Goal: Task Accomplishment & Management: Manage account settings

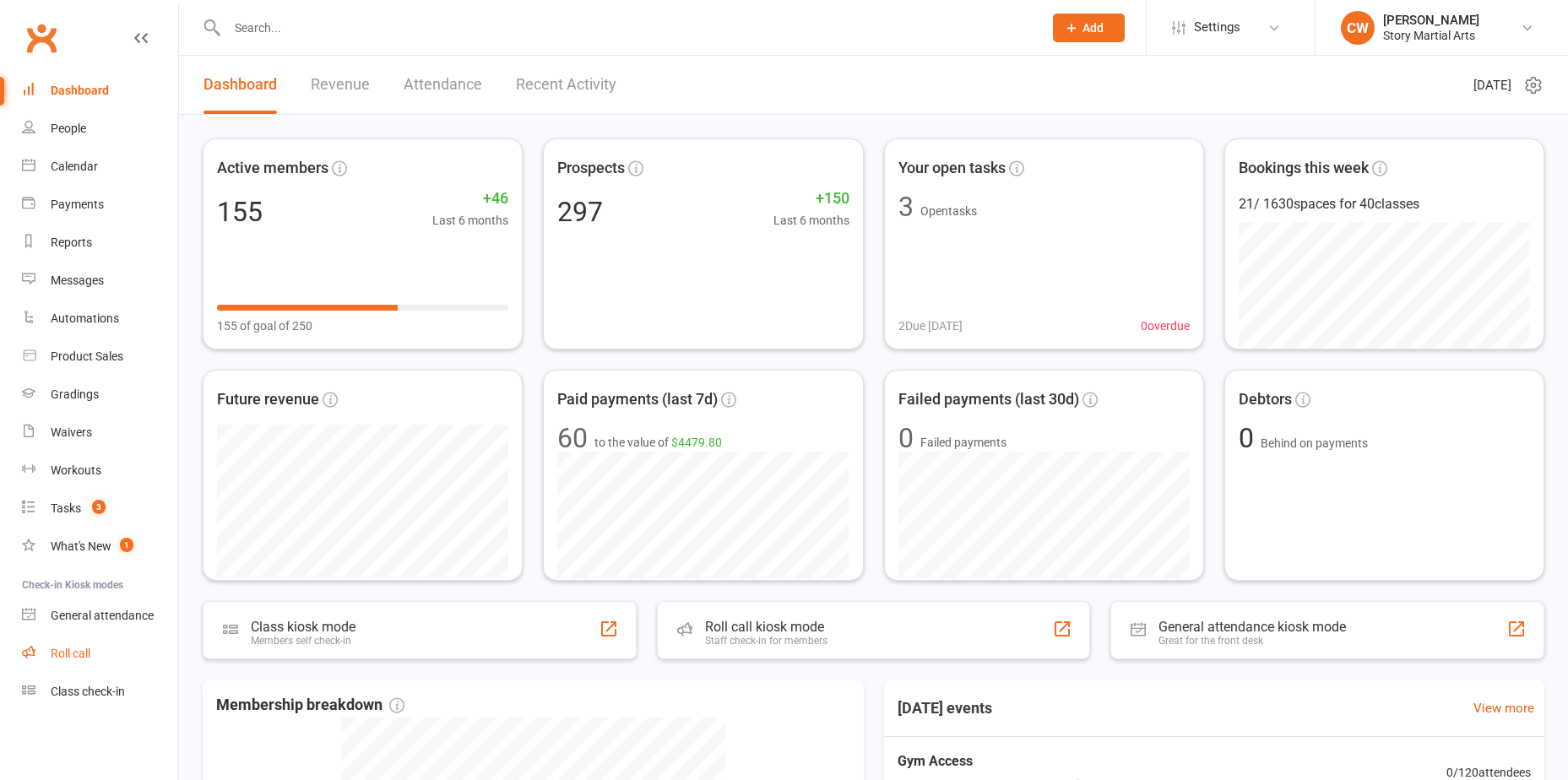
click at [113, 656] on link "Roll call" at bounding box center [100, 654] width 156 height 38
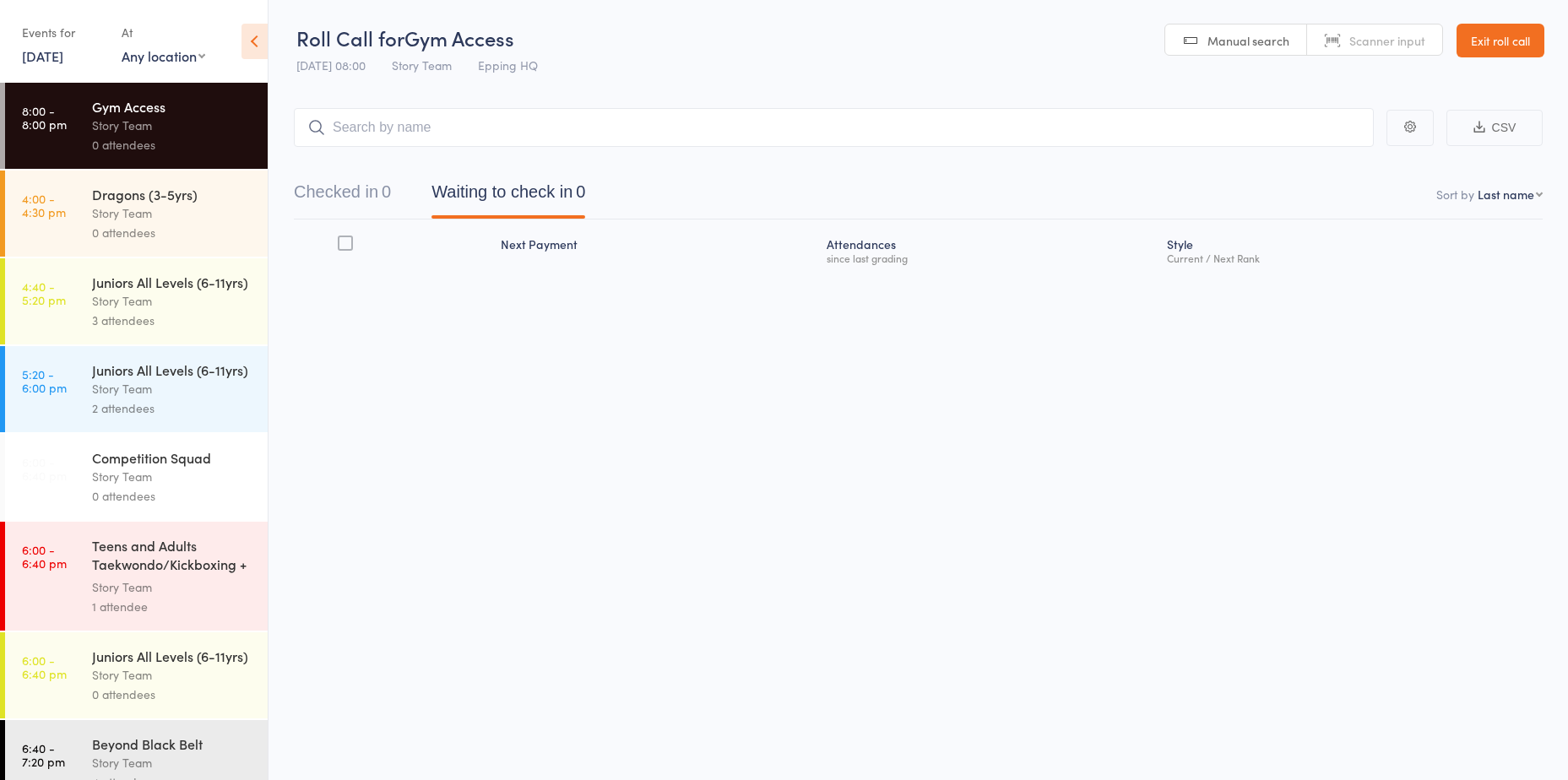
click at [169, 209] on div "Story Team" at bounding box center [172, 213] width 161 height 19
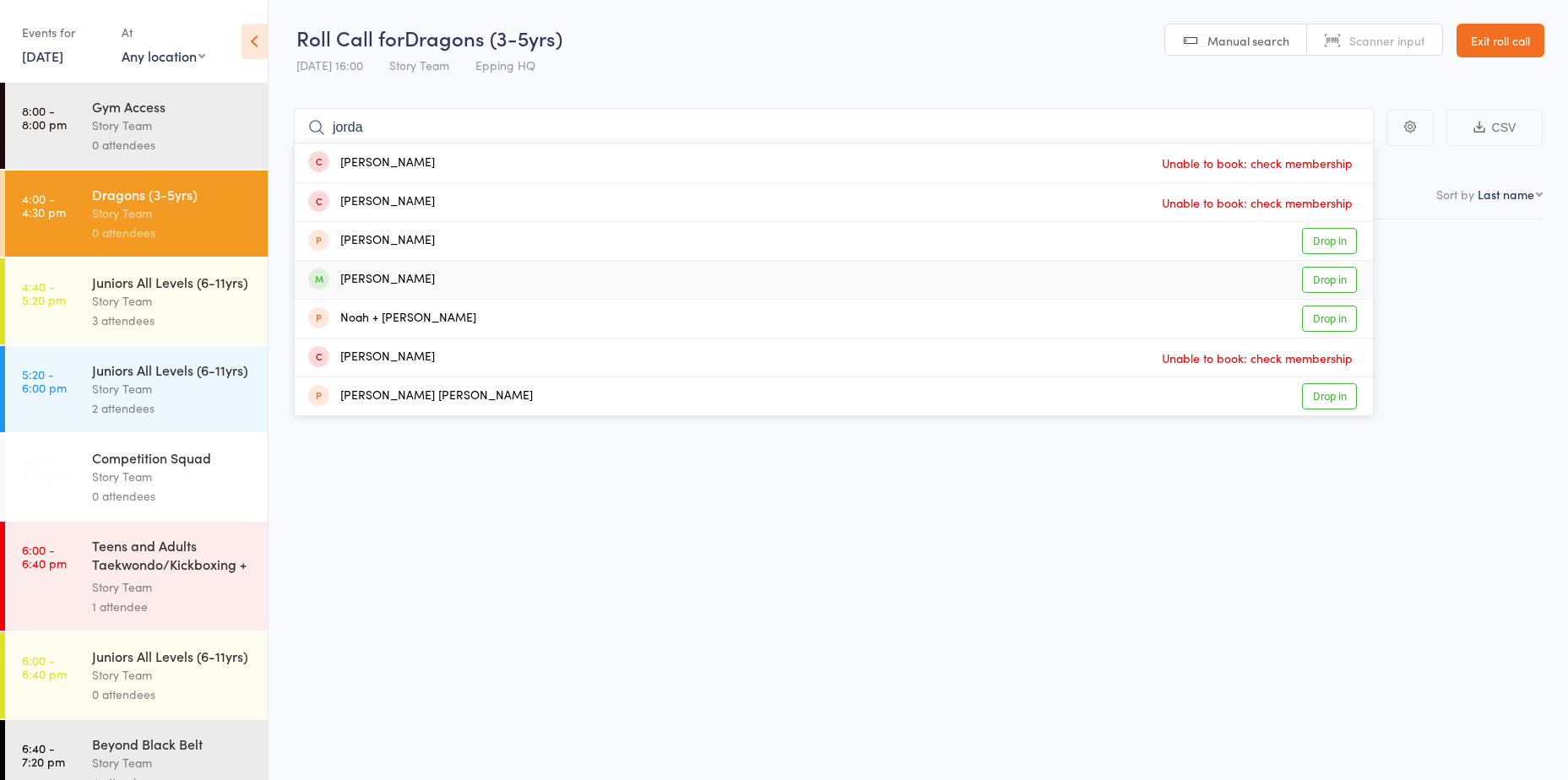
type input "jorda"
click at [1314, 273] on link "Drop in" at bounding box center [1329, 279] width 55 height 26
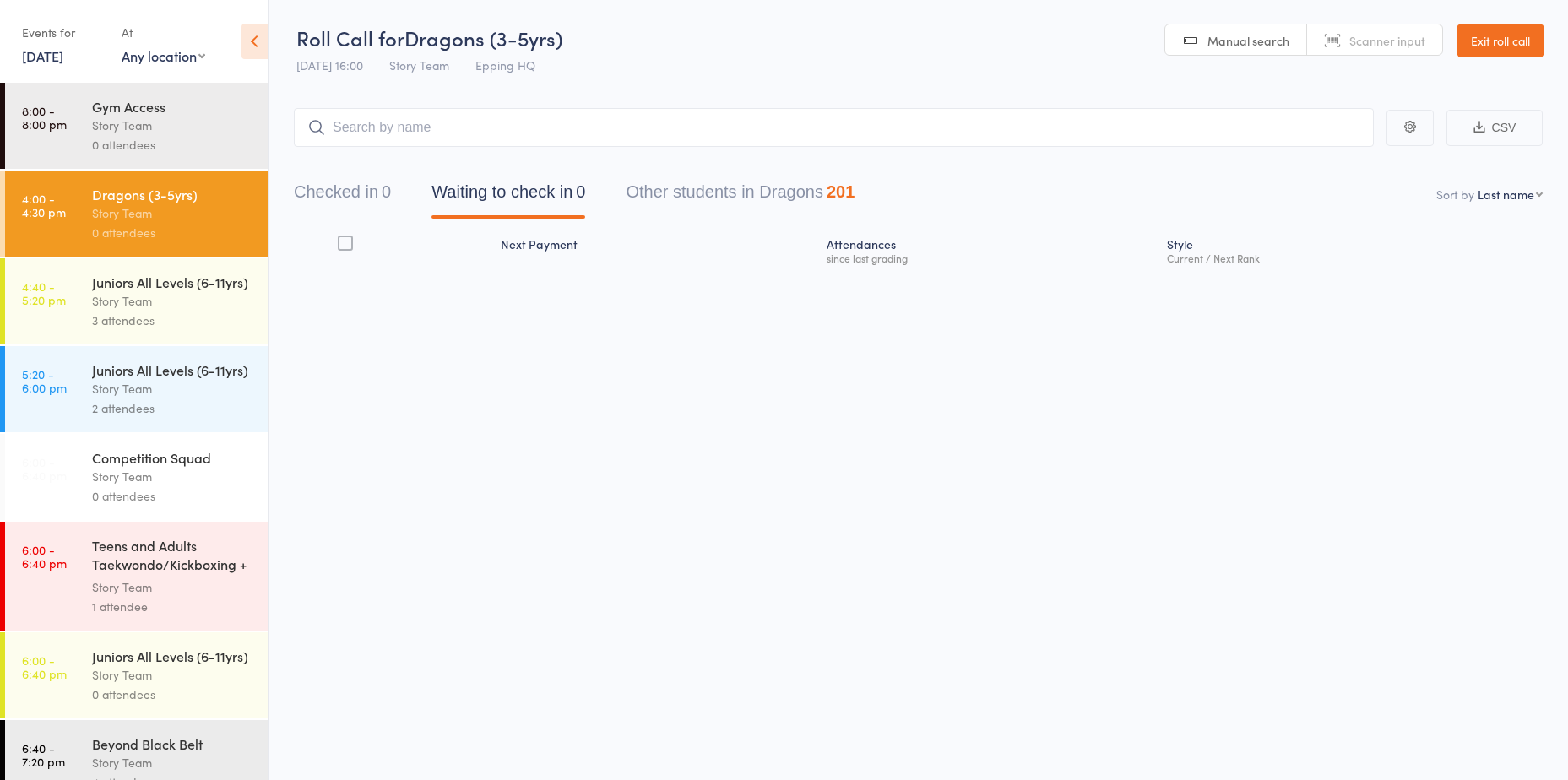
click at [180, 311] on div "Story Team" at bounding box center [172, 301] width 161 height 19
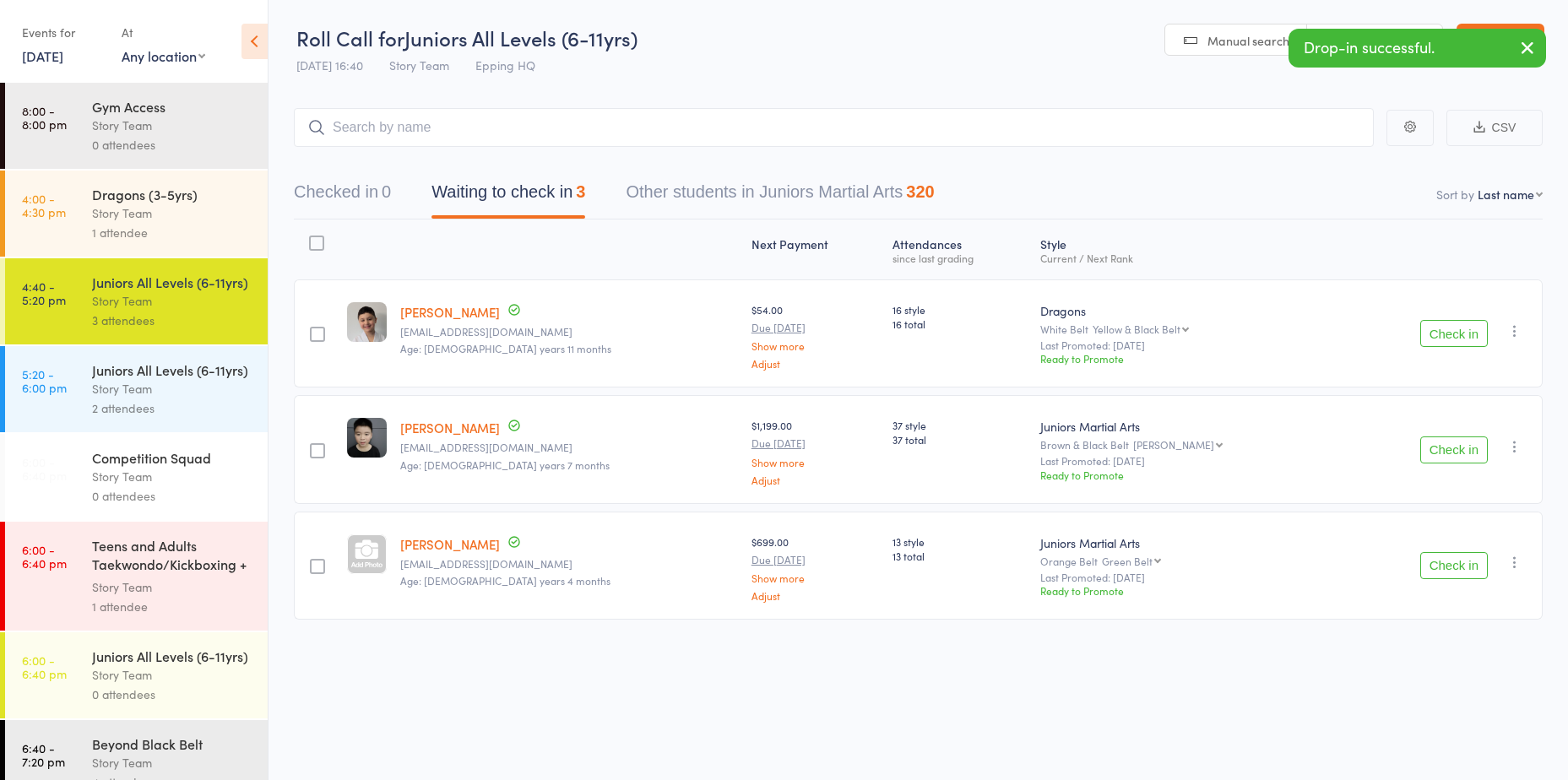
click at [1449, 337] on button "Check in" at bounding box center [1454, 334] width 68 height 27
click at [1449, 436] on button "Check in" at bounding box center [1454, 450] width 68 height 27
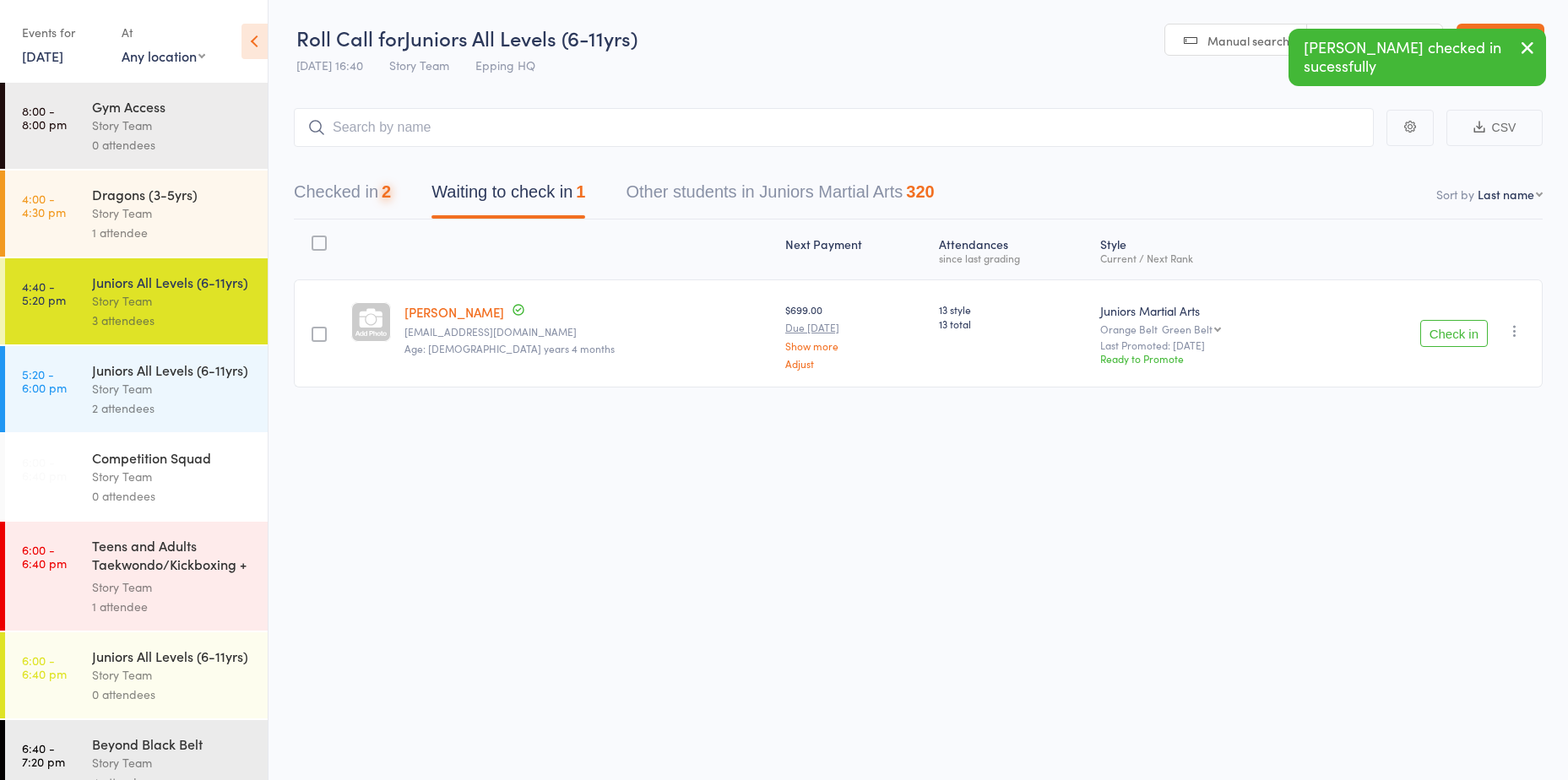
click at [1449, 337] on button "Check in" at bounding box center [1454, 334] width 68 height 27
click at [576, 134] on input "search" at bounding box center [833, 127] width 1080 height 39
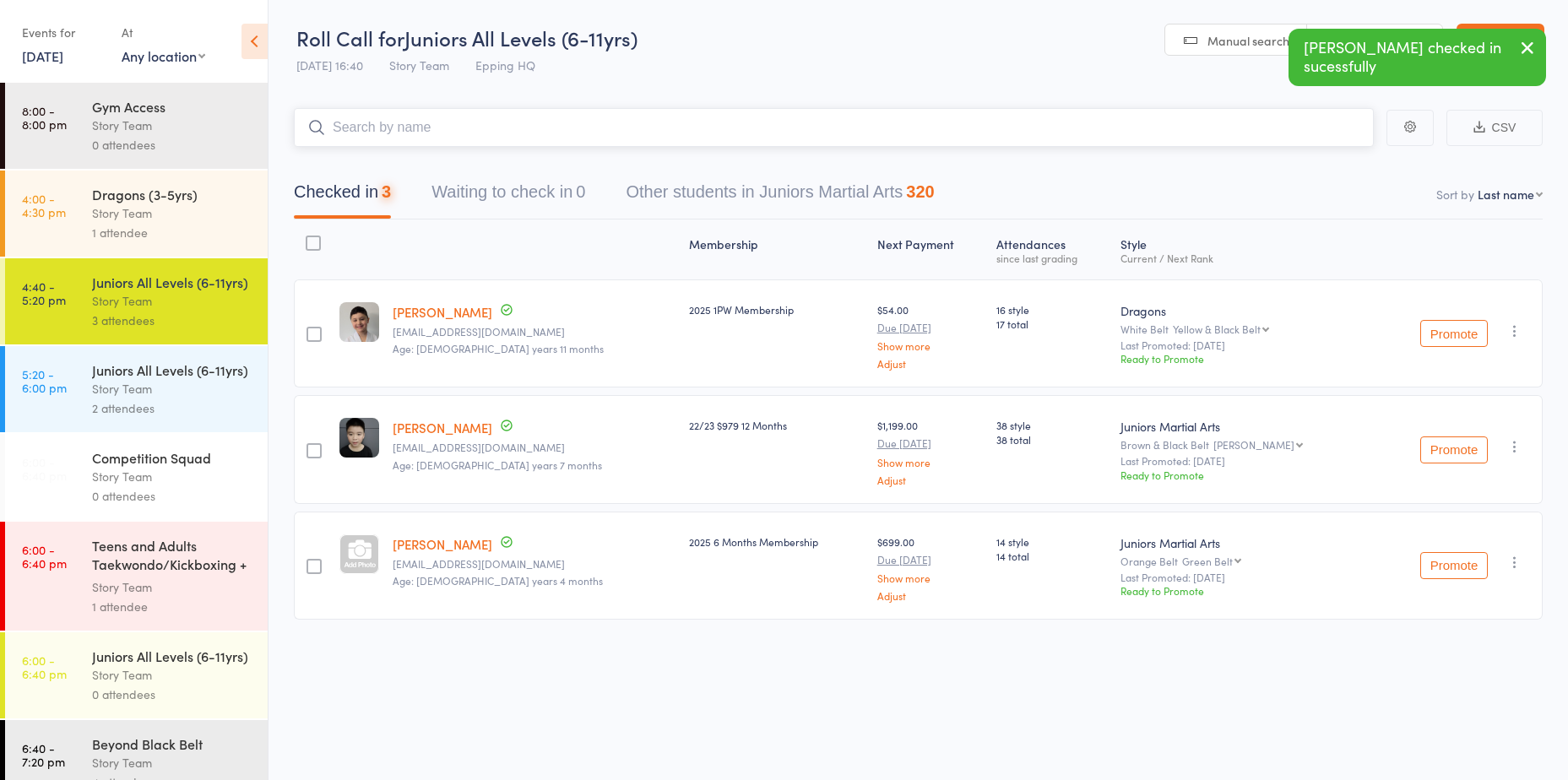
click at [576, 134] on input "search" at bounding box center [833, 127] width 1080 height 39
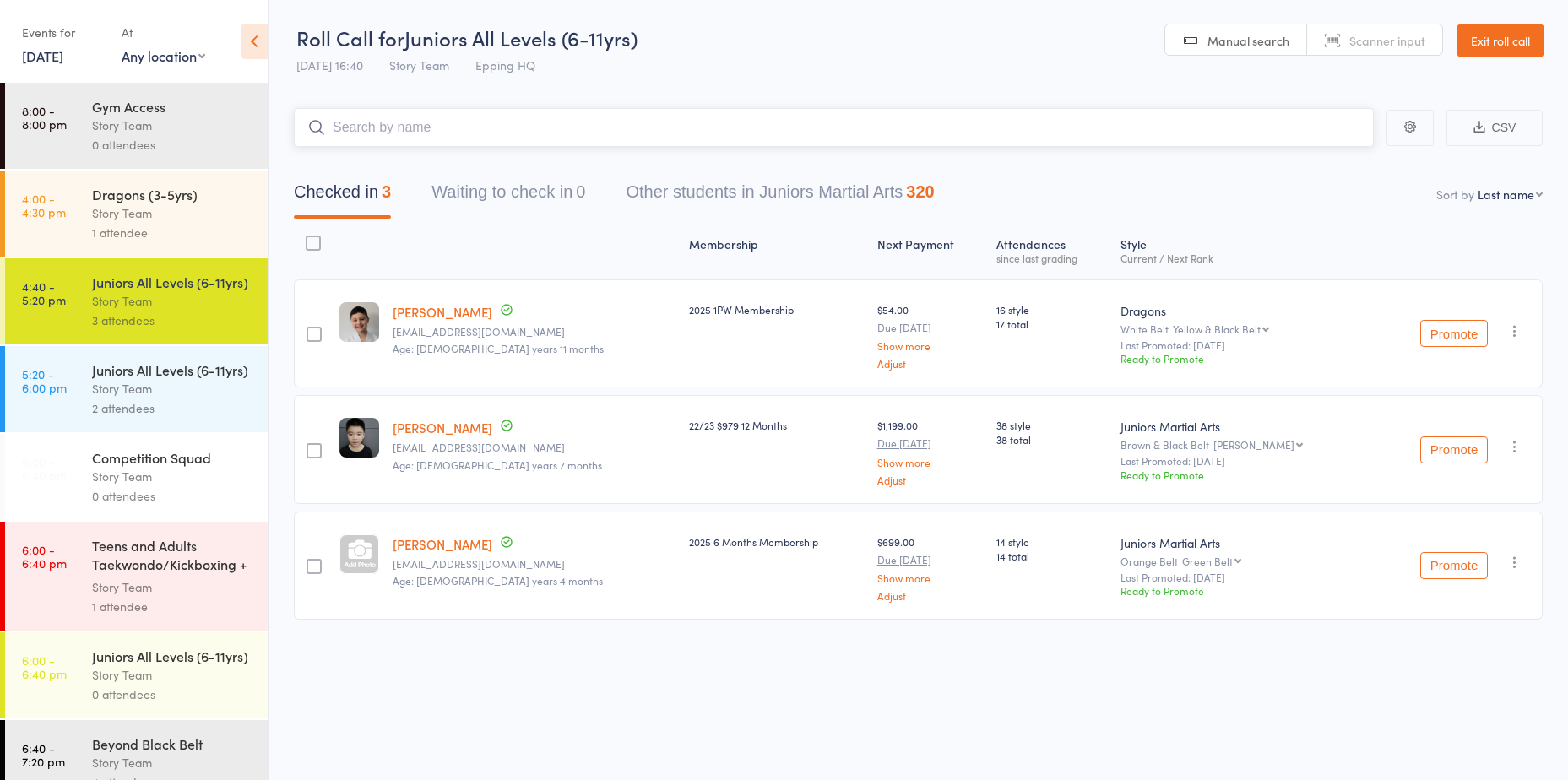
click at [616, 146] on input "search" at bounding box center [833, 127] width 1080 height 39
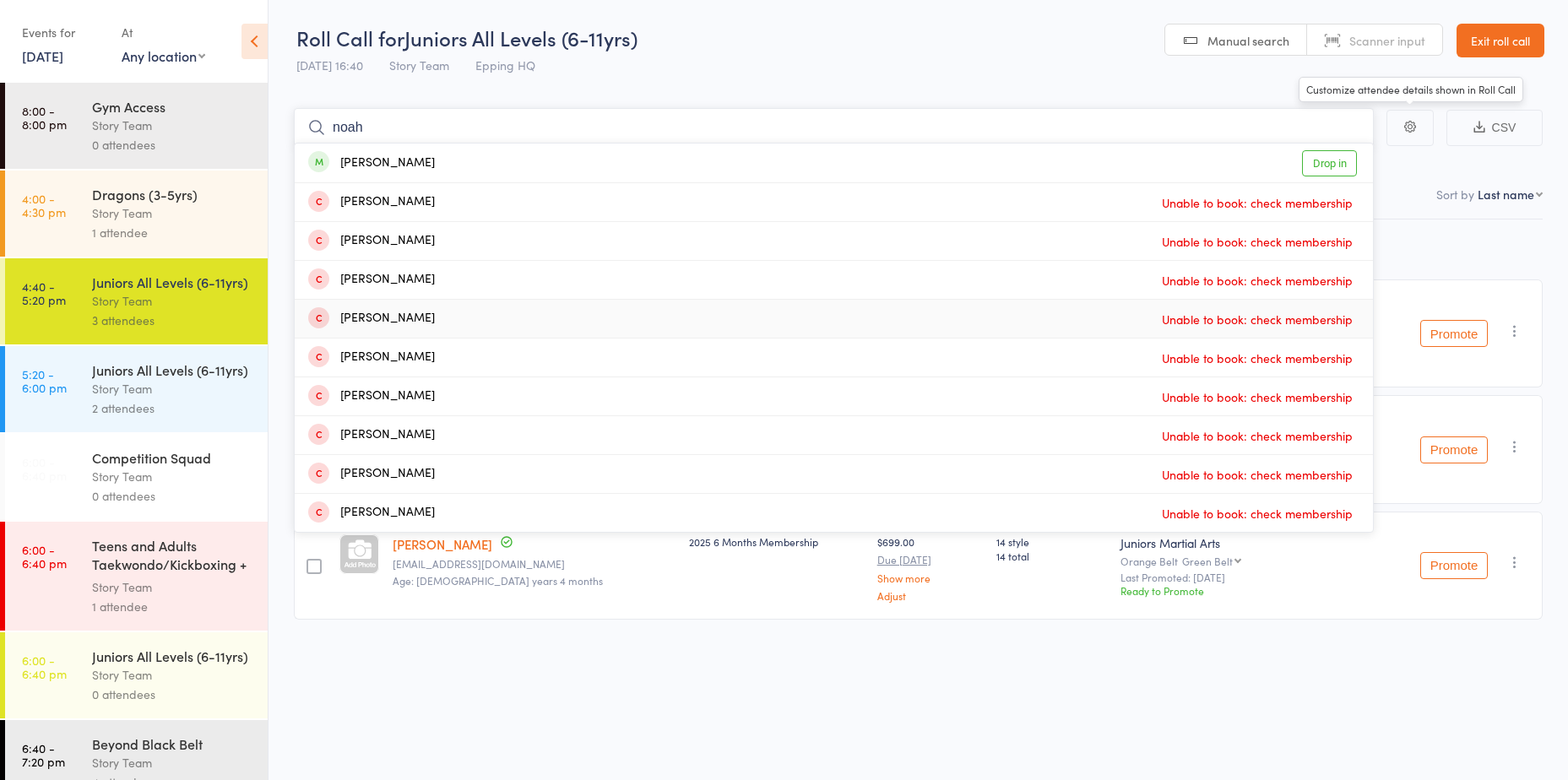
scroll to position [1, 0]
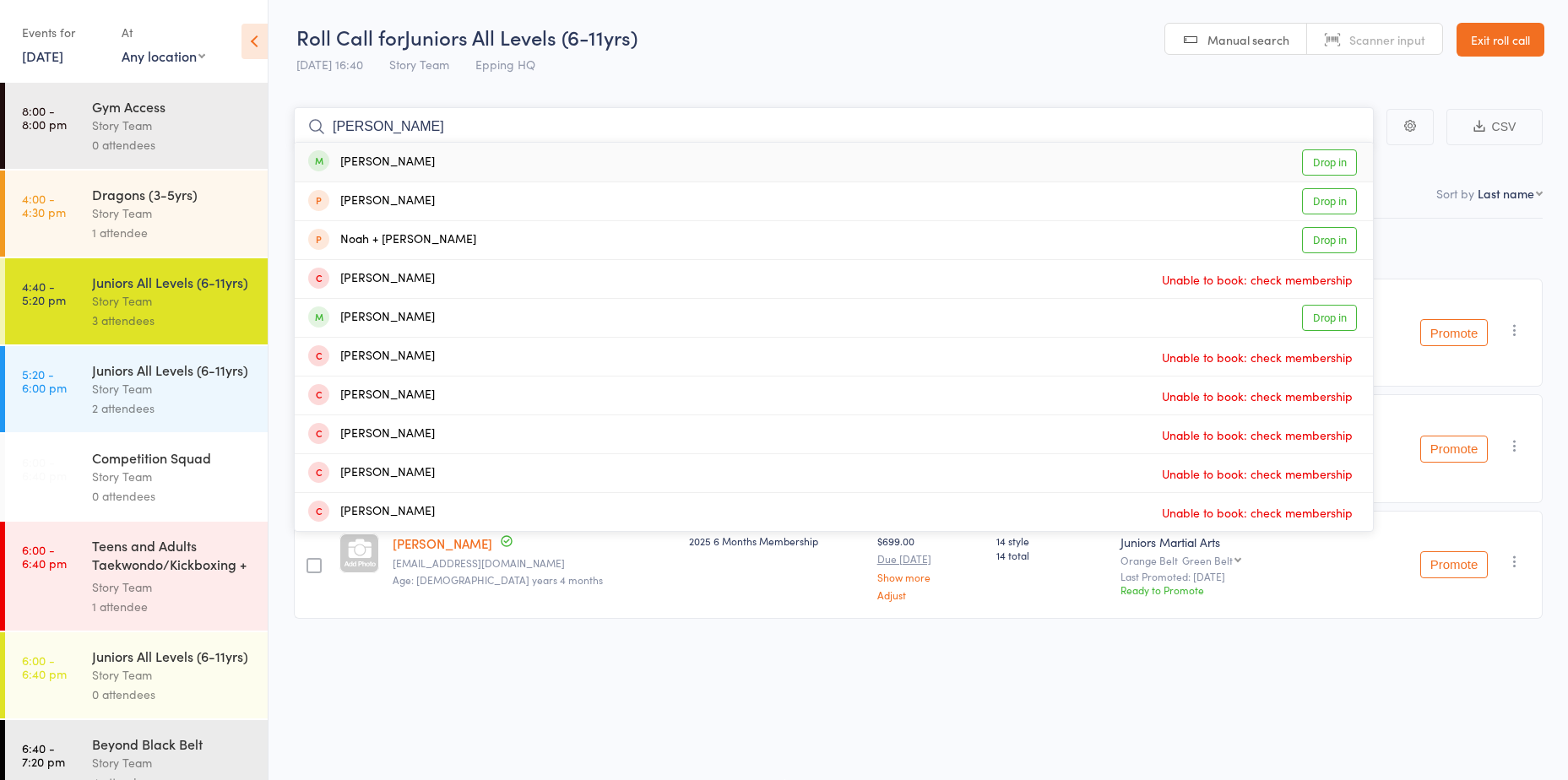
type input "noah laza"
click at [1319, 160] on link "Drop in" at bounding box center [1329, 162] width 55 height 26
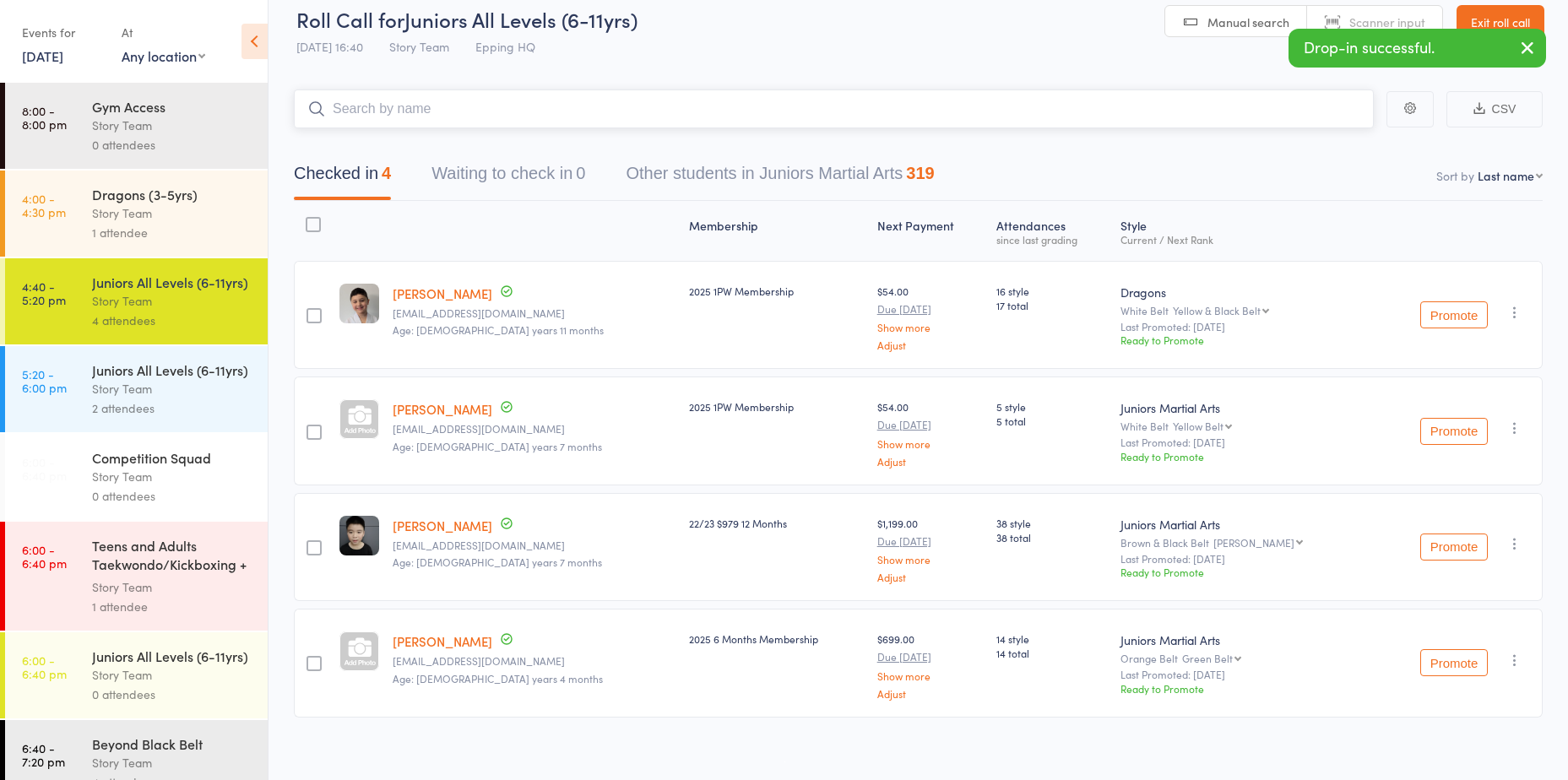
scroll to position [28, 0]
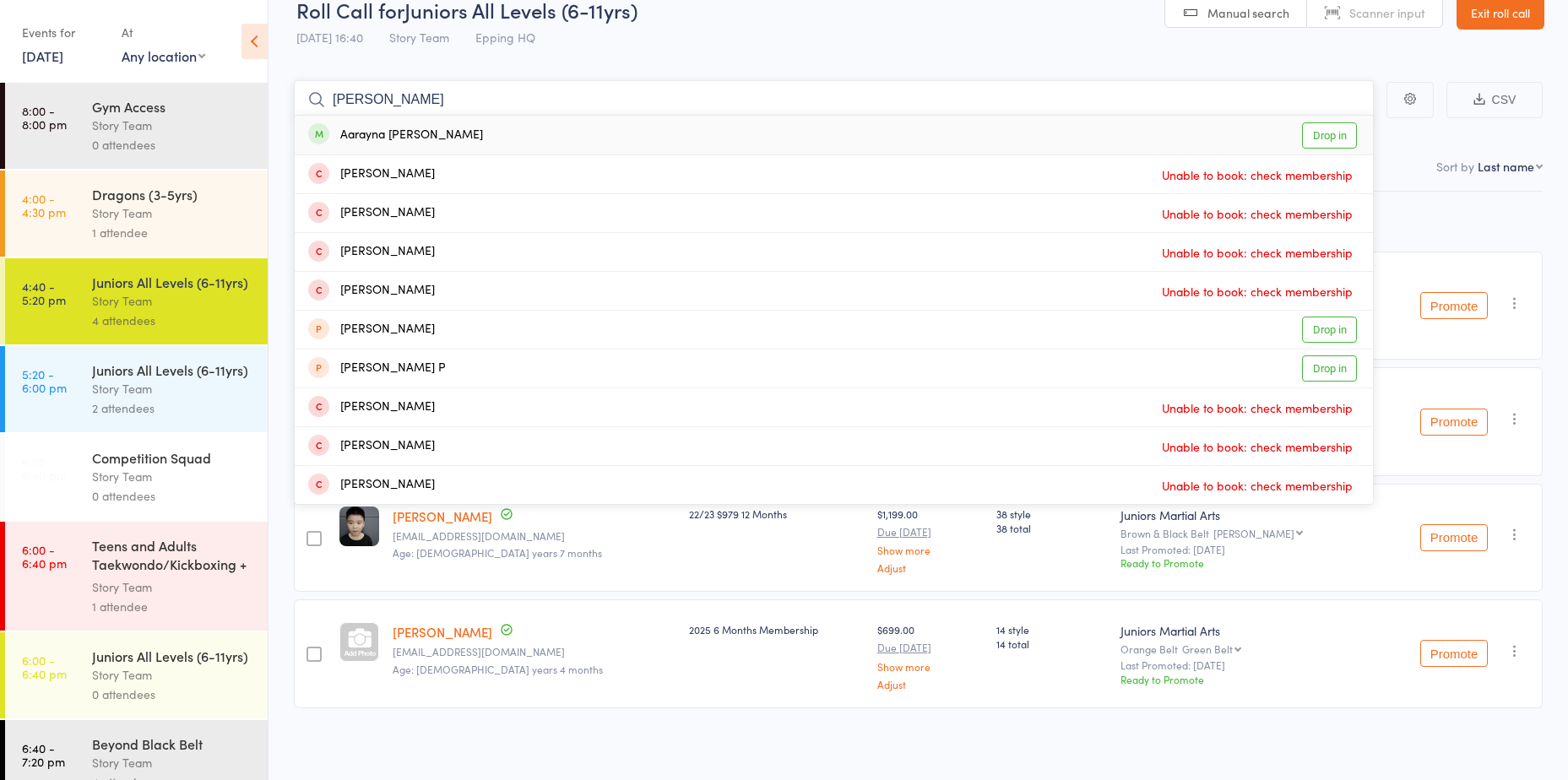
type input "arayna"
click at [1331, 130] on link "Drop in" at bounding box center [1329, 135] width 55 height 26
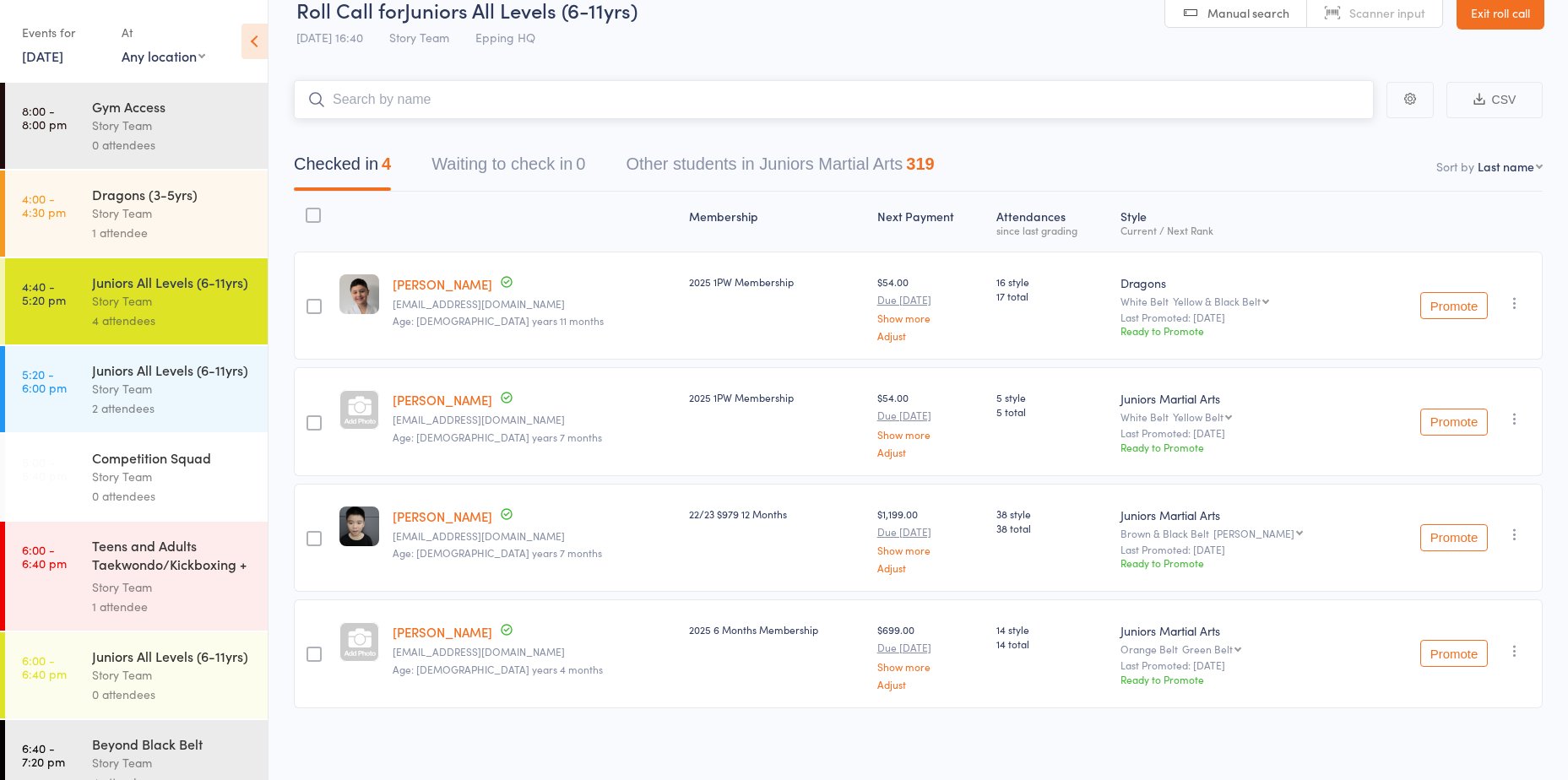
click at [635, 91] on input "search" at bounding box center [833, 99] width 1080 height 39
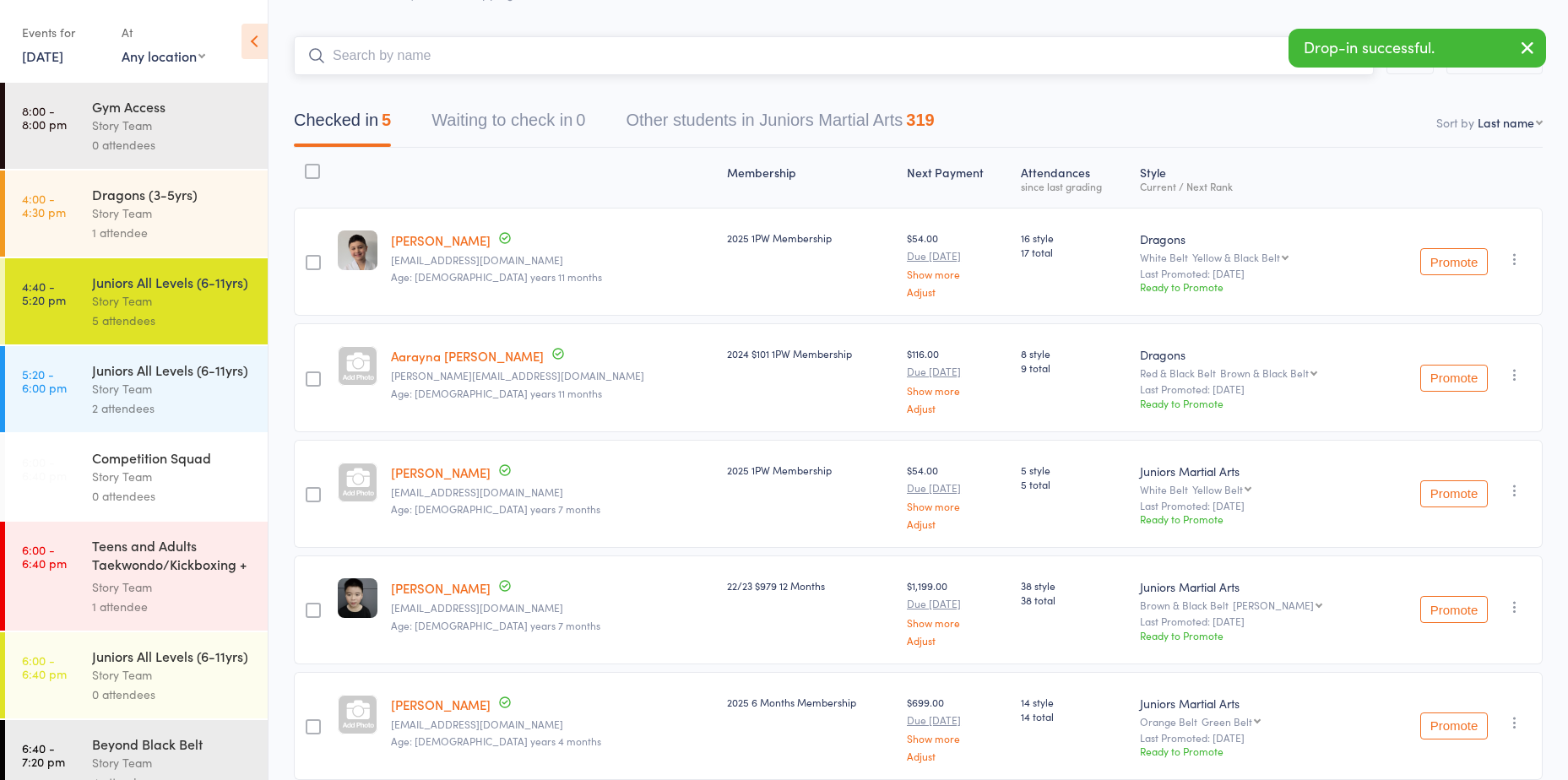
scroll to position [0, 0]
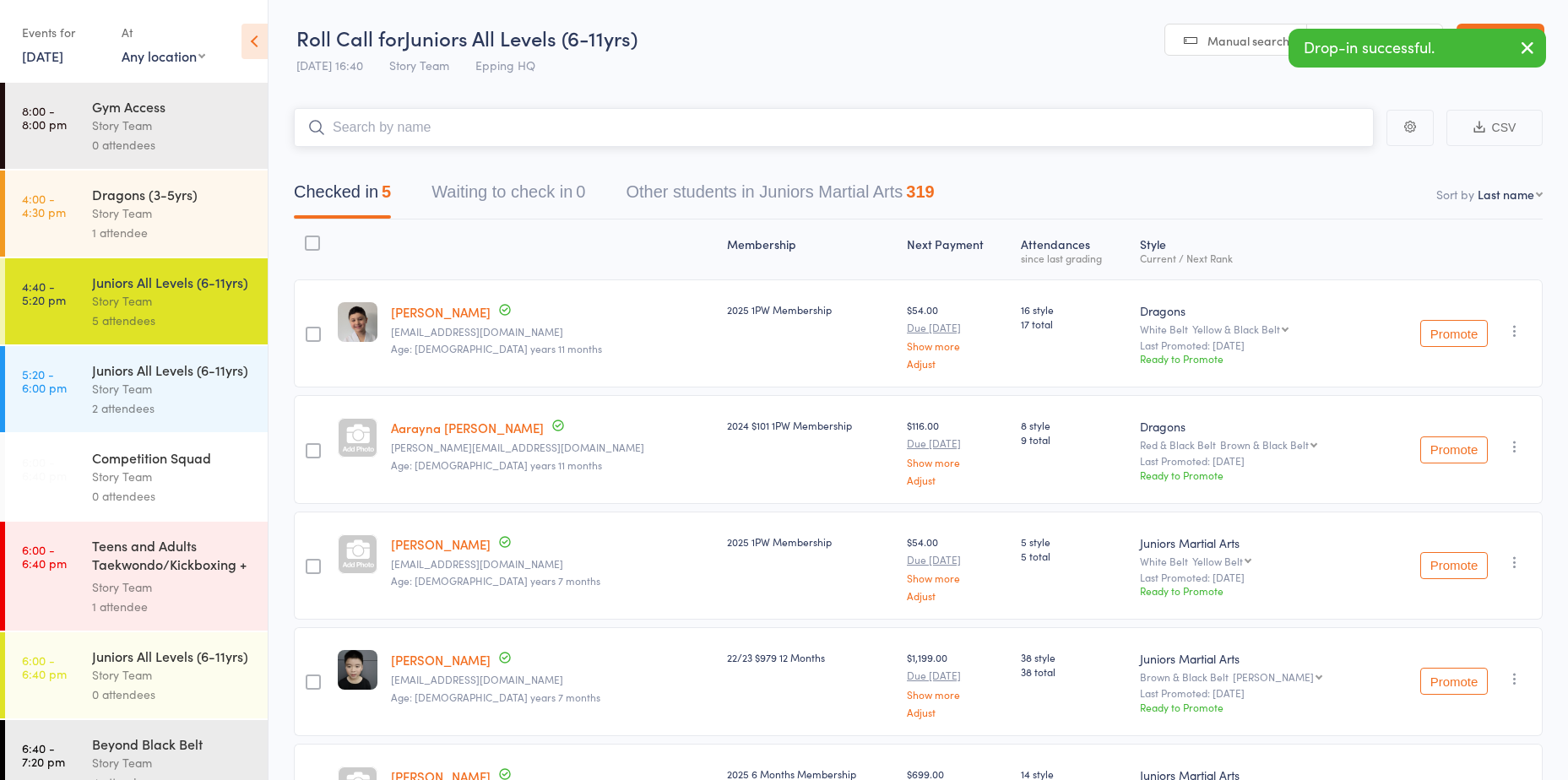
click at [529, 130] on input "search" at bounding box center [833, 127] width 1080 height 39
click at [495, 137] on input "search" at bounding box center [833, 127] width 1080 height 39
click at [402, 113] on input "search" at bounding box center [833, 127] width 1080 height 39
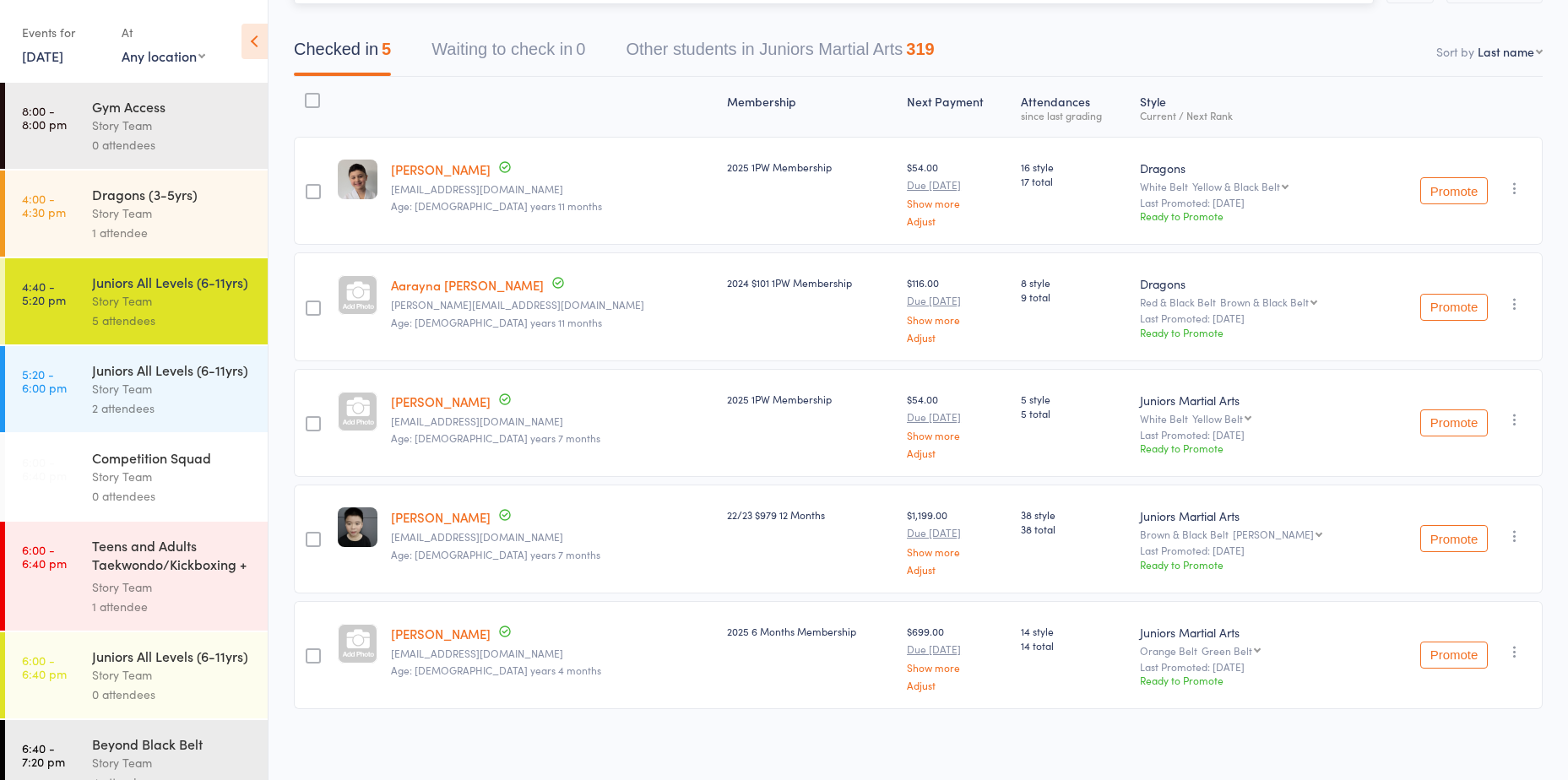
scroll to position [120, 0]
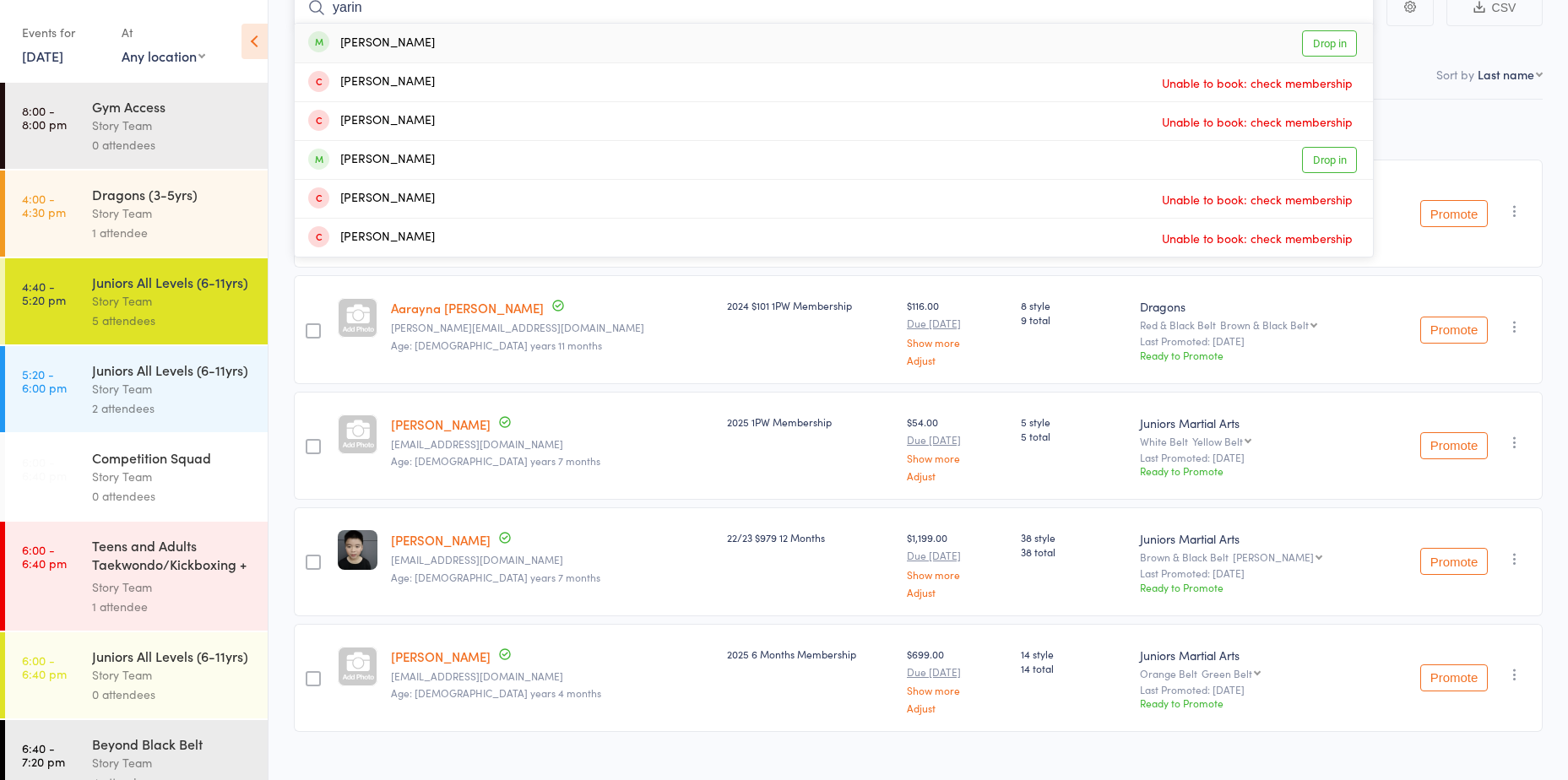
type input "yarin"
click at [1322, 52] on link "Drop in" at bounding box center [1329, 42] width 55 height 26
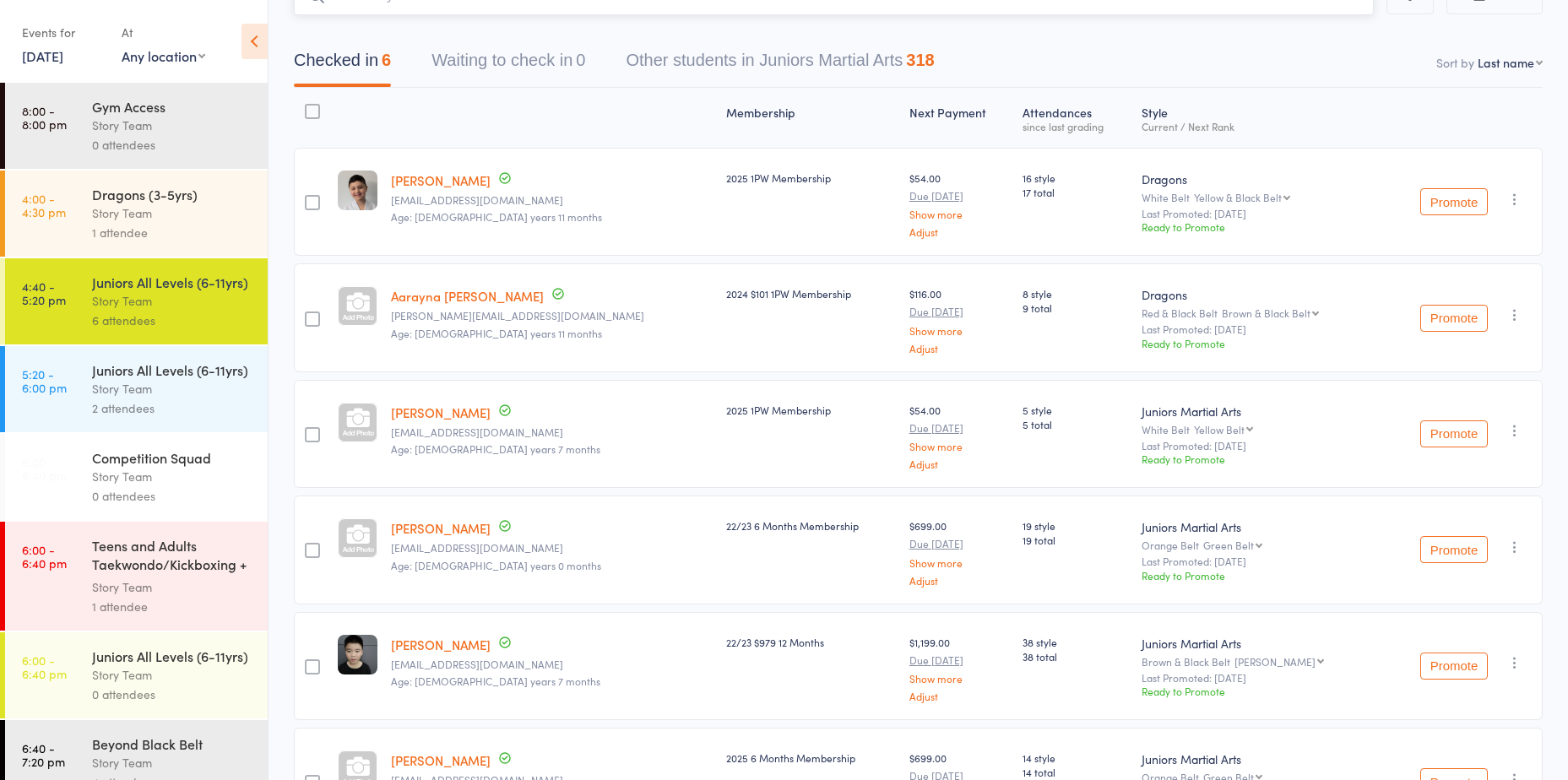
scroll to position [0, 0]
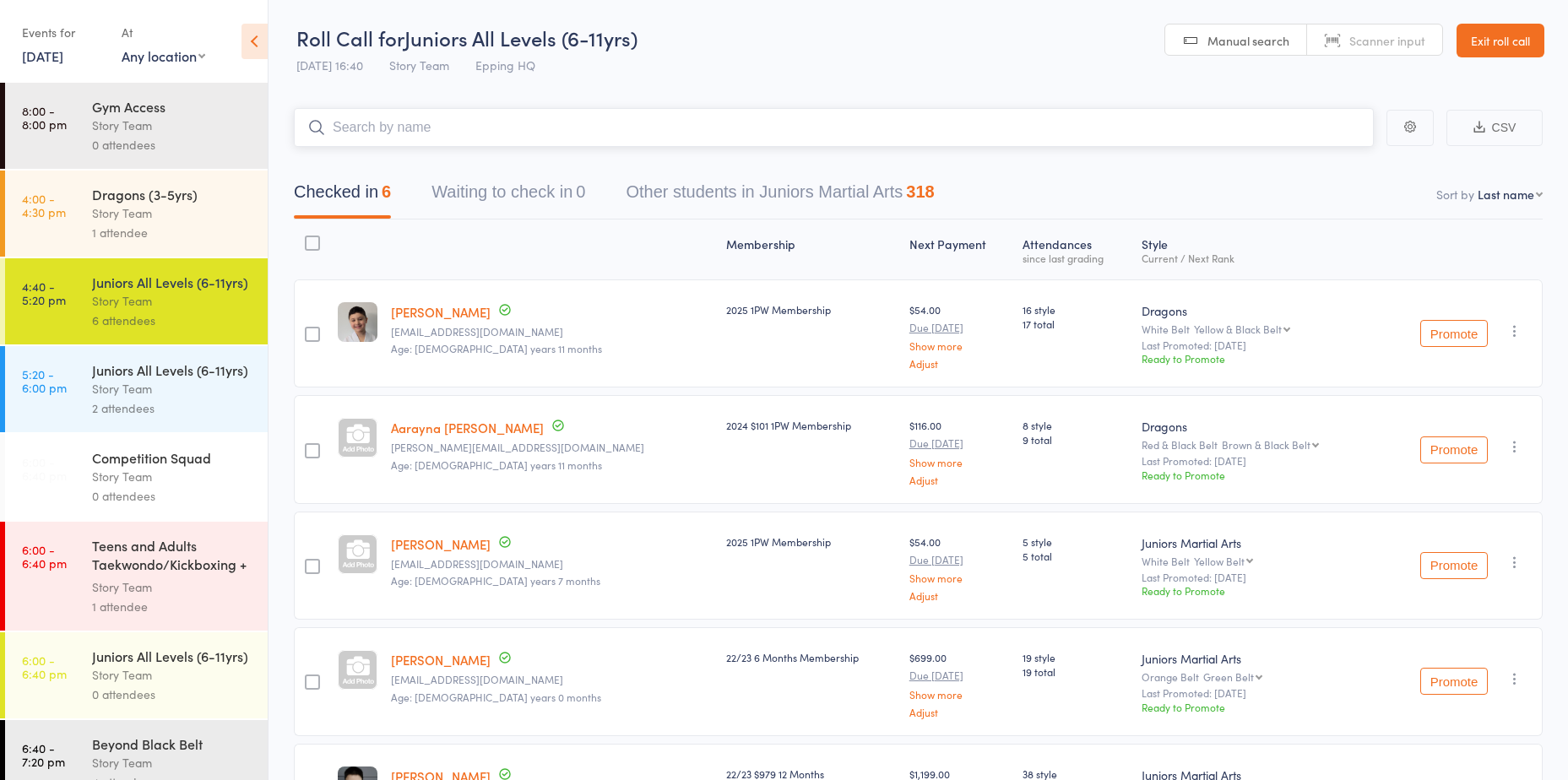
click at [471, 128] on input "search" at bounding box center [833, 127] width 1080 height 39
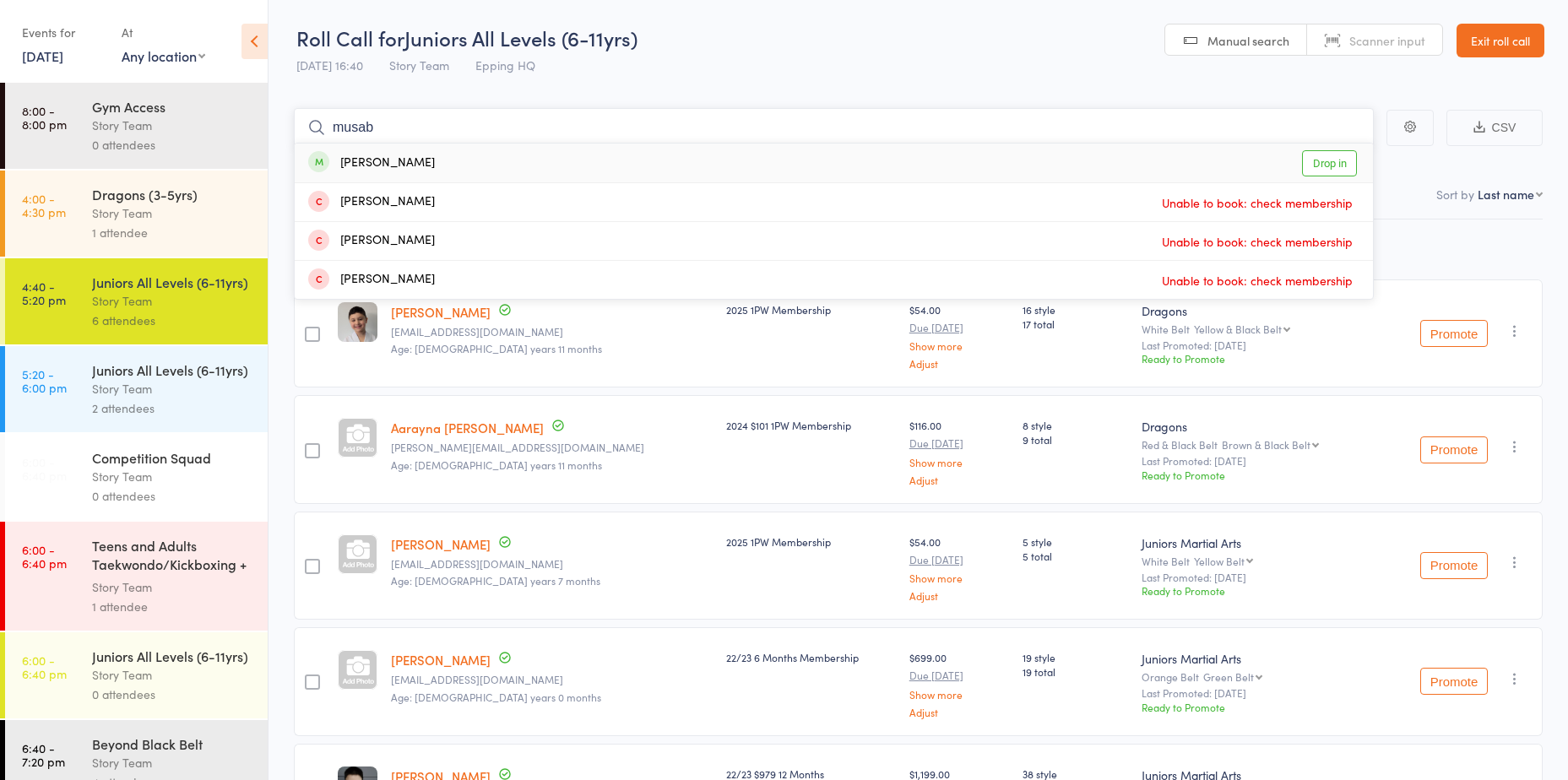
type input "musab"
click at [1345, 158] on link "Drop in" at bounding box center [1329, 163] width 55 height 26
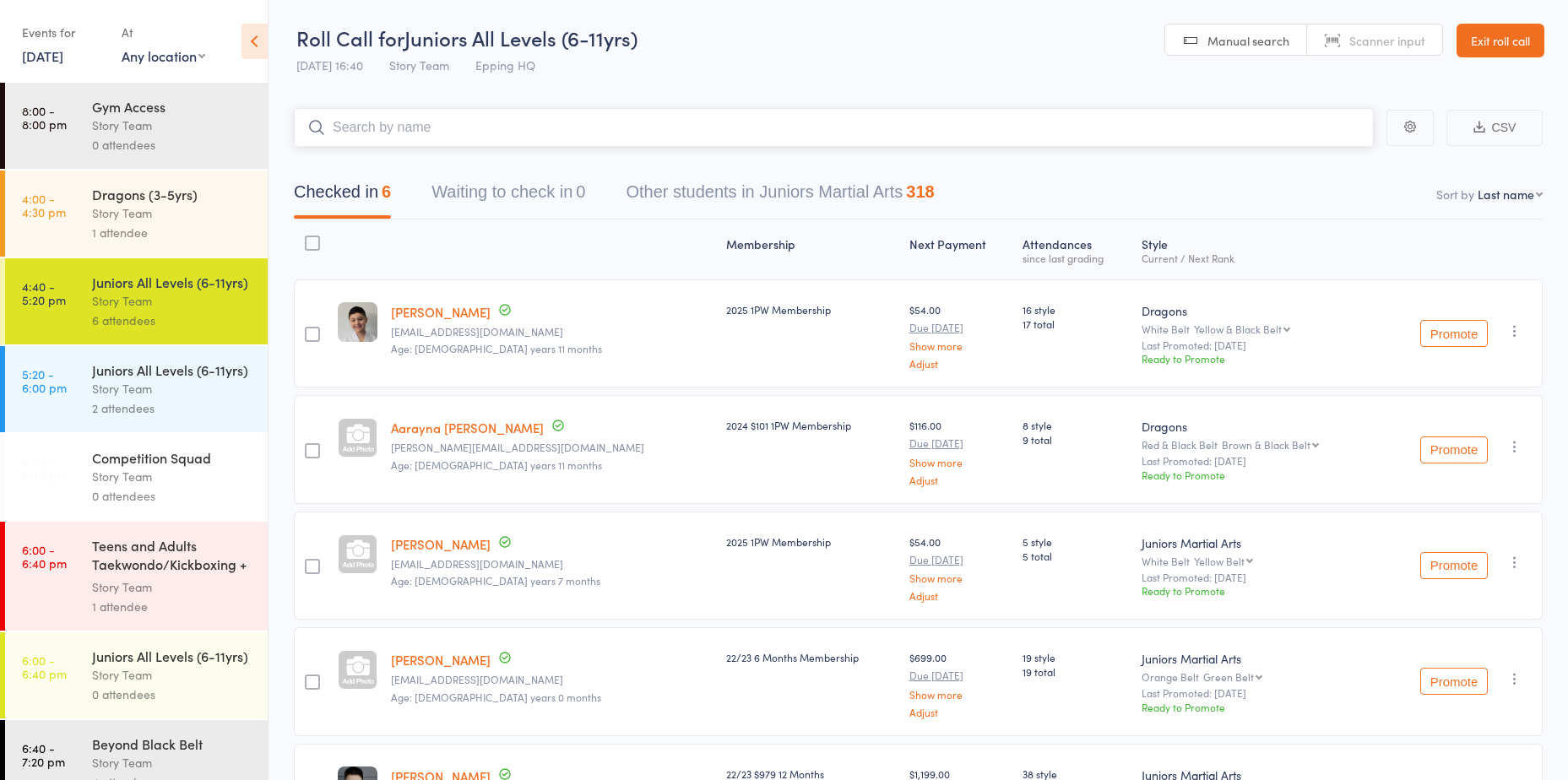
click at [1289, 125] on input "search" at bounding box center [833, 127] width 1080 height 39
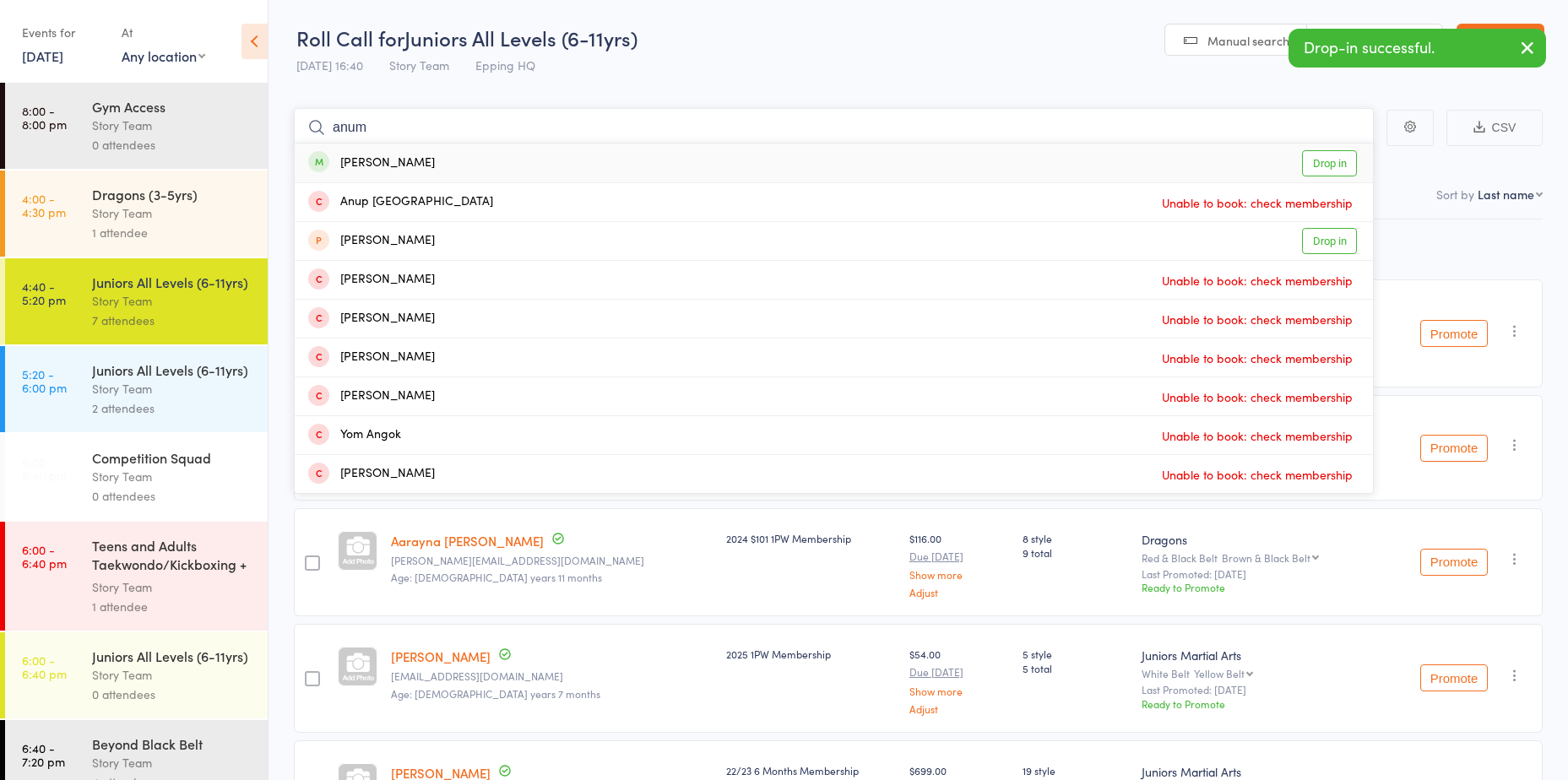
type input "anum"
click at [1330, 161] on link "Drop in" at bounding box center [1329, 163] width 55 height 26
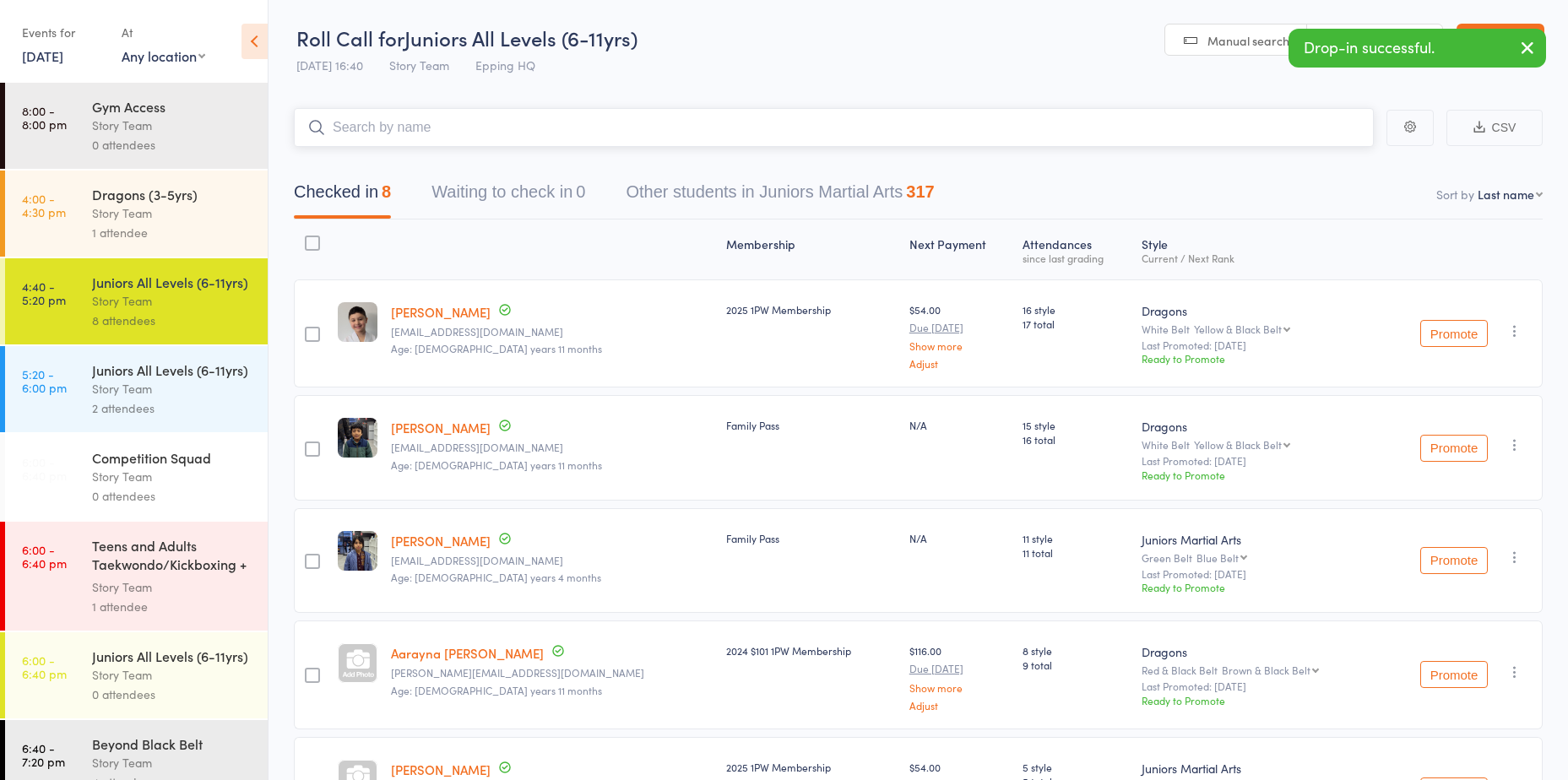
click at [489, 125] on input "search" at bounding box center [833, 127] width 1080 height 39
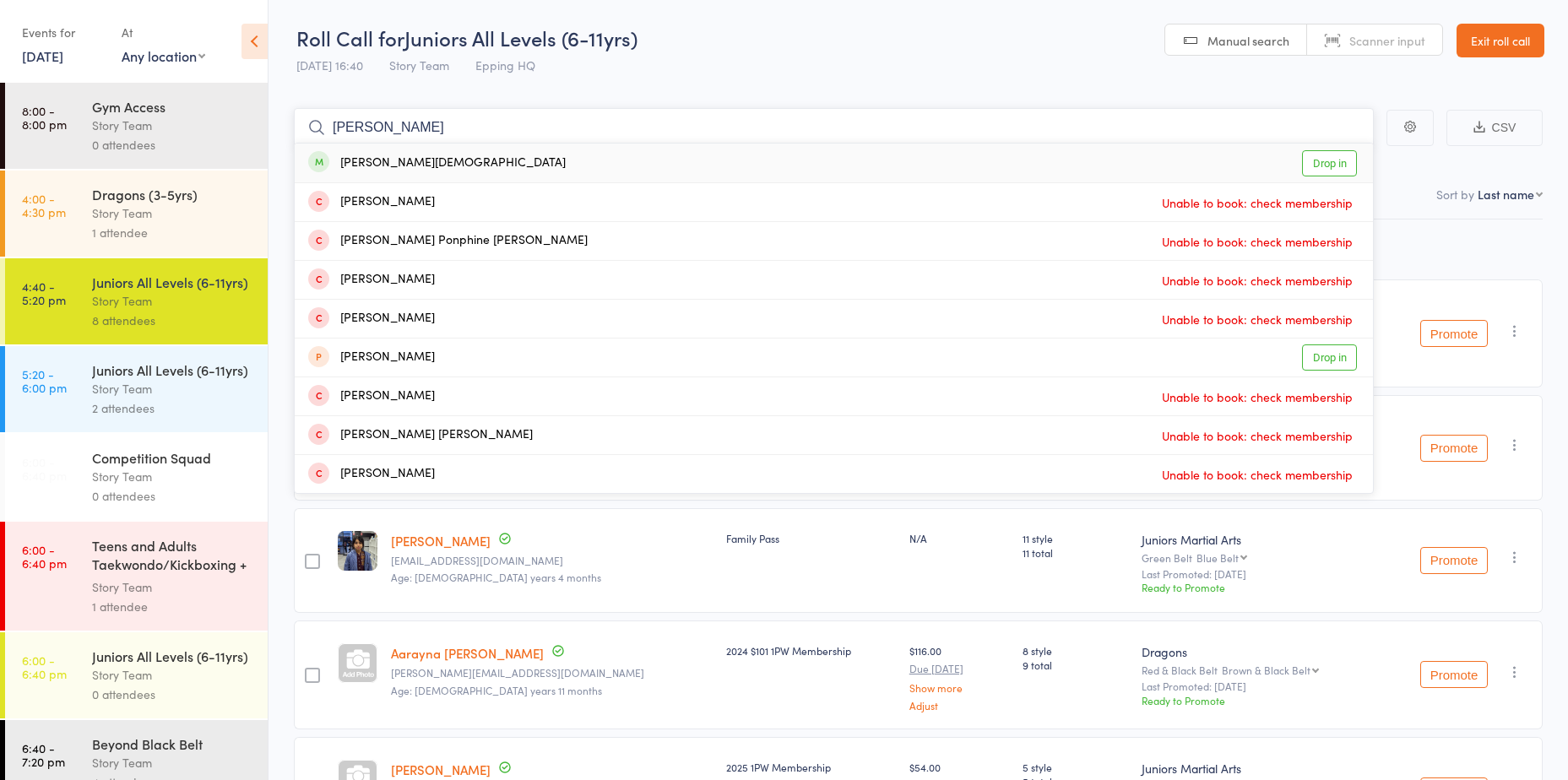
type input "emilia"
click at [1307, 162] on link "Drop in" at bounding box center [1329, 163] width 55 height 26
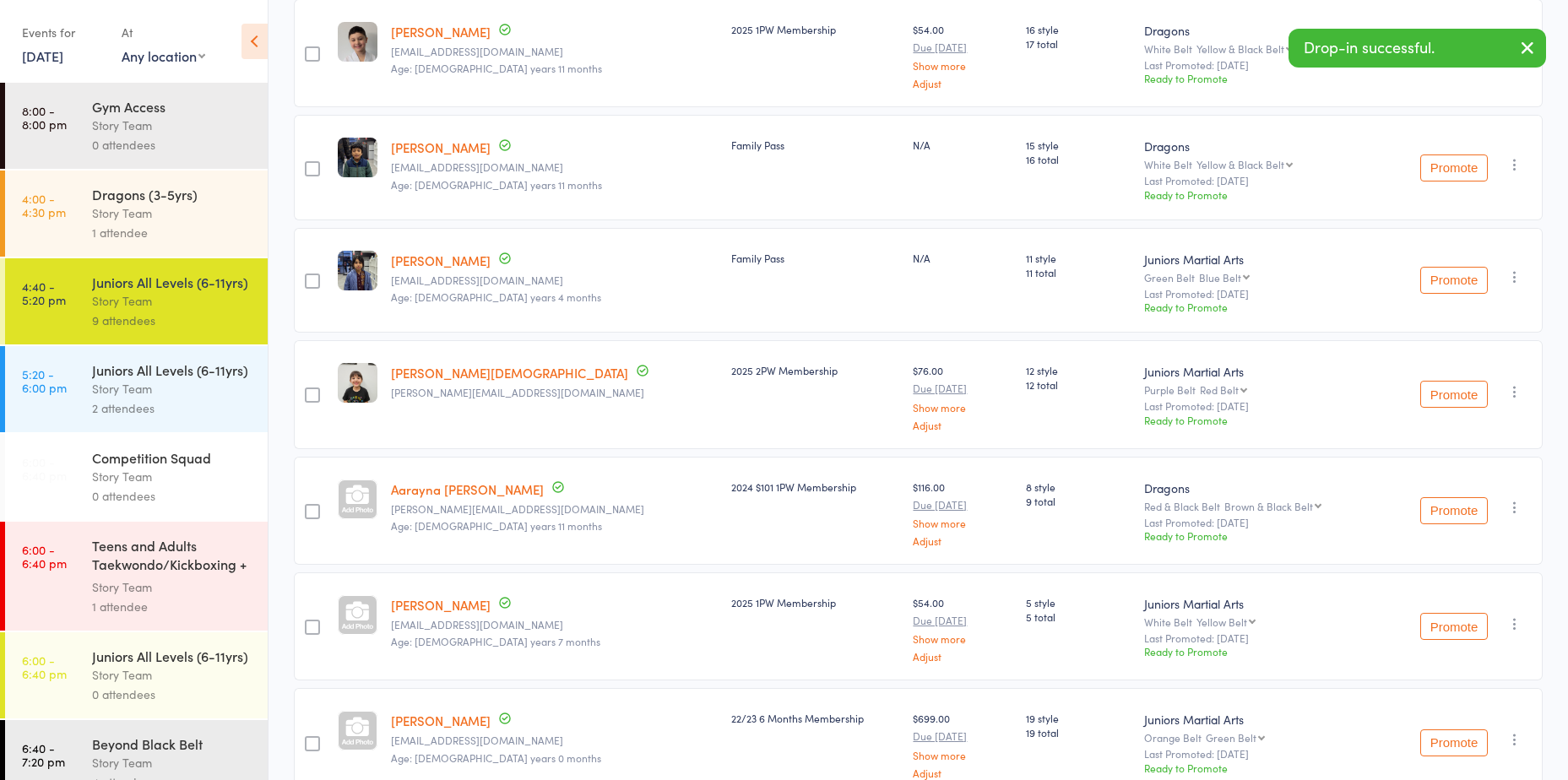
scroll to position [511, 0]
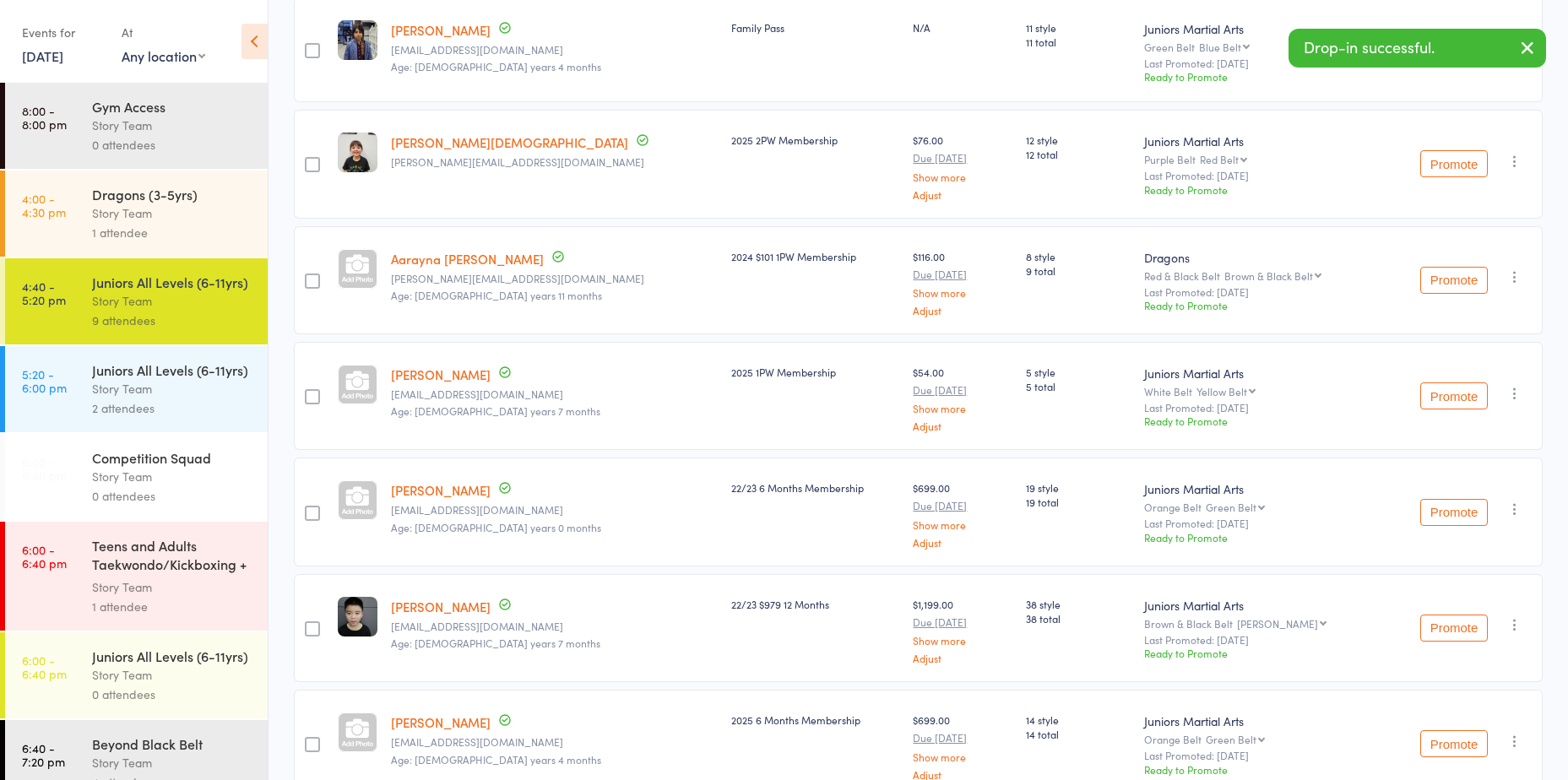
click at [165, 379] on div "Juniors All Levels (6-11yrs)" at bounding box center [172, 370] width 161 height 18
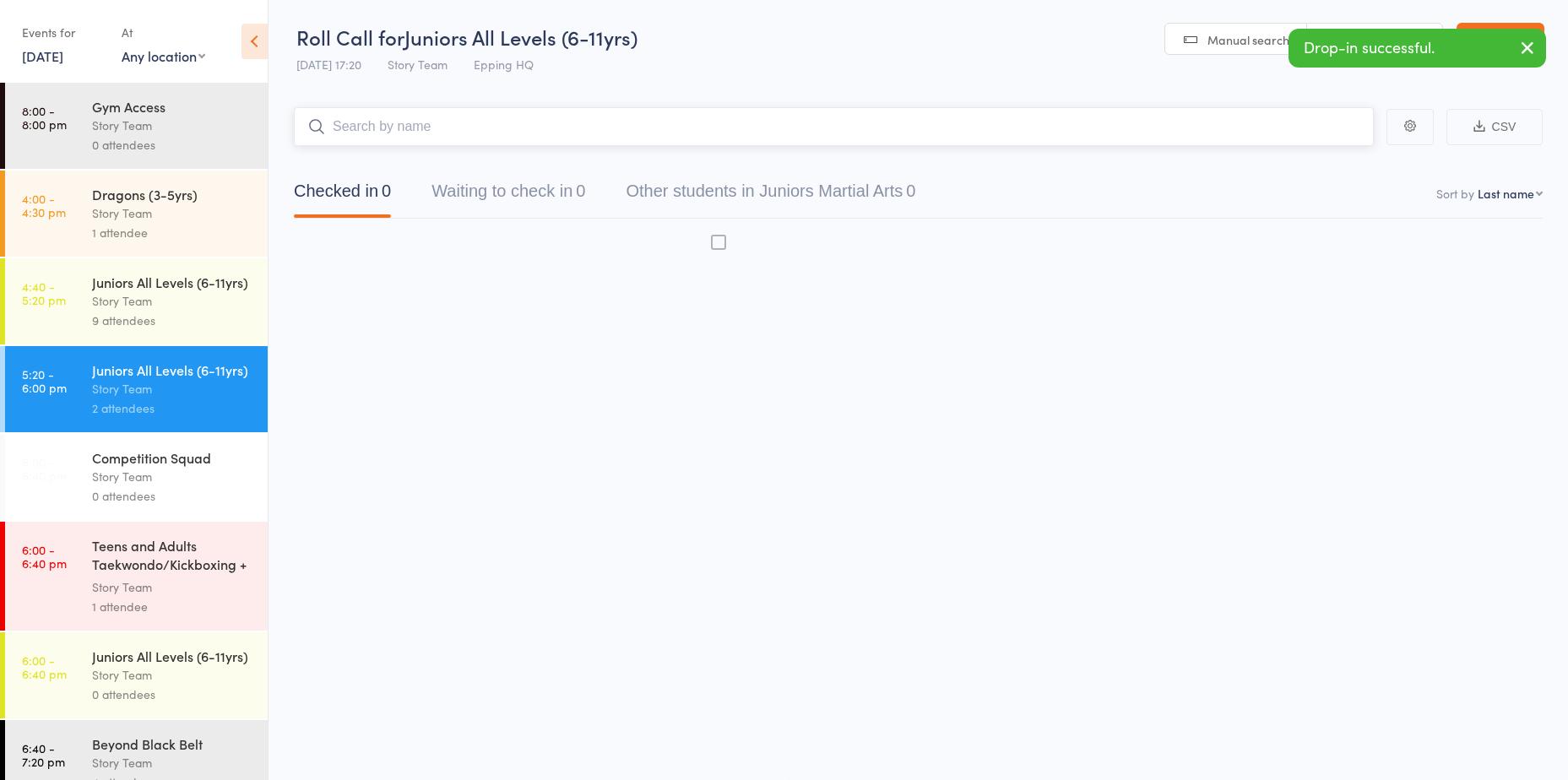
scroll to position [1, 0]
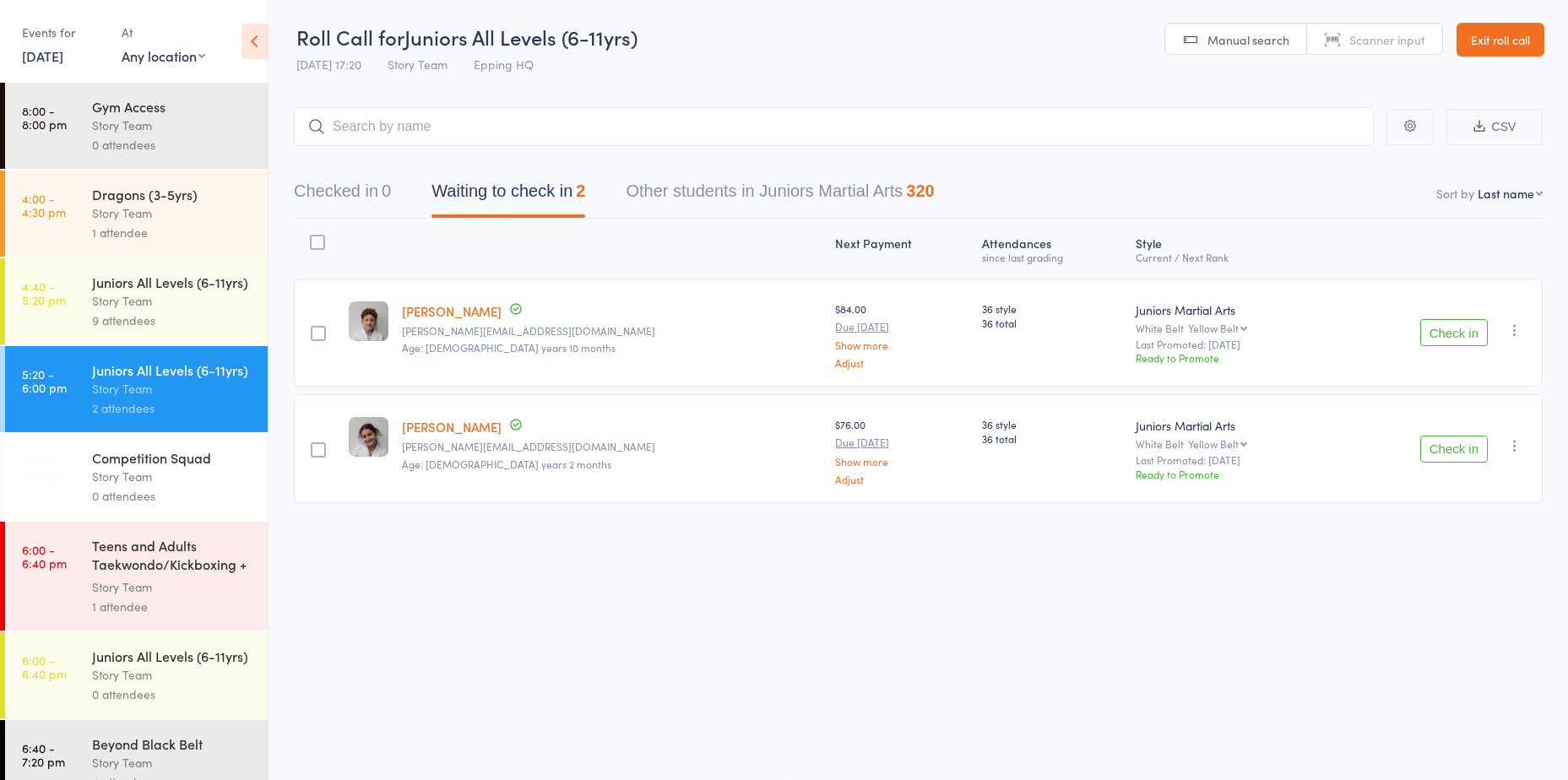
click at [1468, 333] on button "Check in" at bounding box center [1454, 333] width 68 height 27
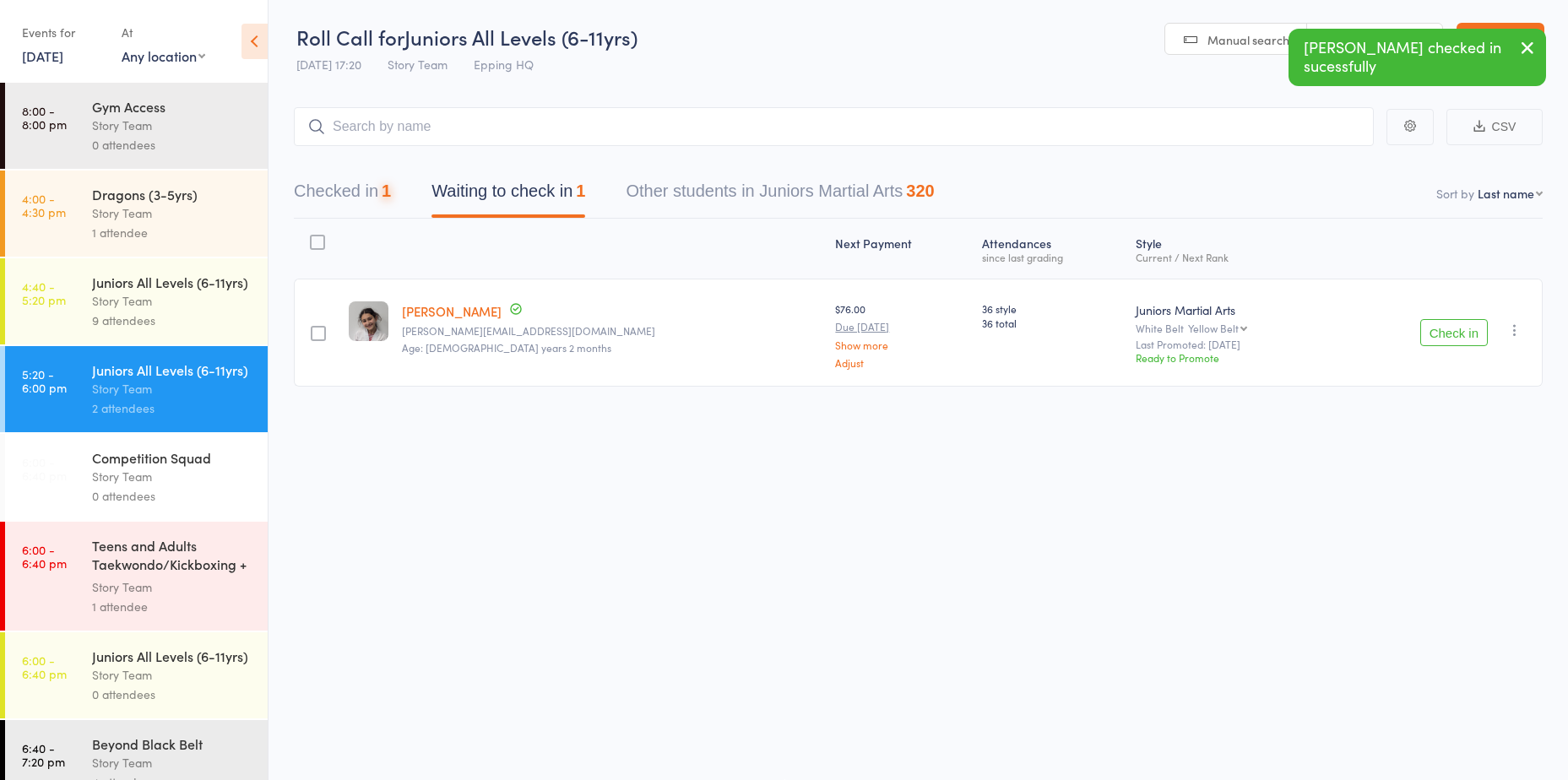
click at [1468, 333] on button "Check in" at bounding box center [1454, 333] width 68 height 27
click at [1128, 127] on input "search" at bounding box center [833, 126] width 1080 height 39
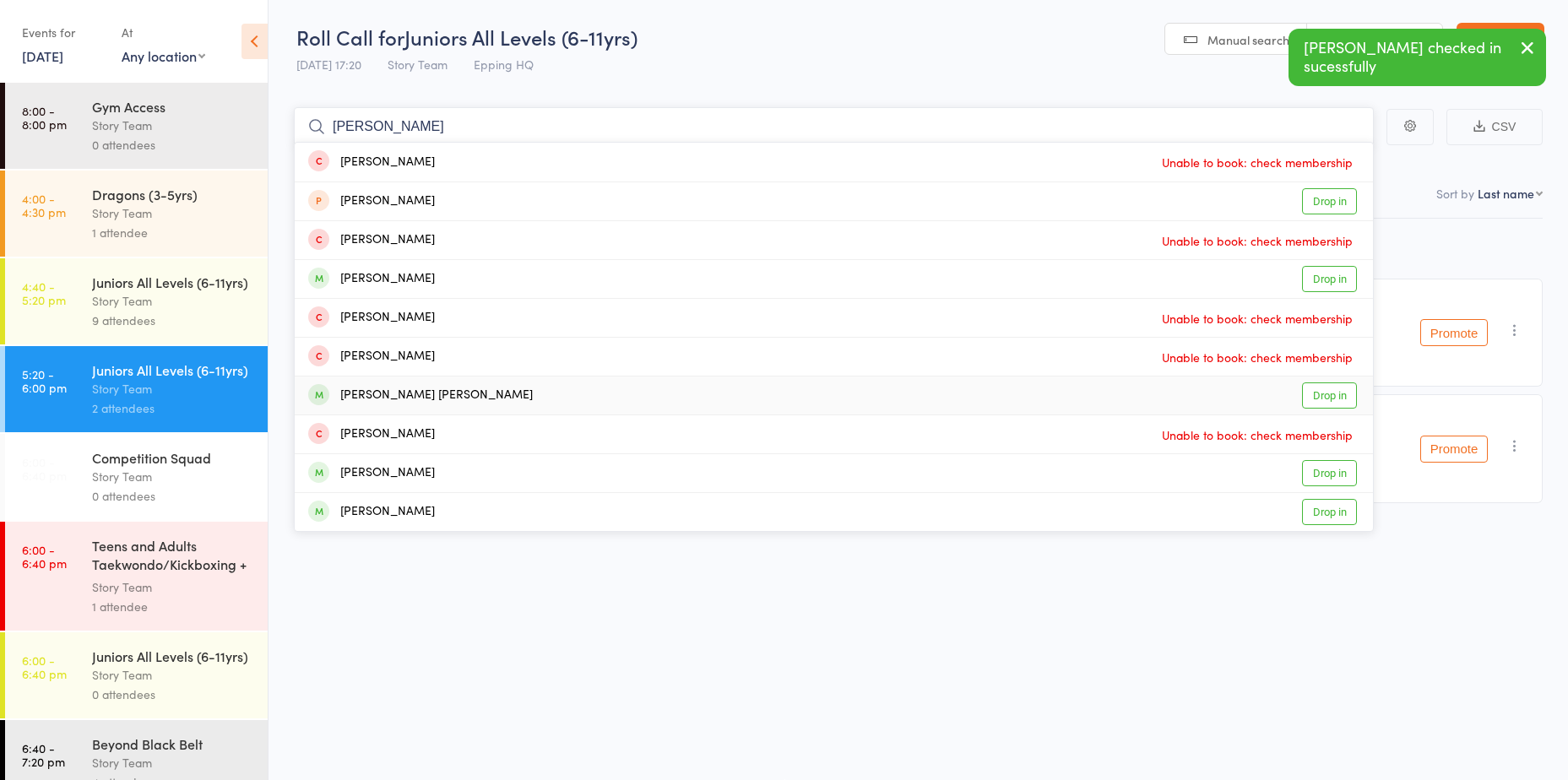
type input "alana"
click at [1347, 392] on link "Drop in" at bounding box center [1329, 395] width 55 height 26
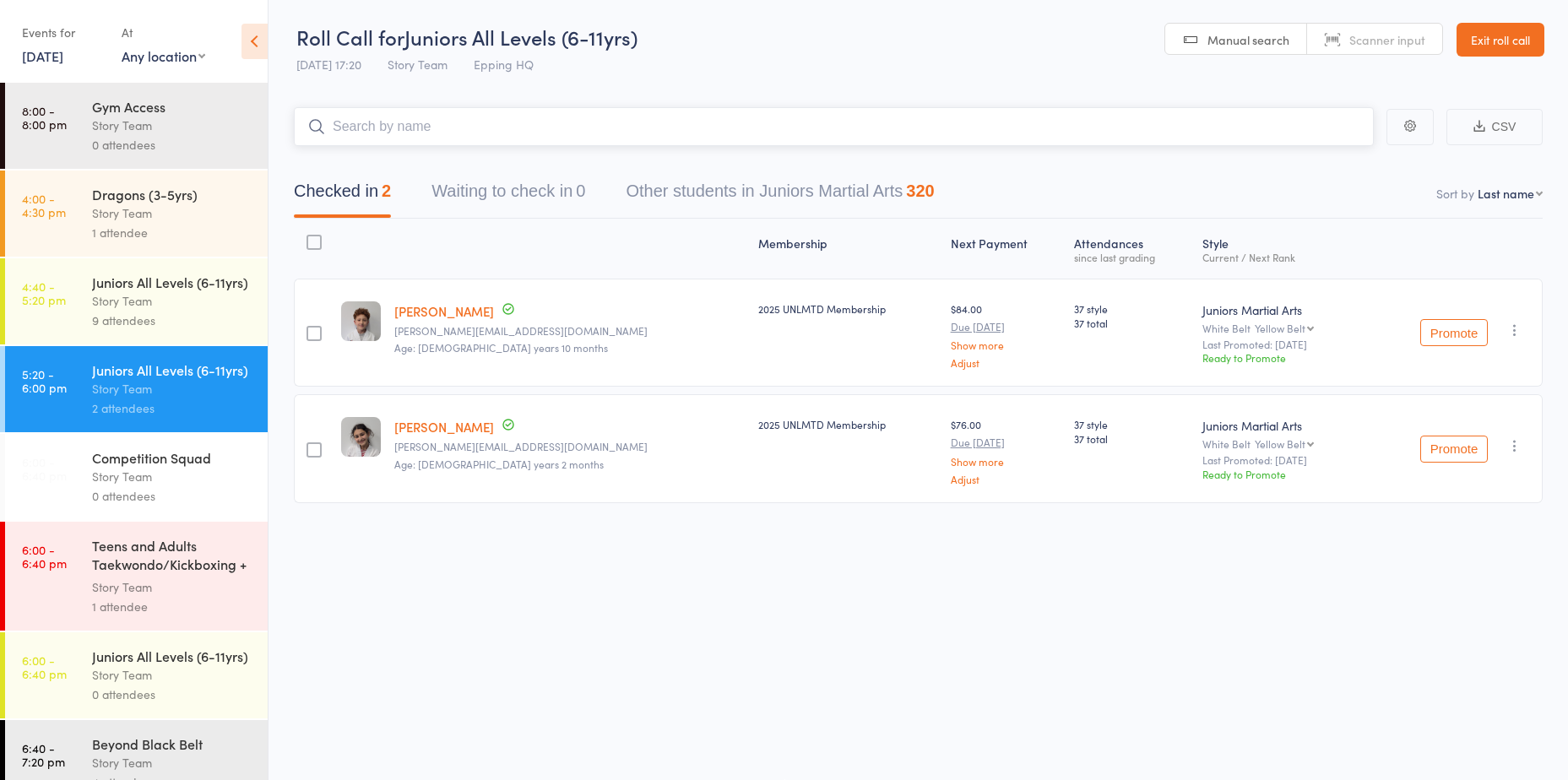
click at [1023, 118] on input "search" at bounding box center [833, 126] width 1080 height 39
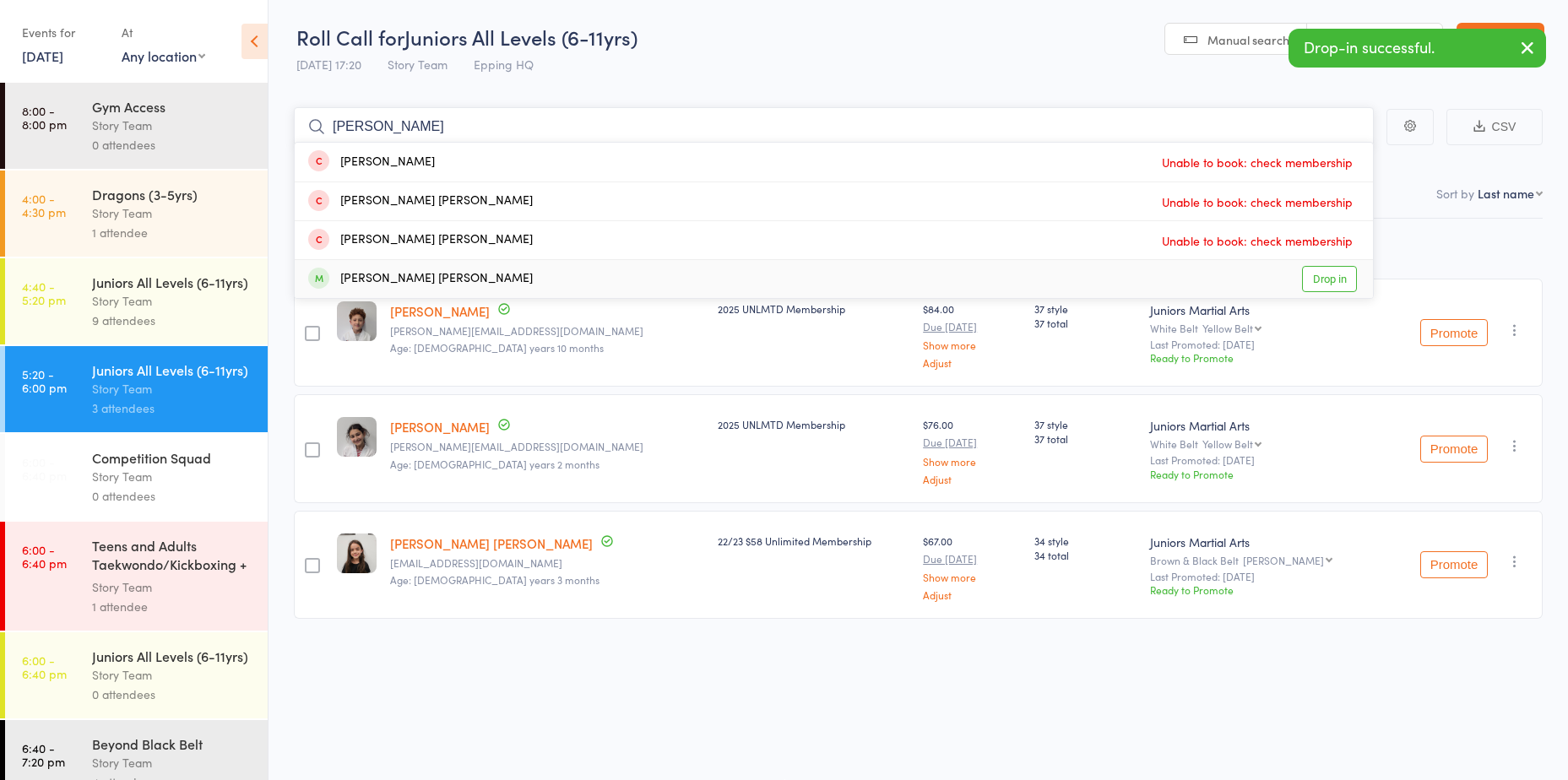
type input "cruz"
click at [1316, 276] on link "Drop in" at bounding box center [1329, 279] width 55 height 26
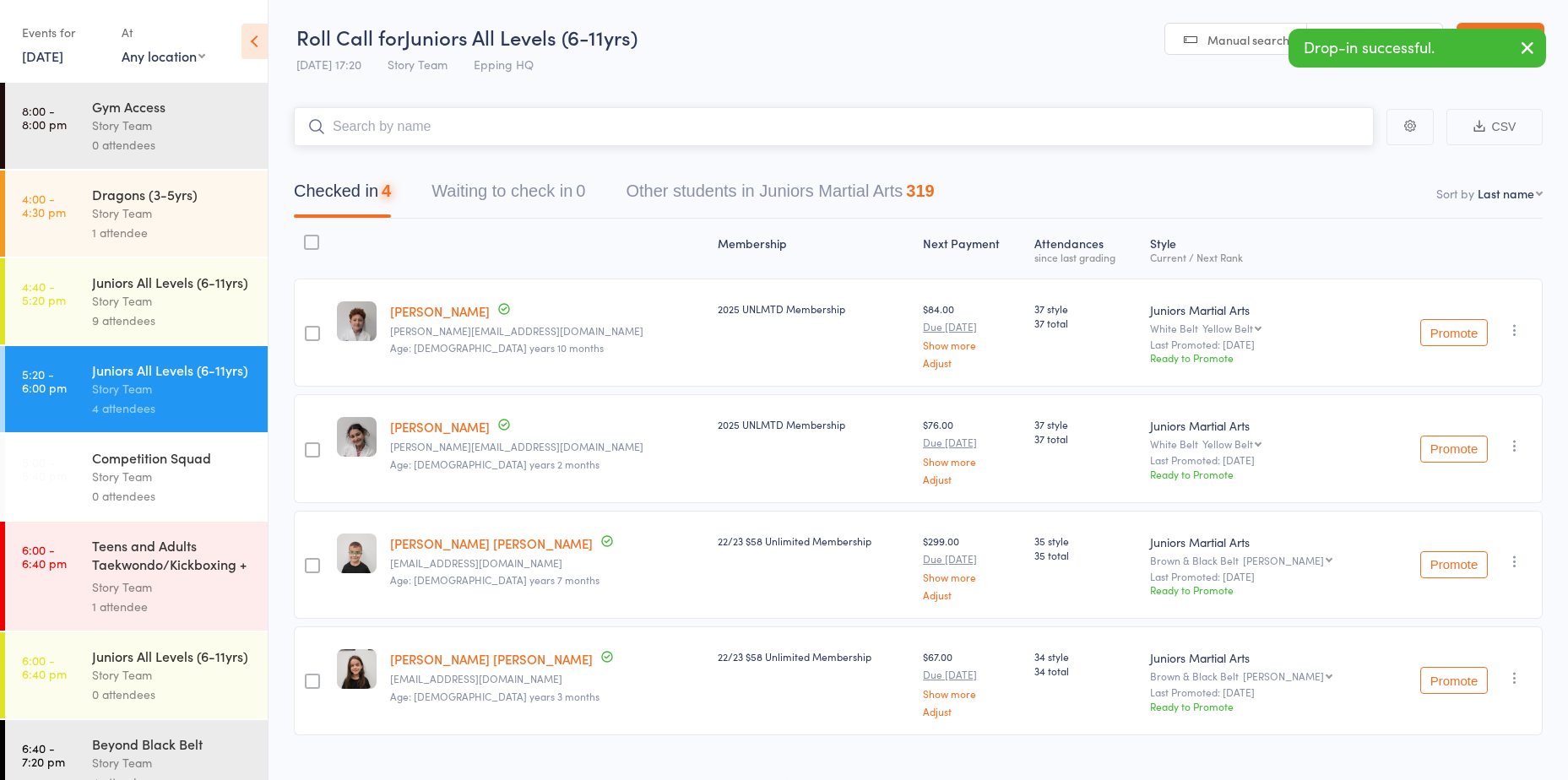
click at [501, 129] on input "search" at bounding box center [833, 126] width 1080 height 39
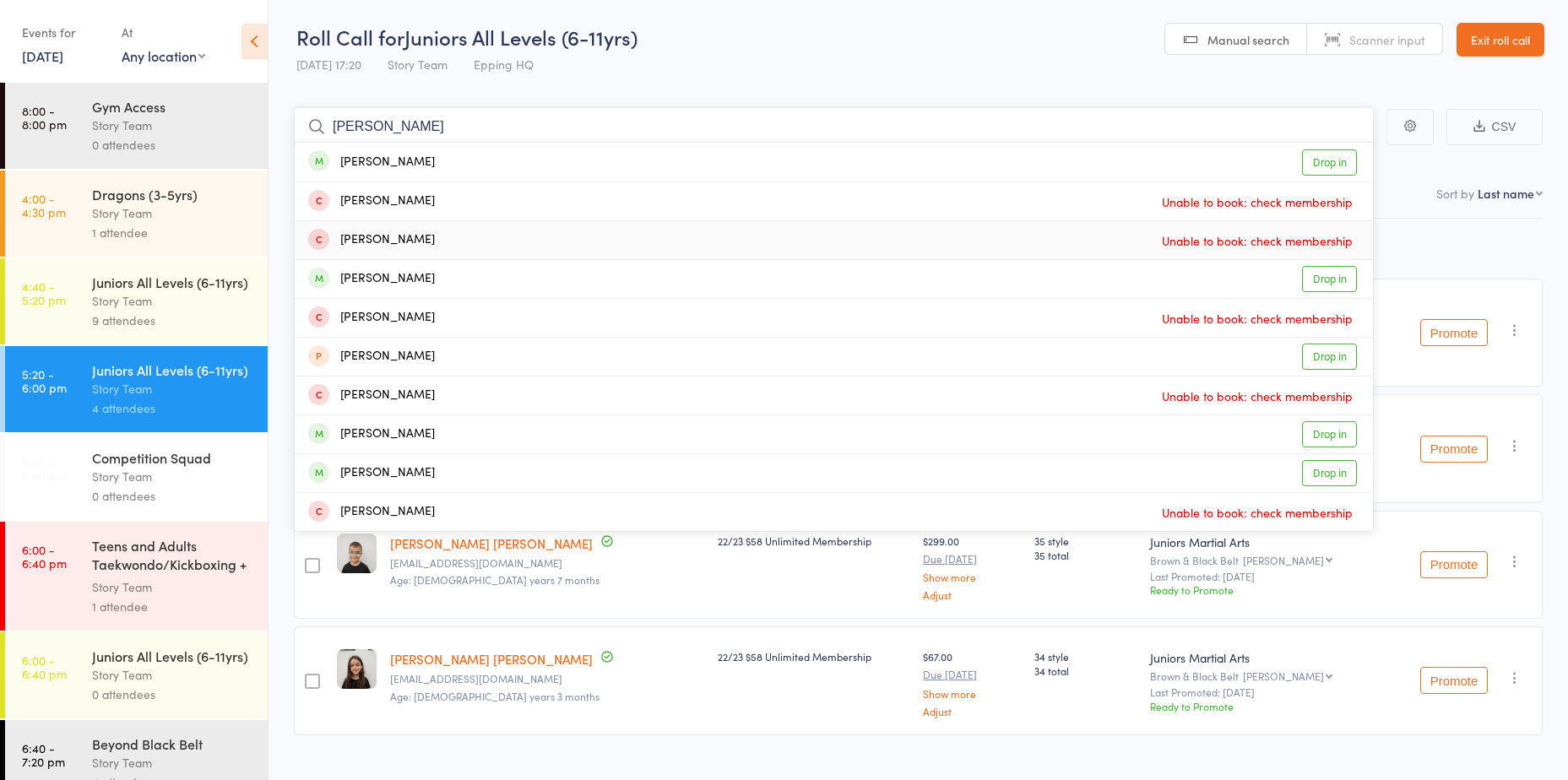
type input "aaron sharma"
click at [110, 330] on div "9 attendees" at bounding box center [172, 320] width 161 height 19
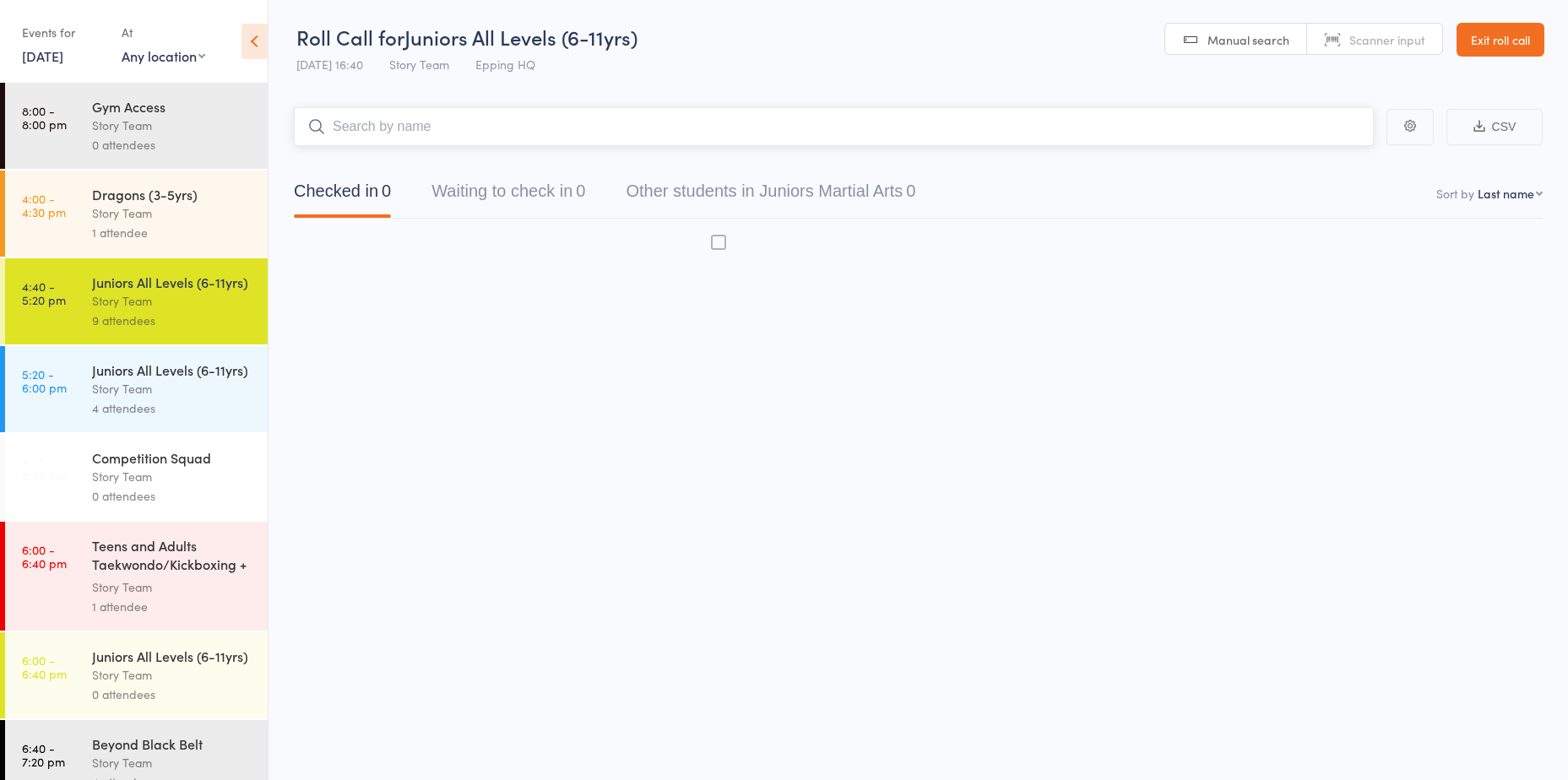
click at [440, 118] on input "search" at bounding box center [833, 126] width 1080 height 39
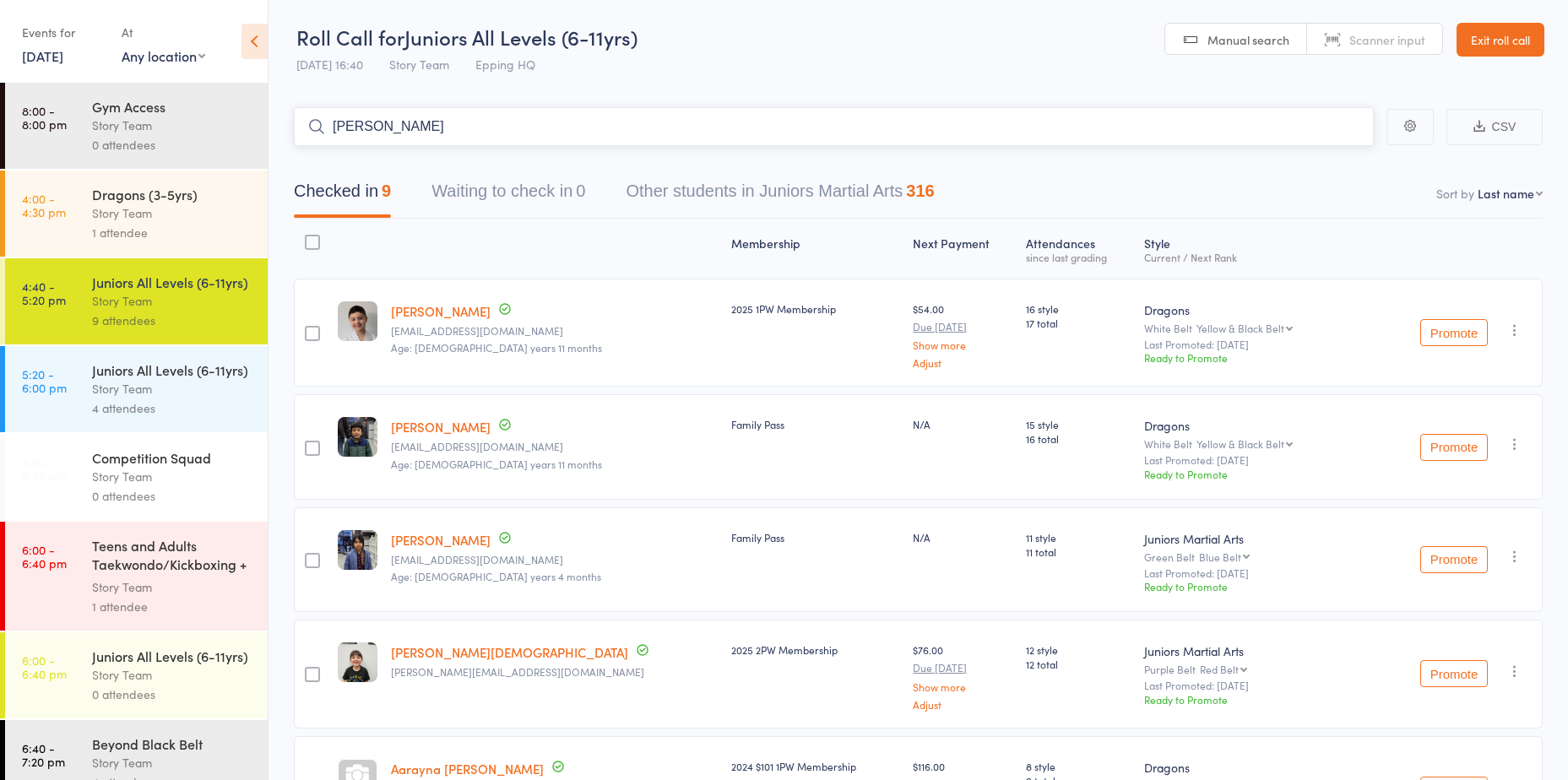
type input "aaron sharma"
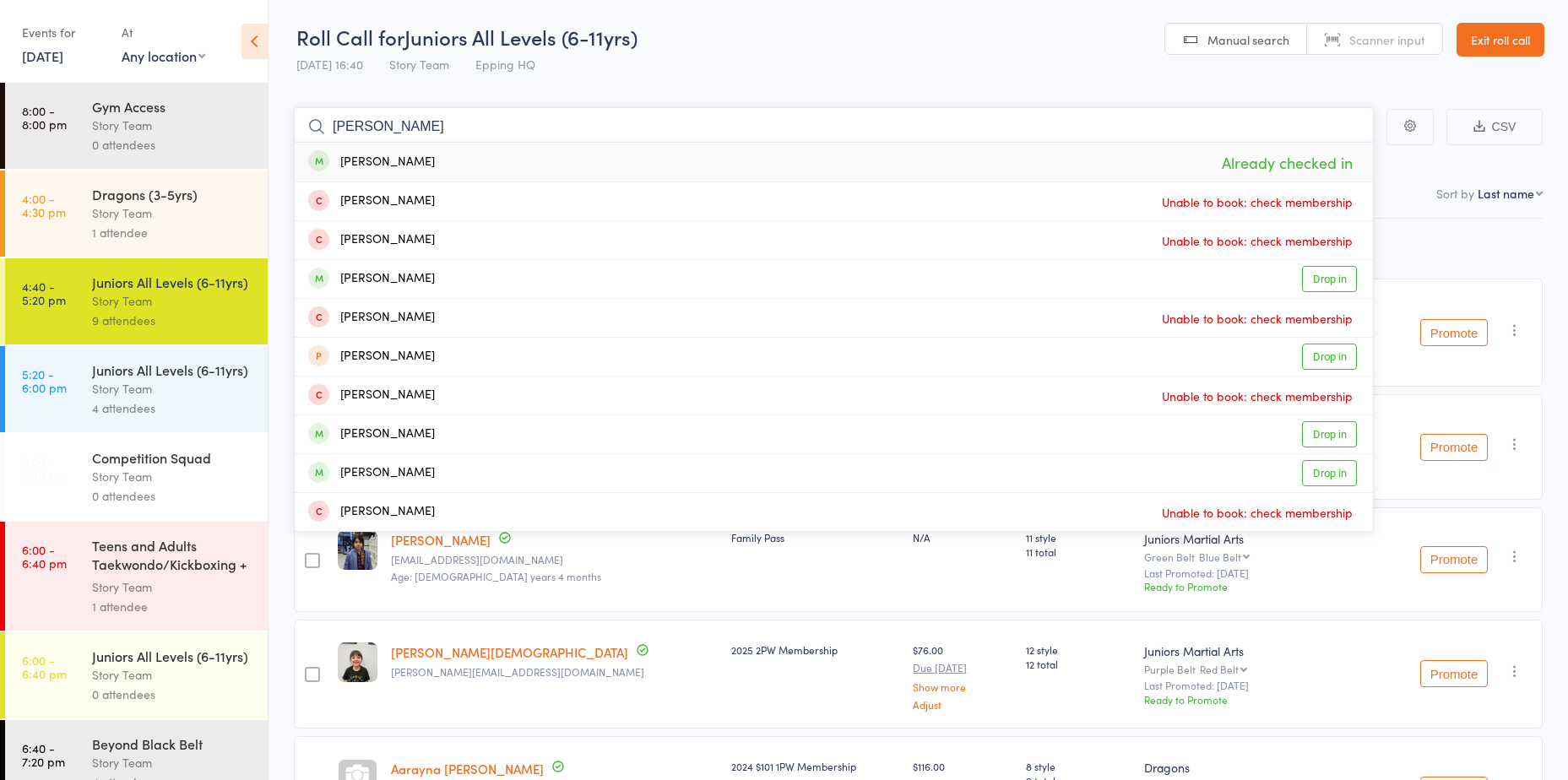
drag, startPoint x: 579, startPoint y: 129, endPoint x: 0, endPoint y: 143, distance: 579.2
click at [0, 146] on html "Drop-in successful. Roll Call for Juniors All Levels (6-11yrs) 15 Sep 16:40 Sto…" at bounding box center [784, 389] width 1568 height 780
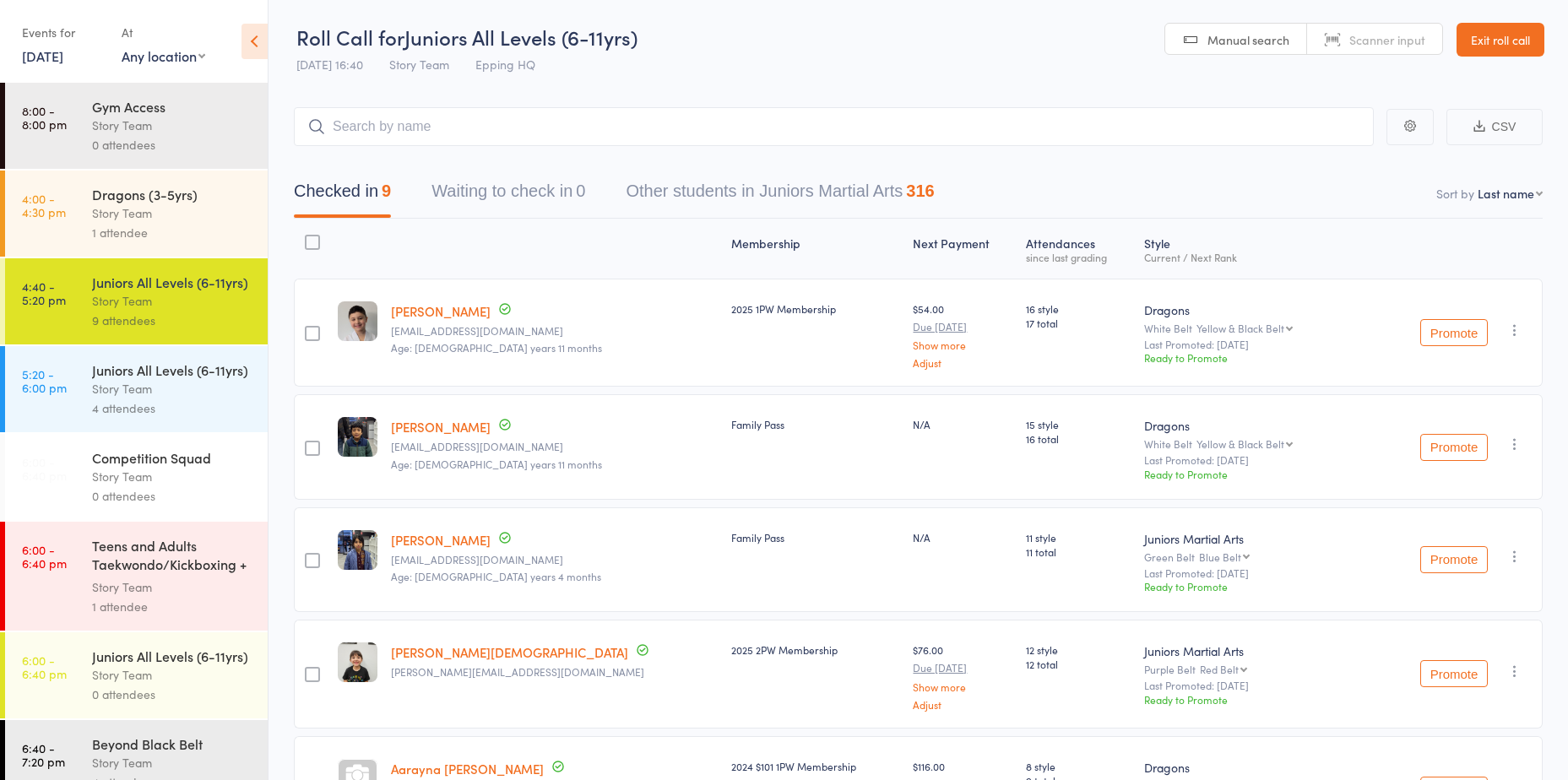
click at [176, 379] on div "Juniors All Levels (6-11yrs)" at bounding box center [172, 370] width 161 height 18
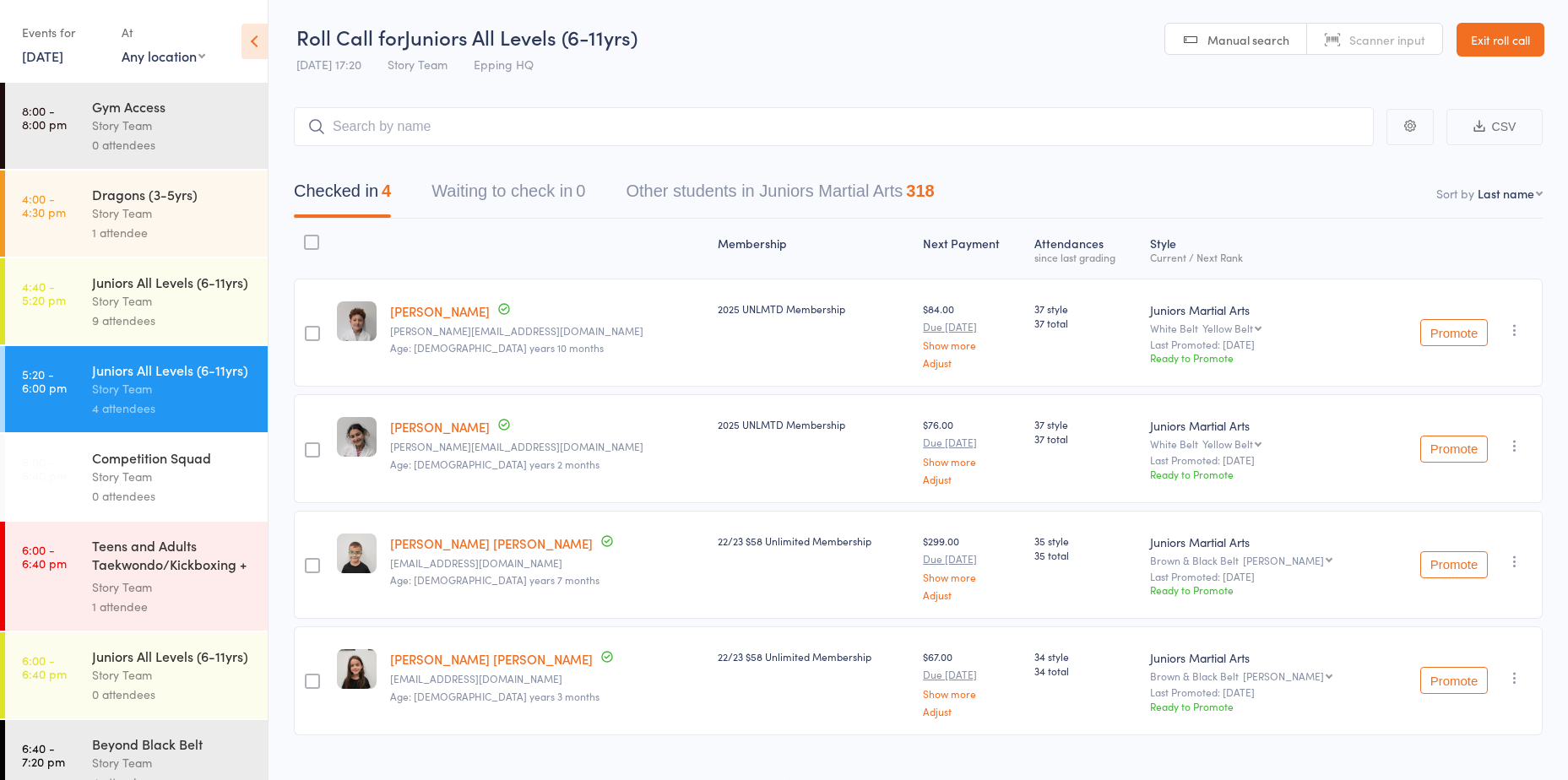
click at [493, 136] on input "search" at bounding box center [833, 126] width 1080 height 39
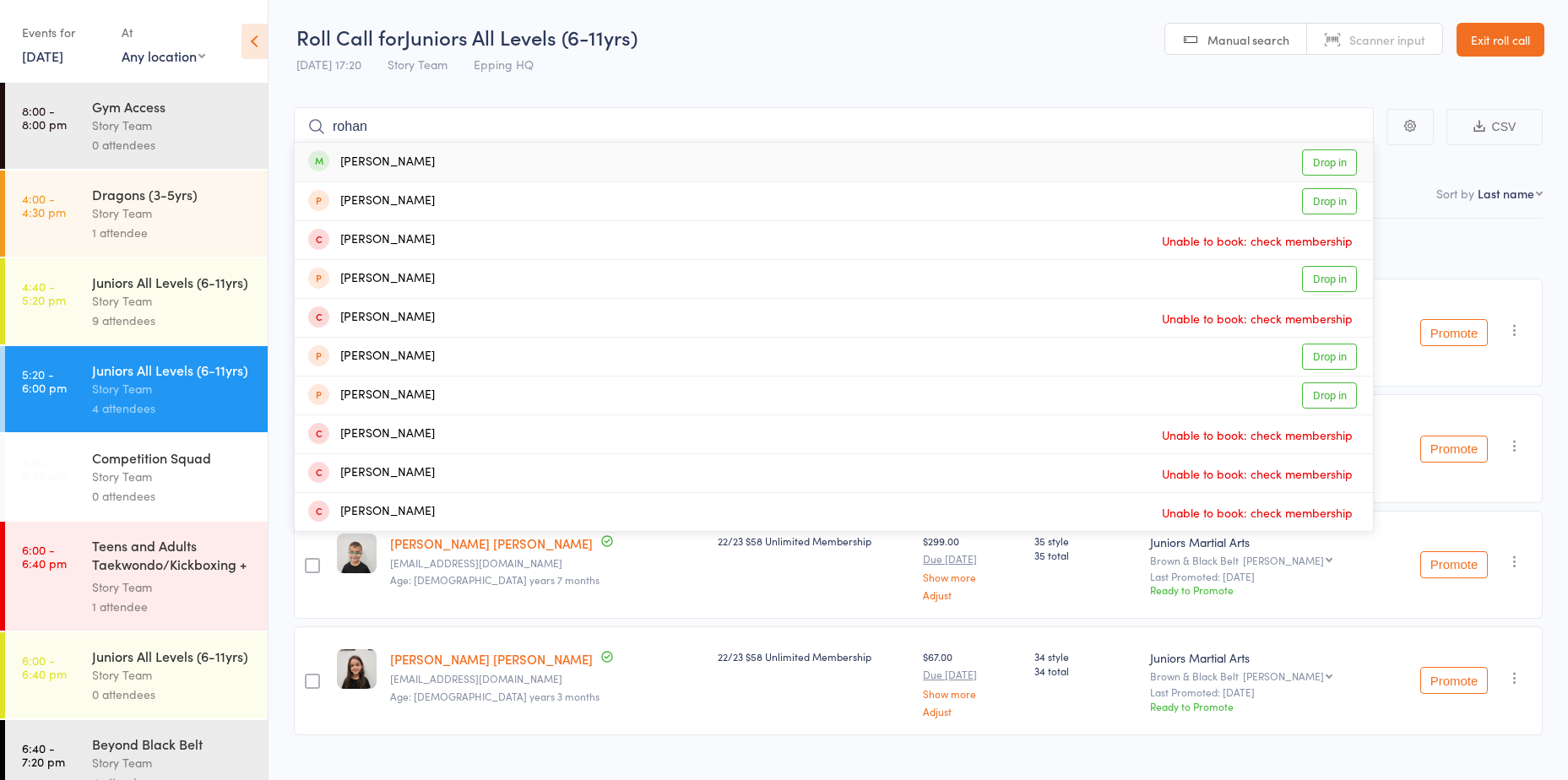
type input "rohan"
click at [1327, 157] on link "Drop in" at bounding box center [1329, 162] width 55 height 26
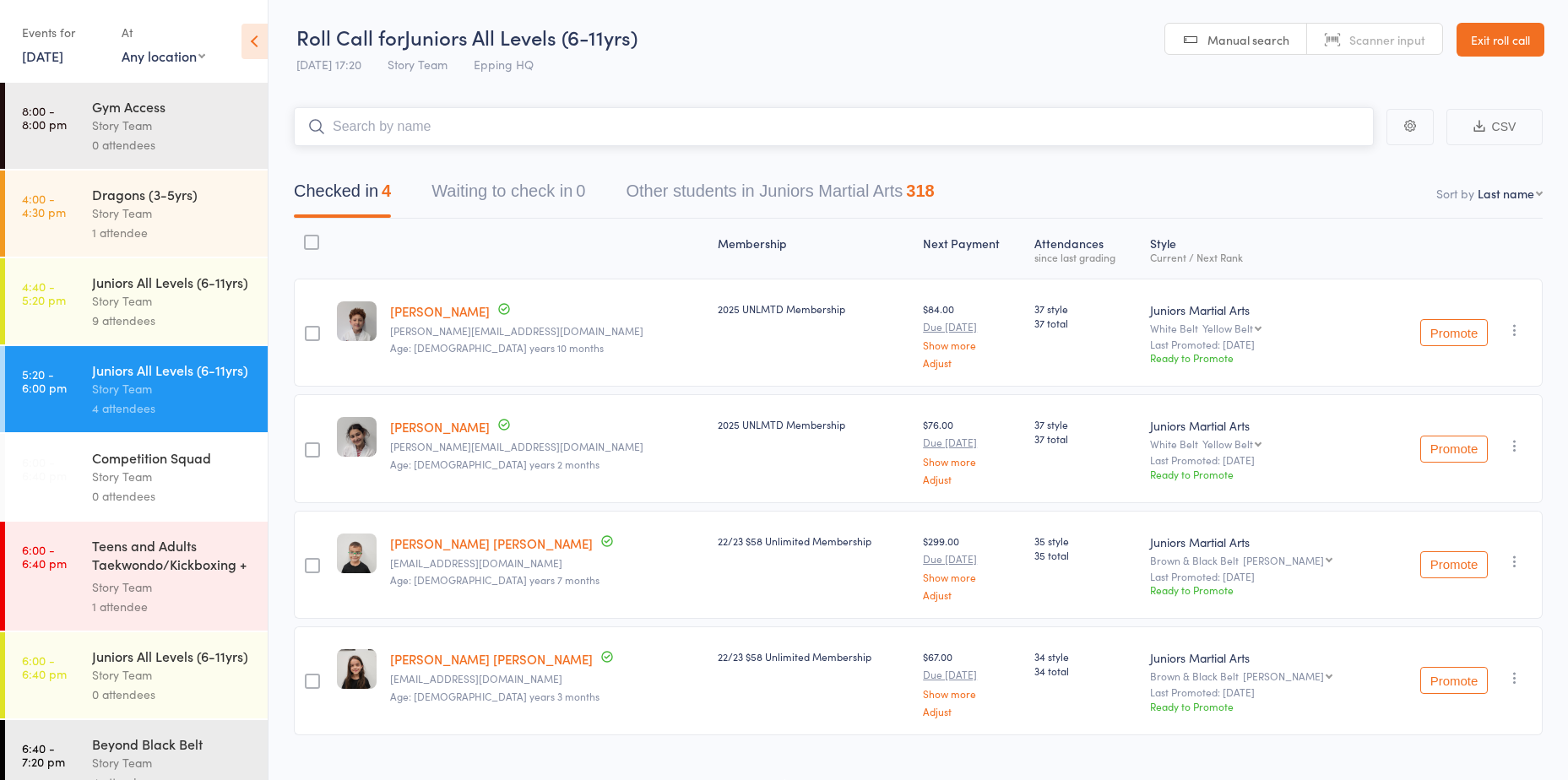
click at [1311, 131] on input "search" at bounding box center [833, 126] width 1080 height 39
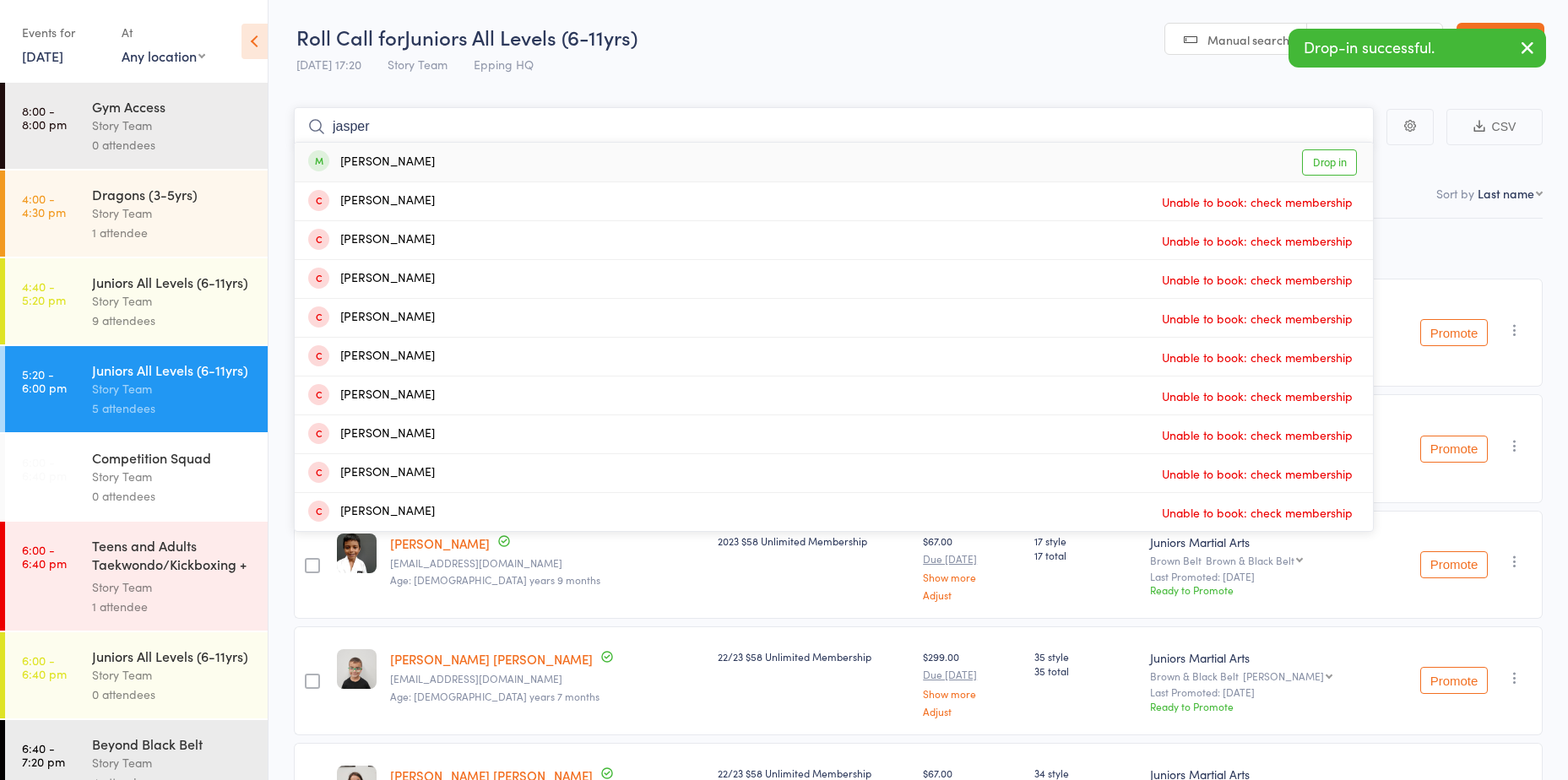
type input "jasper"
click at [1312, 171] on link "Drop in" at bounding box center [1329, 162] width 55 height 26
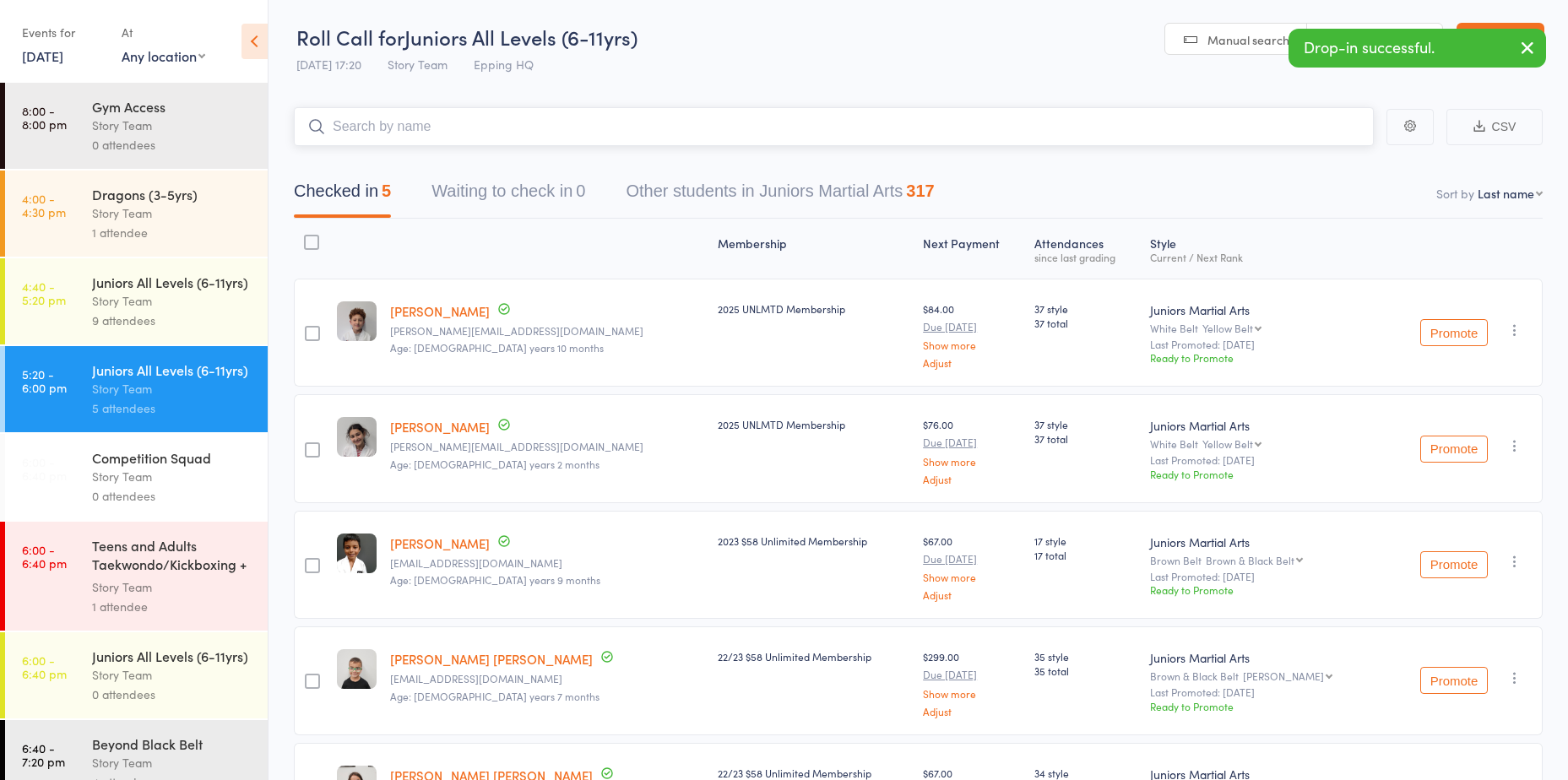
click at [1267, 127] on input "search" at bounding box center [833, 126] width 1080 height 39
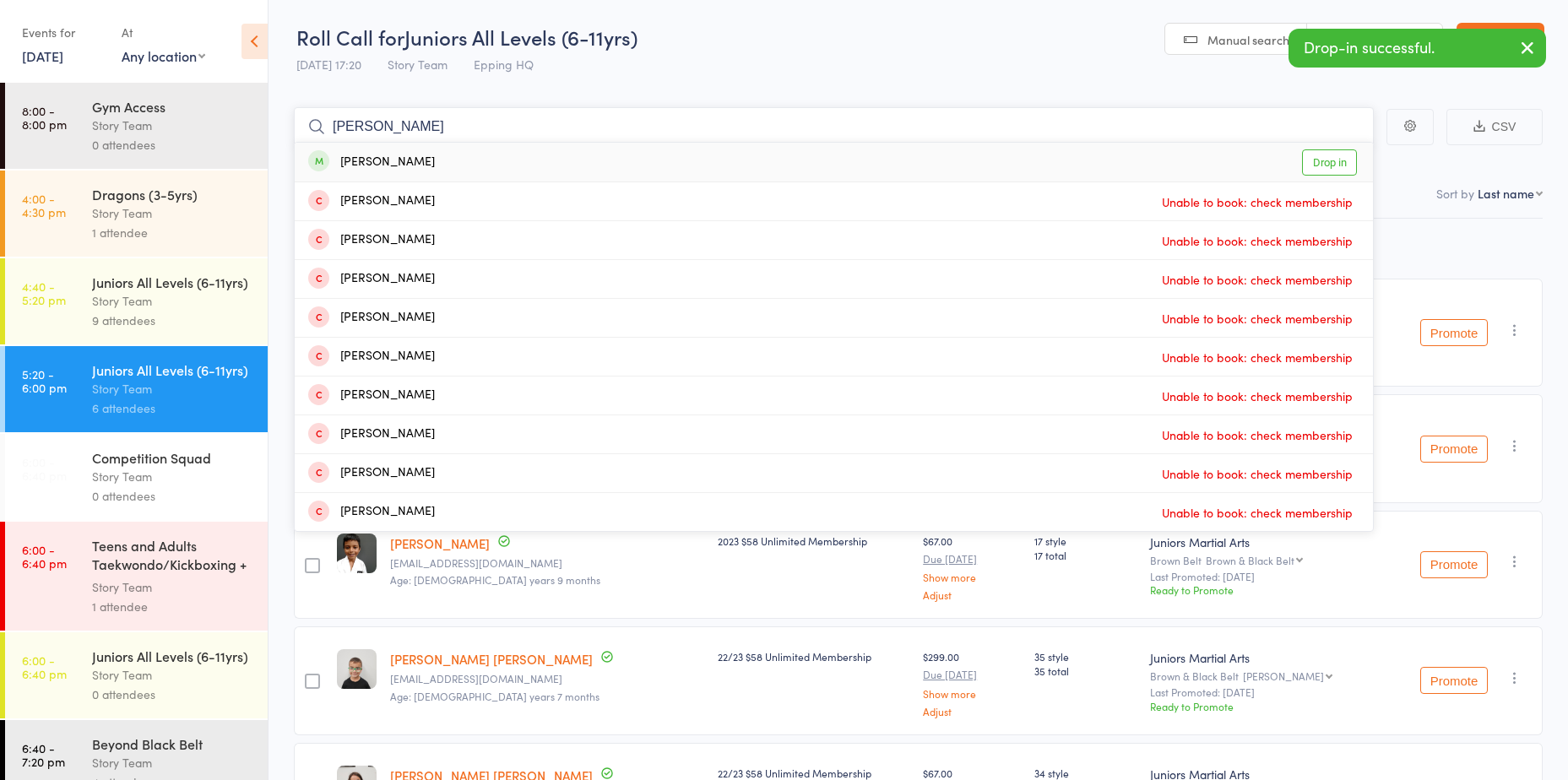
type input "leon"
click at [1315, 159] on link "Drop in" at bounding box center [1329, 162] width 55 height 26
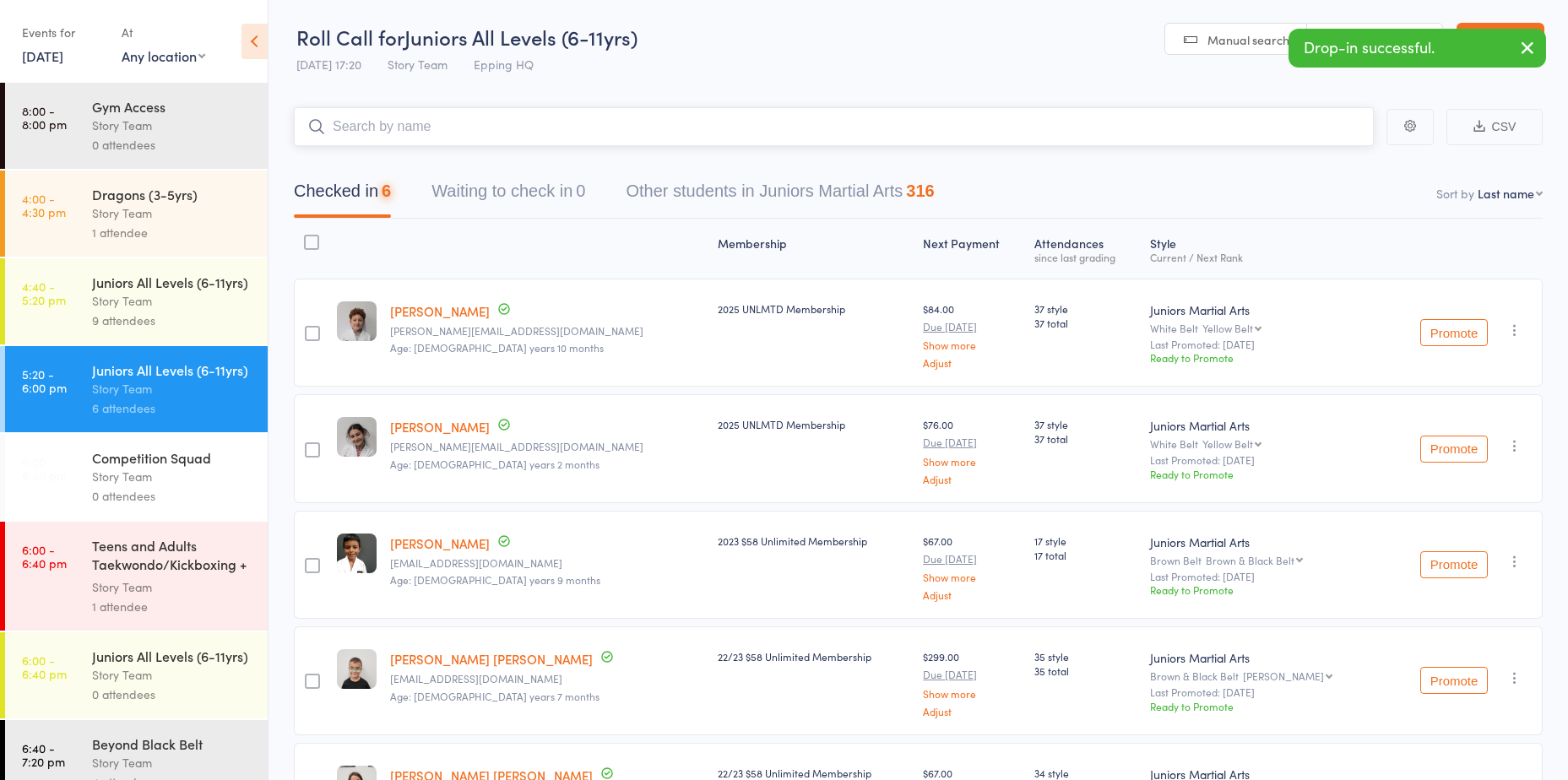
click at [489, 132] on input "search" at bounding box center [833, 126] width 1080 height 39
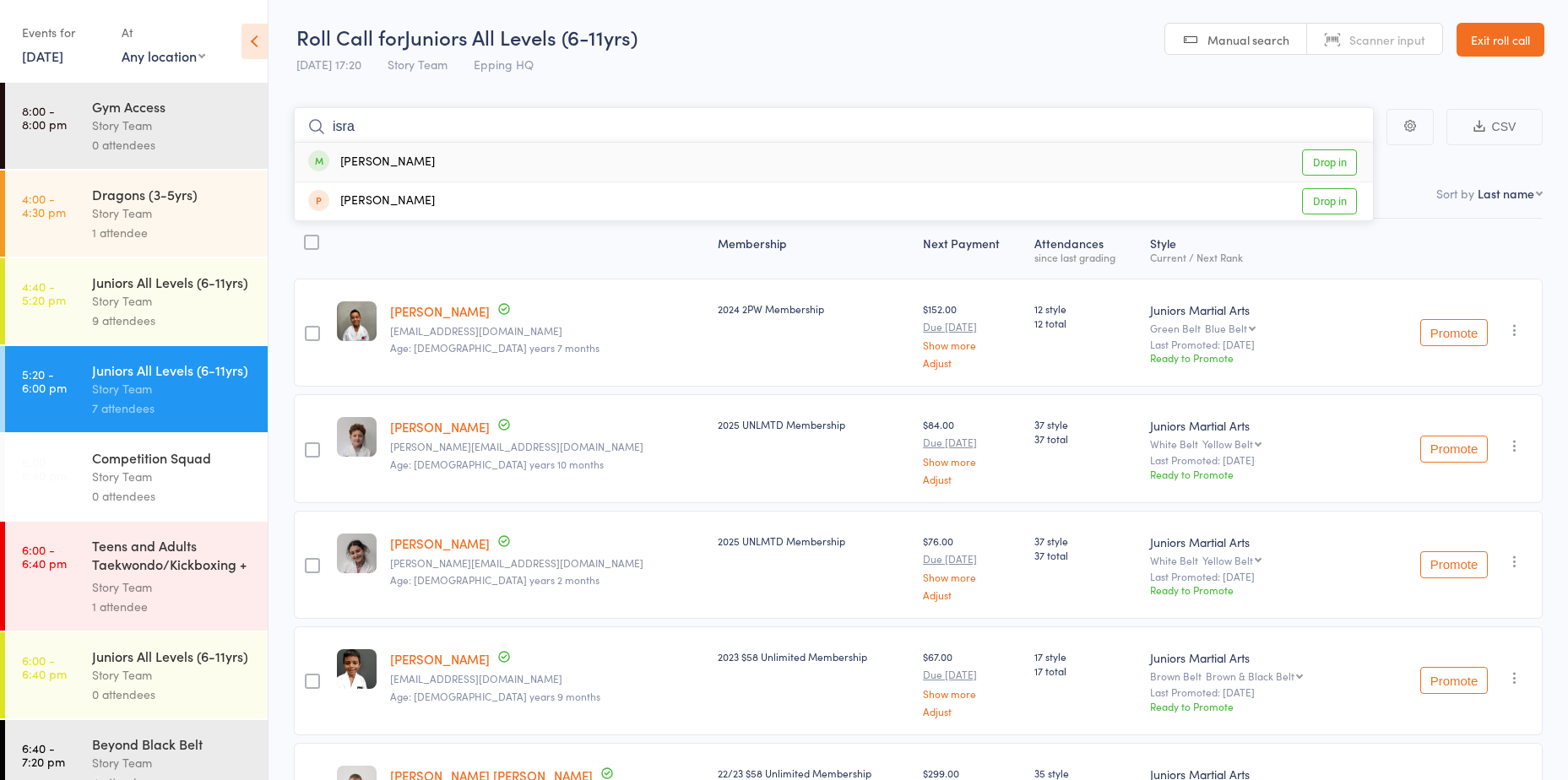
type input "isra"
click at [1321, 163] on link "Drop in" at bounding box center [1329, 162] width 55 height 26
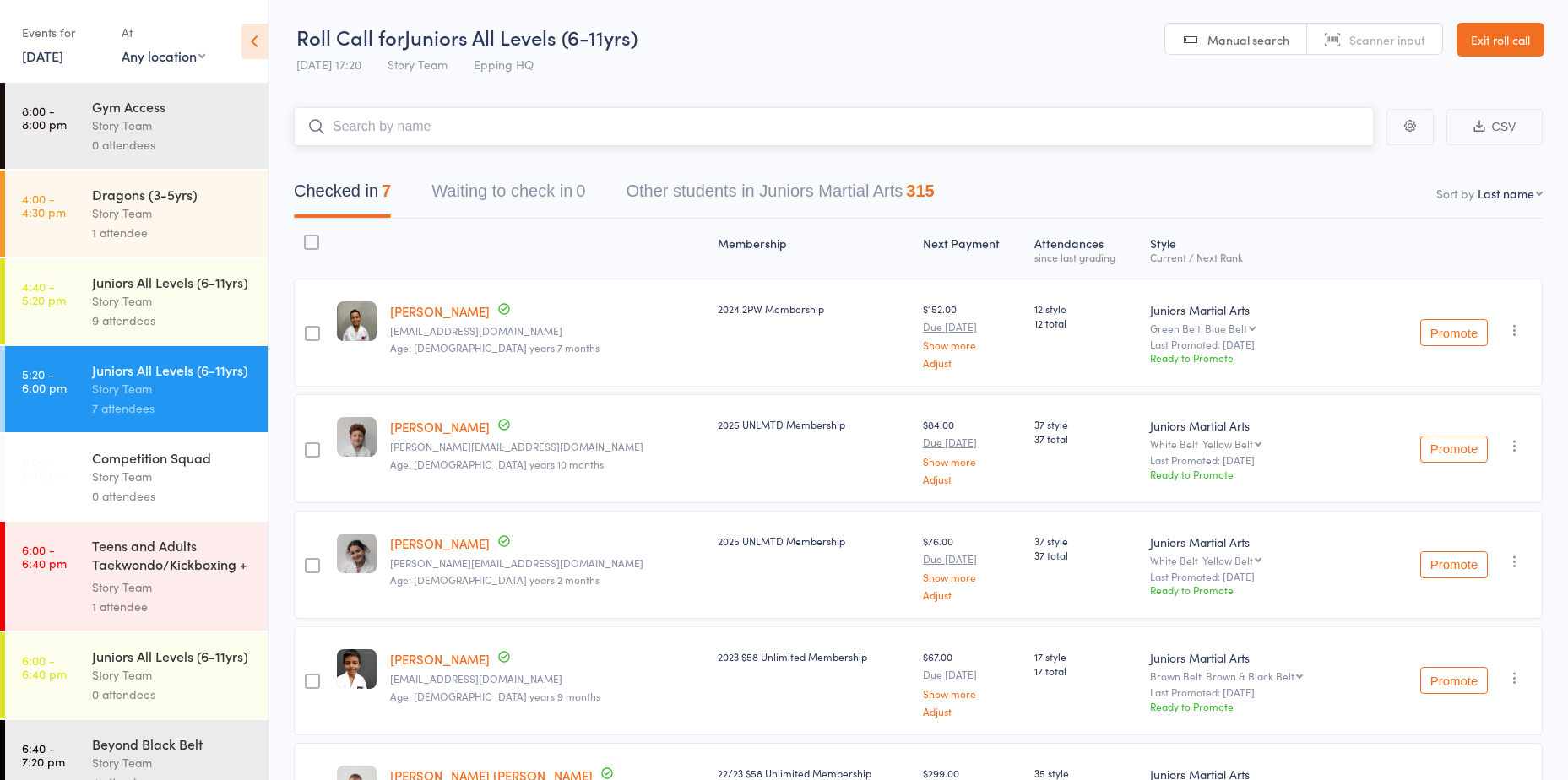
click at [1310, 125] on input "search" at bounding box center [833, 126] width 1080 height 39
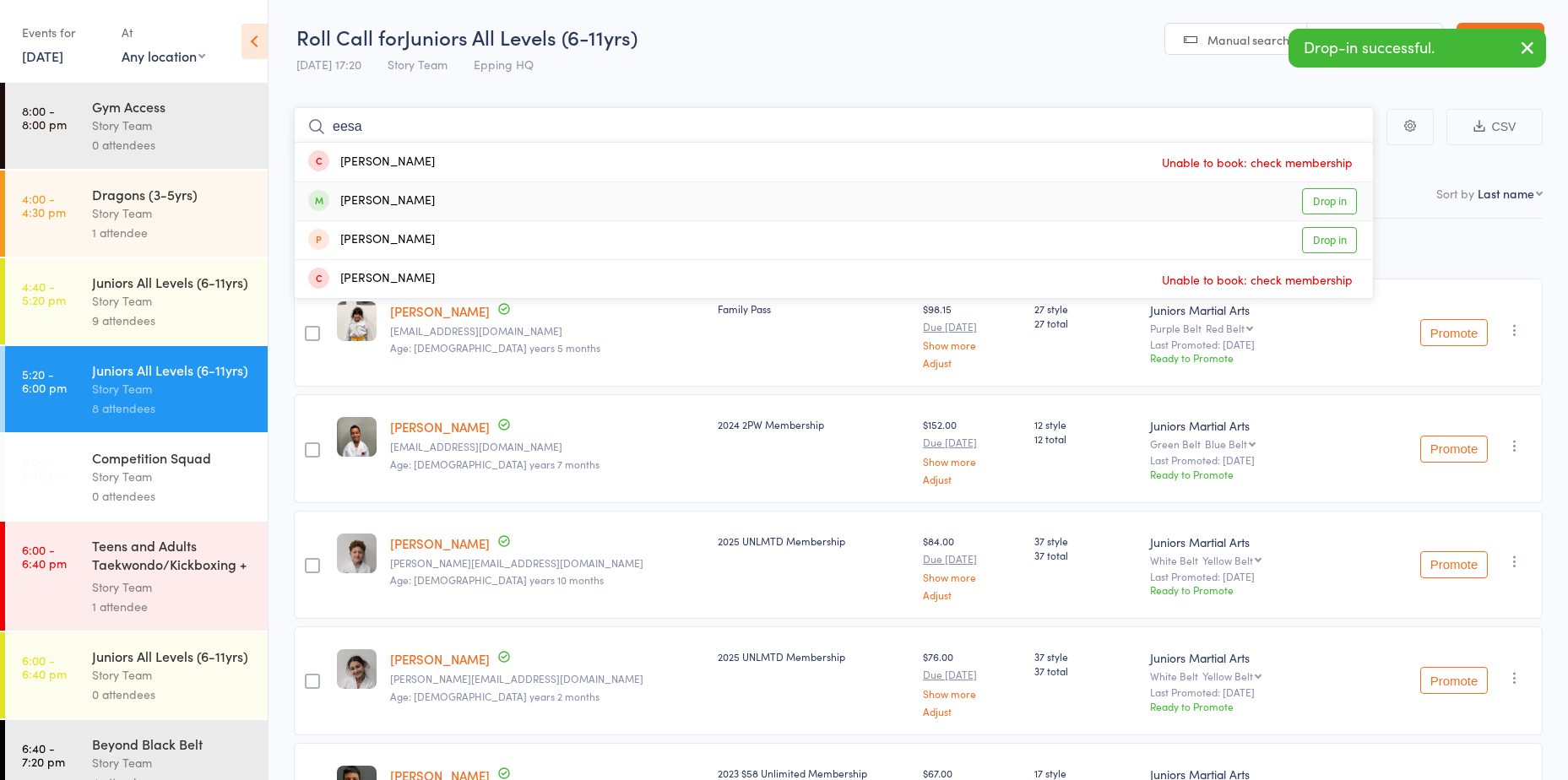
type input "eesa"
click at [1334, 206] on link "Drop in" at bounding box center [1329, 201] width 55 height 26
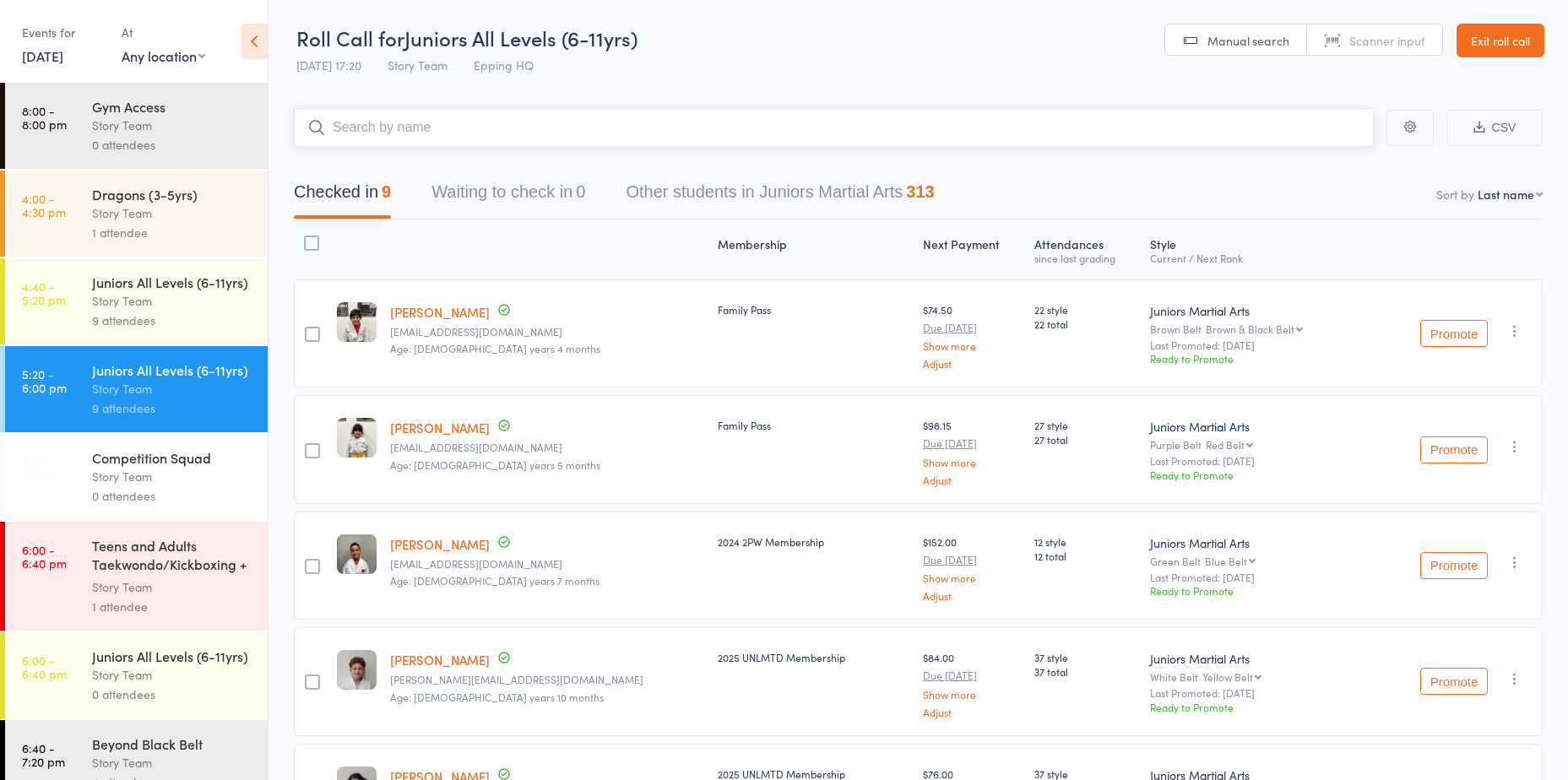
click at [472, 132] on input "search" at bounding box center [833, 127] width 1080 height 39
click at [510, 141] on input "search" at bounding box center [833, 127] width 1080 height 39
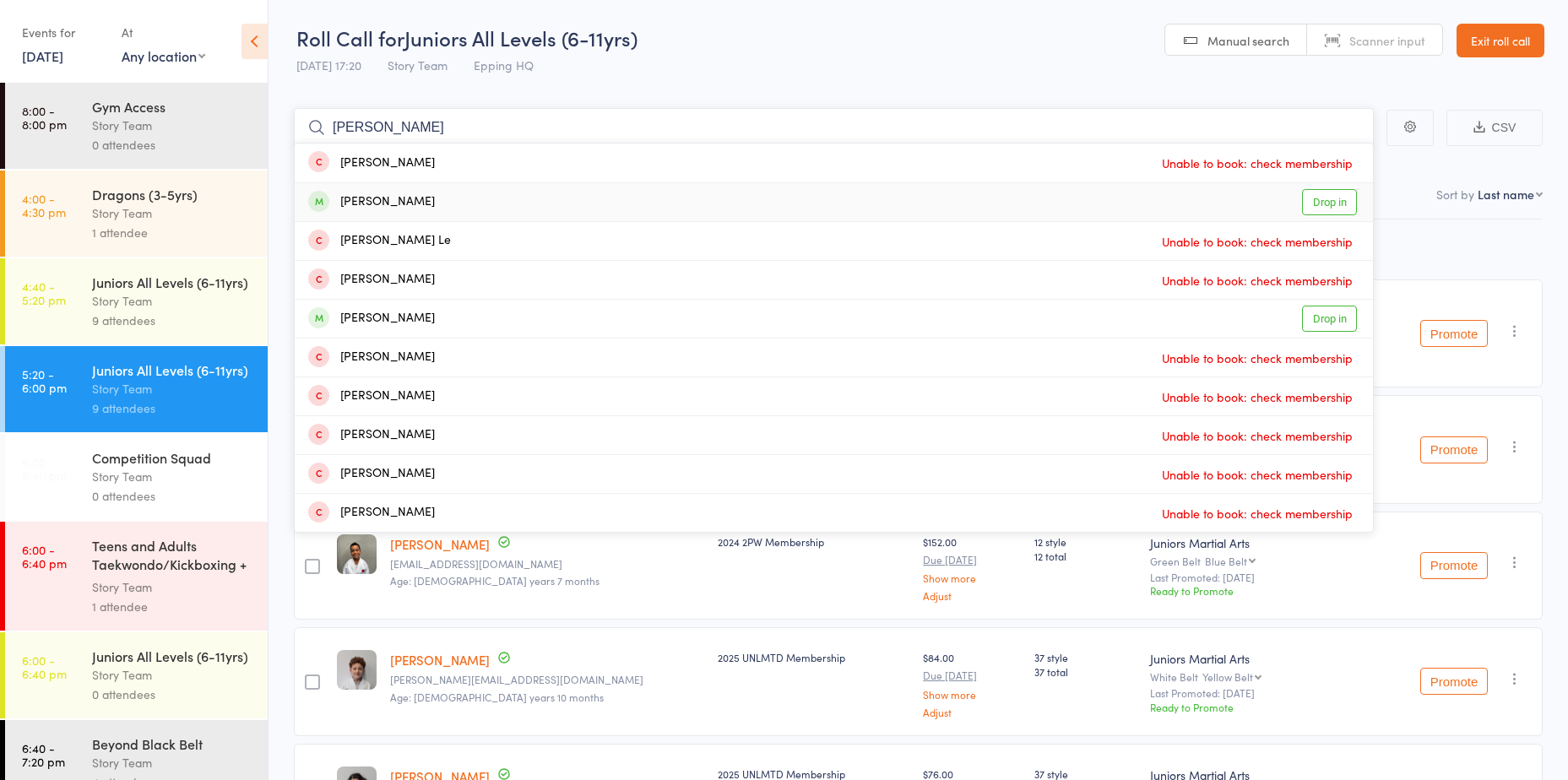
type input "darin"
click at [1342, 200] on link "Drop in" at bounding box center [1329, 202] width 55 height 26
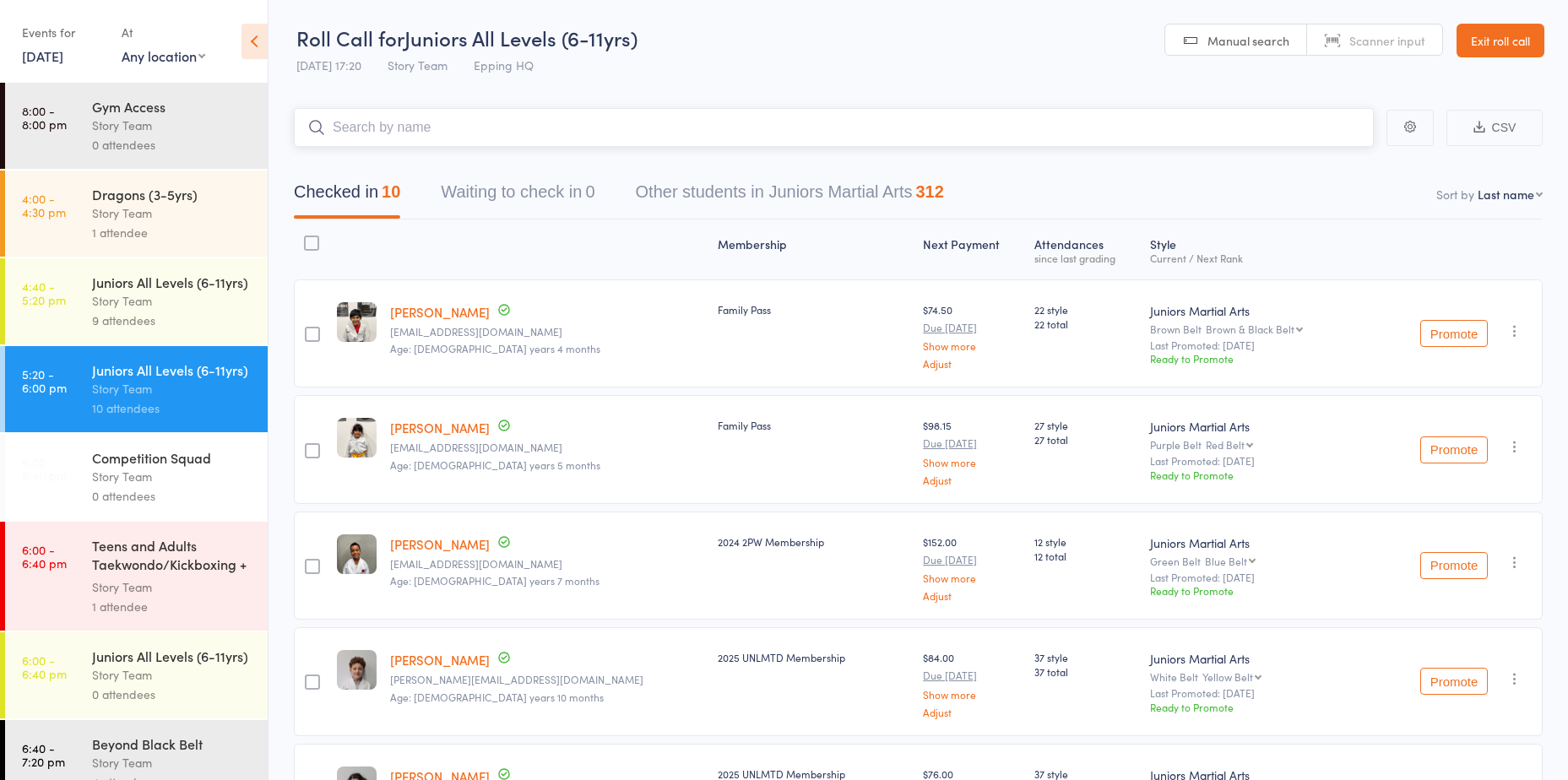
click at [392, 139] on input "search" at bounding box center [833, 127] width 1080 height 39
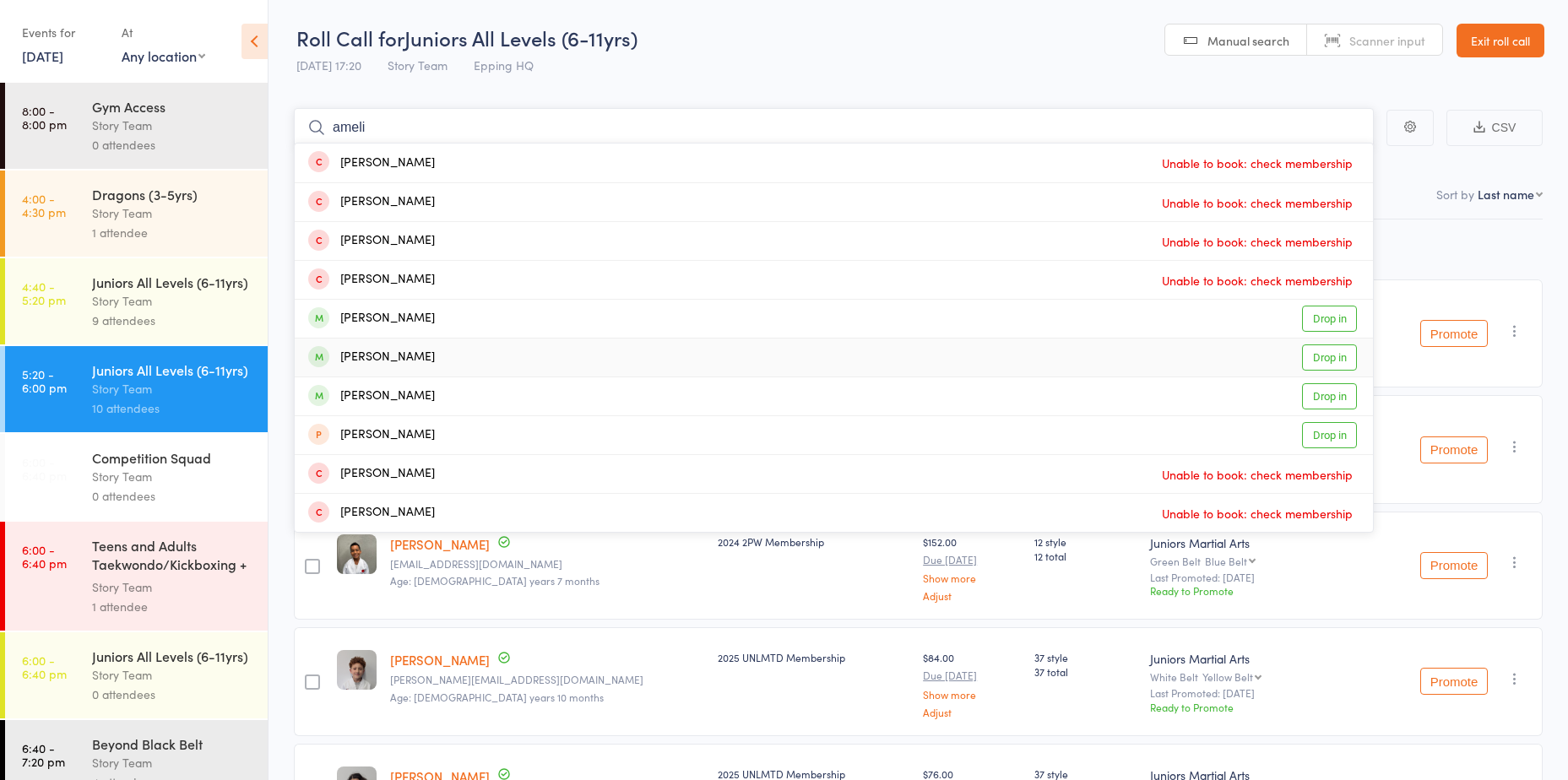
type input "ameli"
click at [1337, 360] on link "Drop in" at bounding box center [1329, 357] width 55 height 26
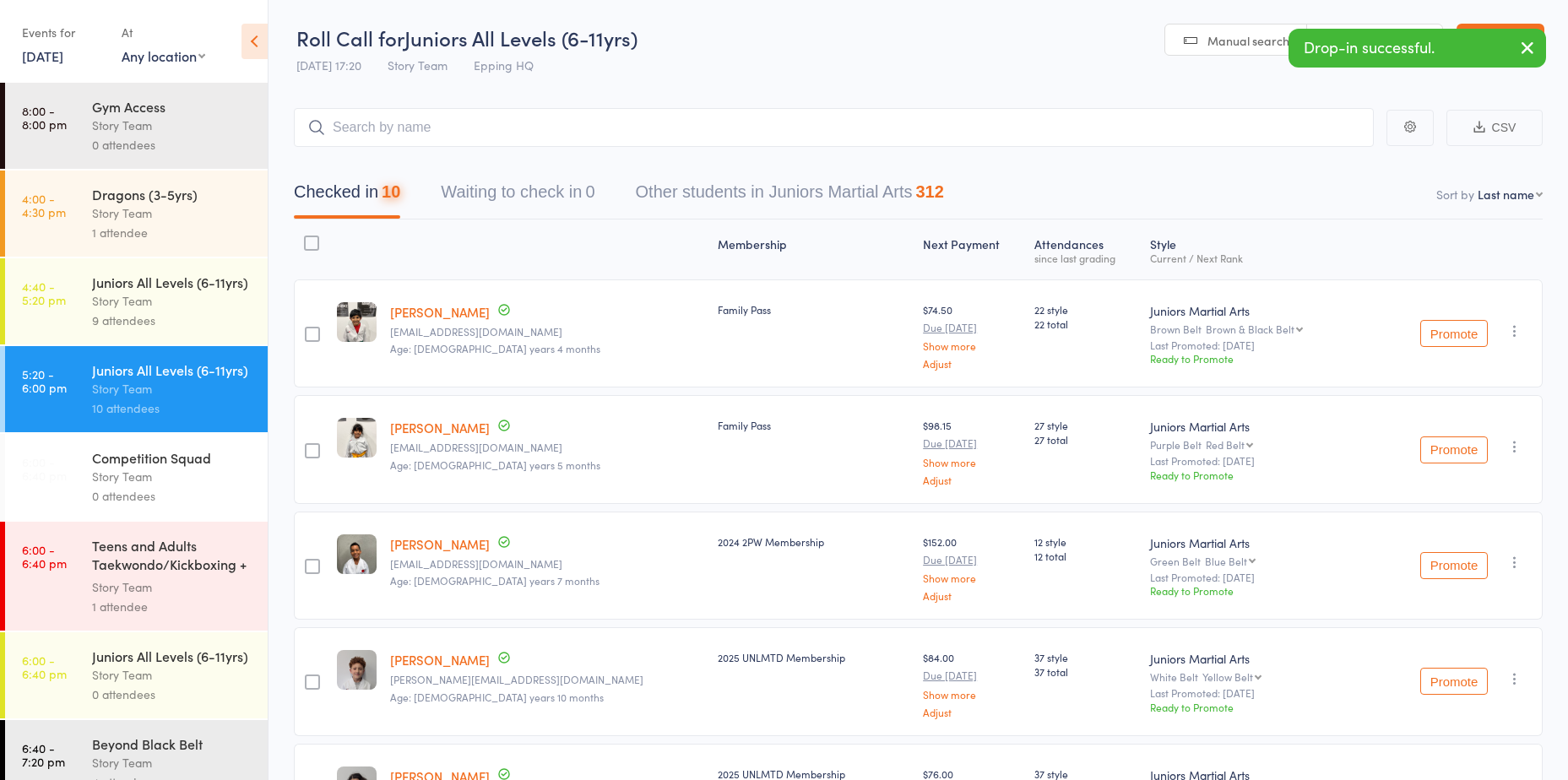
click at [179, 598] on div "Story Team" at bounding box center [172, 587] width 161 height 19
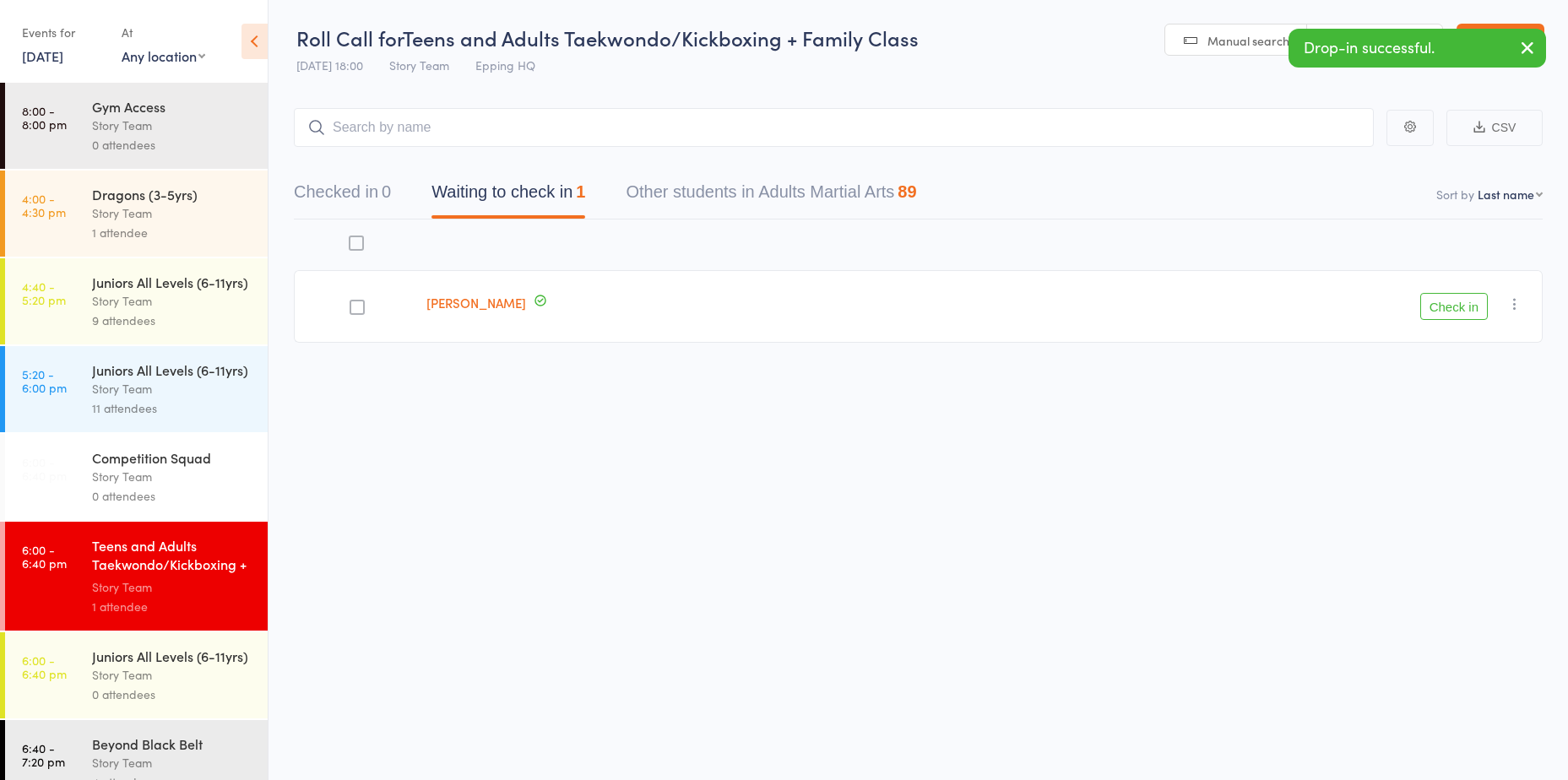
click at [1467, 303] on div "Check in Check in Promote Send message Add Note Add Task Add Flag Remove Mark a…" at bounding box center [1268, 306] width 550 height 72
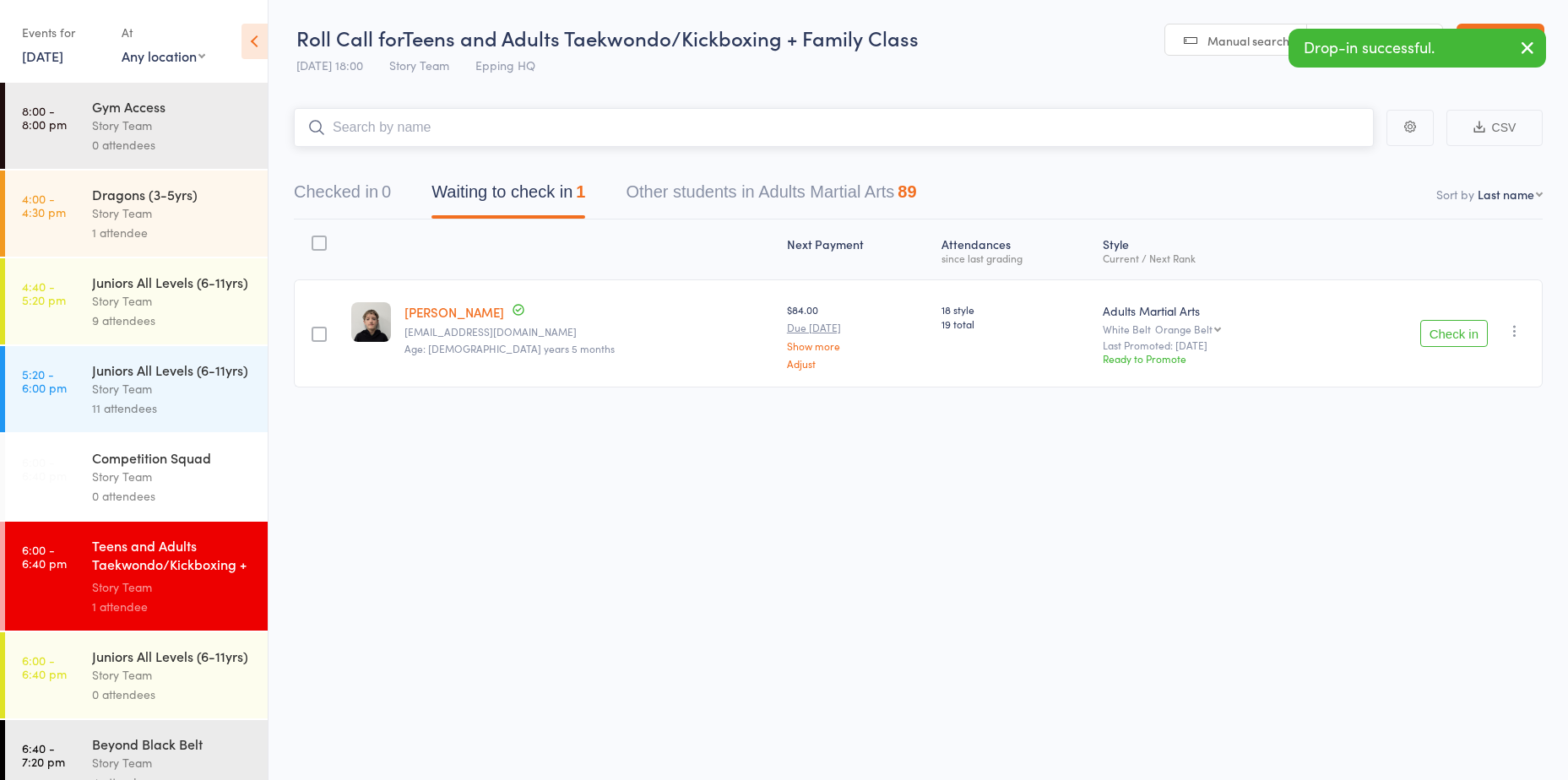
click at [468, 138] on input "search" at bounding box center [833, 127] width 1080 height 39
click at [1457, 333] on button "Check in" at bounding box center [1454, 334] width 68 height 27
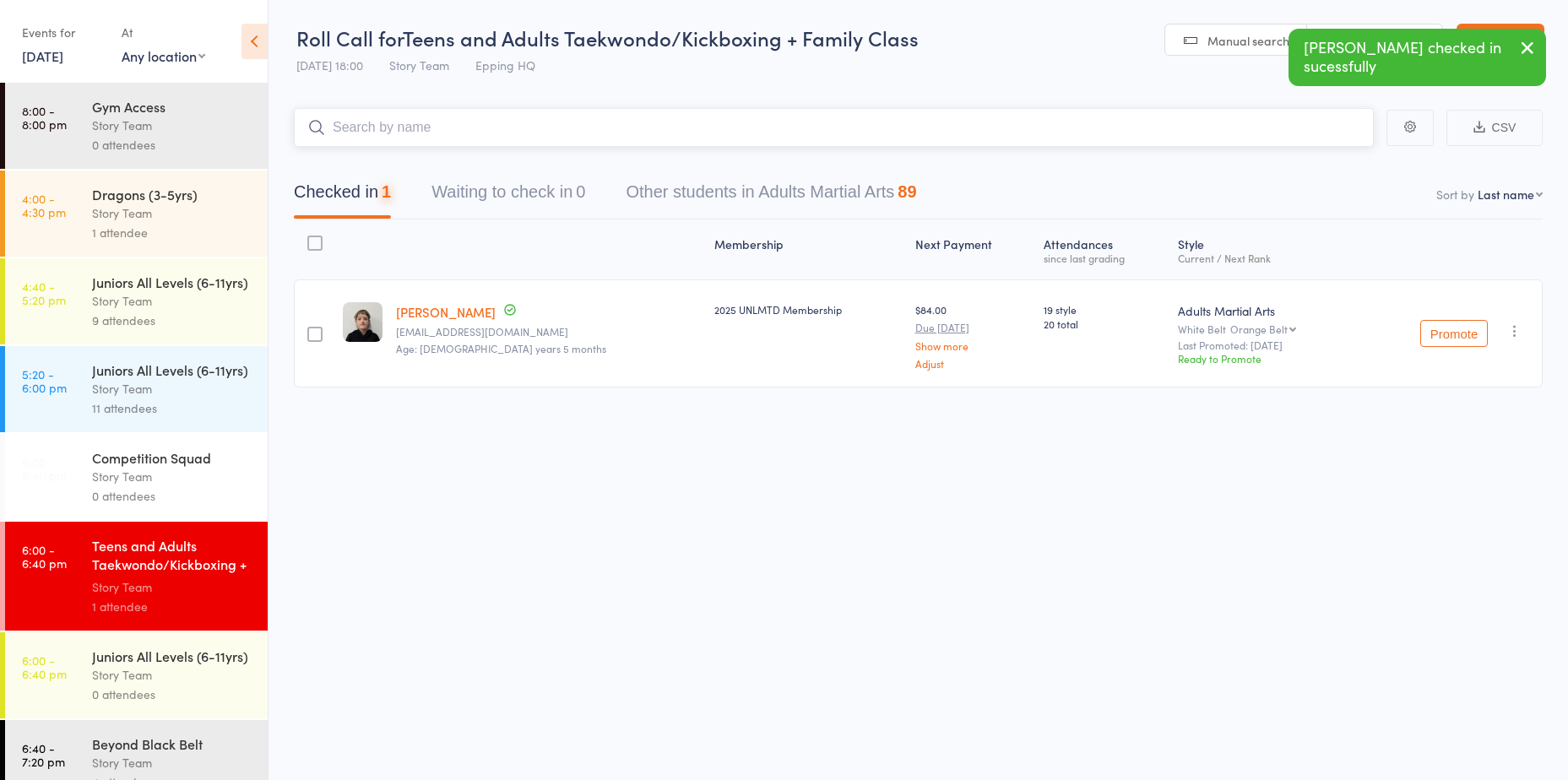
click at [781, 125] on input "search" at bounding box center [833, 127] width 1080 height 39
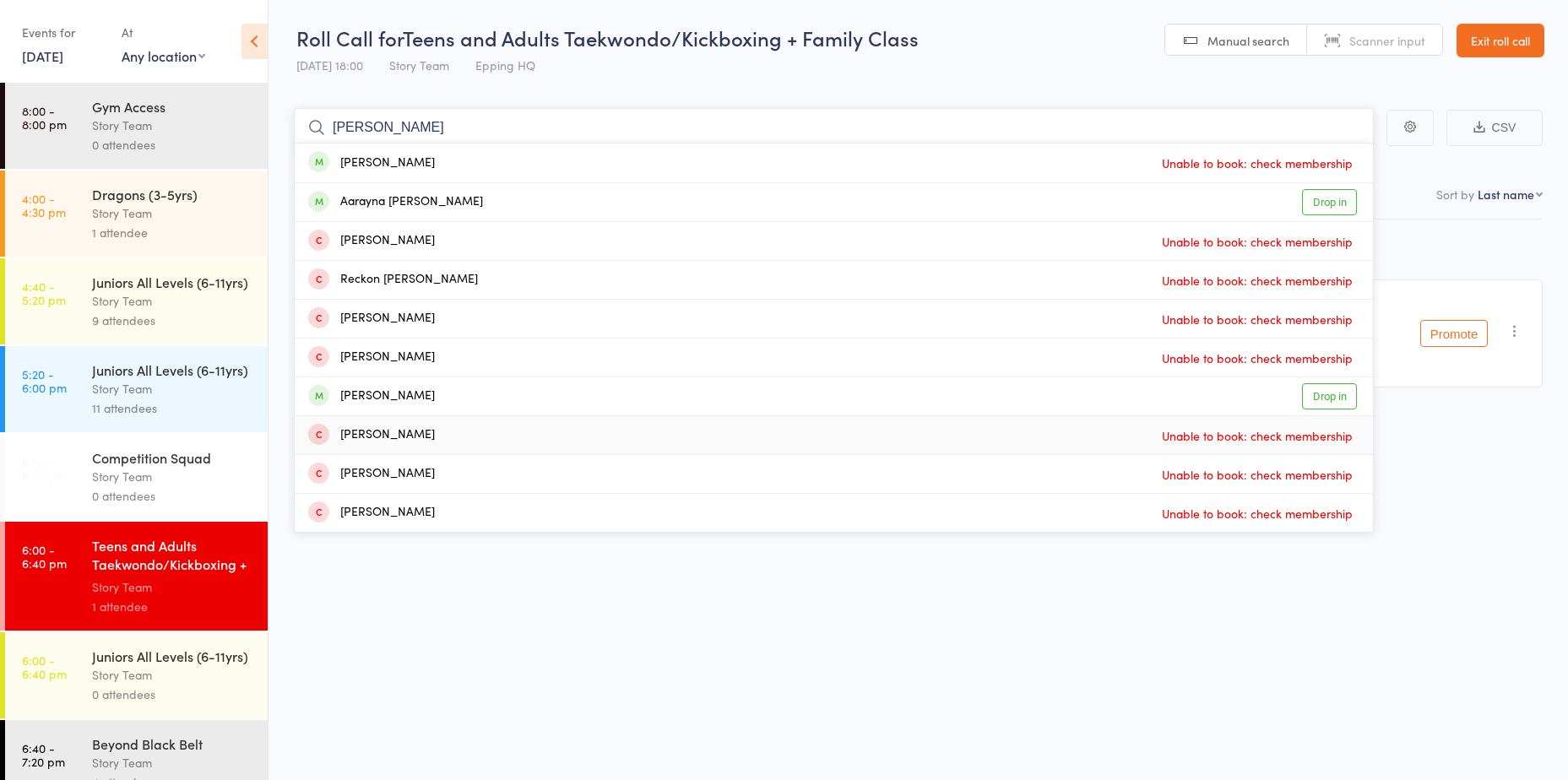
type input "[PERSON_NAME]"
click at [662, 746] on div "Roll Call for Teens and Adults Taekwondo/Kickboxing + Family Class 15 Sep 18:00…" at bounding box center [784, 390] width 1568 height 780
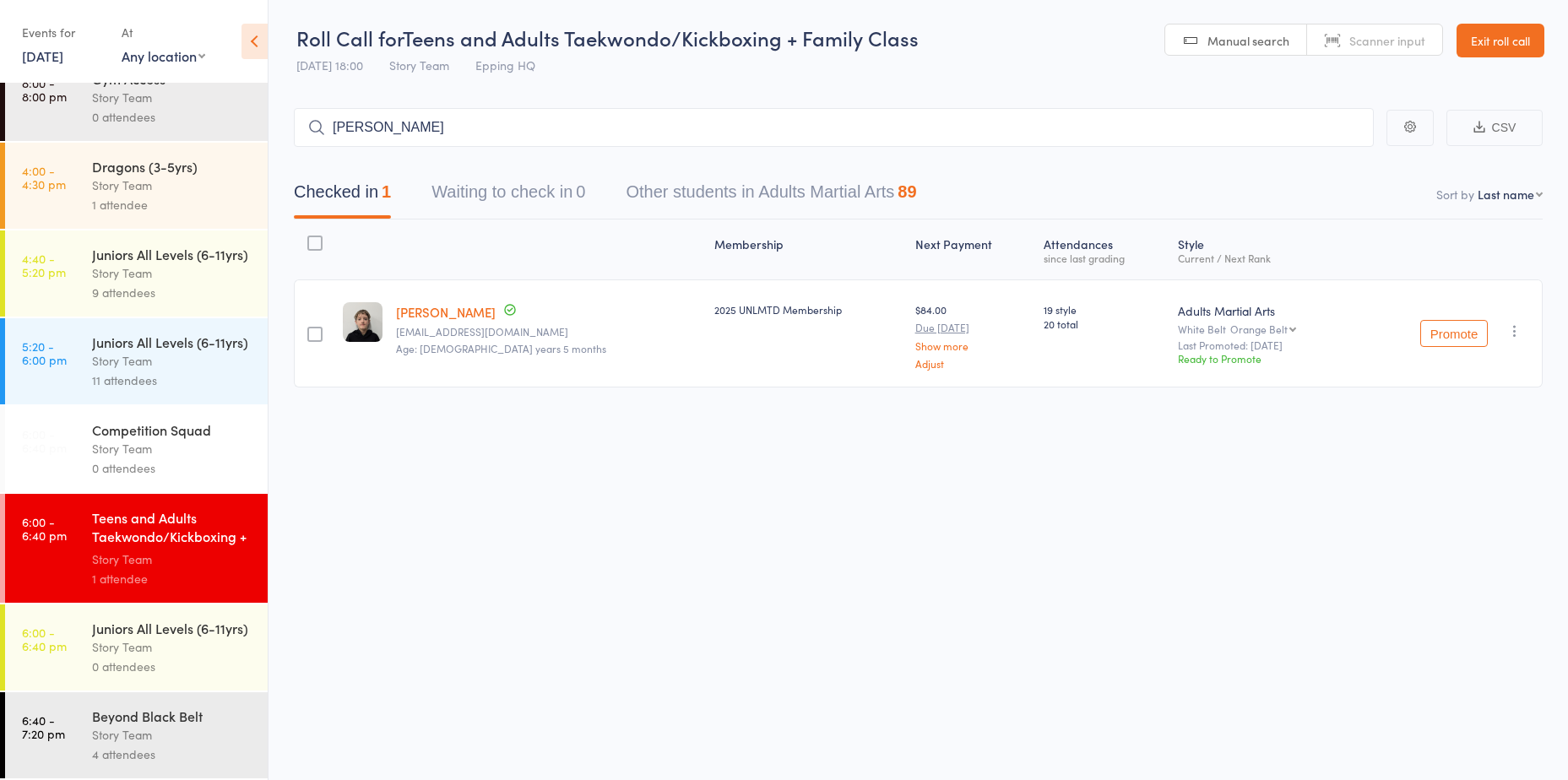
scroll to position [84, 0]
click at [114, 733] on div "Story Team" at bounding box center [172, 736] width 161 height 19
click at [159, 721] on div "Beyond Black Belt" at bounding box center [172, 715] width 161 height 18
click at [193, 731] on div "Story Team" at bounding box center [172, 736] width 161 height 19
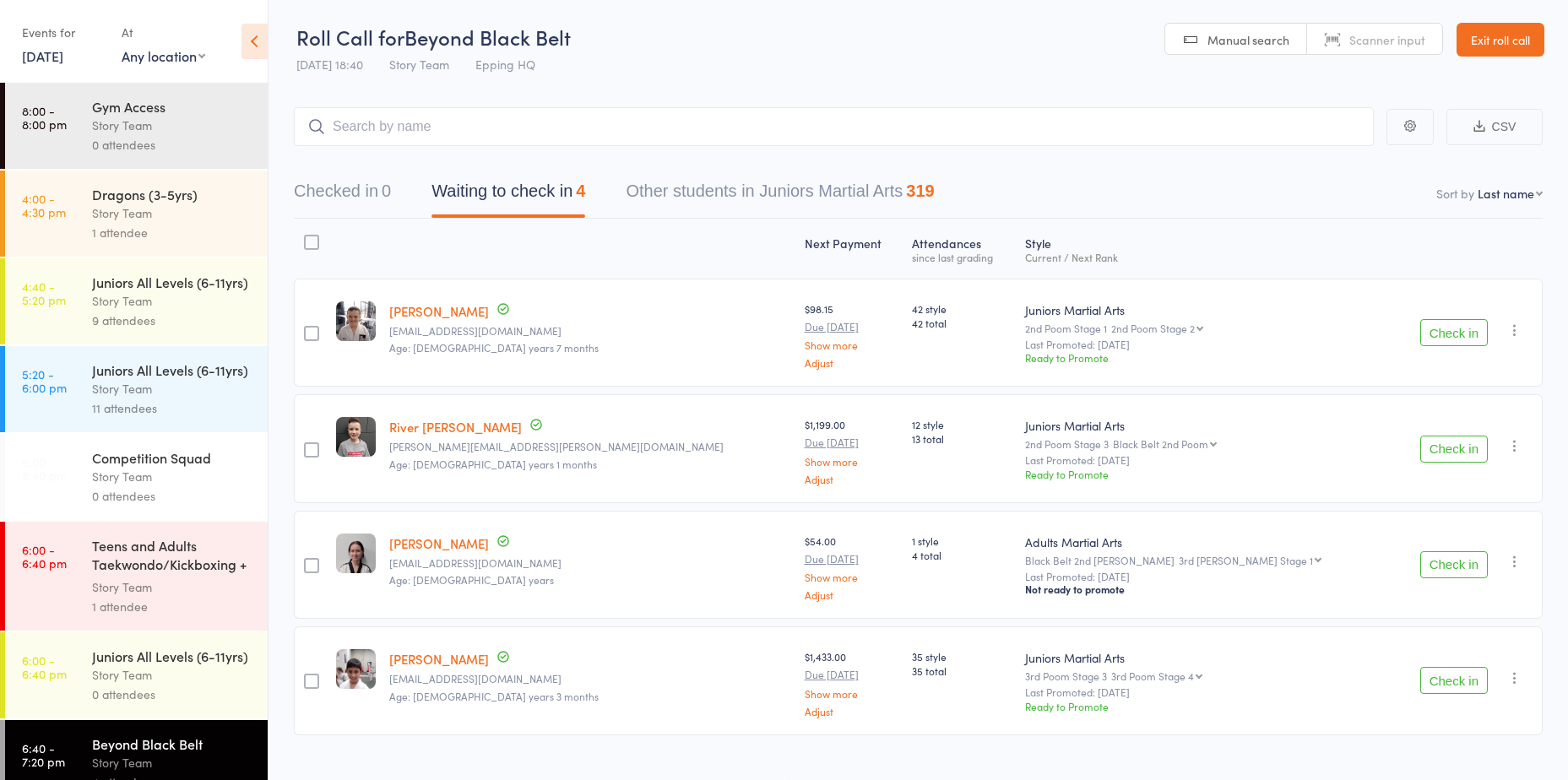
click at [1472, 324] on button "Check in" at bounding box center [1454, 333] width 68 height 27
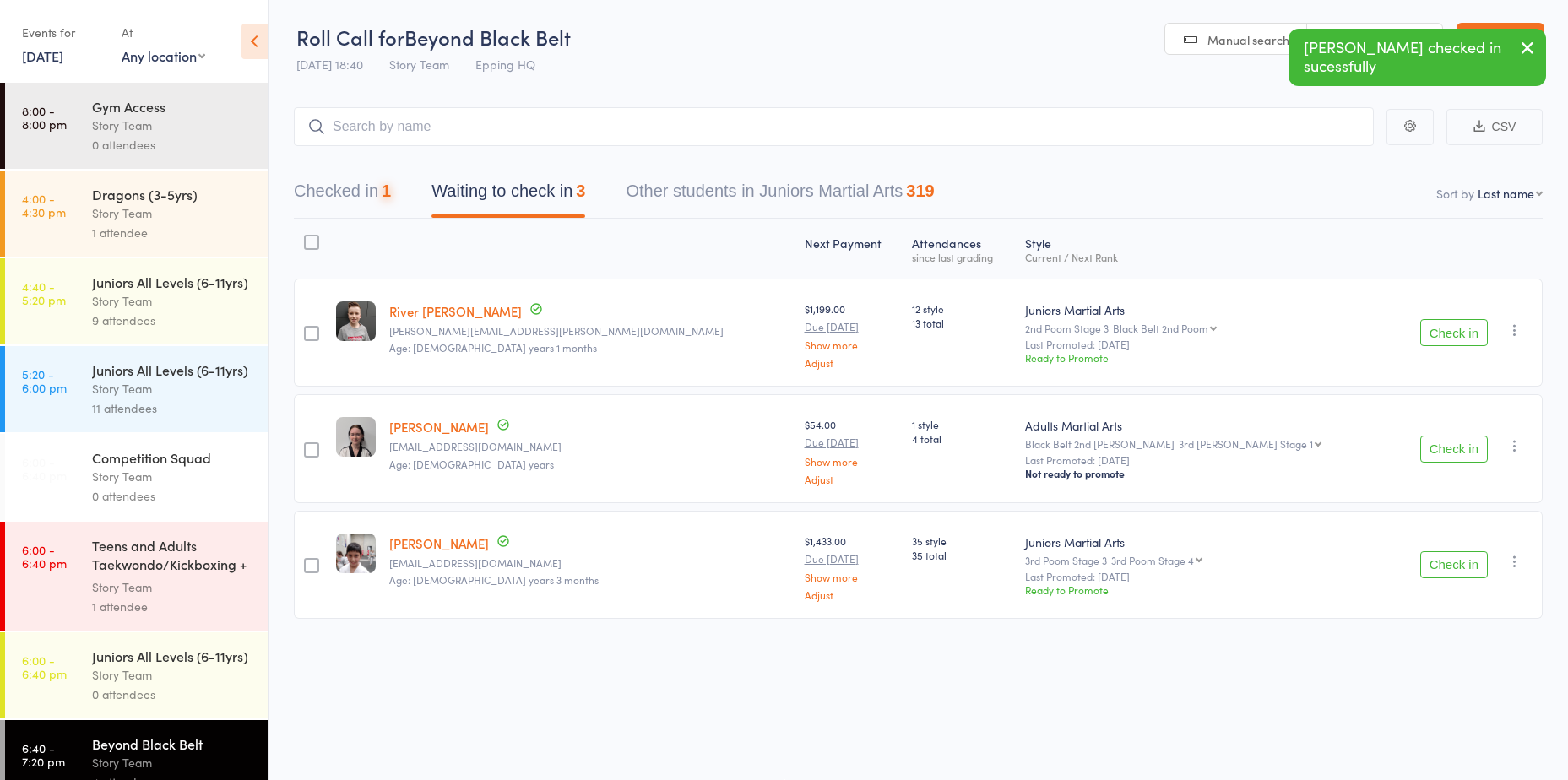
click at [1465, 328] on button "Check in" at bounding box center [1454, 333] width 68 height 27
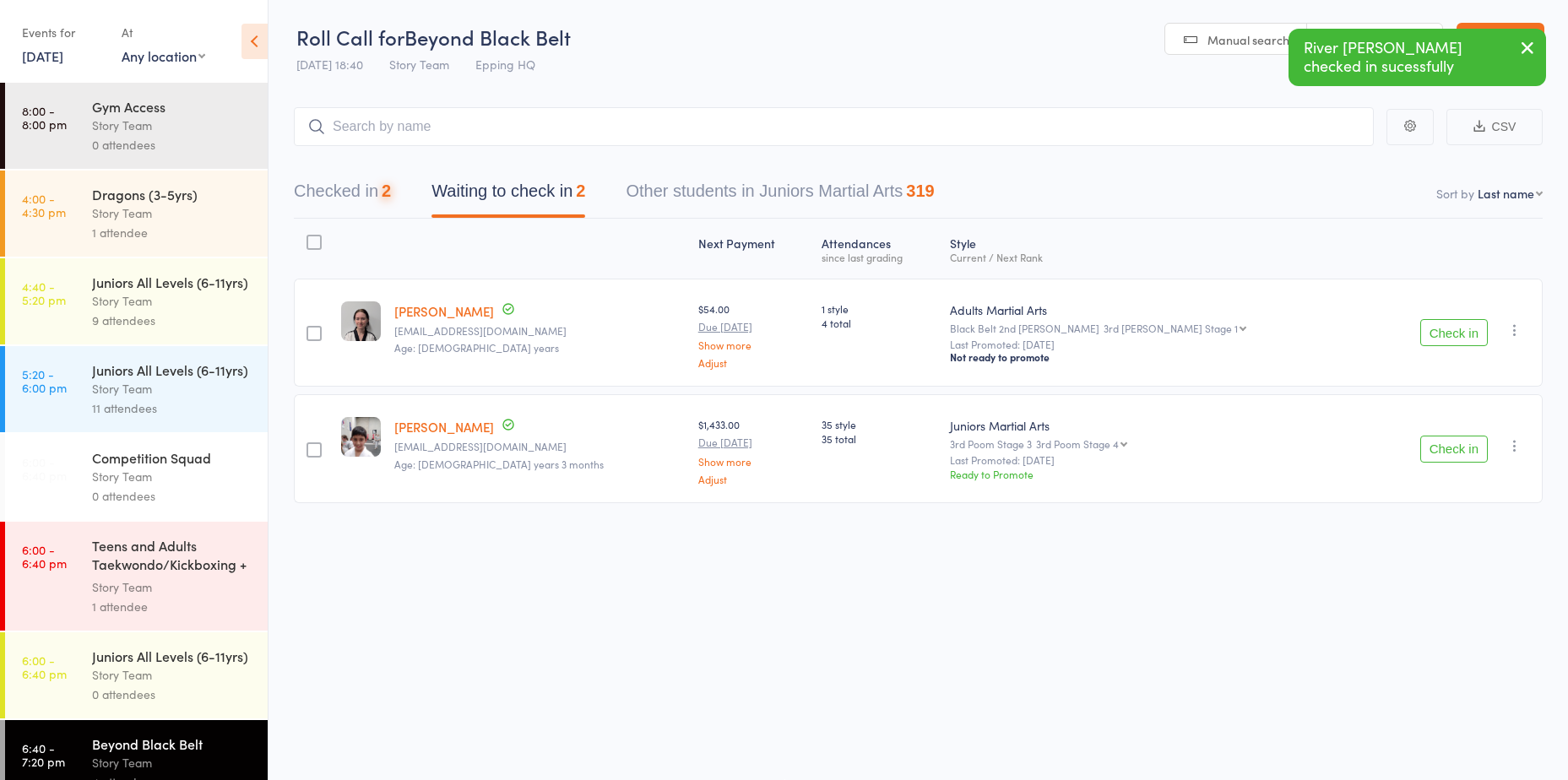
click at [1465, 328] on button "Check in" at bounding box center [1454, 333] width 68 height 27
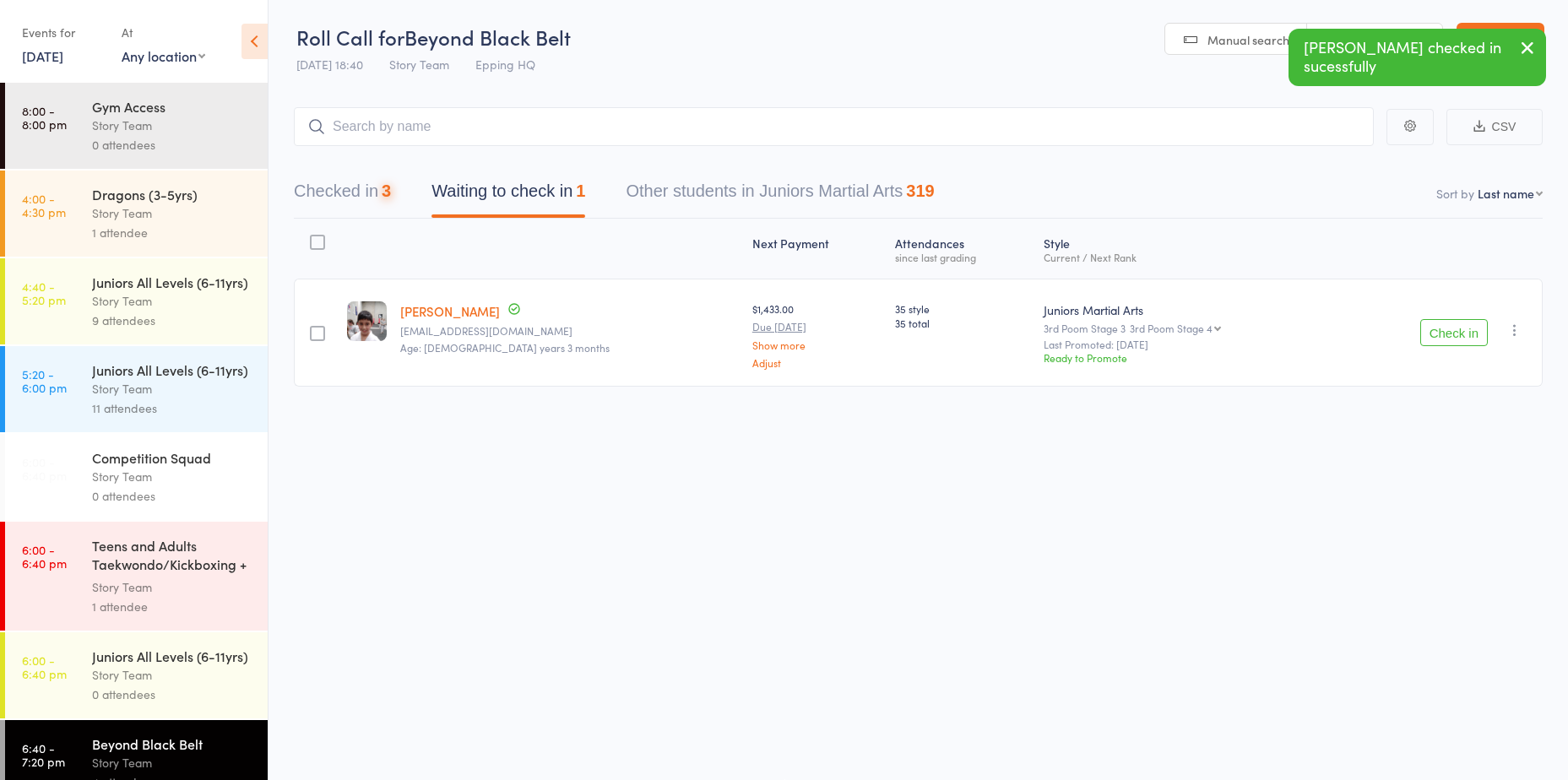
click at [1465, 328] on button "Check in" at bounding box center [1454, 333] width 68 height 27
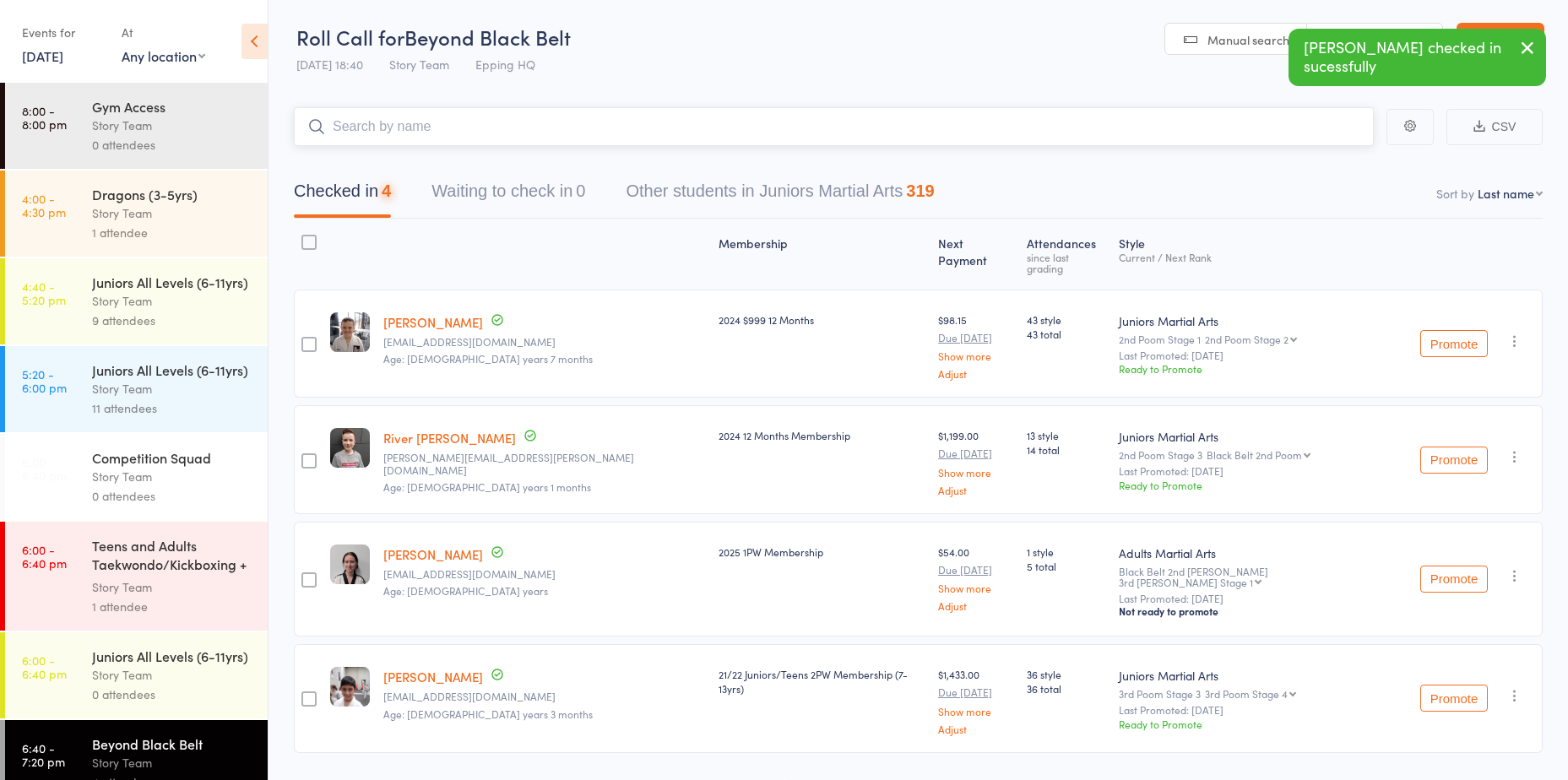
click at [561, 108] on input "search" at bounding box center [833, 126] width 1080 height 39
click at [561, 110] on input "search" at bounding box center [833, 126] width 1080 height 39
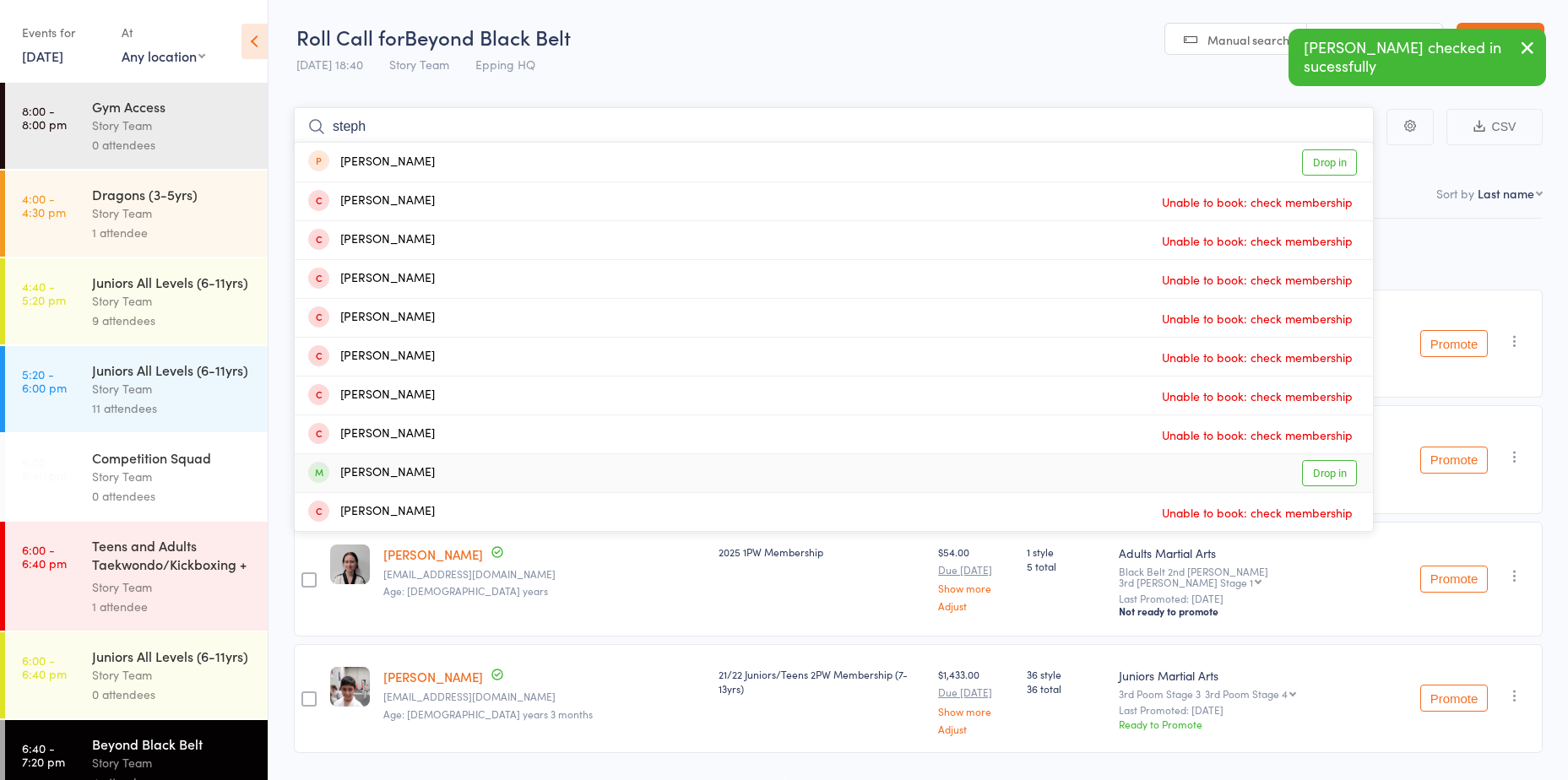
type input "steph"
click at [1310, 482] on link "Drop in" at bounding box center [1329, 473] width 55 height 26
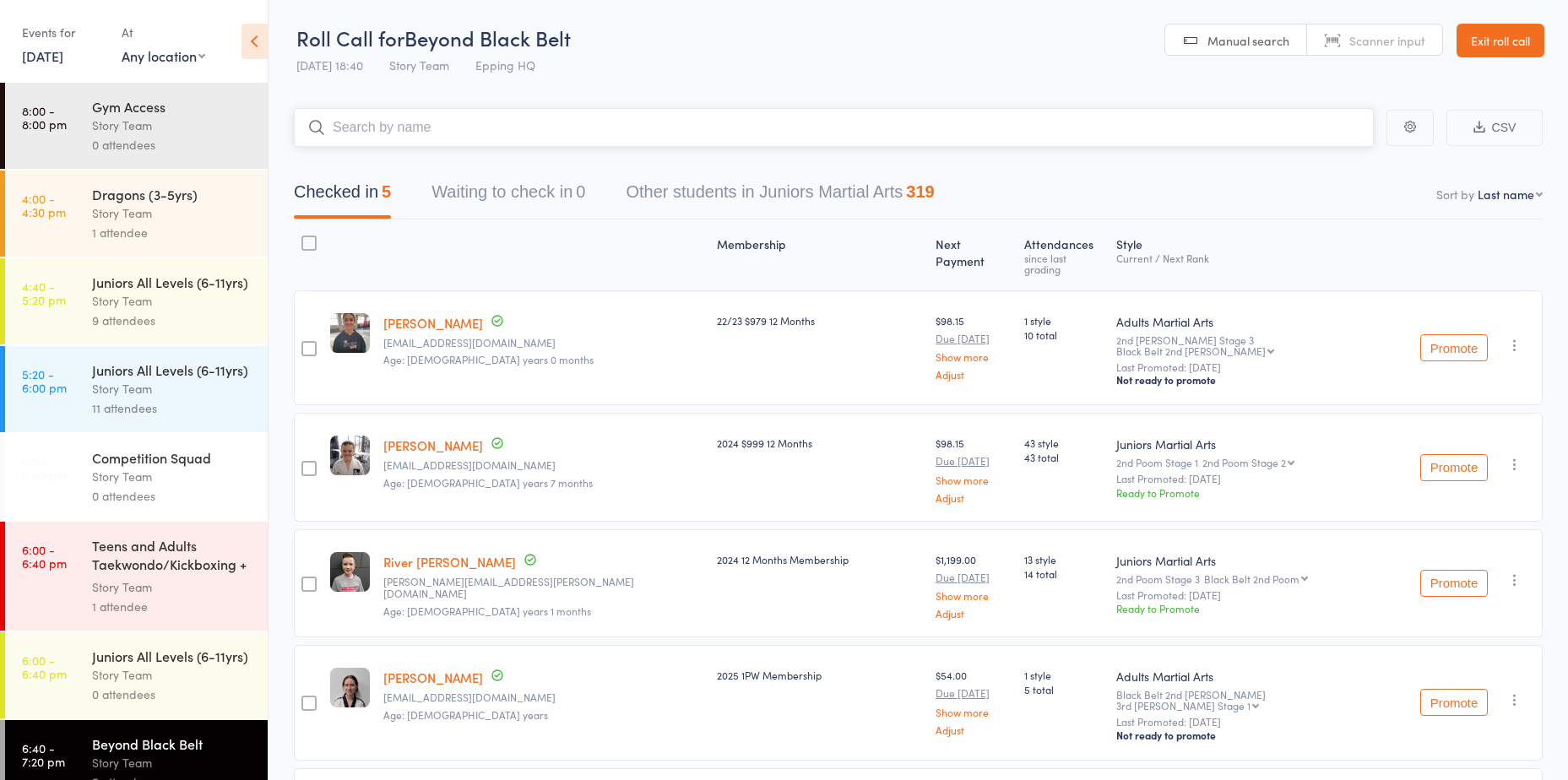
click at [470, 143] on input "search" at bounding box center [833, 127] width 1080 height 39
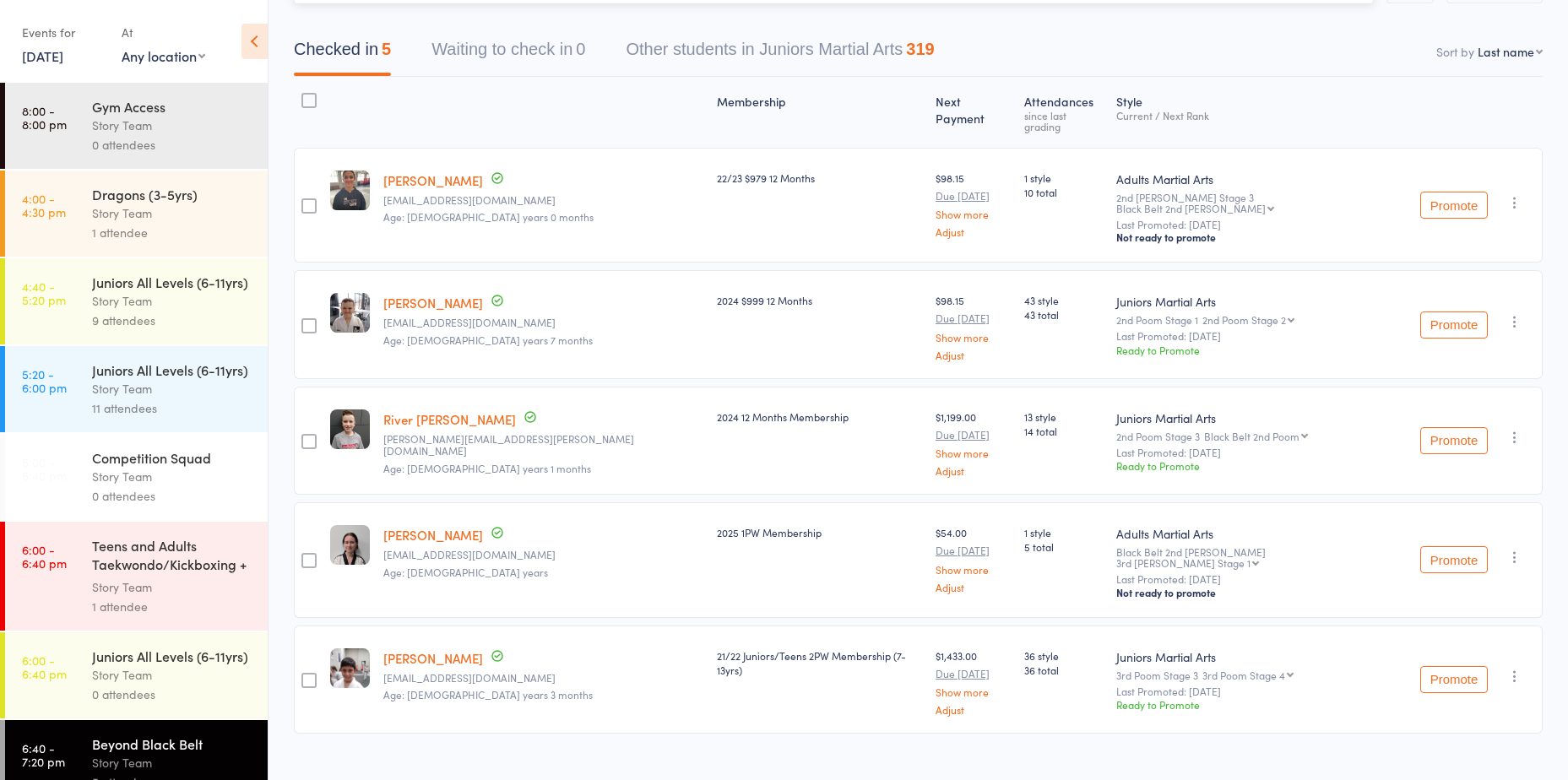
scroll to position [120, 0]
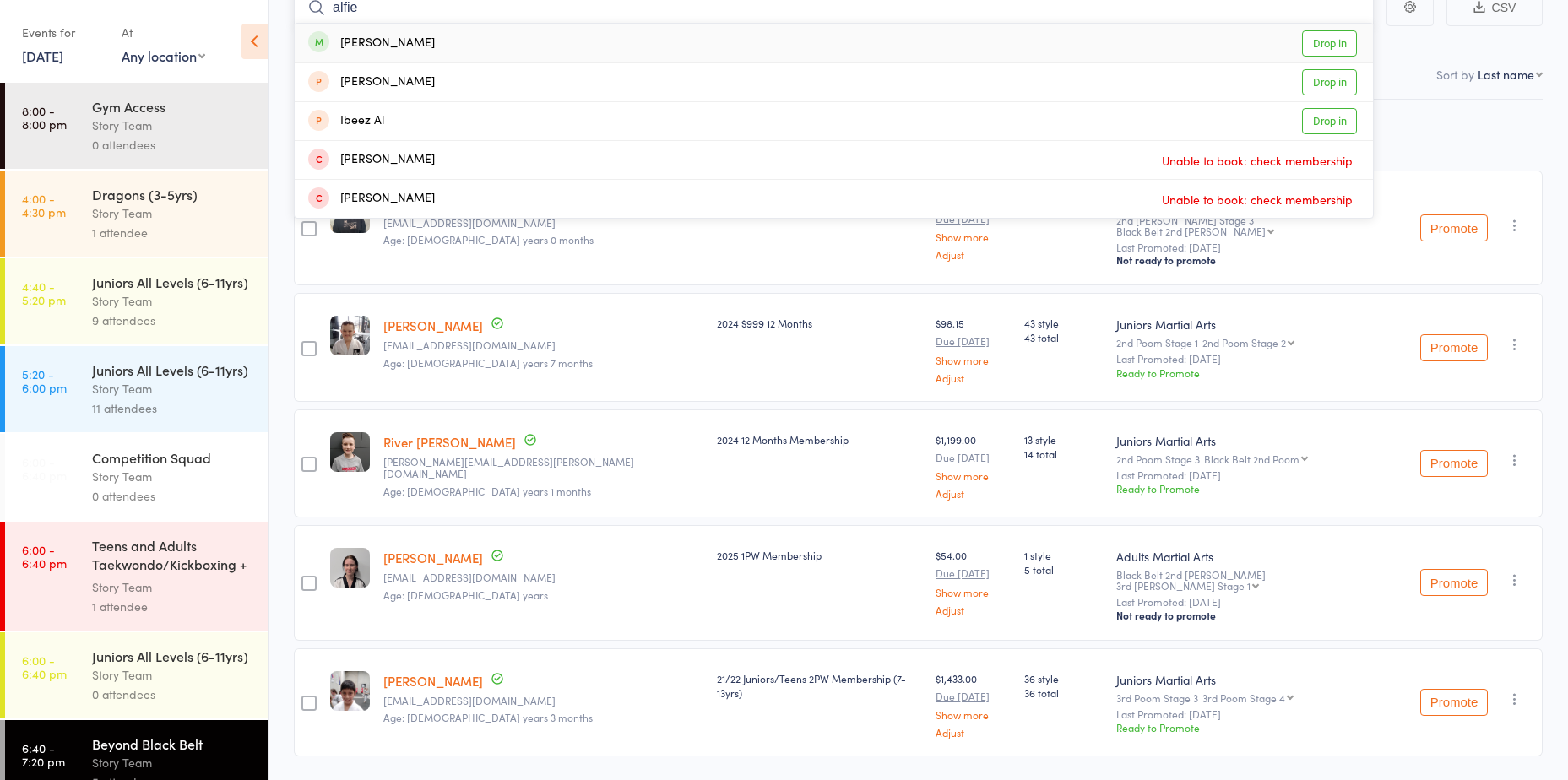
type input "alfie"
click at [1306, 43] on link "Drop in" at bounding box center [1329, 42] width 55 height 26
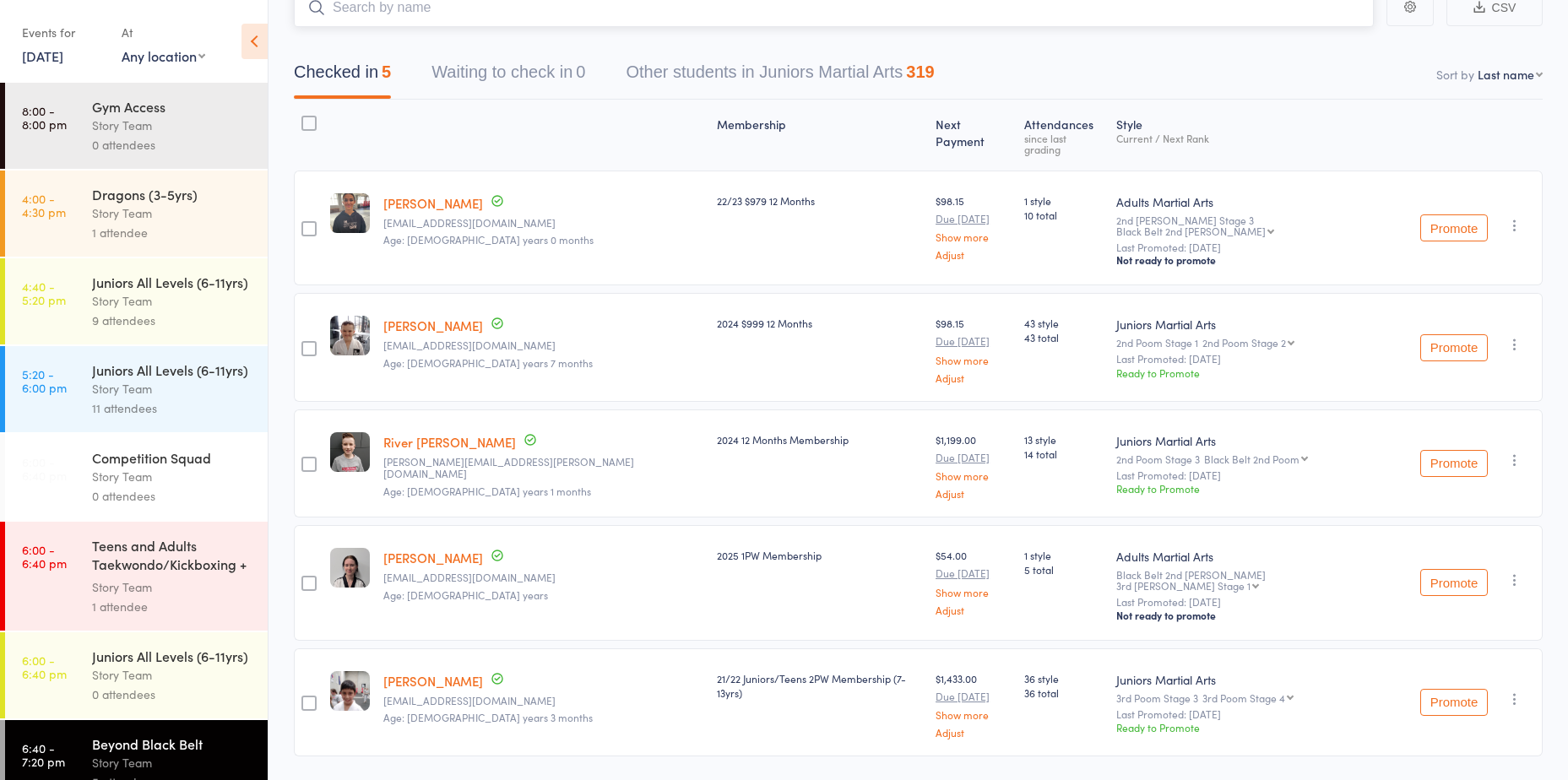
scroll to position [108, 0]
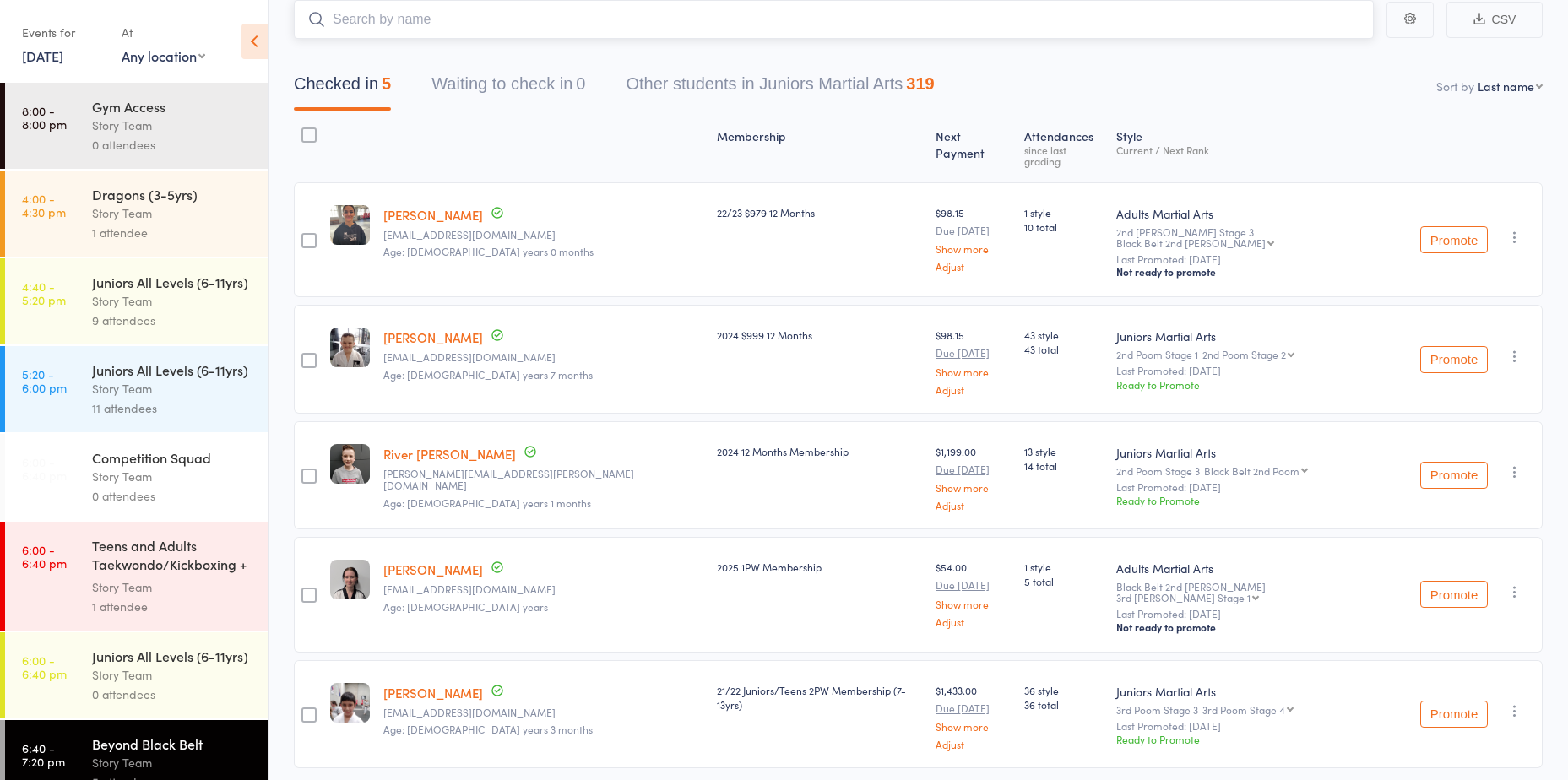
click at [993, 19] on input "search" at bounding box center [833, 19] width 1080 height 39
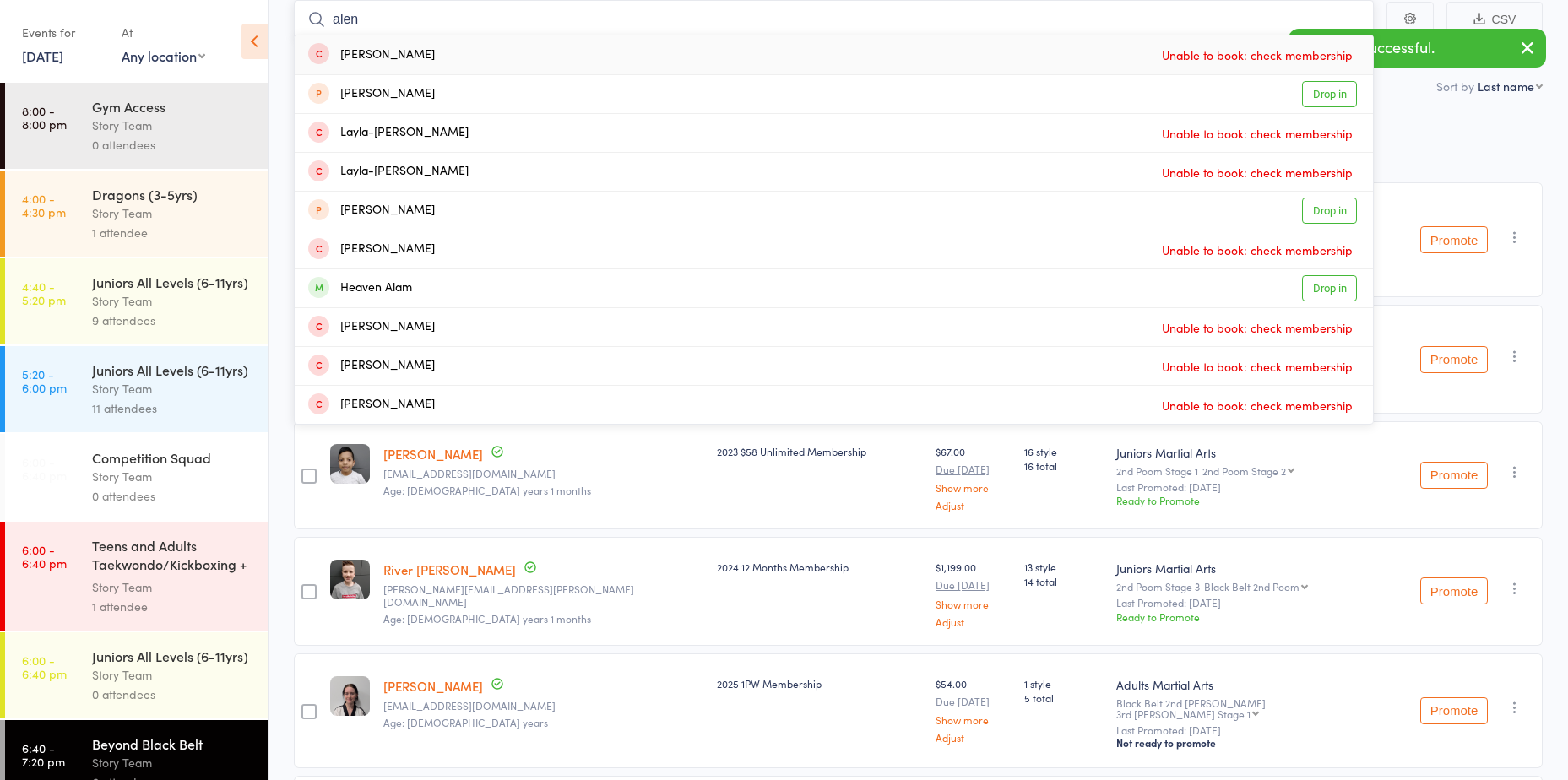
scroll to position [79, 0]
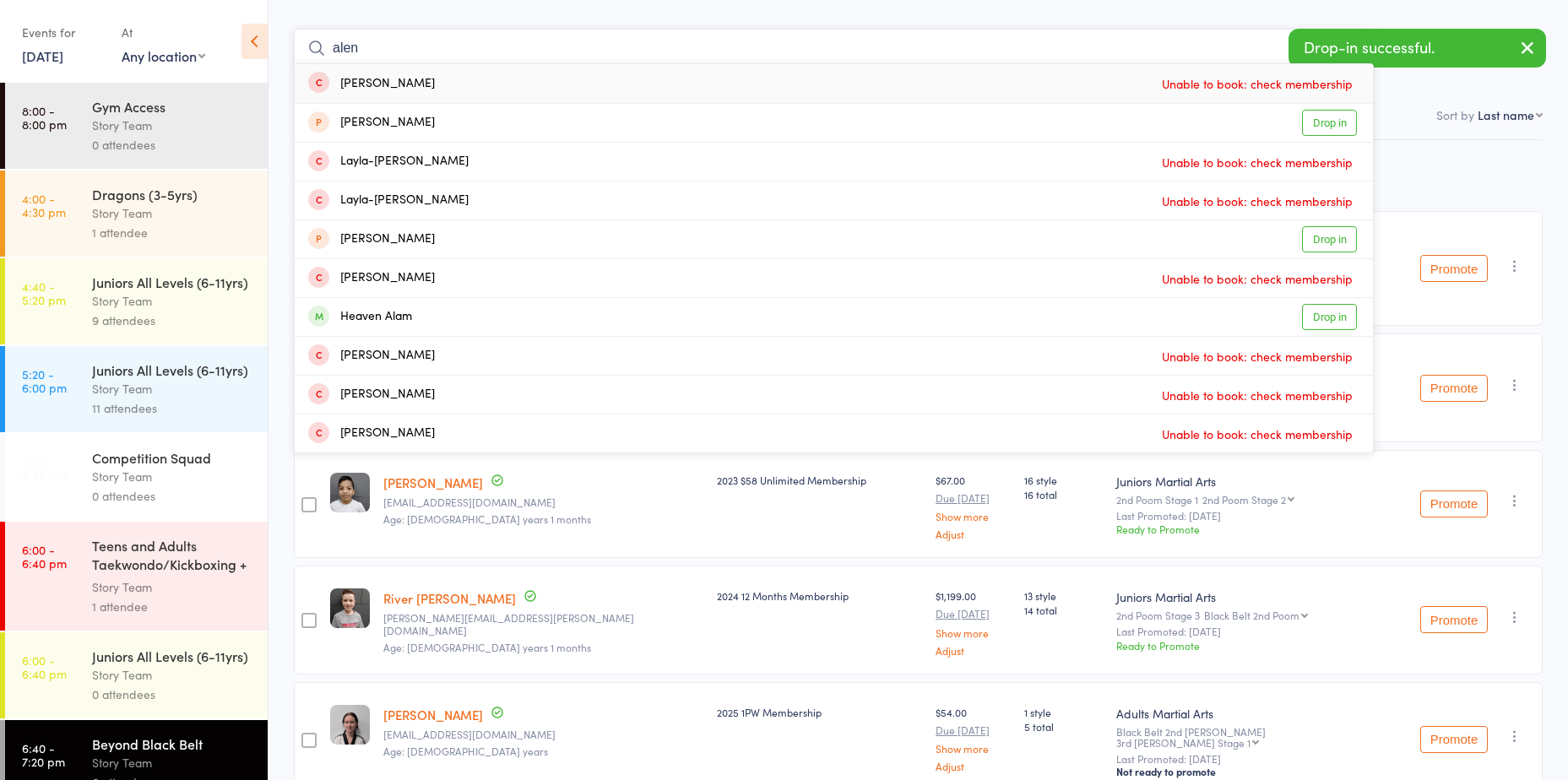
drag, startPoint x: 584, startPoint y: 18, endPoint x: -3, endPoint y: 57, distance: 588.3
click at [0, 57] on html "Drop-in successful. Roll Call for Beyond Black Belt 15 Sep 18:40 Story Team Epp…" at bounding box center [784, 311] width 1568 height 780
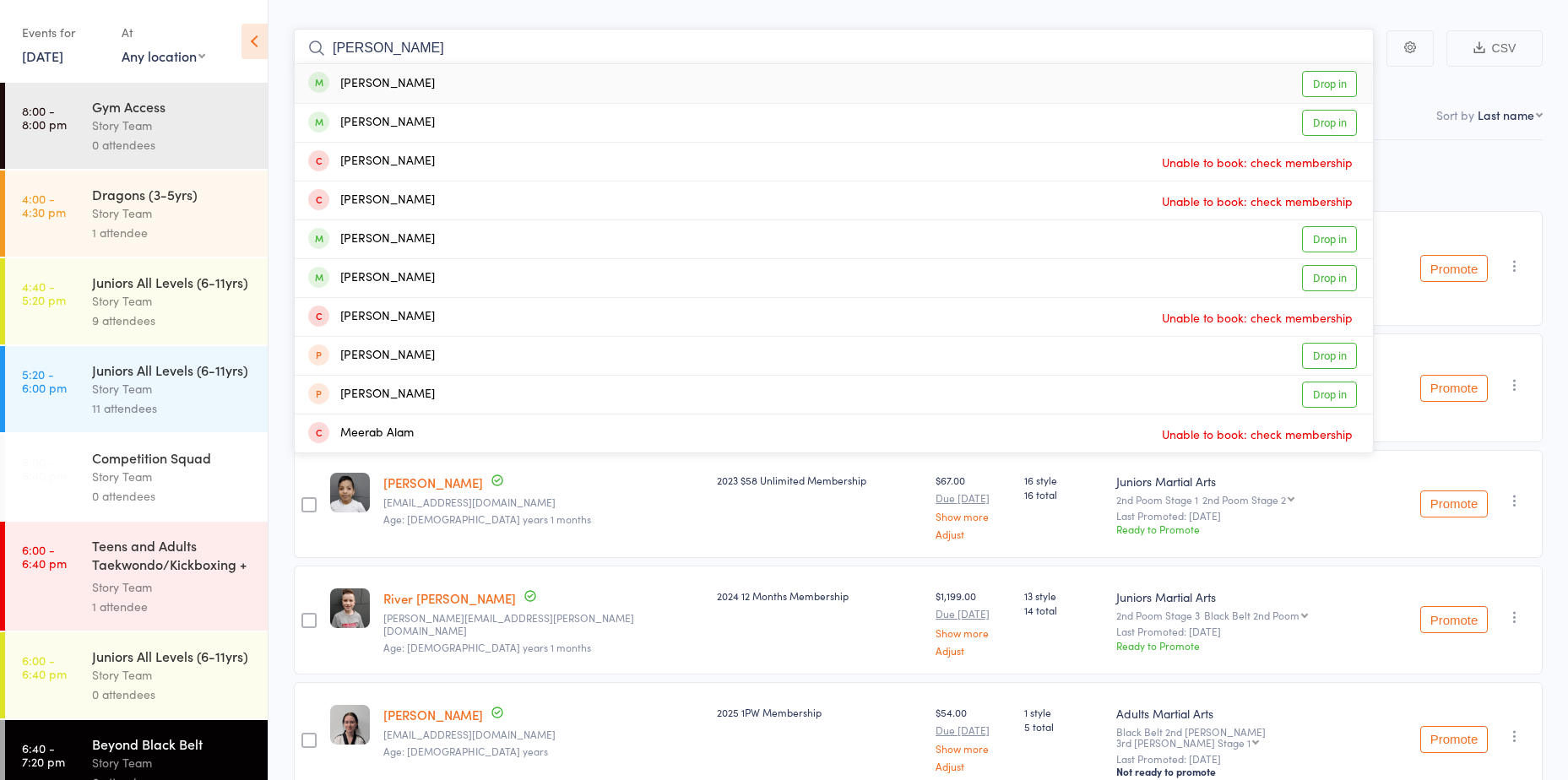
type input "alan"
click at [1308, 90] on link "Drop in" at bounding box center [1329, 83] width 55 height 26
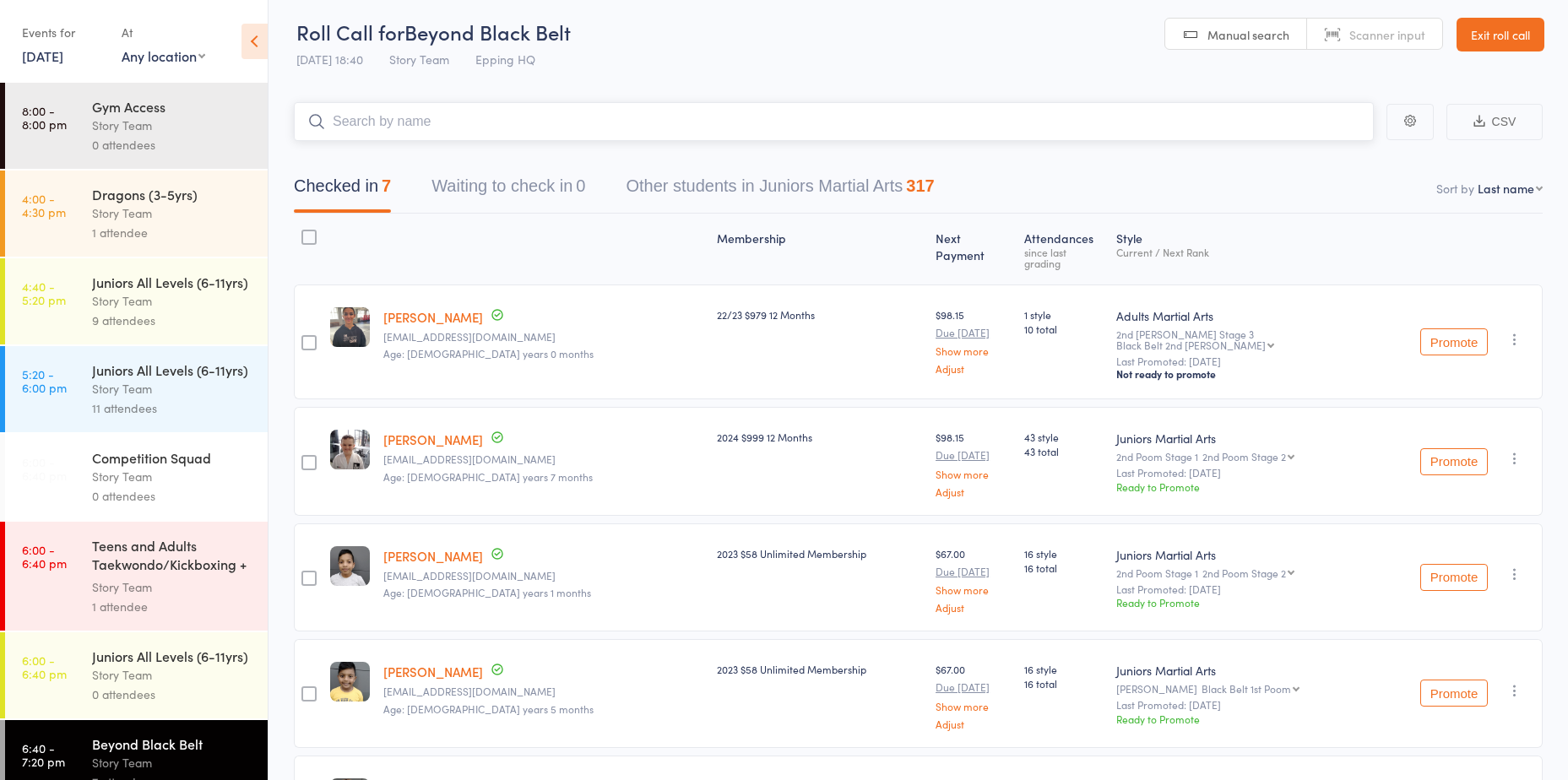
scroll to position [0, 0]
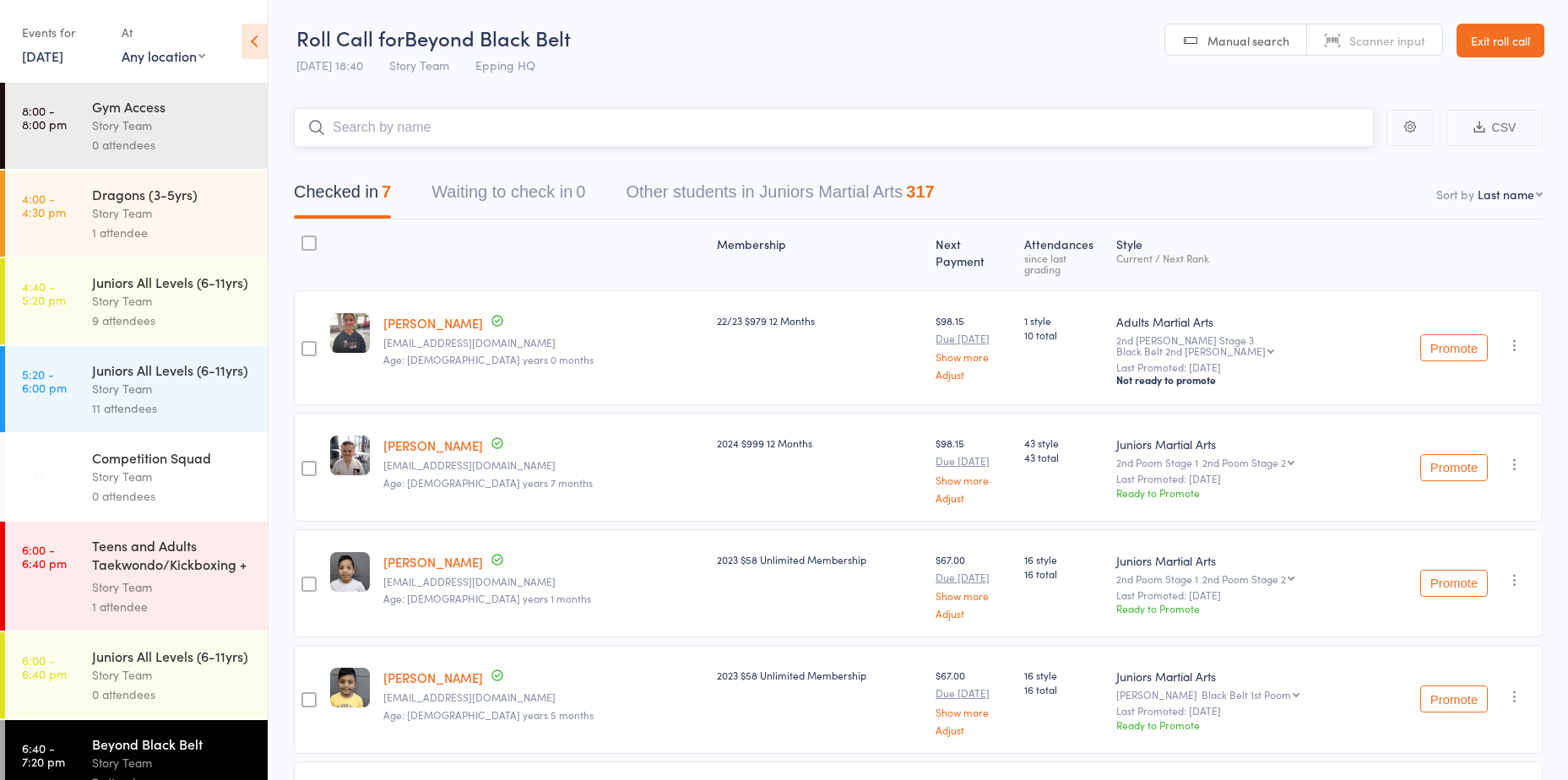
click at [439, 118] on input "search" at bounding box center [833, 127] width 1080 height 39
type input "[PERSON_NAME]"
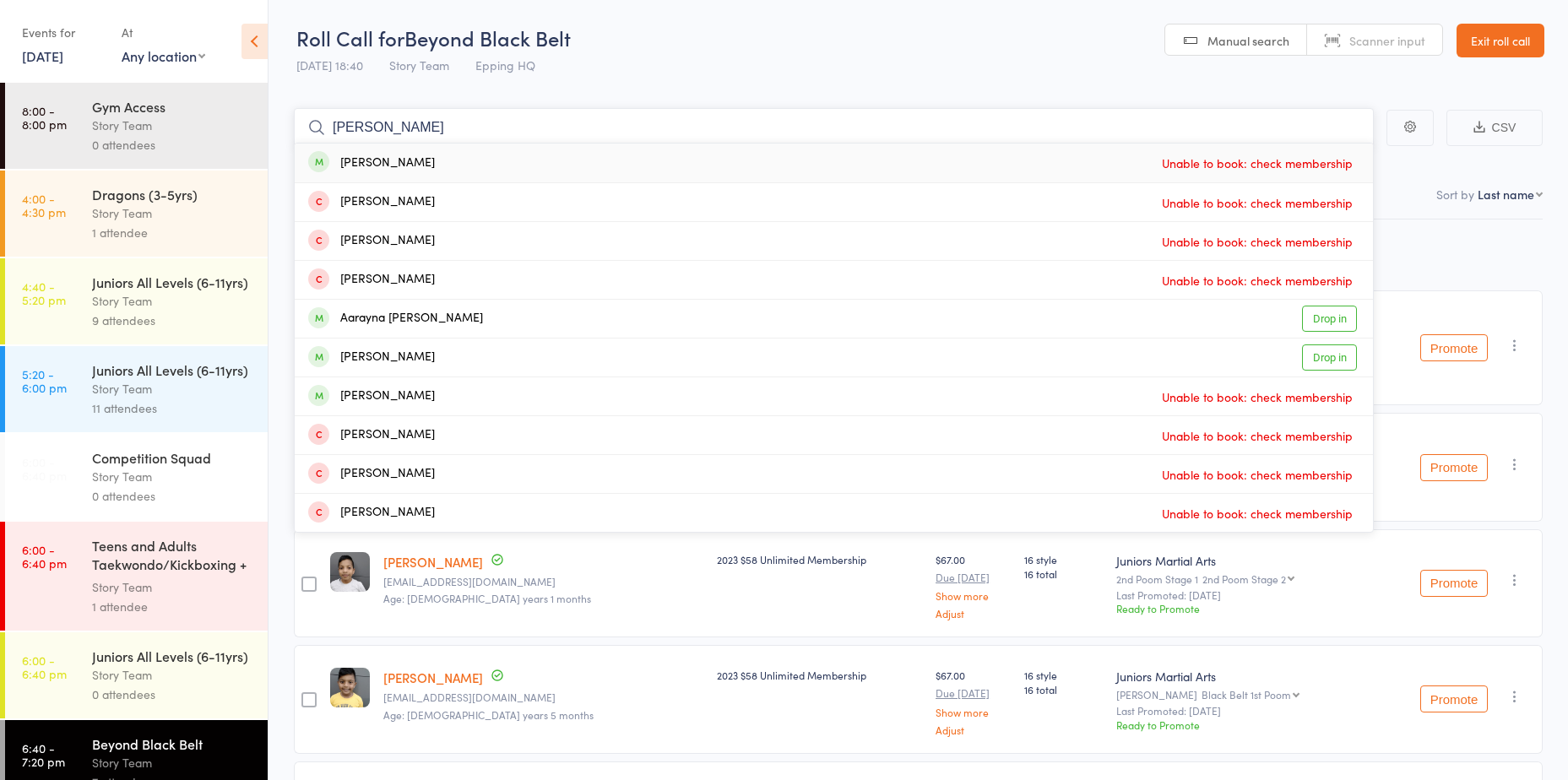
drag, startPoint x: 1216, startPoint y: 134, endPoint x: 299, endPoint y: 157, distance: 917.3
click at [300, 147] on form "aarav Aarav Kumar Unable to book: check membership Aarav Kumar Unable to book: …" at bounding box center [833, 127] width 1080 height 39
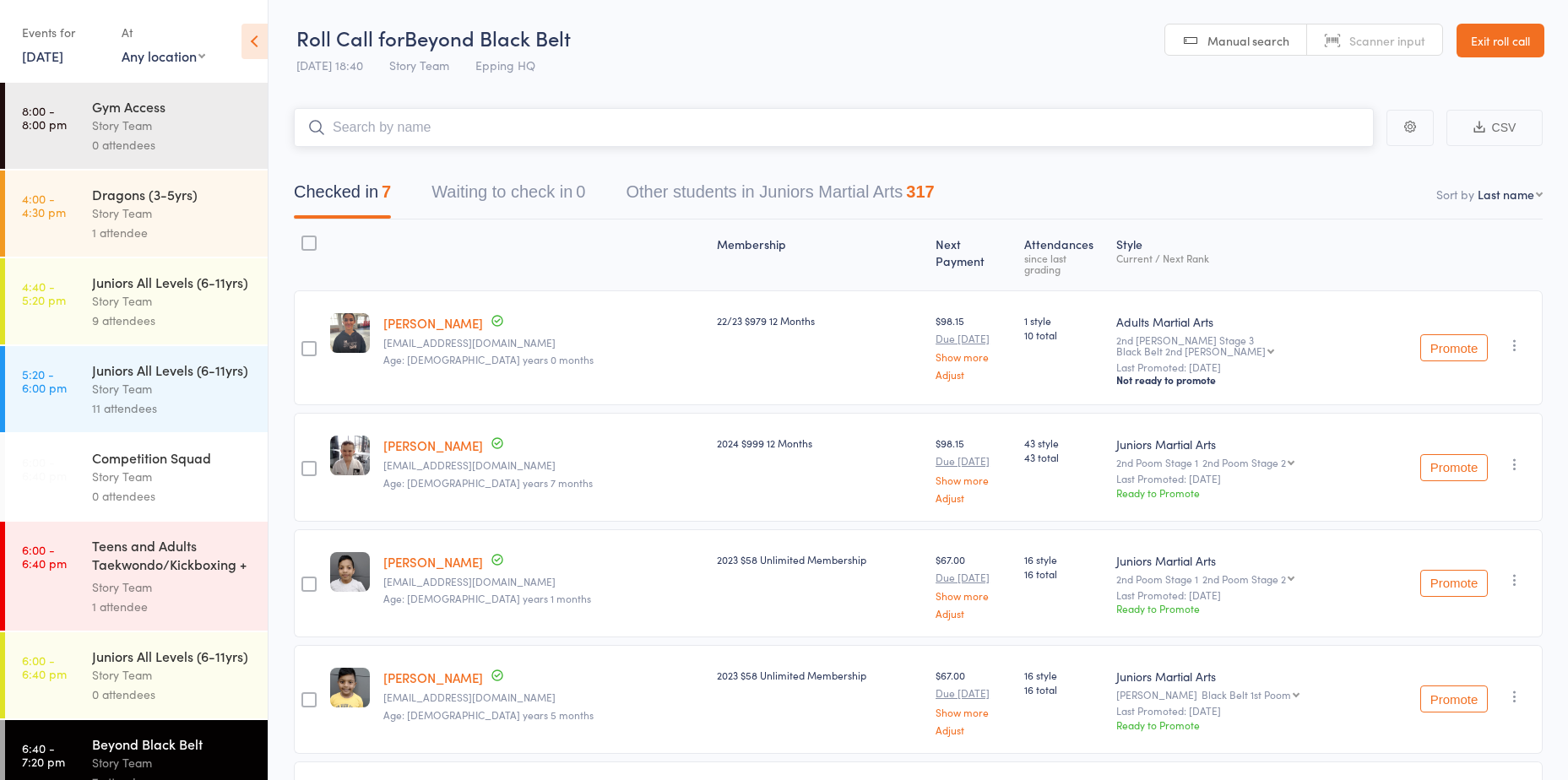
click at [439, 139] on input "search" at bounding box center [833, 127] width 1080 height 39
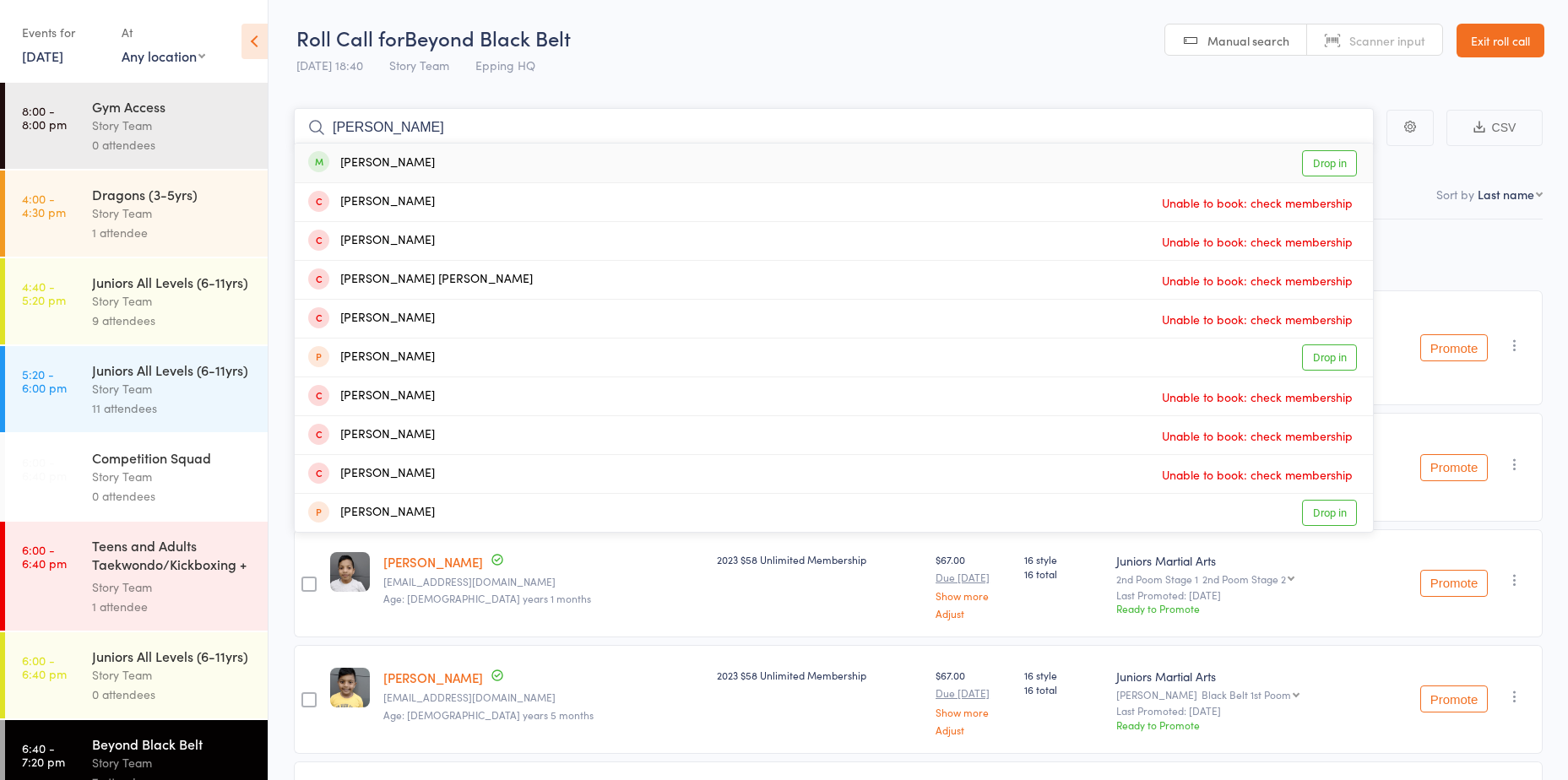
type input "ishan"
click at [1350, 159] on link "Drop in" at bounding box center [1329, 163] width 55 height 26
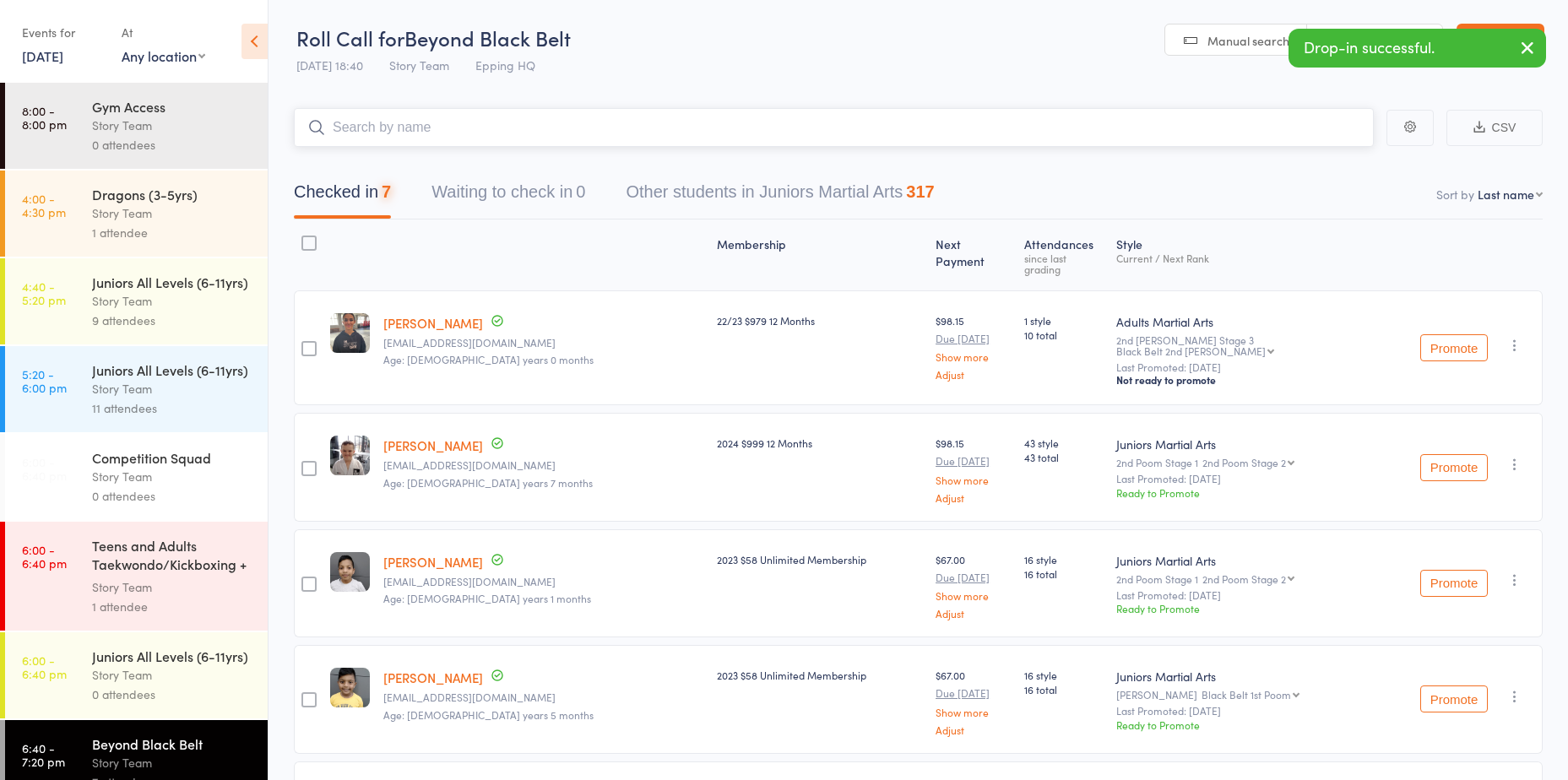
click at [604, 116] on input "search" at bounding box center [833, 127] width 1080 height 39
click at [604, 117] on input "search" at bounding box center [833, 127] width 1080 height 39
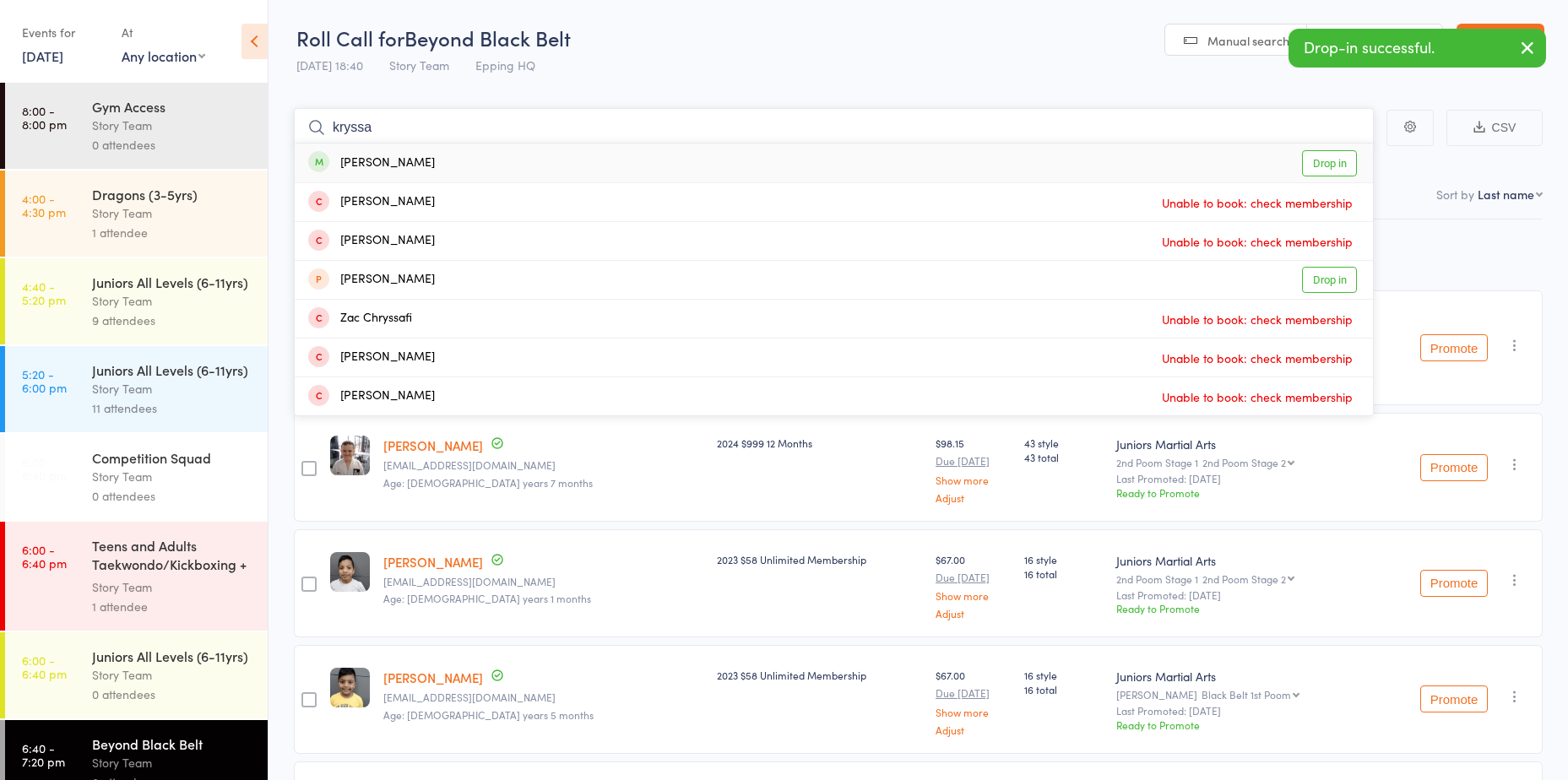
type input "kryssa"
click at [1339, 155] on link "Drop in" at bounding box center [1329, 163] width 55 height 26
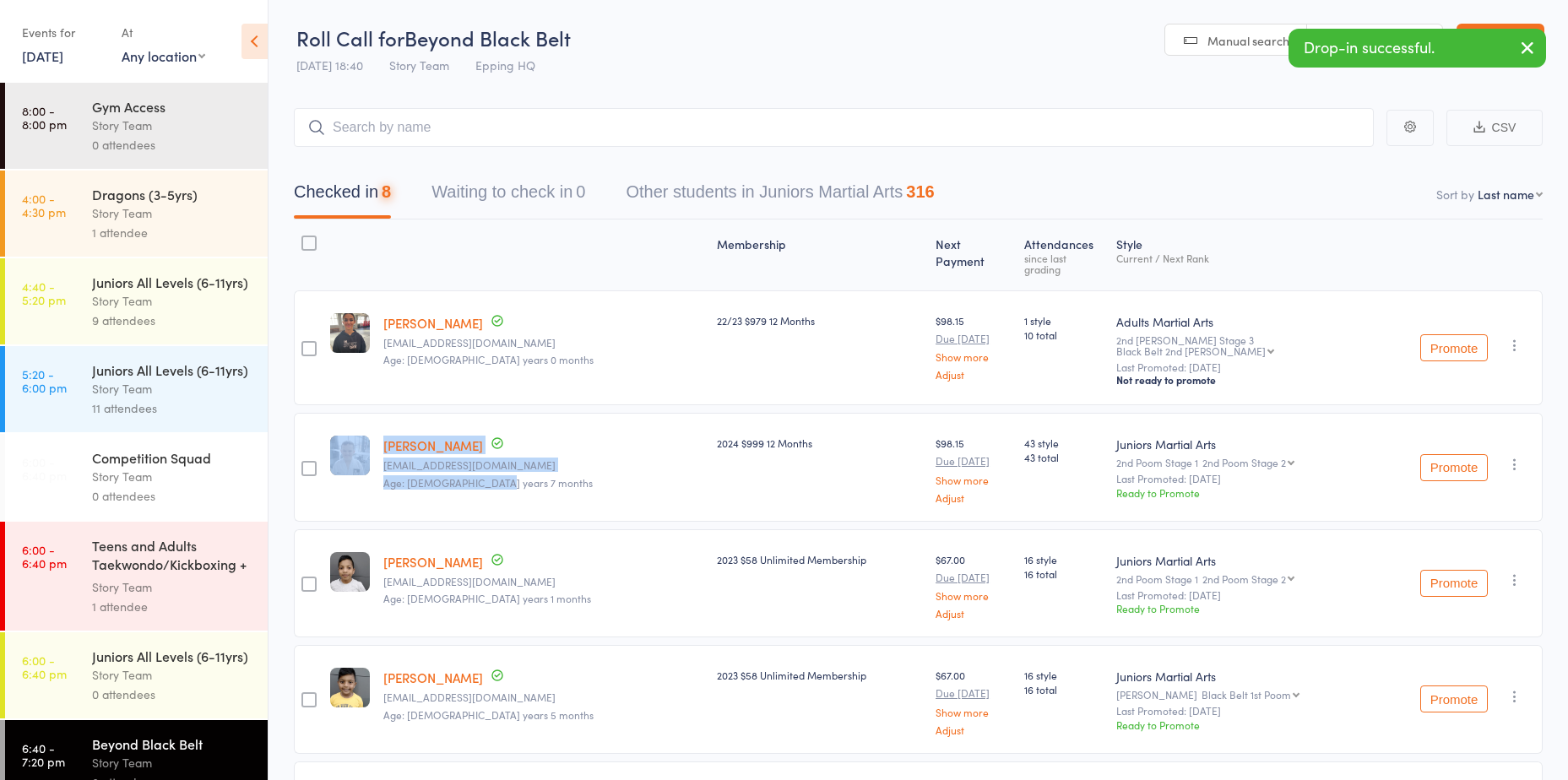
click at [340, 413] on member-row "edit Zak Johns ssatjohns@bigpond.com Age: 13 years 7 months 2024 $999 12 Months…" at bounding box center [918, 467] width 1249 height 108
drag, startPoint x: 340, startPoint y: 403, endPoint x: 551, endPoint y: 465, distance: 219.9
click at [551, 477] on small "Age: 13 years 7 months" at bounding box center [543, 483] width 320 height 12
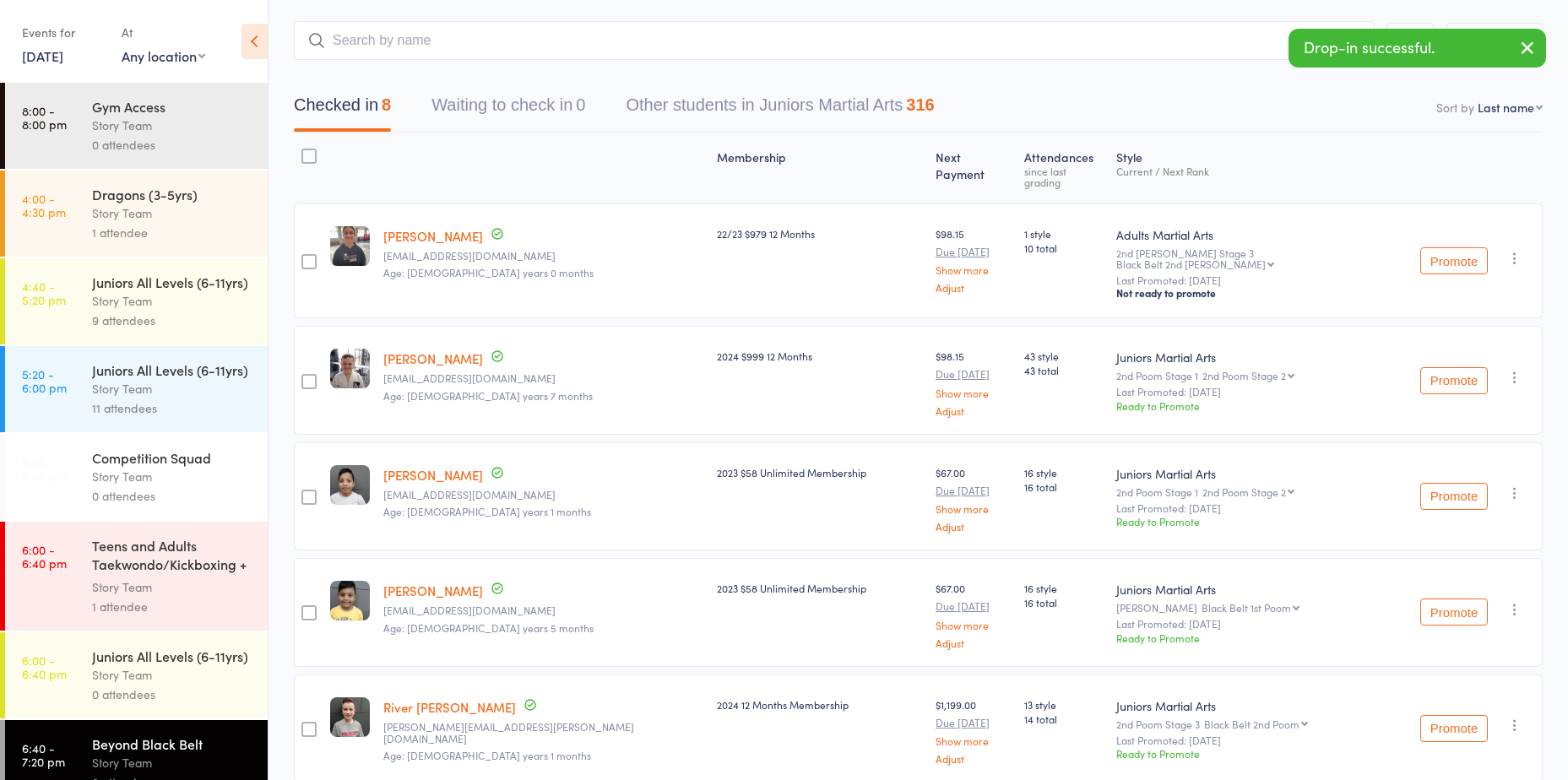
scroll to position [169, 0]
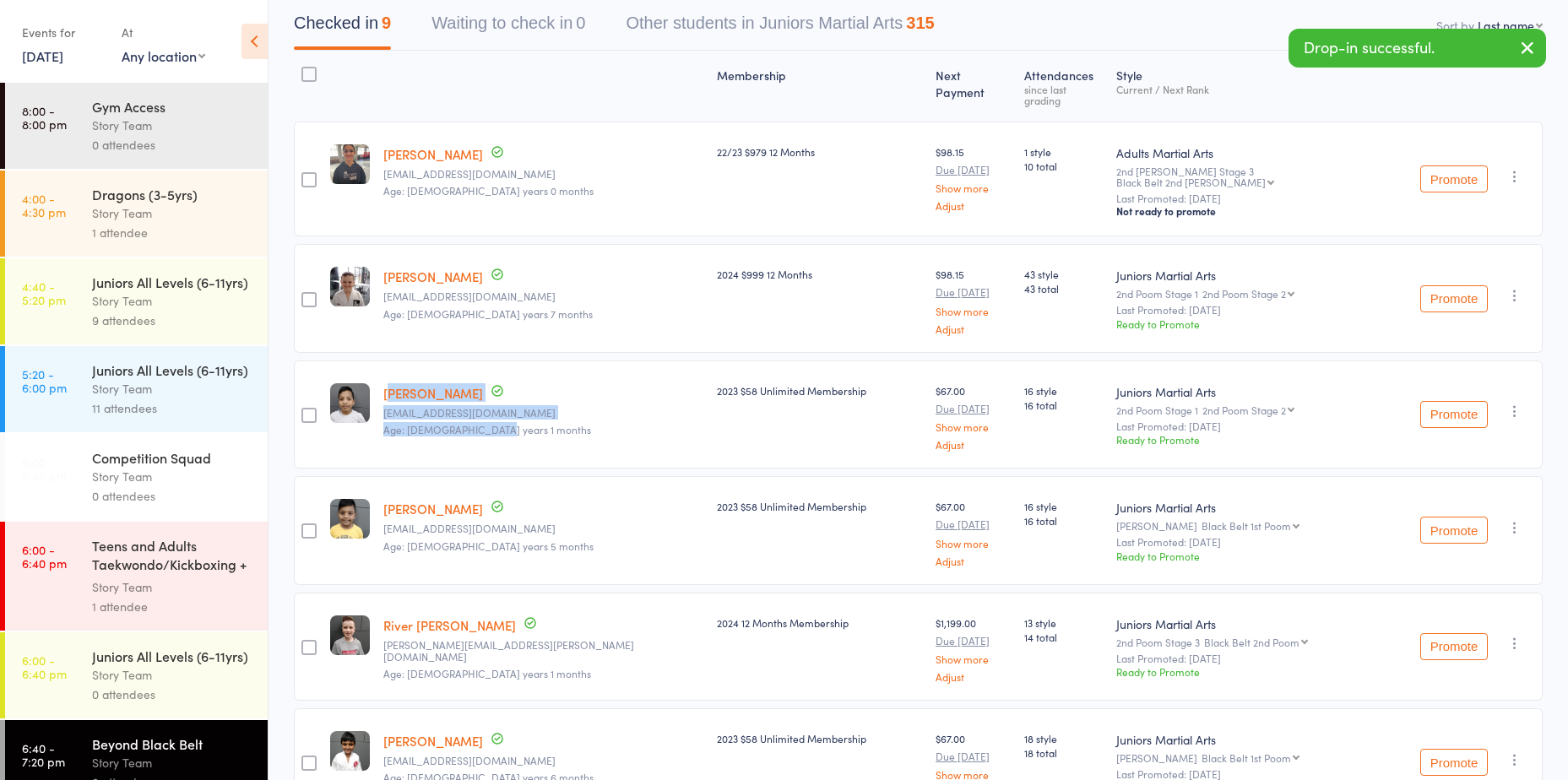
drag, startPoint x: 416, startPoint y: 372, endPoint x: 396, endPoint y: 364, distance: 21.5
click at [396, 364] on div "Alfie Joseph tkathareen@gmail.com Age: 12 years 1 months" at bounding box center [543, 415] width 334 height 108
drag, startPoint x: 396, startPoint y: 364, endPoint x: 545, endPoint y: 412, distance: 156.5
click at [545, 424] on small "Age: 12 years 1 months" at bounding box center [543, 430] width 320 height 12
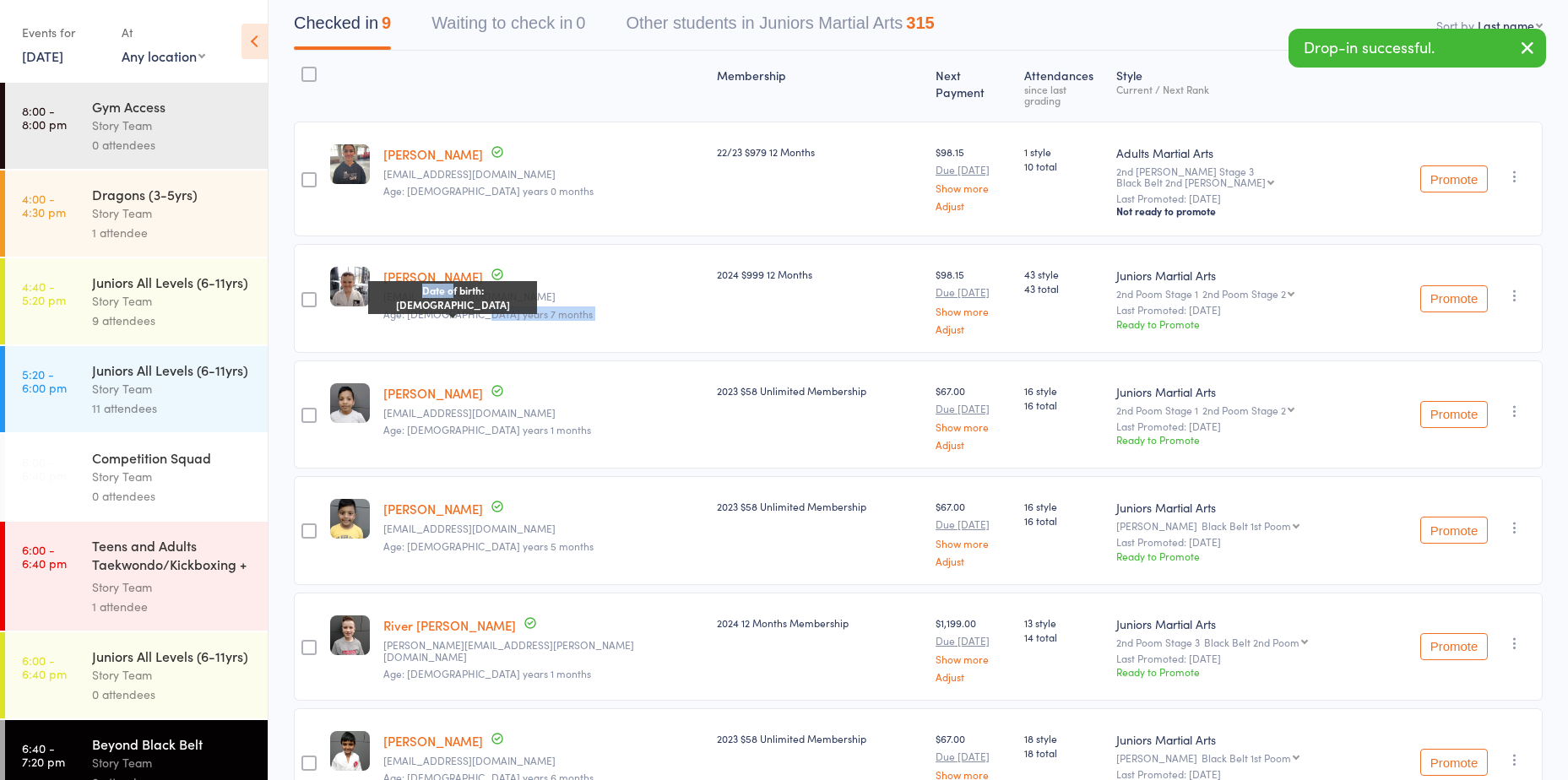
drag, startPoint x: 476, startPoint y: 293, endPoint x: 381, endPoint y: 241, distance: 108.3
click at [381, 244] on member-row "edit Zak Johns ssatjohns@bigpond.com Age: 13 years 7 months Date of birth: 23-J…" at bounding box center [918, 298] width 1249 height 108
click at [574, 314] on div "Zak Johns ssatjohns@bigpond.com Age: 13 years 7 months Date of birth: 23-Jan-20…" at bounding box center [543, 298] width 334 height 108
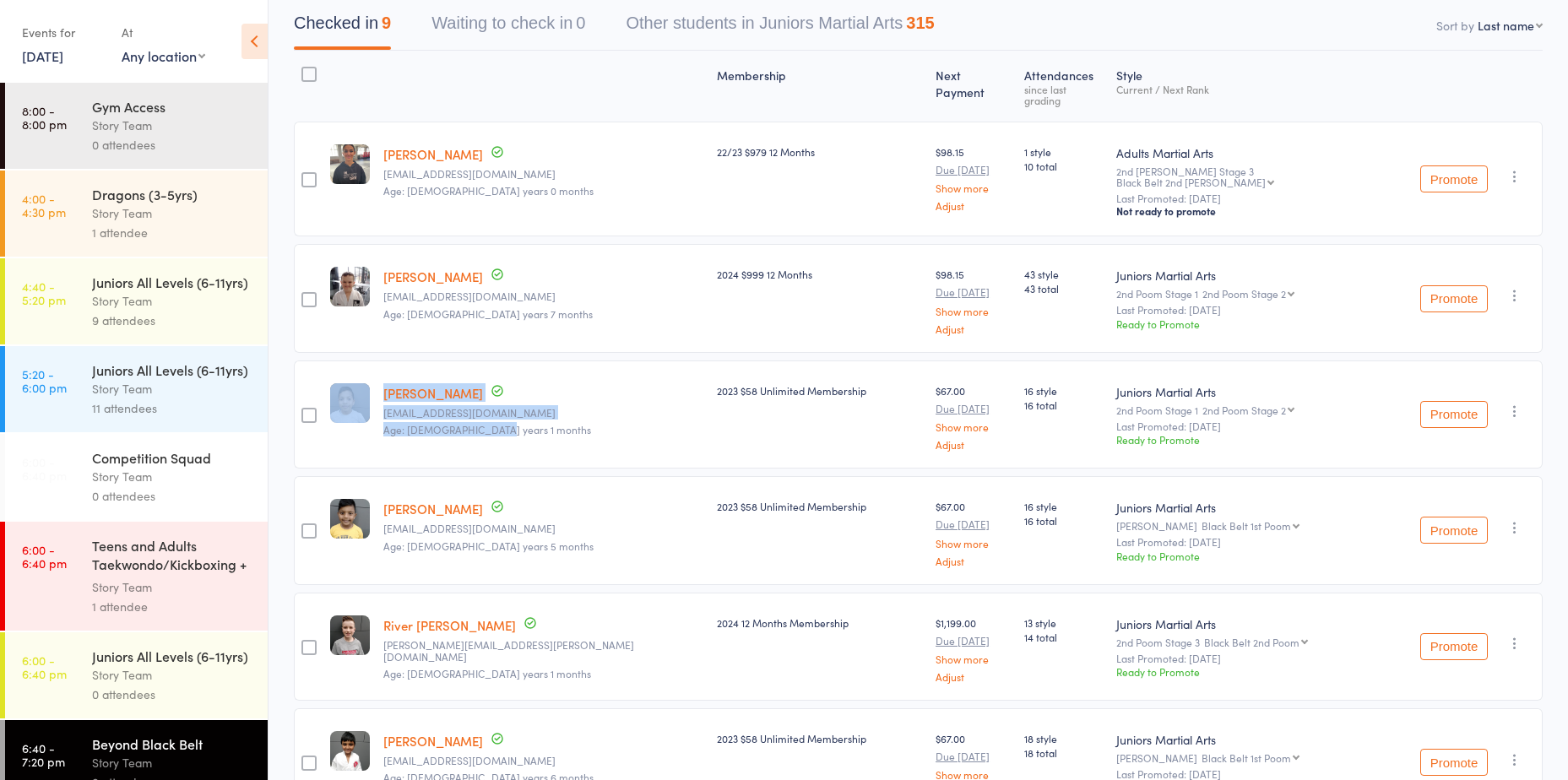
drag, startPoint x: 520, startPoint y: 414, endPoint x: 326, endPoint y: 335, distance: 209.5
click at [326, 335] on div "Membership Next Payment Atten­dances since last grading Style Current / Next Ra…" at bounding box center [918, 615] width 1249 height 1129
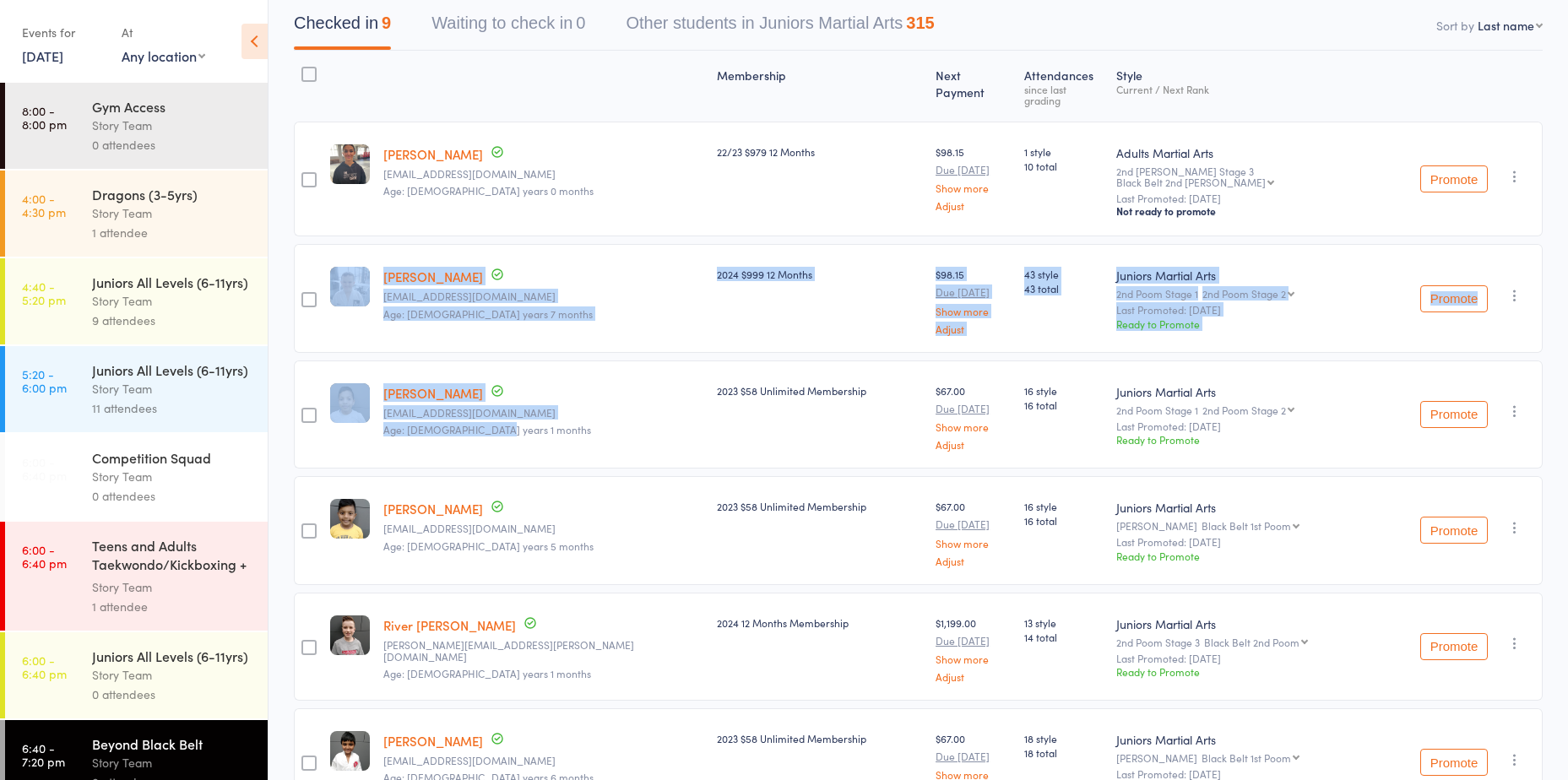
drag, startPoint x: 326, startPoint y: 335, endPoint x: 515, endPoint y: 419, distance: 206.8
click at [515, 419] on div "Alfie Joseph tkathareen@gmail.com Age: 12 years 1 months Date of birth: 16-Jul-…" at bounding box center [543, 415] width 334 height 108
drag, startPoint x: 520, startPoint y: 417, endPoint x: 302, endPoint y: 320, distance: 238.6
click at [302, 320] on div "edit Stephanie Fanartzis nicksvet@y7mail.com Age: 16 years 0 months 22/23 $979 …" at bounding box center [918, 647] width 1249 height 1050
drag, startPoint x: 302, startPoint y: 320, endPoint x: 566, endPoint y: 429, distance: 285.6
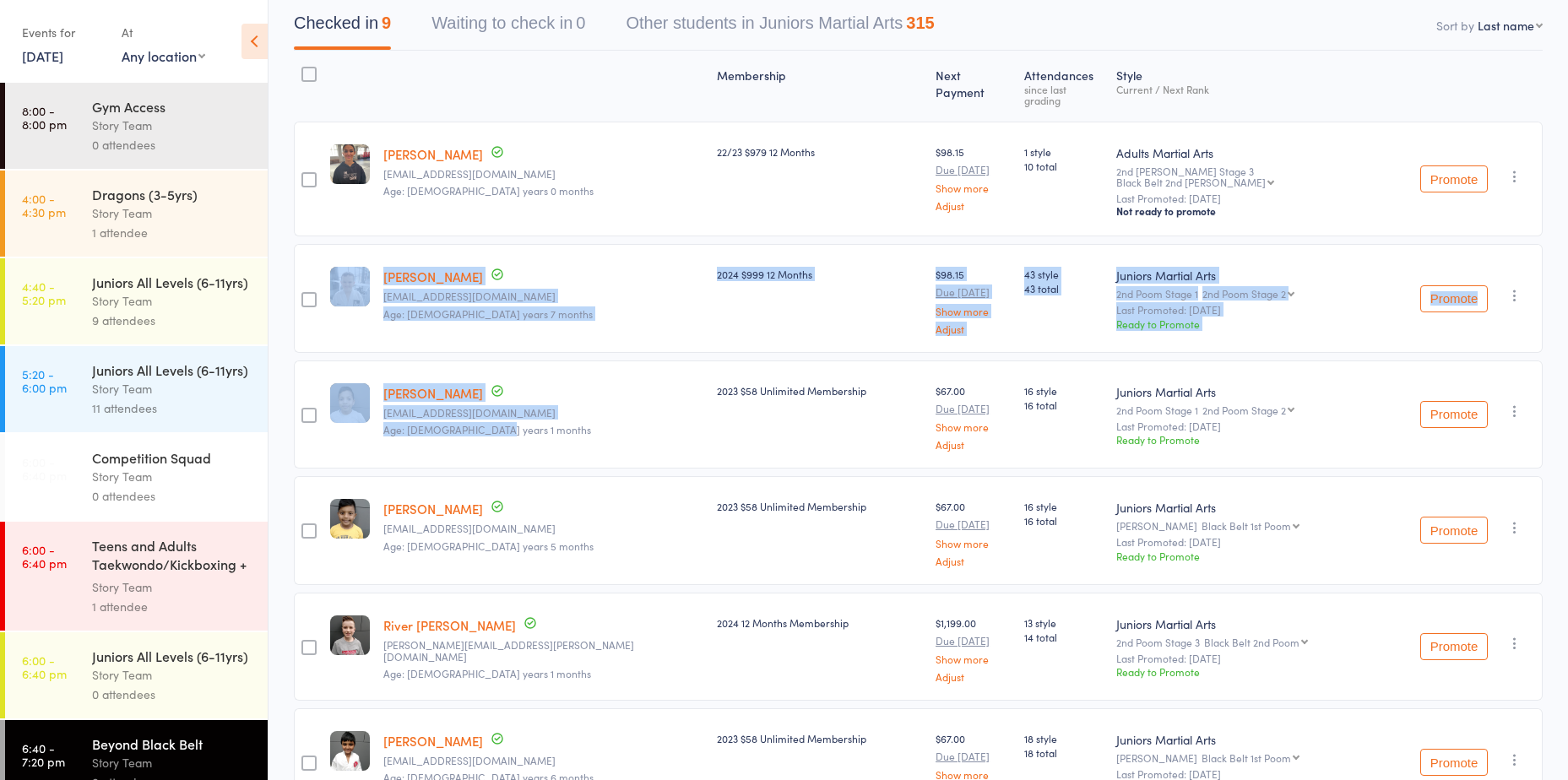
click at [566, 429] on div "Alfie Joseph tkathareen@gmail.com Age: 12 years 1 months" at bounding box center [543, 415] width 334 height 108
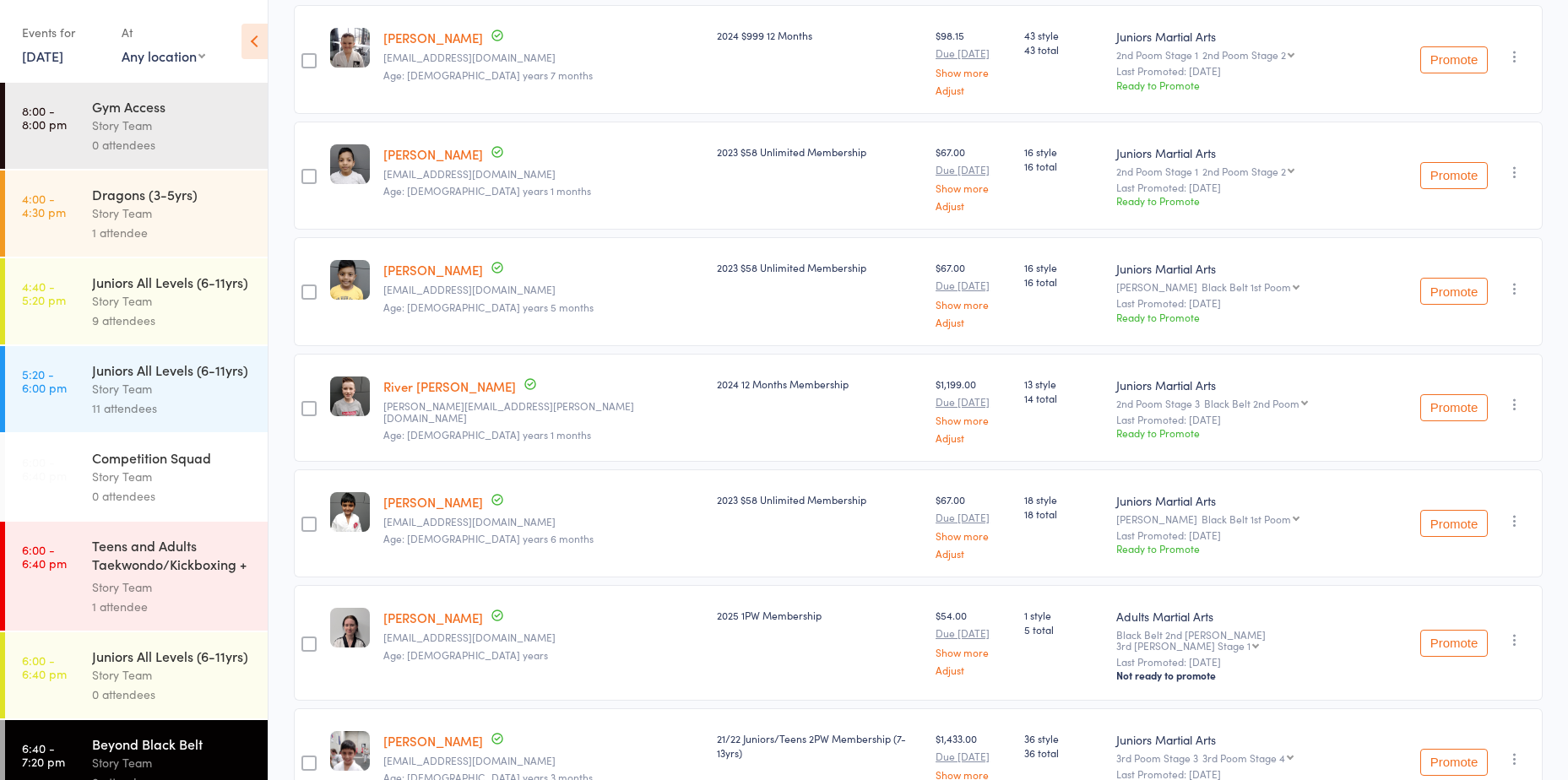
scroll to position [422, 0]
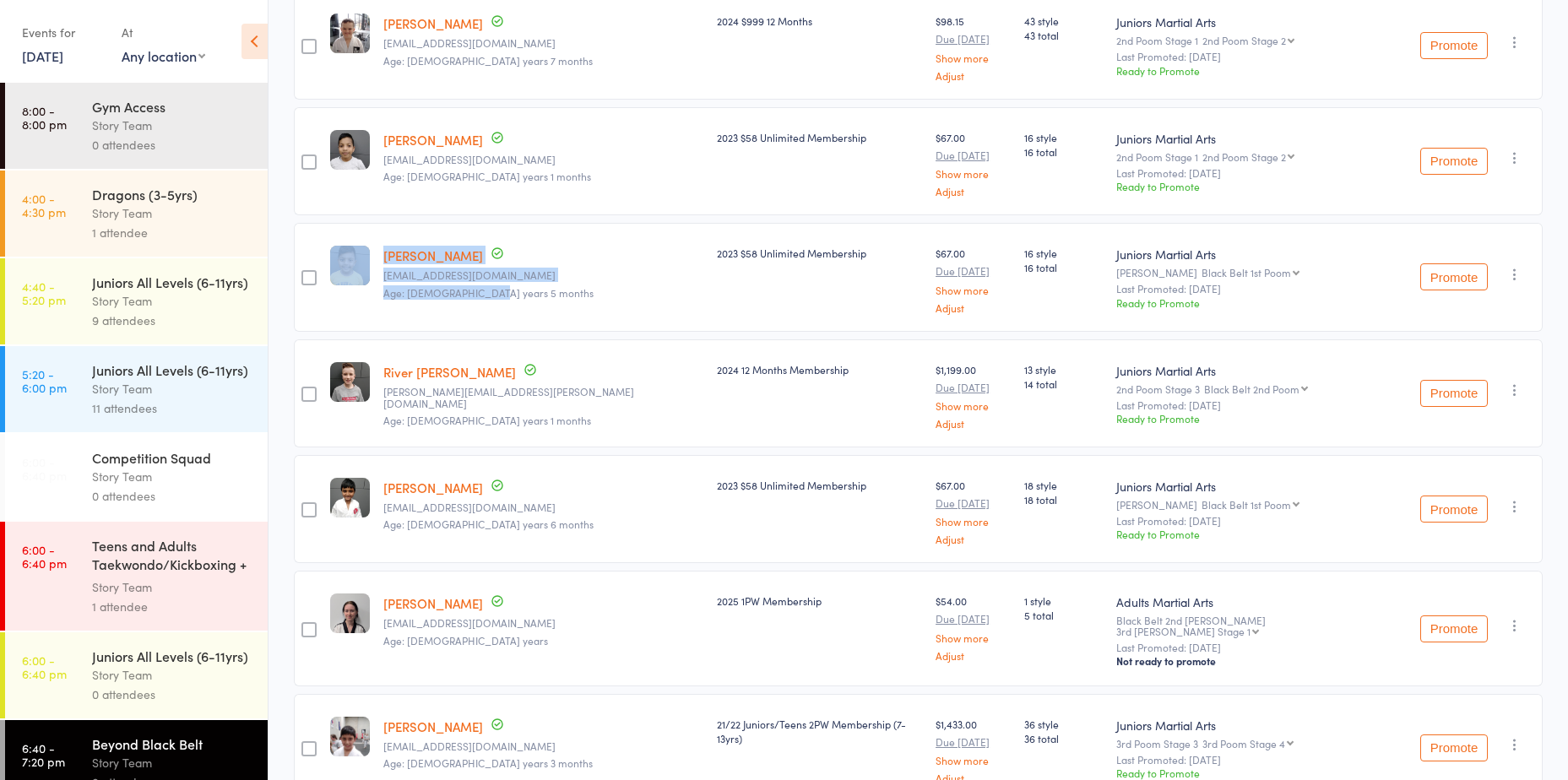
drag, startPoint x: 512, startPoint y: 288, endPoint x: 327, endPoint y: 203, distance: 203.6
click at [327, 223] on member-row "edit Alan Joseph tkathareen@gmail.com Age: 9 years 5 months 2023 $58 Unlimited …" at bounding box center [918, 277] width 1249 height 108
drag, startPoint x: 327, startPoint y: 203, endPoint x: 516, endPoint y: 287, distance: 206.8
click at [516, 287] on div "Alan Joseph tkathareen@gmail.com Age: 9 years 5 months" at bounding box center [543, 277] width 334 height 108
drag, startPoint x: 520, startPoint y: 280, endPoint x: 403, endPoint y: 230, distance: 127.2
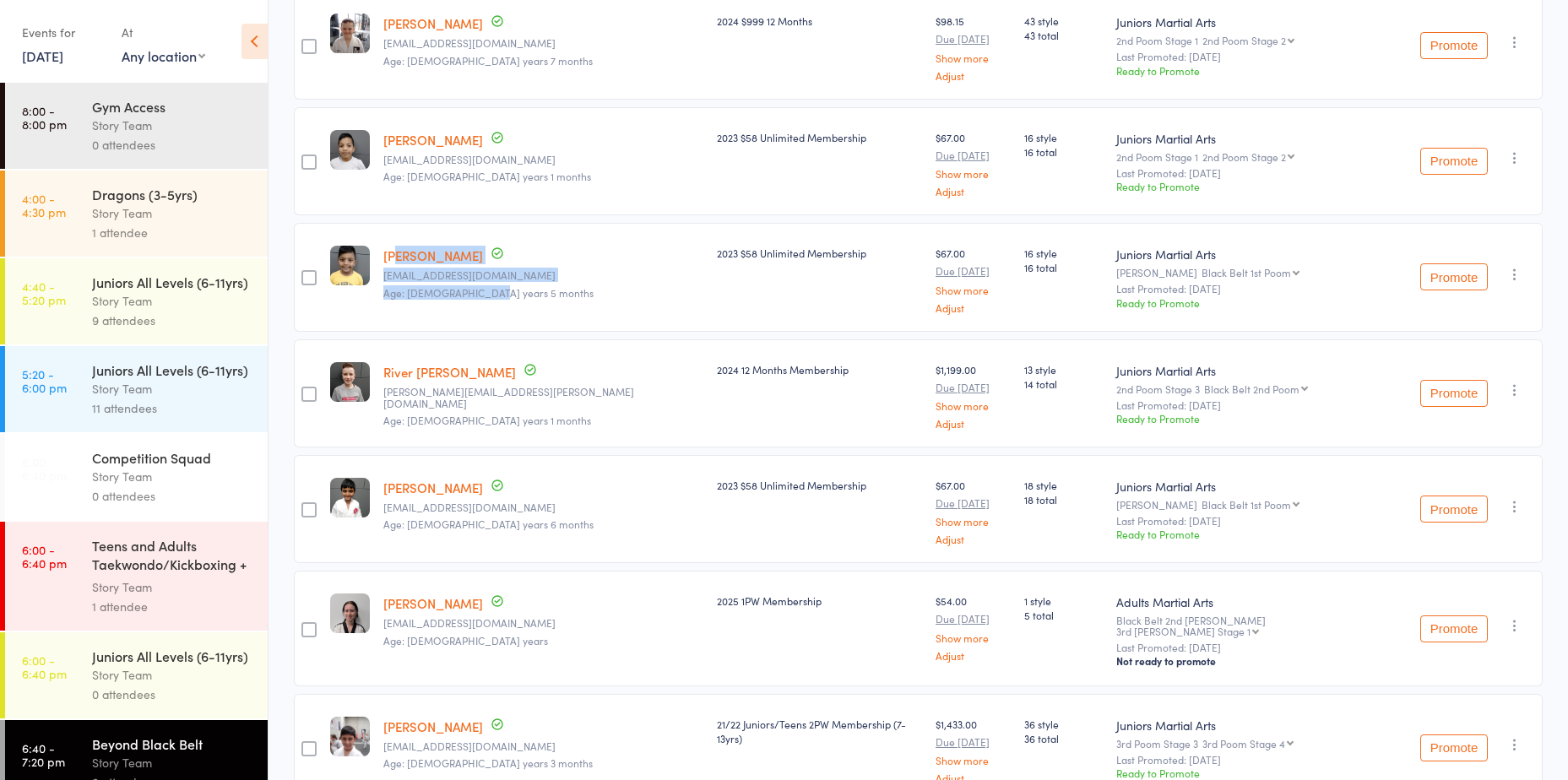
click at [403, 230] on div "Alan Joseph tkathareen@gmail.com Age: 9 years 5 months" at bounding box center [543, 277] width 334 height 108
drag, startPoint x: 403, startPoint y: 230, endPoint x: 533, endPoint y: 275, distance: 137.6
click at [533, 287] on small "Age: 9 years 5 months" at bounding box center [543, 292] width 320 height 12
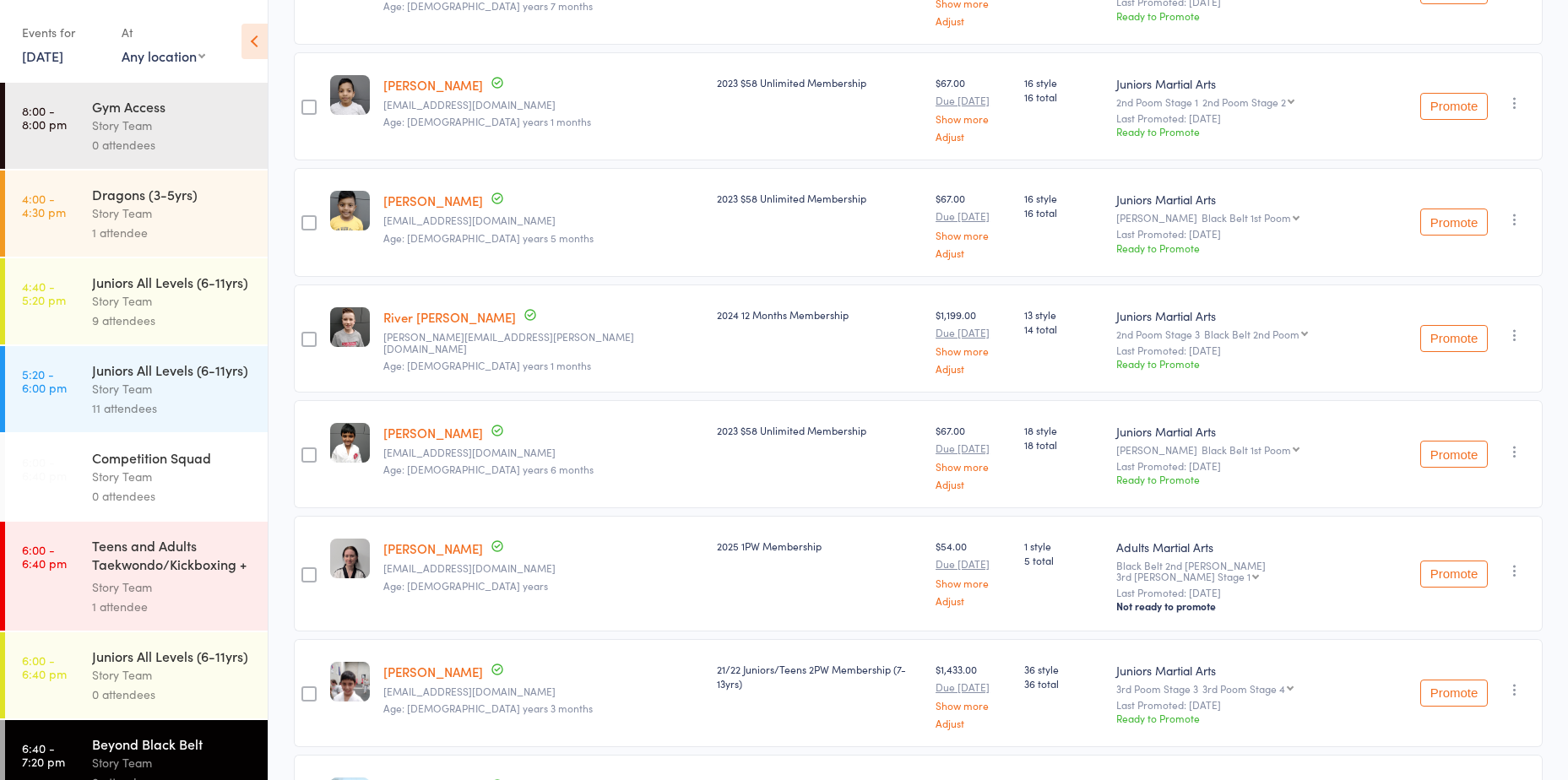
scroll to position [507, 0]
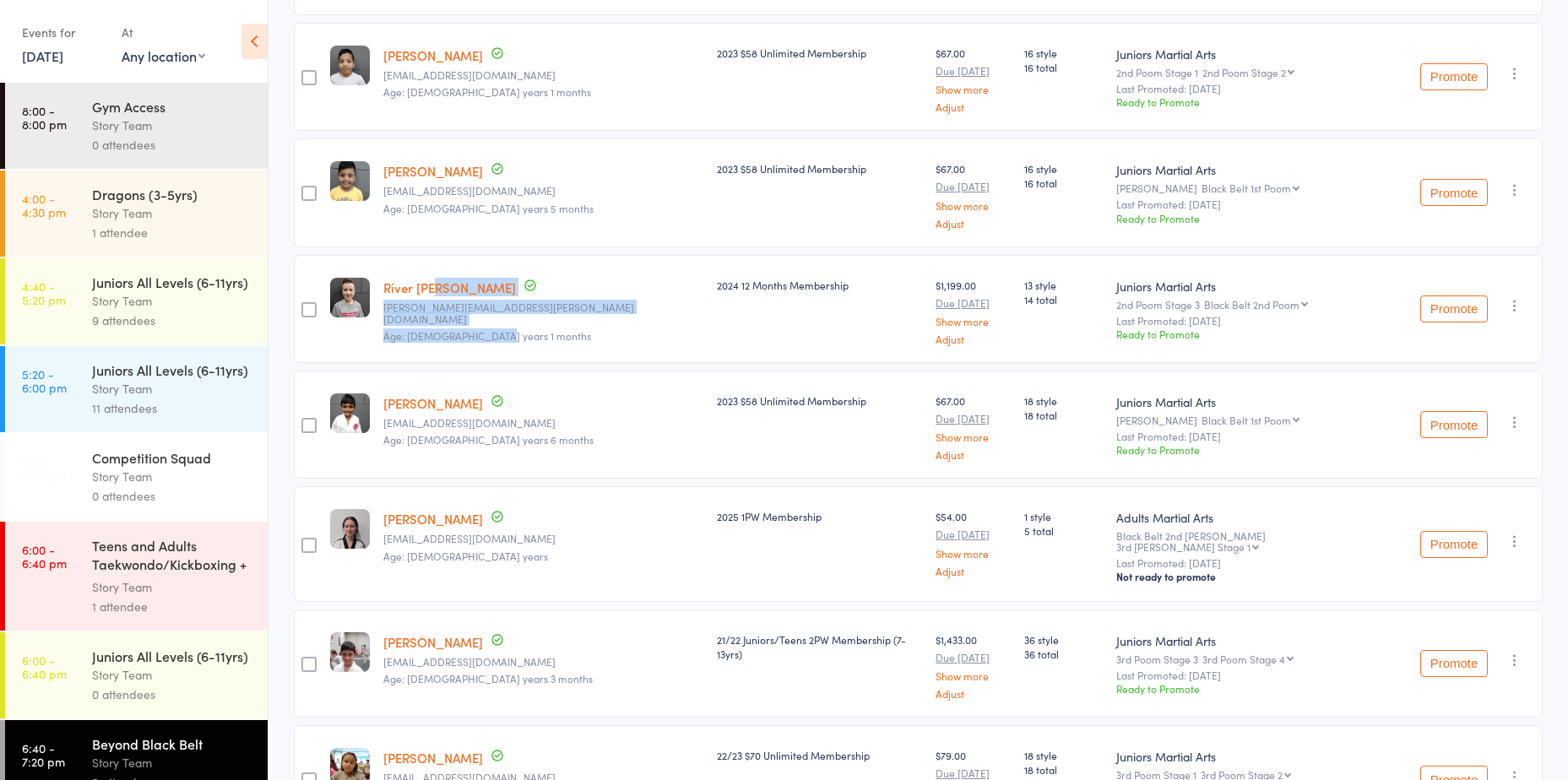
drag, startPoint x: 530, startPoint y: 320, endPoint x: 449, endPoint y: 266, distance: 97.3
click at [449, 266] on div "River Maxwell stacey.maxwell@bigpond.com Age: 14 years 1 months" at bounding box center [543, 309] width 334 height 108
drag, startPoint x: 449, startPoint y: 266, endPoint x: 592, endPoint y: 323, distance: 153.9
click at [710, 323] on div "2024 12 Months Membership" at bounding box center [819, 309] width 219 height 108
drag, startPoint x: 546, startPoint y: 311, endPoint x: 321, endPoint y: 239, distance: 236.2
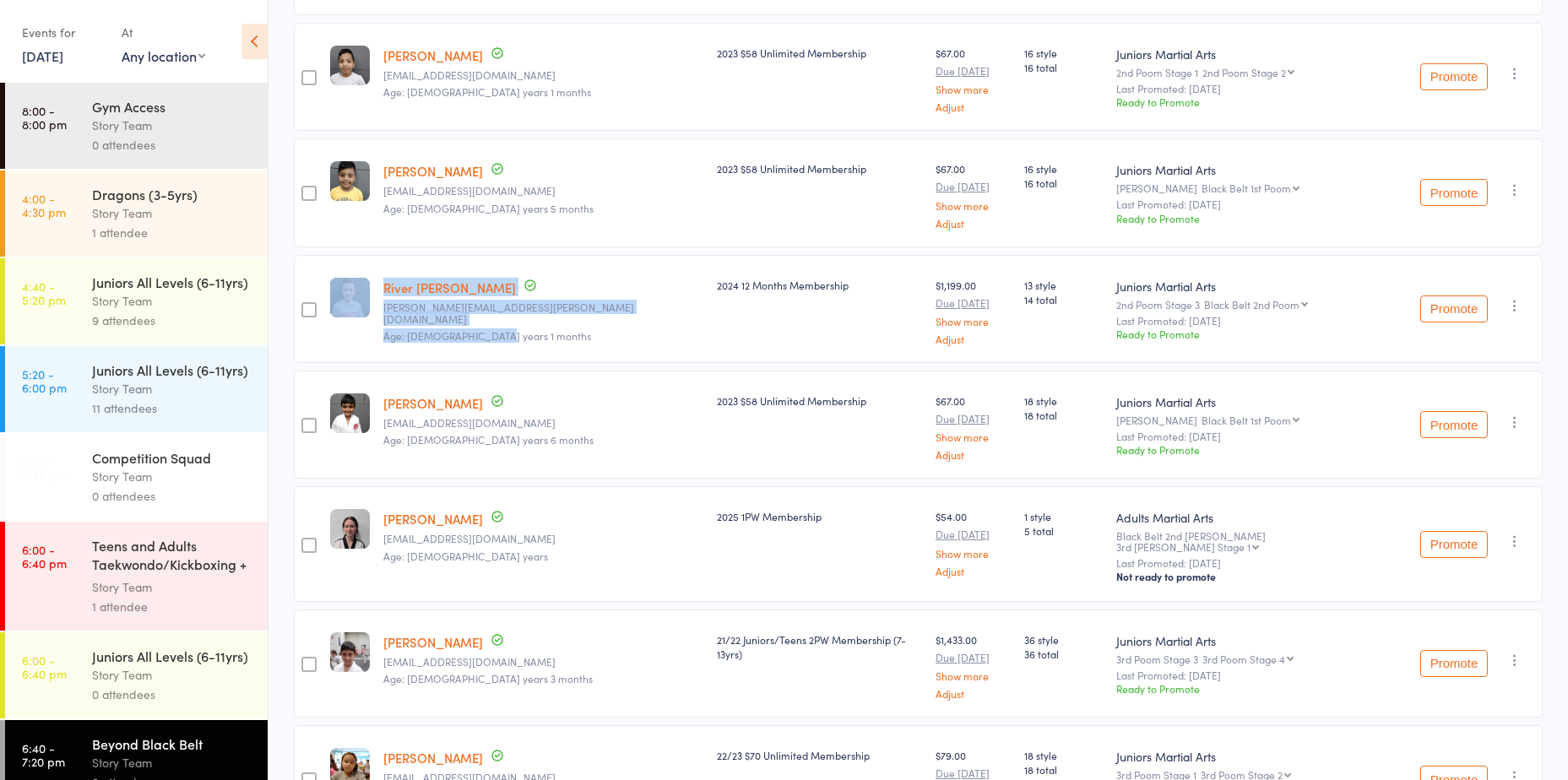
click at [321, 255] on member-row "edit River Maxwell stacey.maxwell@bigpond.com Age: 14 years 1 months 2024 12 Mo…" at bounding box center [918, 309] width 1249 height 108
drag, startPoint x: 321, startPoint y: 239, endPoint x: 565, endPoint y: 316, distance: 255.9
click at [565, 316] on div "River Maxwell stacey.maxwell@bigpond.com Age: 14 years 1 months" at bounding box center [543, 309] width 334 height 108
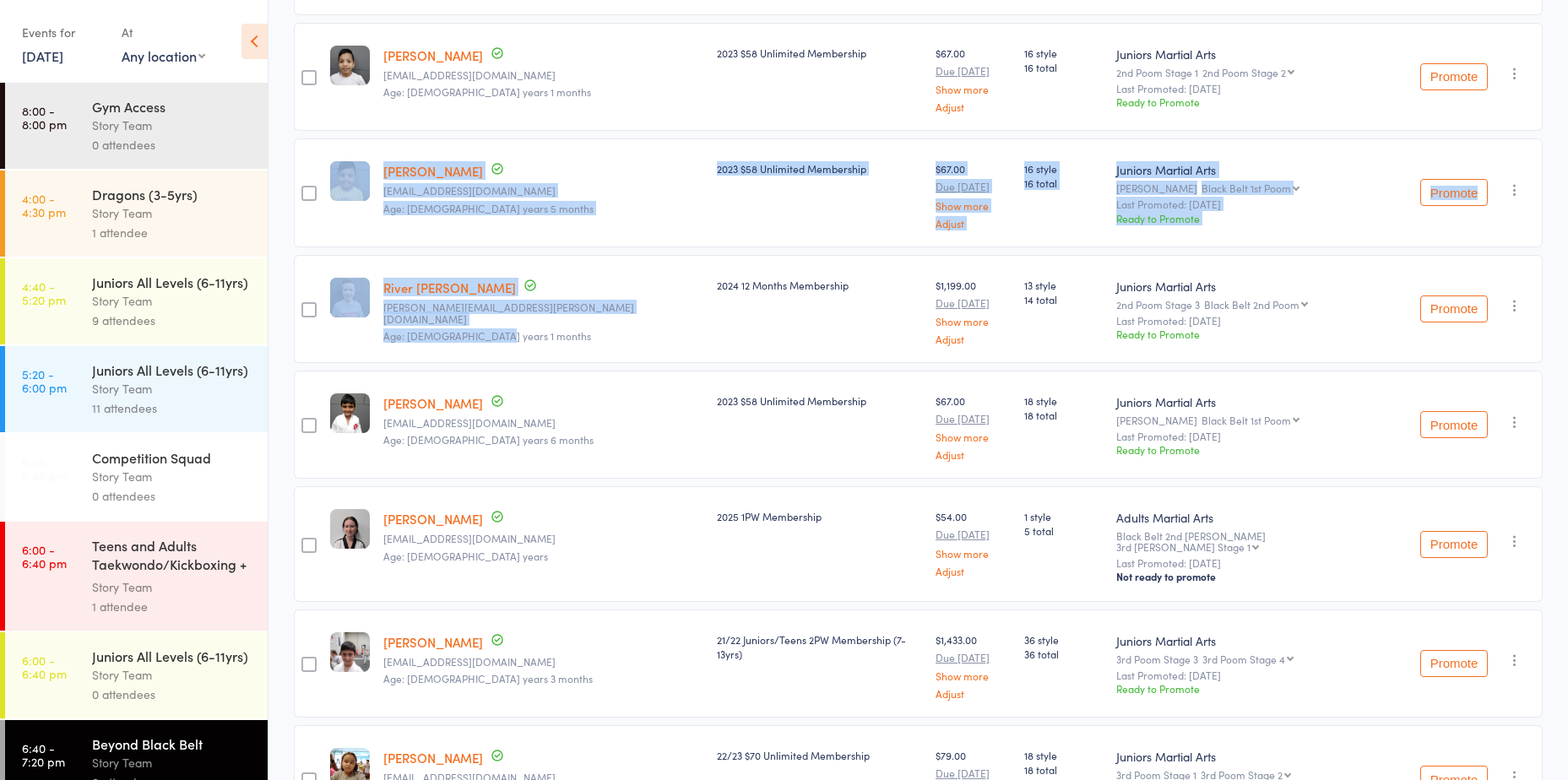
drag, startPoint x: 471, startPoint y: 288, endPoint x: 281, endPoint y: 217, distance: 202.8
click at [281, 217] on main "CSV Checked in 9 Waiting to check in 0 Other students in Juniors Martial Arts 3…" at bounding box center [918, 242] width 1299 height 1333
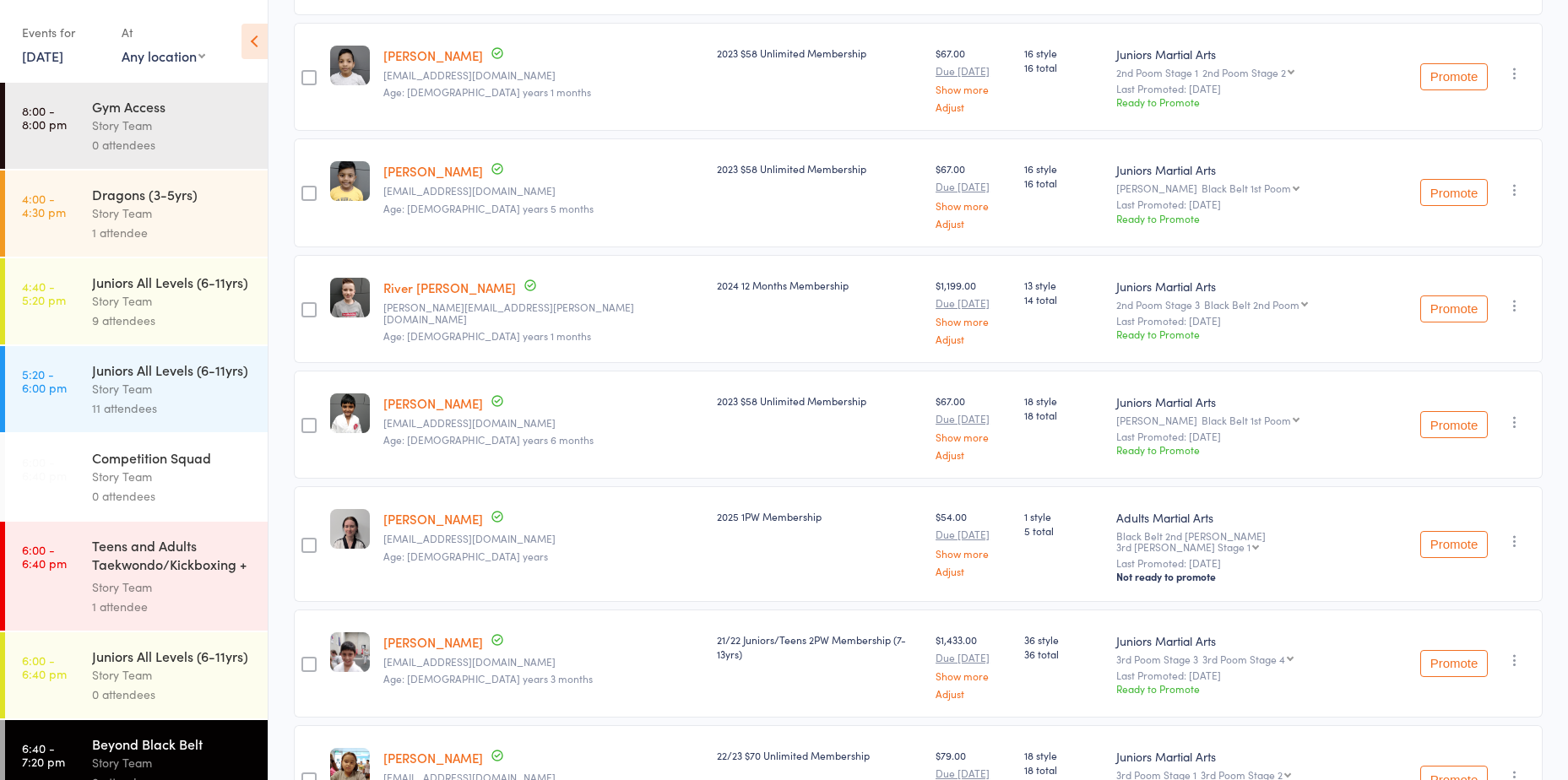
drag, startPoint x: 281, startPoint y: 217, endPoint x: 604, endPoint y: 320, distance: 339.0
click at [710, 320] on div "2024 12 Months Membership" at bounding box center [819, 309] width 219 height 108
drag, startPoint x: 536, startPoint y: 311, endPoint x: 311, endPoint y: 228, distance: 239.8
click at [311, 228] on div "Membership Next Payment Atten­dances since last grading Style Current / Next Ra…" at bounding box center [918, 278] width 1249 height 1129
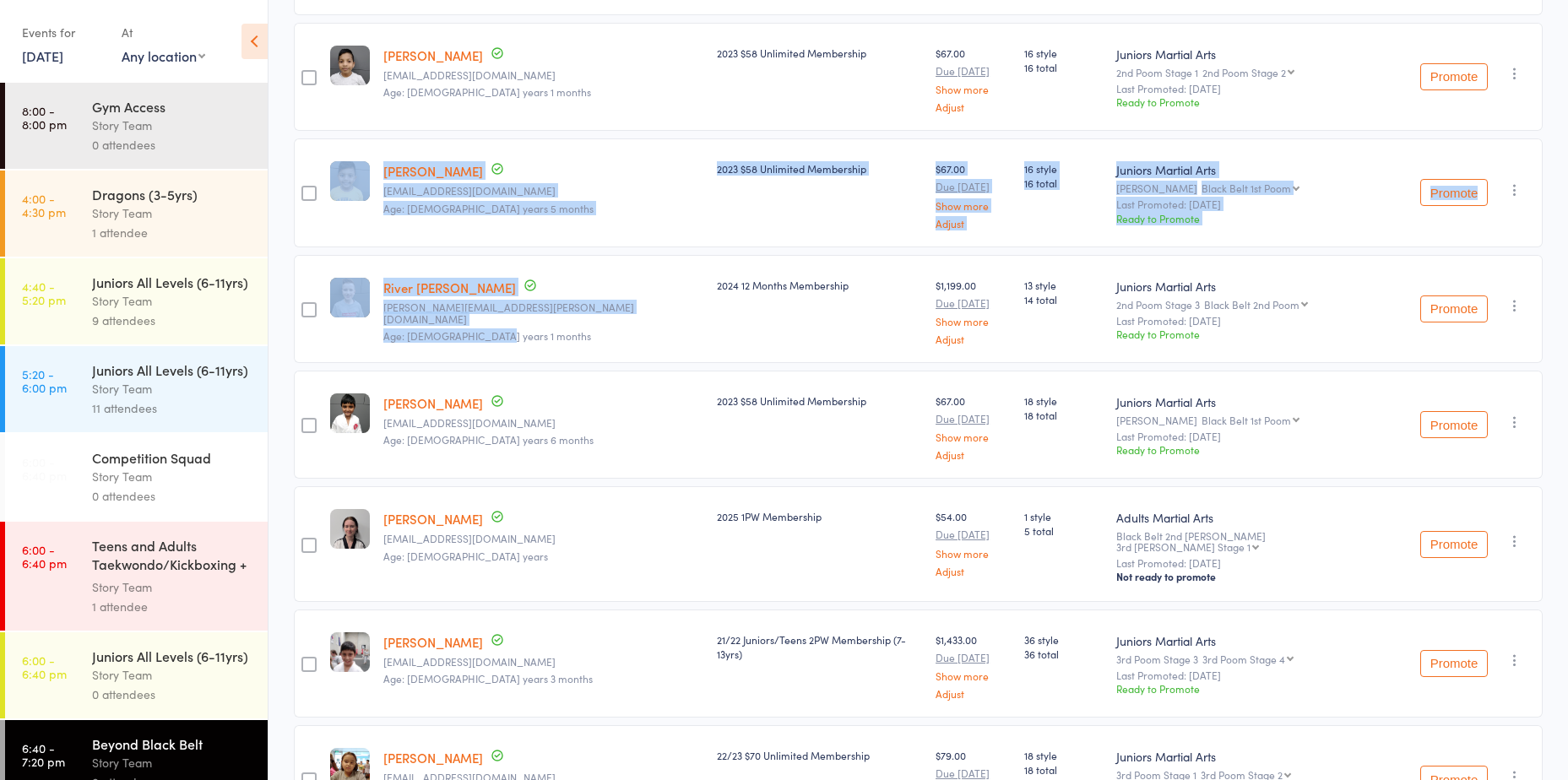
drag, startPoint x: 311, startPoint y: 228, endPoint x: 531, endPoint y: 295, distance: 230.0
click at [531, 295] on div "River Maxwell stacey.maxwell@bigpond.com Age: 14 years 1 months" at bounding box center [543, 309] width 334 height 108
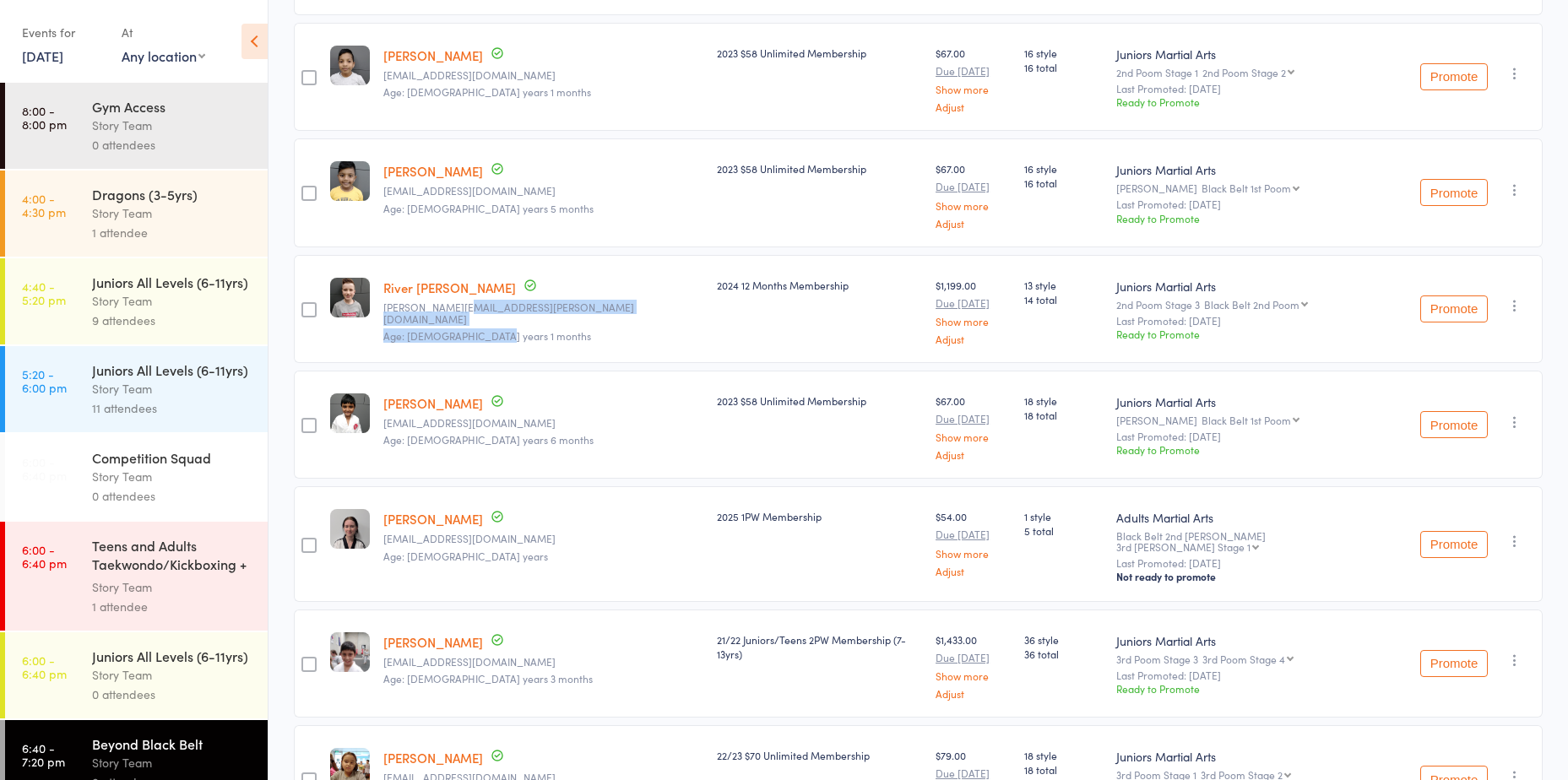
drag, startPoint x: 412, startPoint y: 257, endPoint x: 288, endPoint y: 212, distance: 131.9
click at [295, 214] on div "edit Stephanie Fanartzis nicksvet@y7mail.com Age: 16 years 0 months 22/23 $979 …" at bounding box center [918, 309] width 1249 height 1050
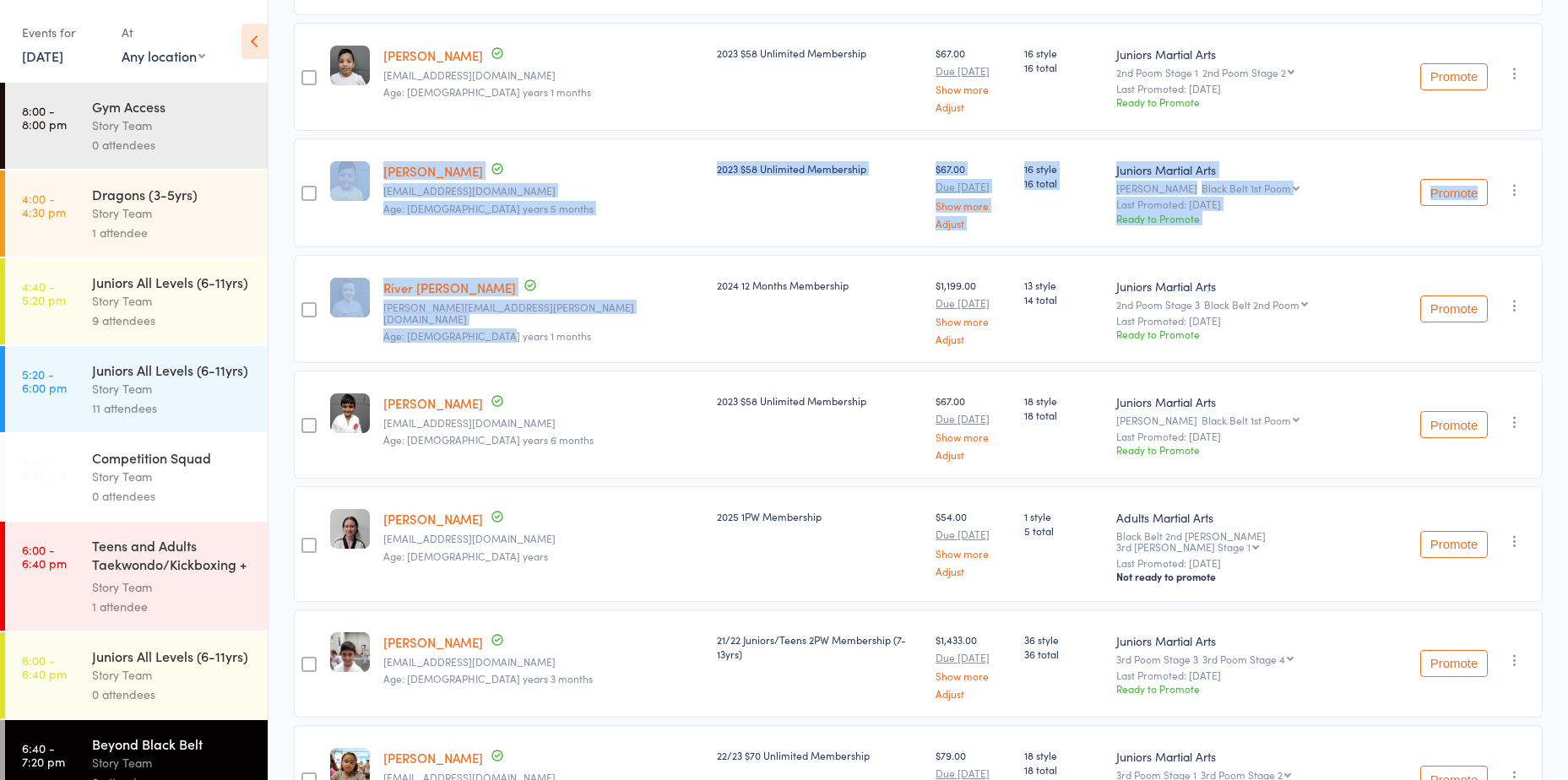
drag, startPoint x: 288, startPoint y: 212, endPoint x: 543, endPoint y: 321, distance: 277.3
click at [543, 321] on div "River Maxwell stacey.maxwell@bigpond.com Age: 14 years 1 months" at bounding box center [543, 309] width 334 height 108
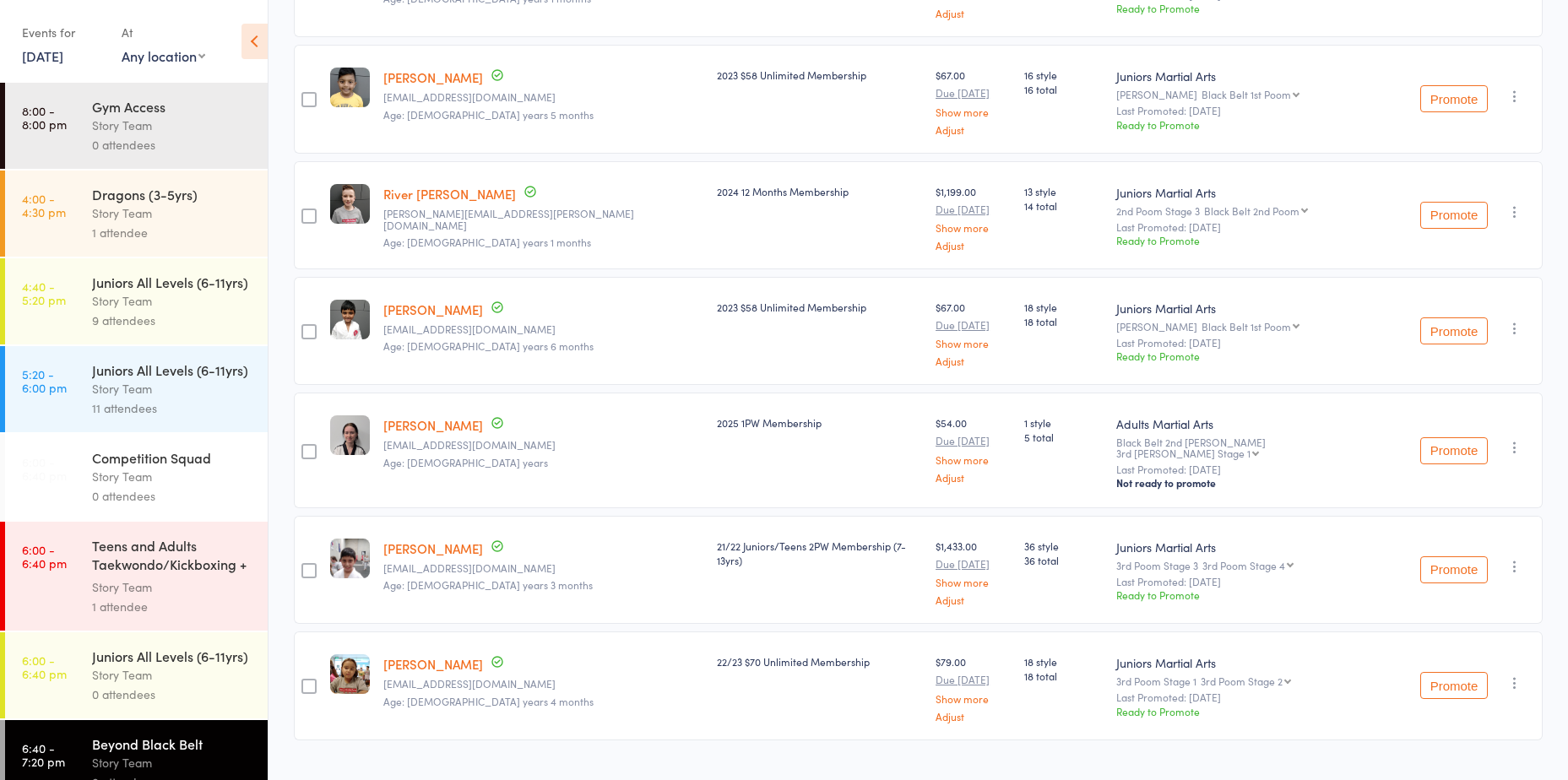
scroll to position [604, 0]
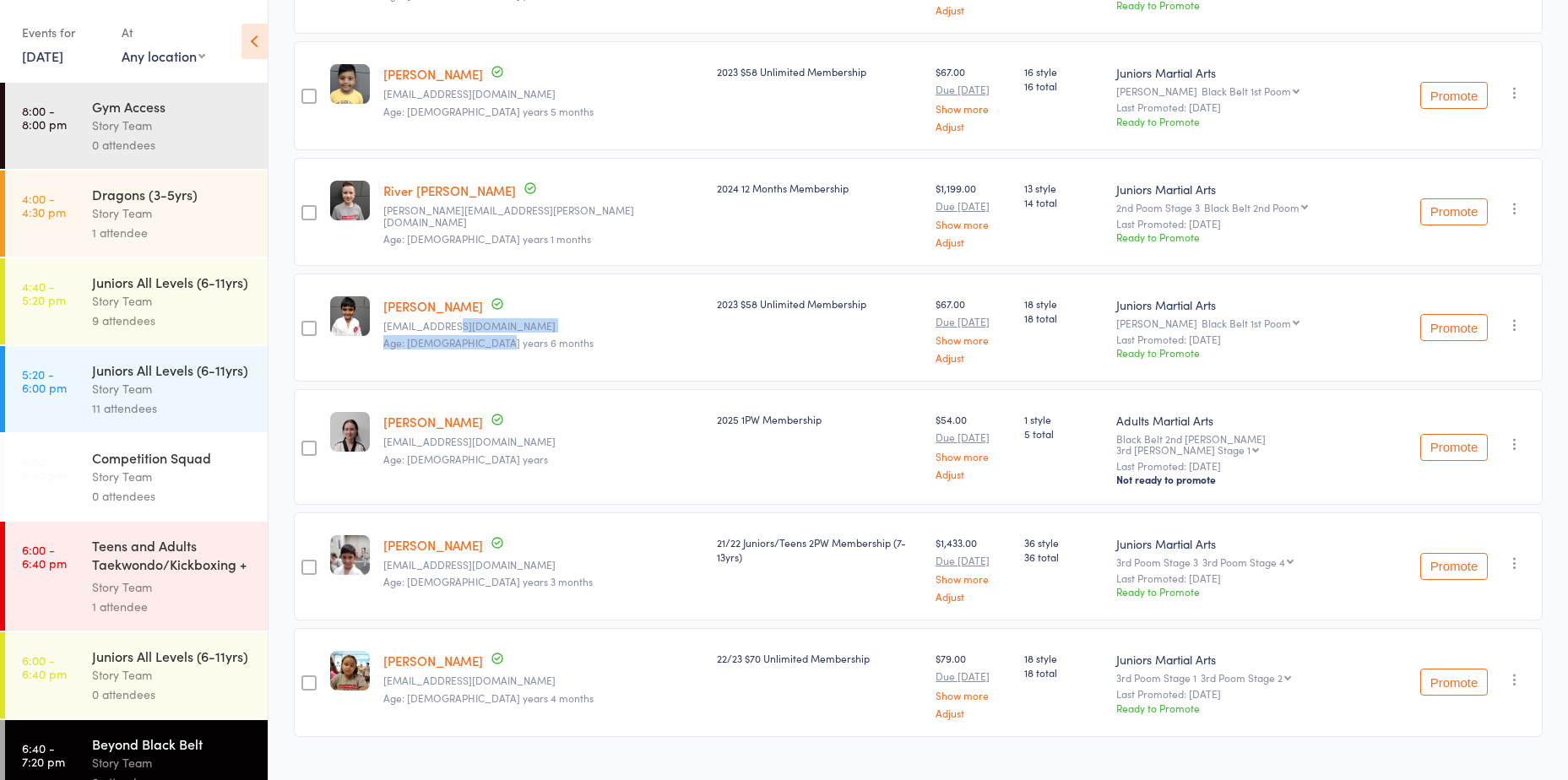
drag, startPoint x: 510, startPoint y: 318, endPoint x: 368, endPoint y: 262, distance: 152.6
click at [370, 273] on member-row "edit Ishan Nair Karthy88@hotmail.com Age: 11 years 6 months 2023 $58 Unlimited …" at bounding box center [918, 327] width 1249 height 108
drag, startPoint x: 368, startPoint y: 262, endPoint x: 554, endPoint y: 337, distance: 200.6
click at [554, 337] on div "Ishan Nair Karthy88@hotmail.com Age: 11 years 6 months" at bounding box center [543, 327] width 334 height 108
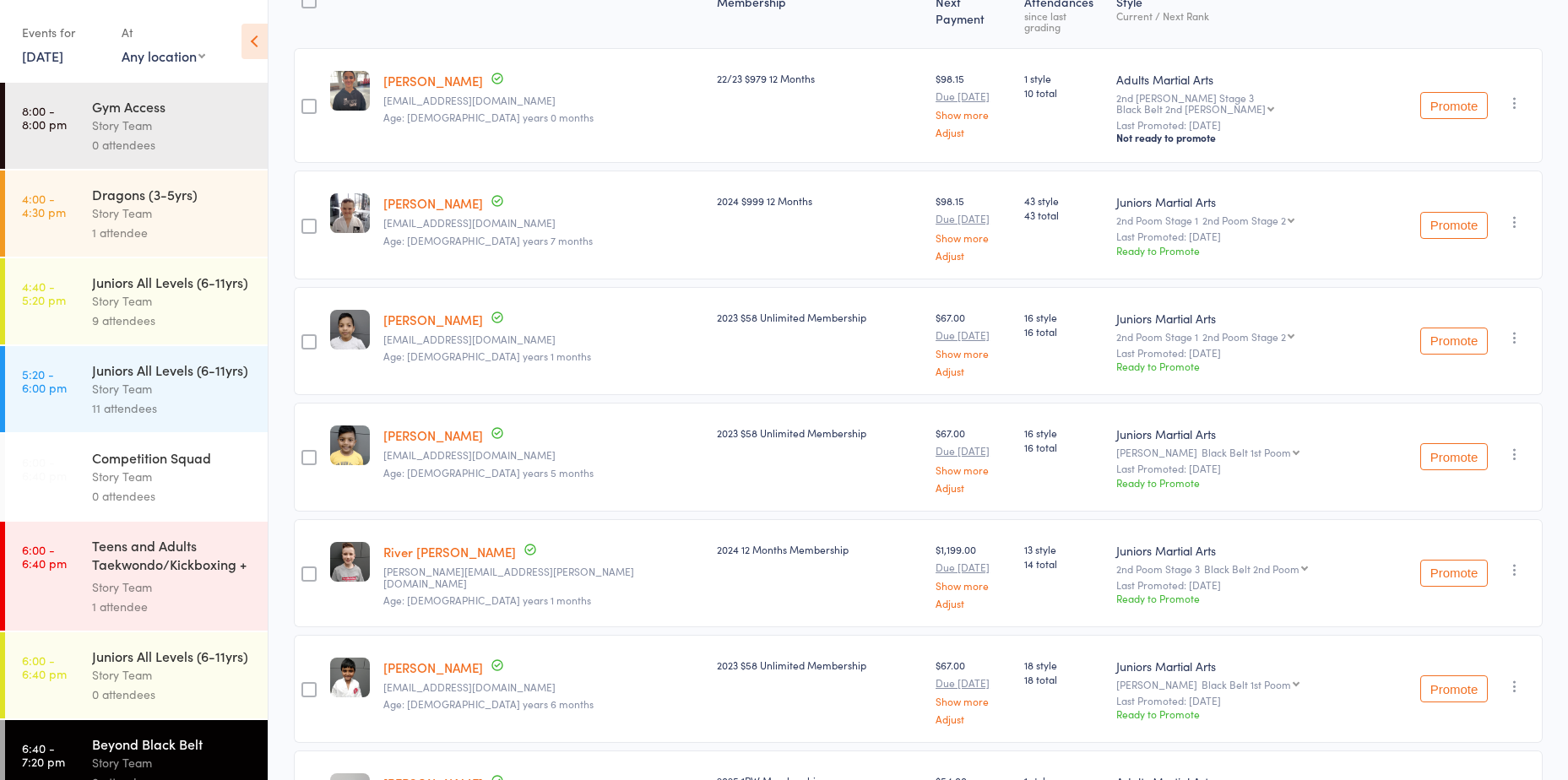
scroll to position [0, 0]
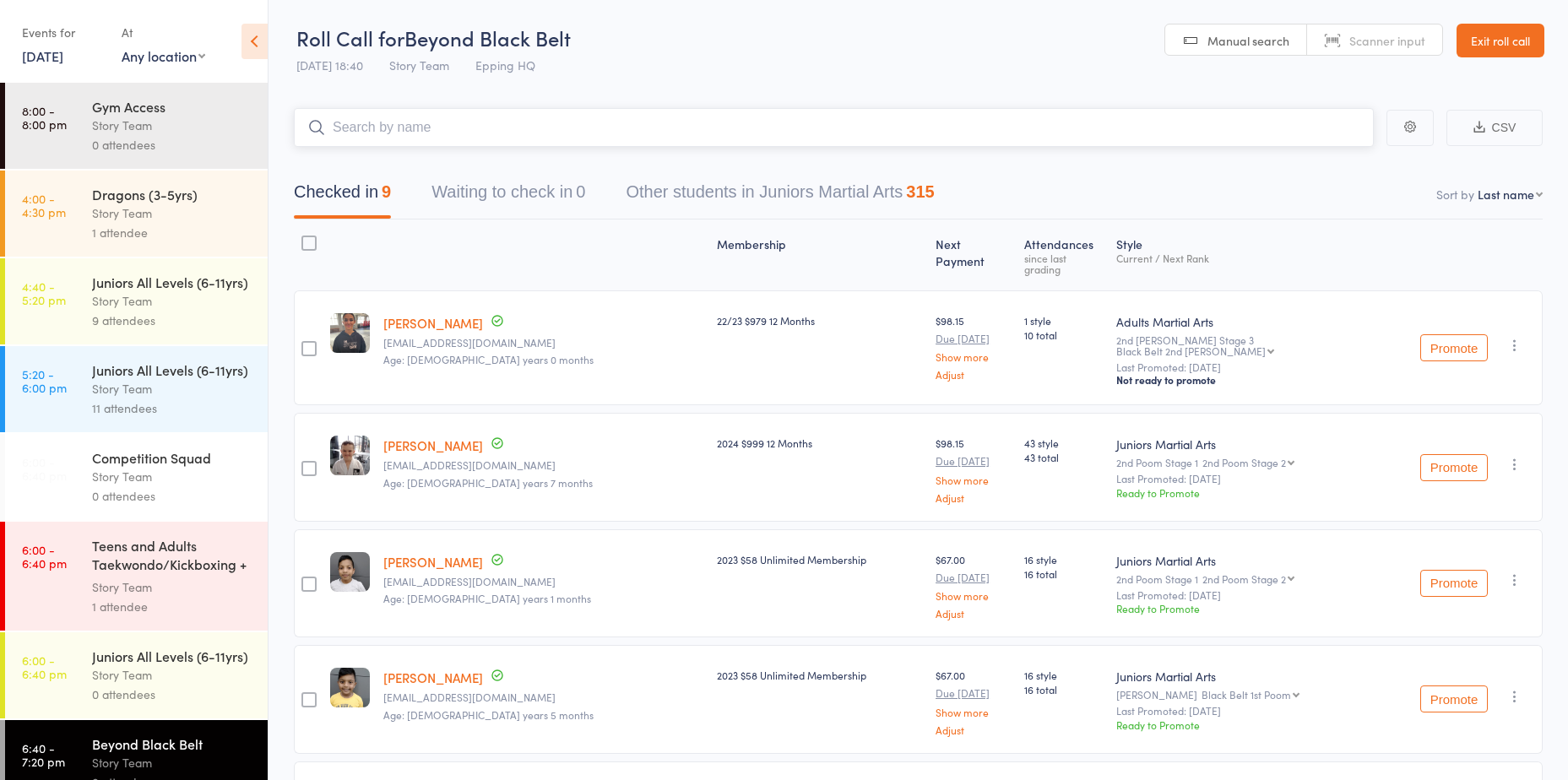
click at [475, 127] on input "search" at bounding box center [833, 127] width 1080 height 39
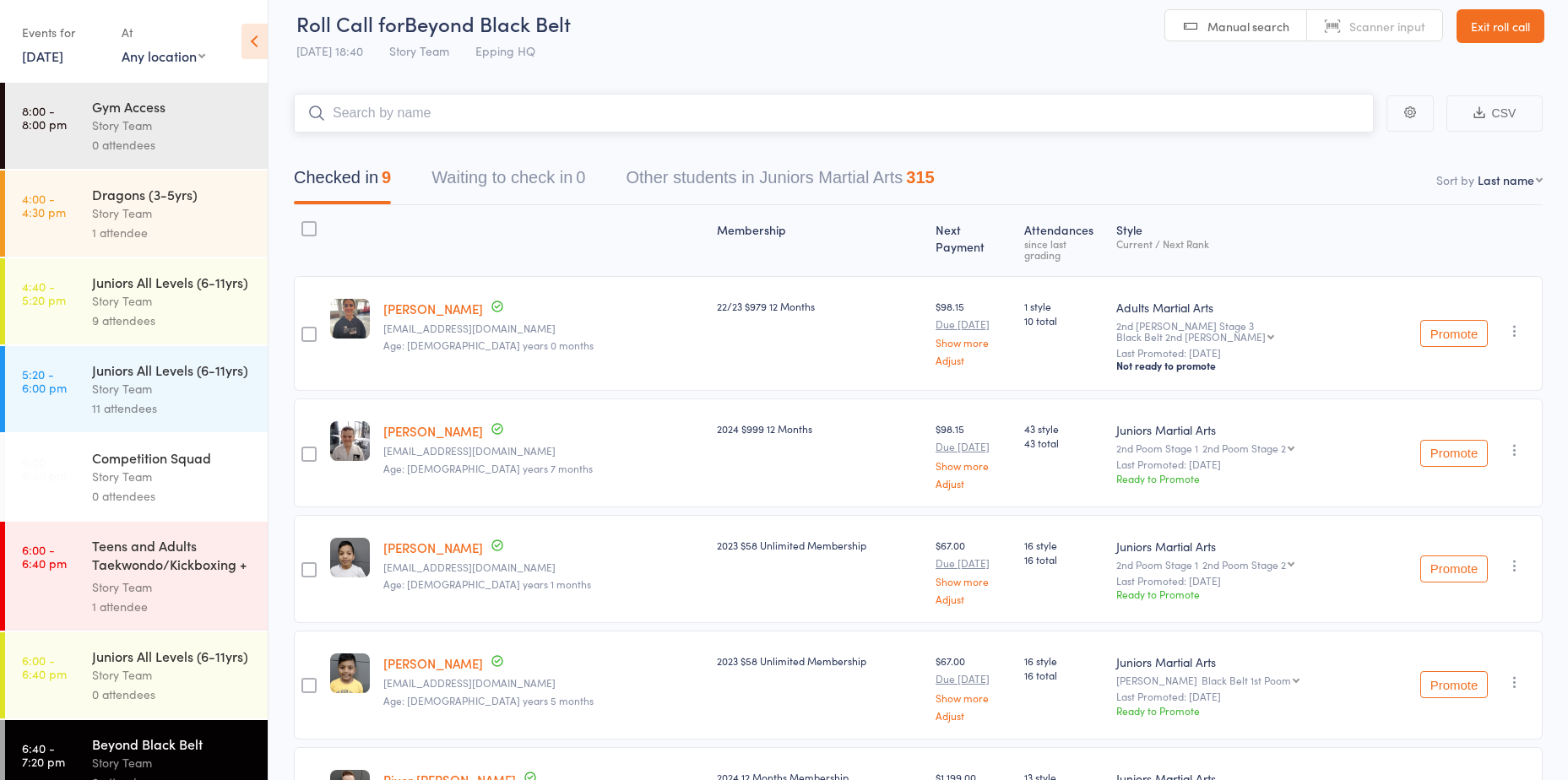
scroll to position [13, 0]
click at [454, 118] on input "search" at bounding box center [833, 115] width 1080 height 39
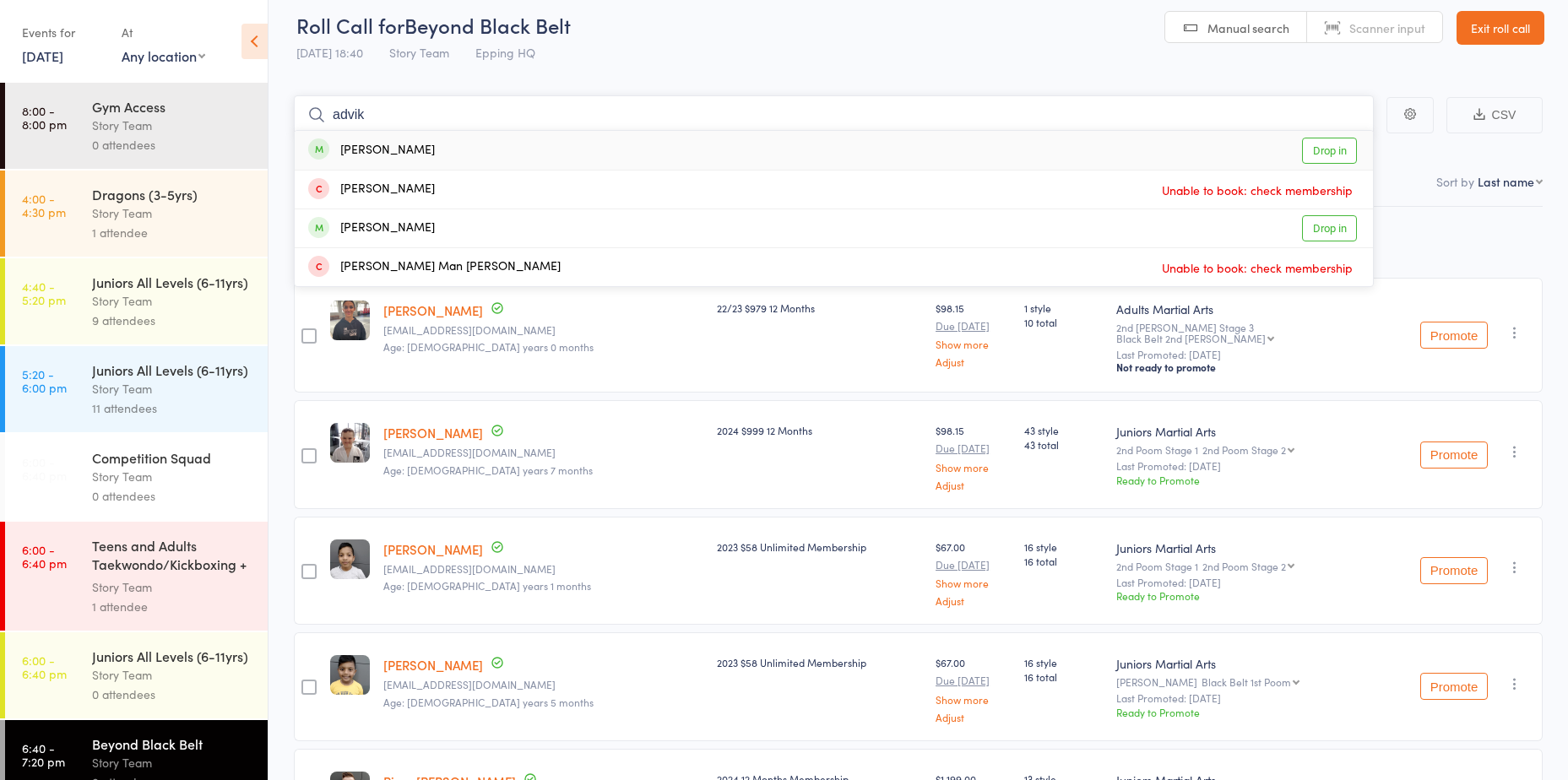
type input "advik"
click at [1328, 157] on link "Drop in" at bounding box center [1329, 151] width 55 height 26
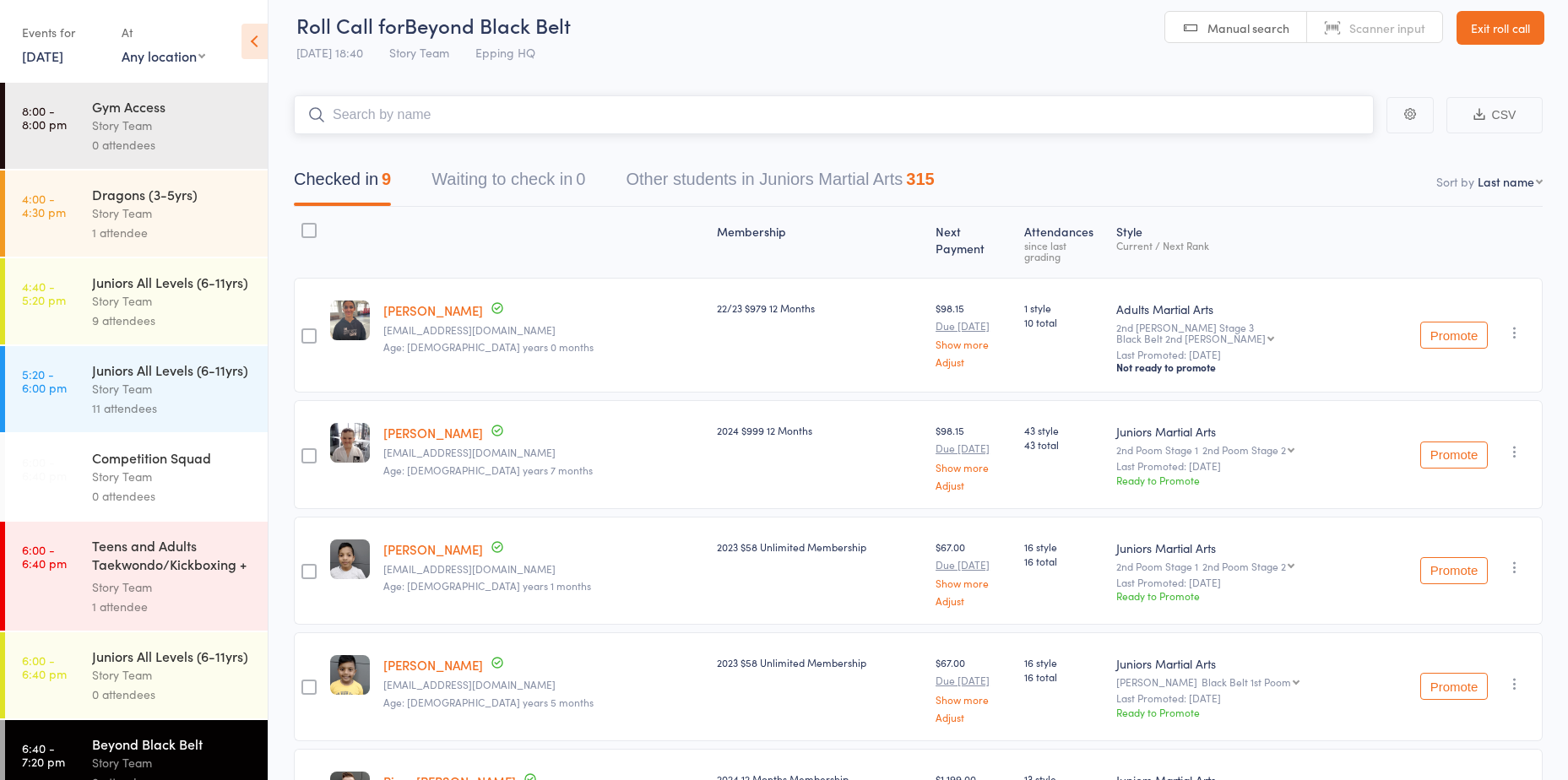
click at [1267, 115] on input "search" at bounding box center [833, 115] width 1080 height 39
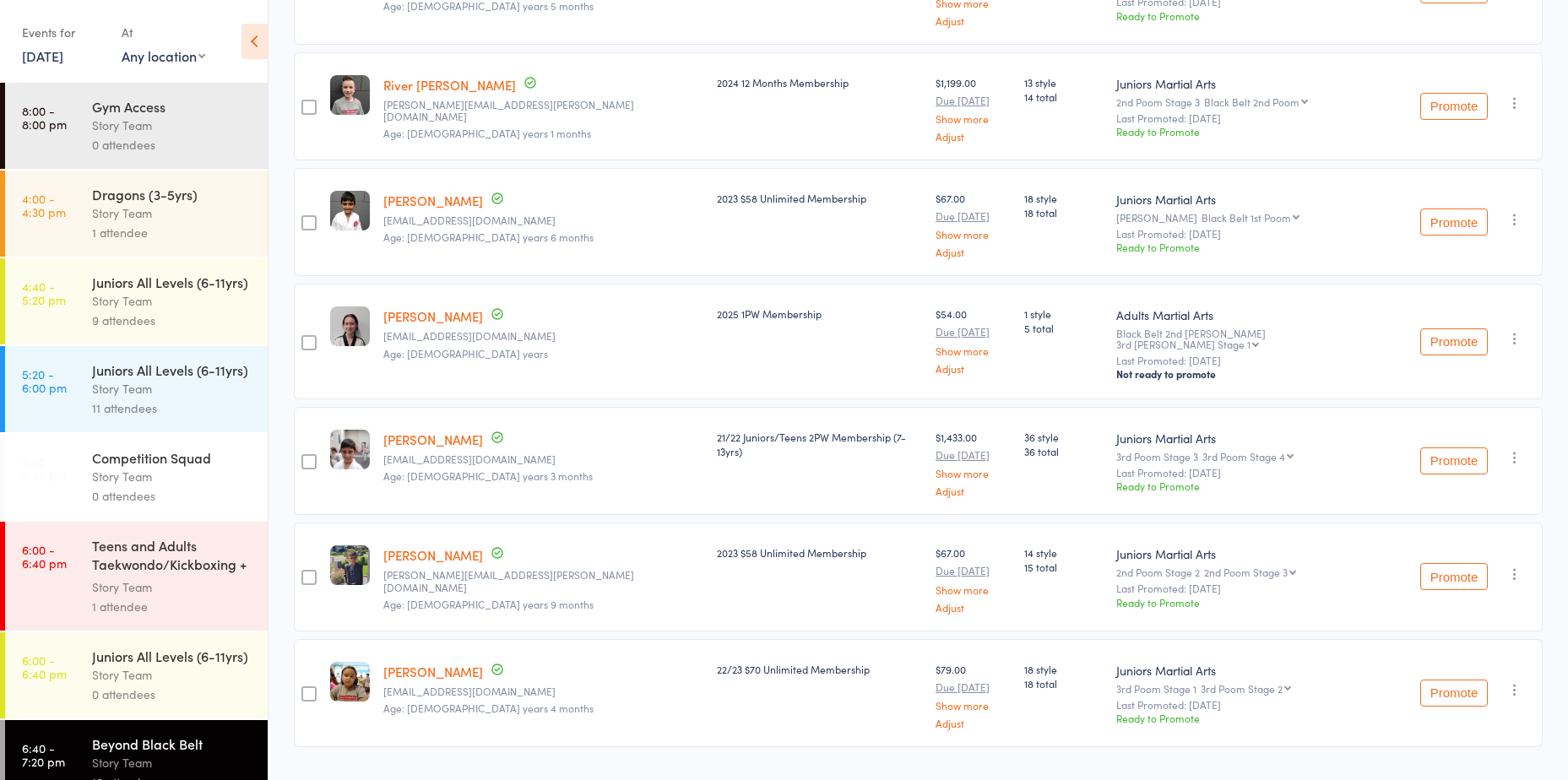
scroll to position [719, 0]
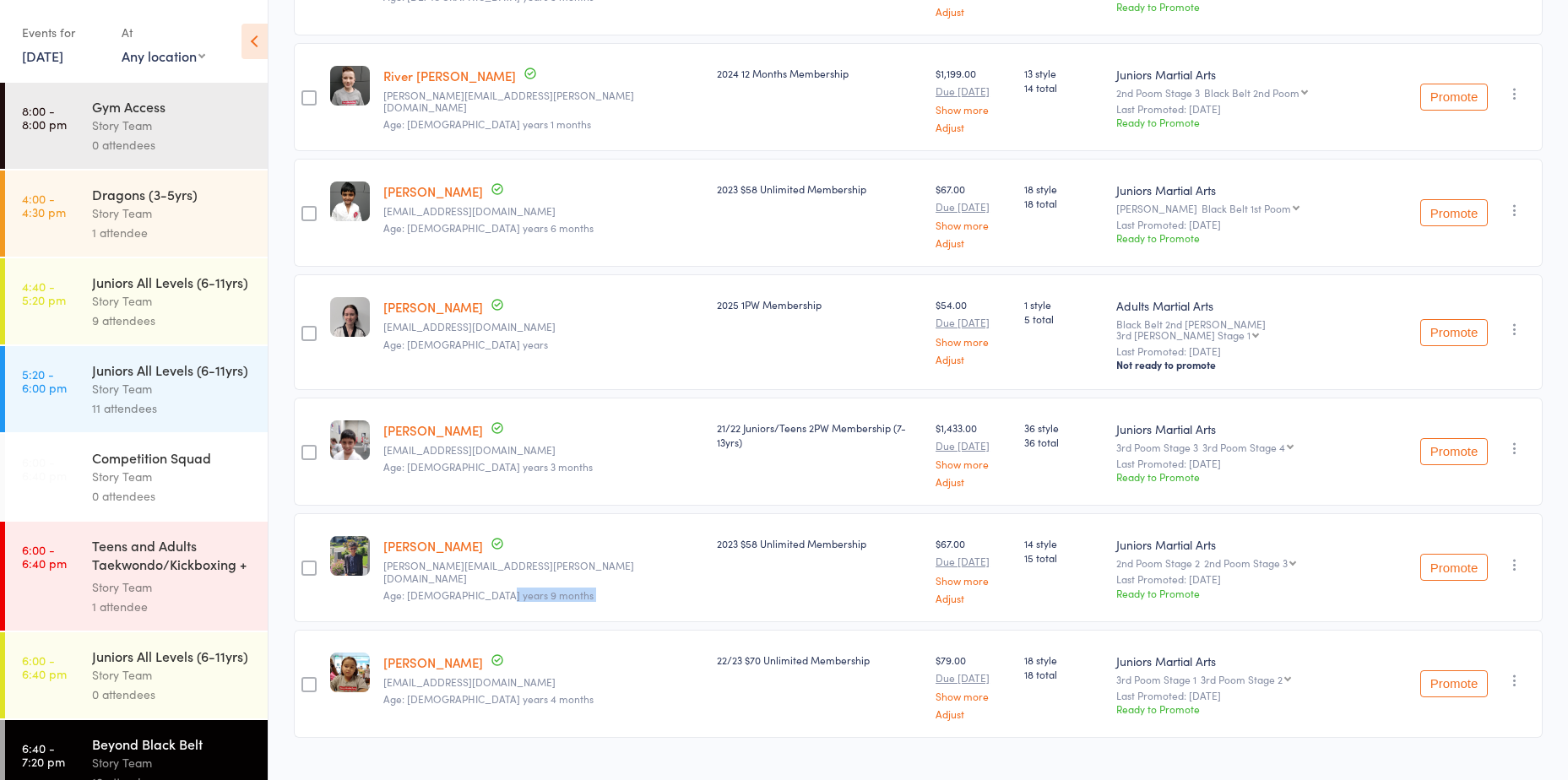
drag, startPoint x: 519, startPoint y: 560, endPoint x: 482, endPoint y: 543, distance: 40.7
click at [408, 516] on div "Advik Sharma Aparana.bhasin@gmail.com Age: 11 years 9 months Date of birth: 26-…" at bounding box center [543, 568] width 334 height 108
drag, startPoint x: 482, startPoint y: 543, endPoint x: 523, endPoint y: 546, distance: 41.1
click at [523, 590] on small "Age: 11 years 9 months" at bounding box center [543, 596] width 320 height 12
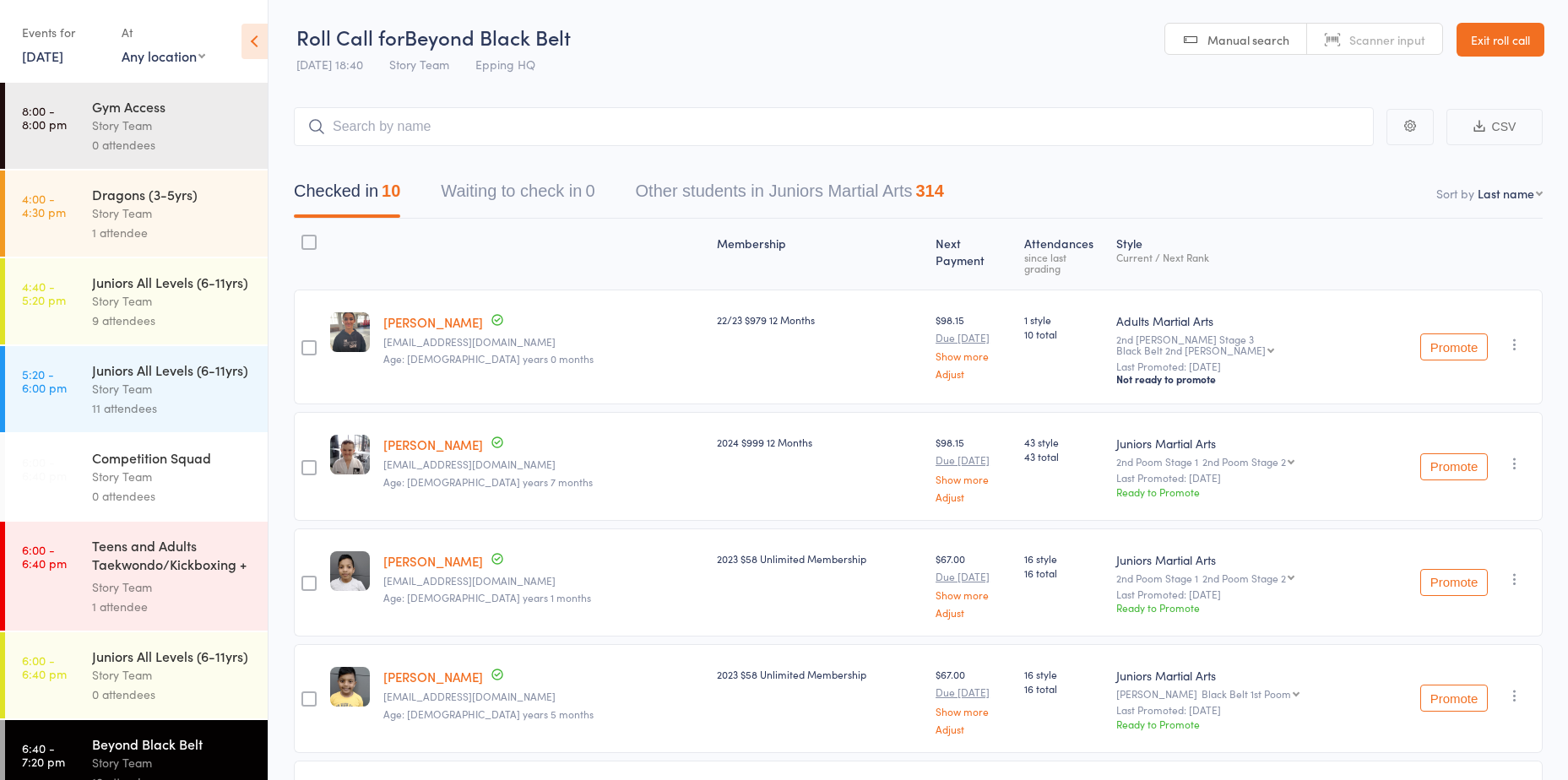
scroll to position [0, 0]
click at [442, 138] on input "search" at bounding box center [833, 127] width 1080 height 39
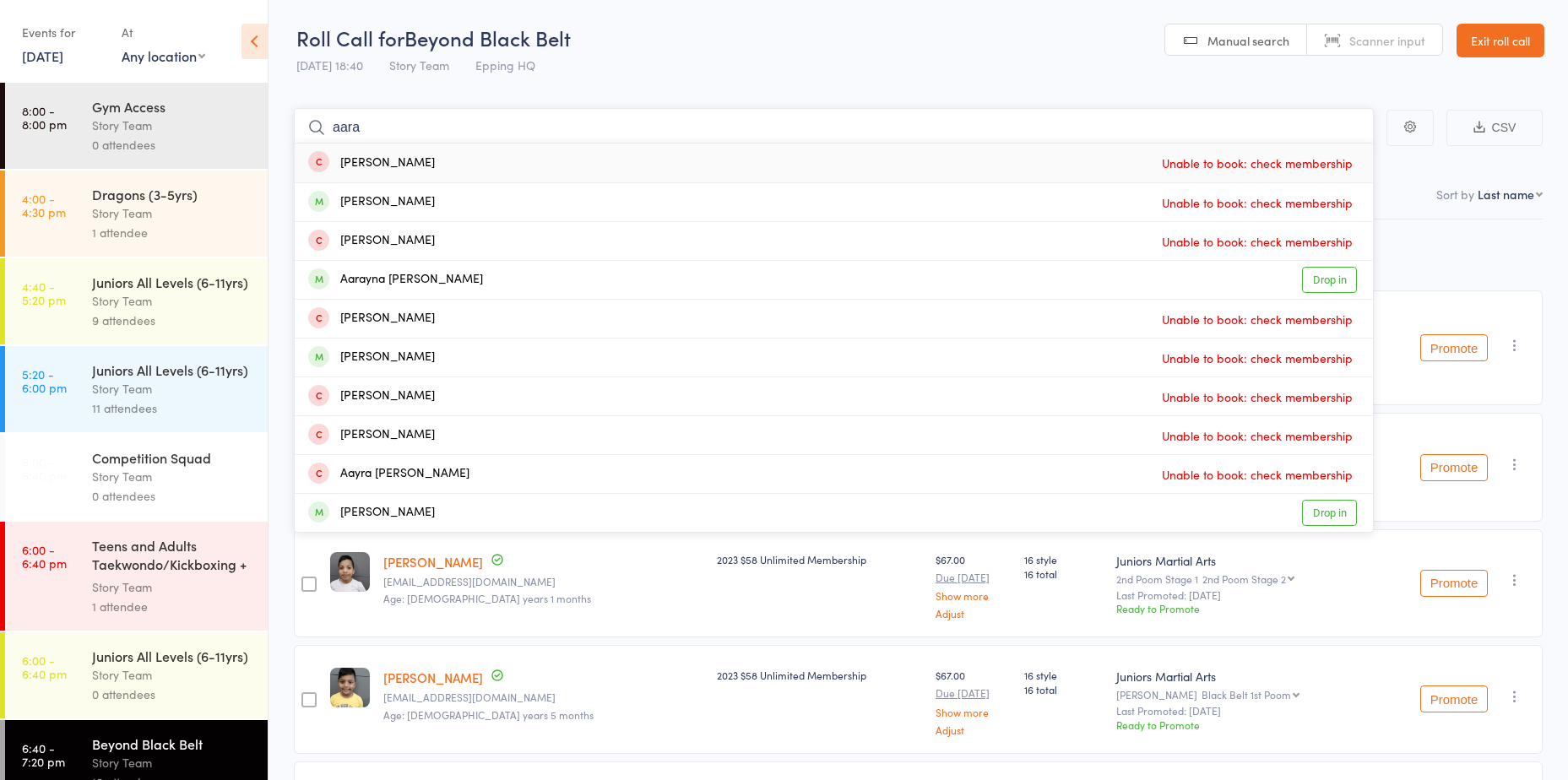
type input "aara"
click at [1490, 37] on link "Exit roll call" at bounding box center [1499, 40] width 88 height 34
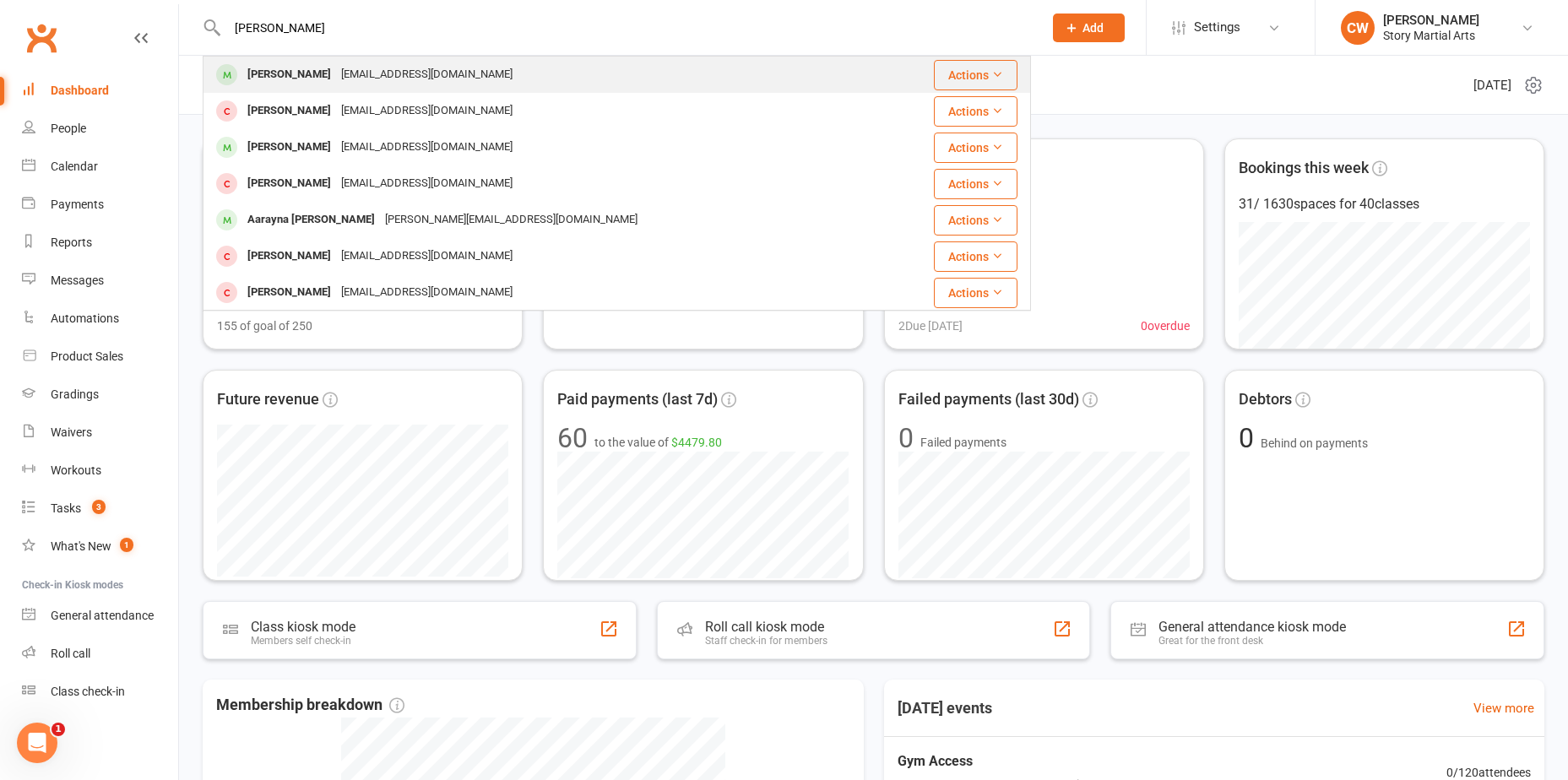
type input "[PERSON_NAME]"
click at [400, 76] on div "[EMAIL_ADDRESS][DOMAIN_NAME]" at bounding box center [426, 74] width 181 height 24
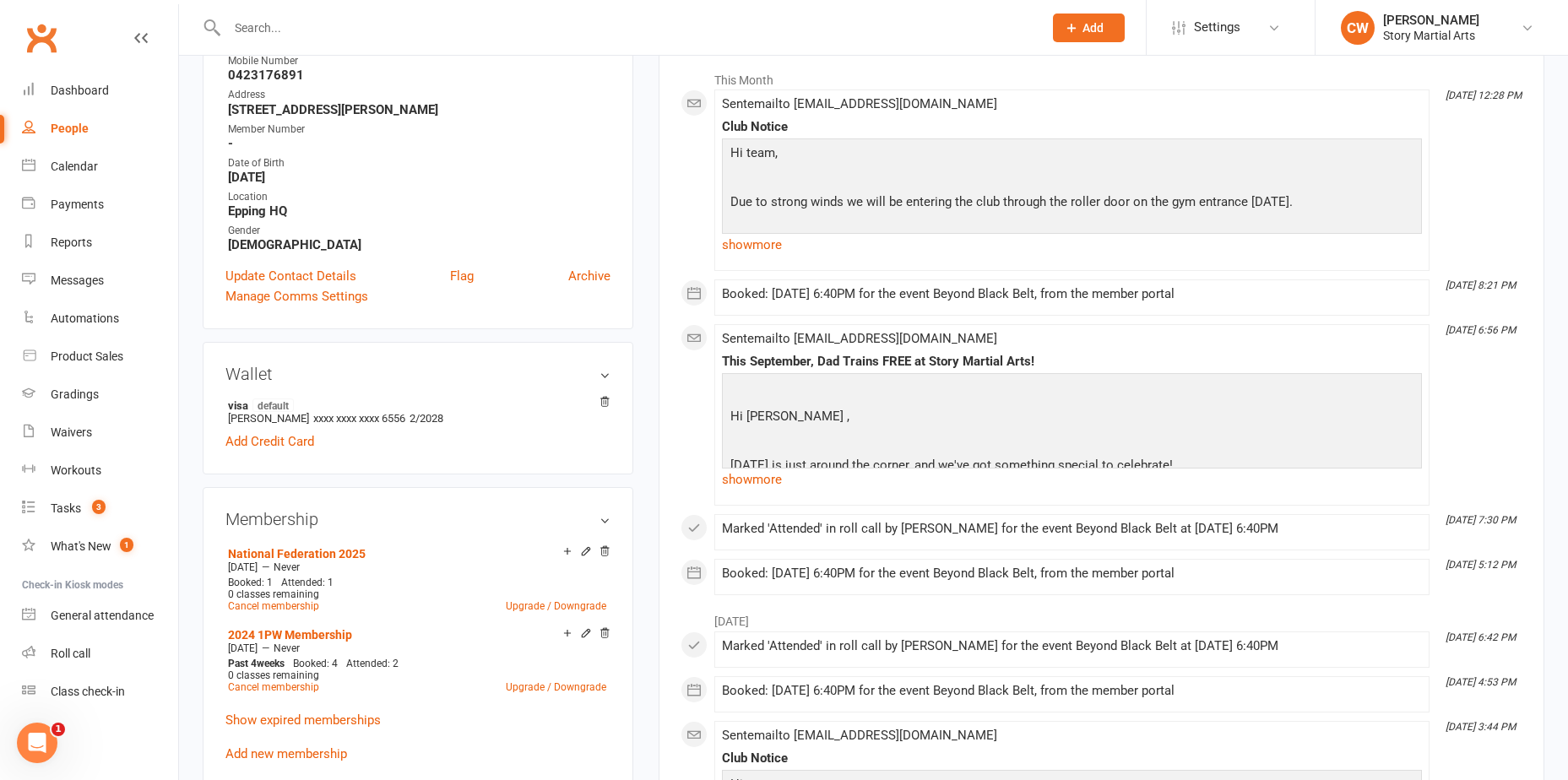
scroll to position [84, 0]
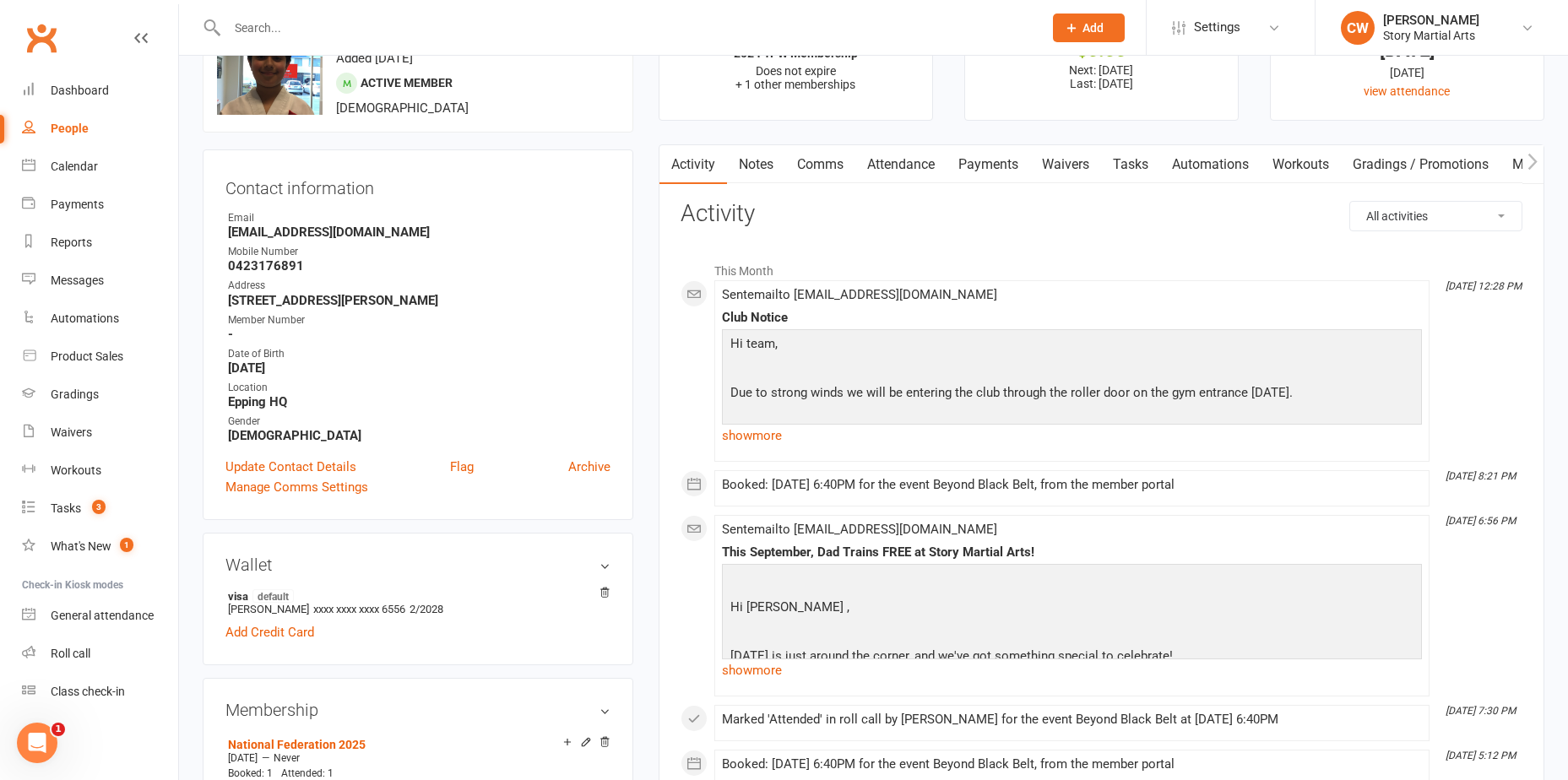
click at [995, 168] on link "Payments" at bounding box center [988, 164] width 84 height 39
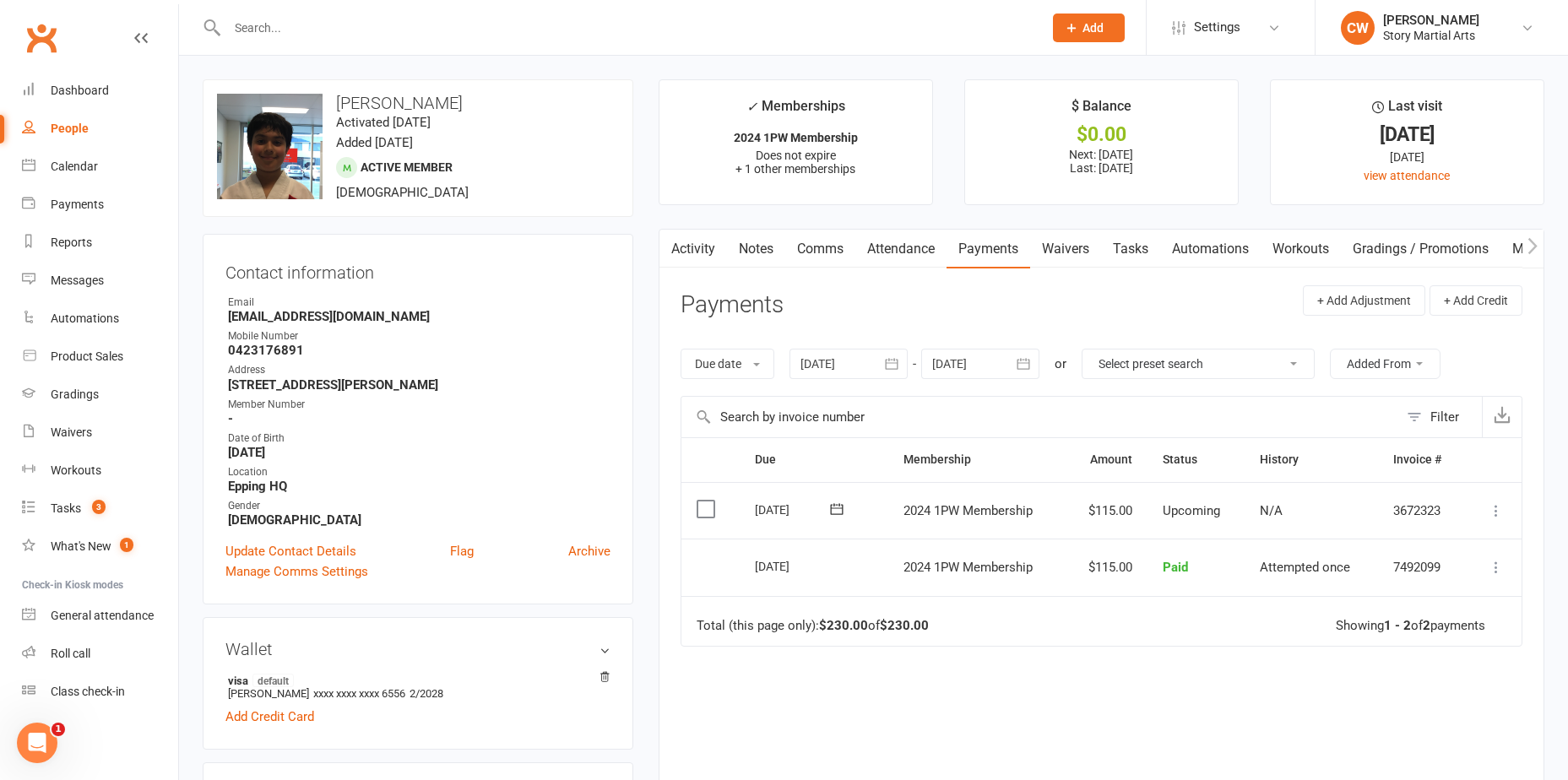
click at [674, 34] on input "text" at bounding box center [626, 28] width 809 height 23
click at [674, 42] on div at bounding box center [617, 27] width 828 height 55
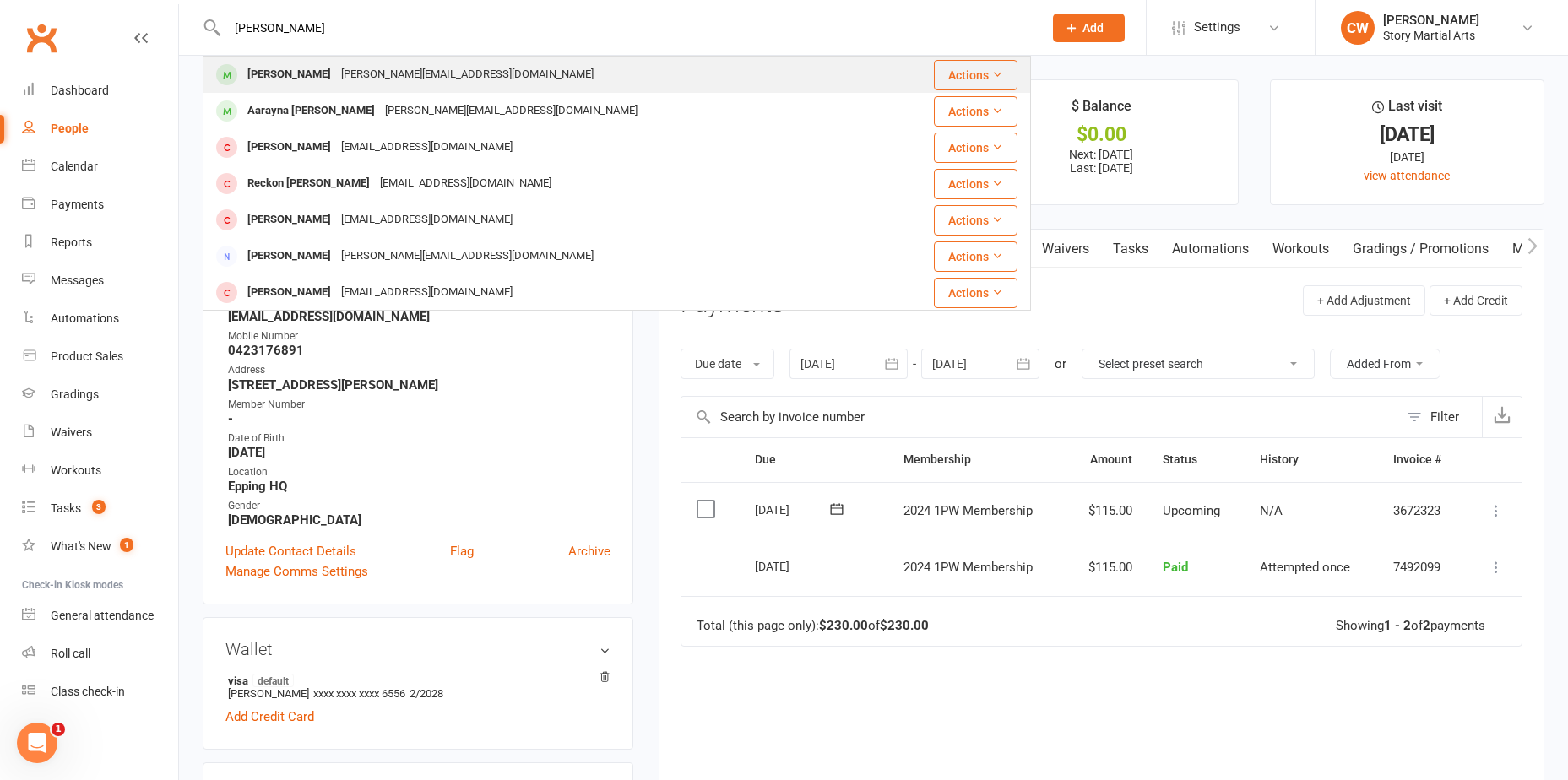
type input "[PERSON_NAME]"
click at [550, 70] on div "[PERSON_NAME] Giri [EMAIL_ADDRESS][DOMAIN_NAME]" at bounding box center [543, 74] width 677 height 35
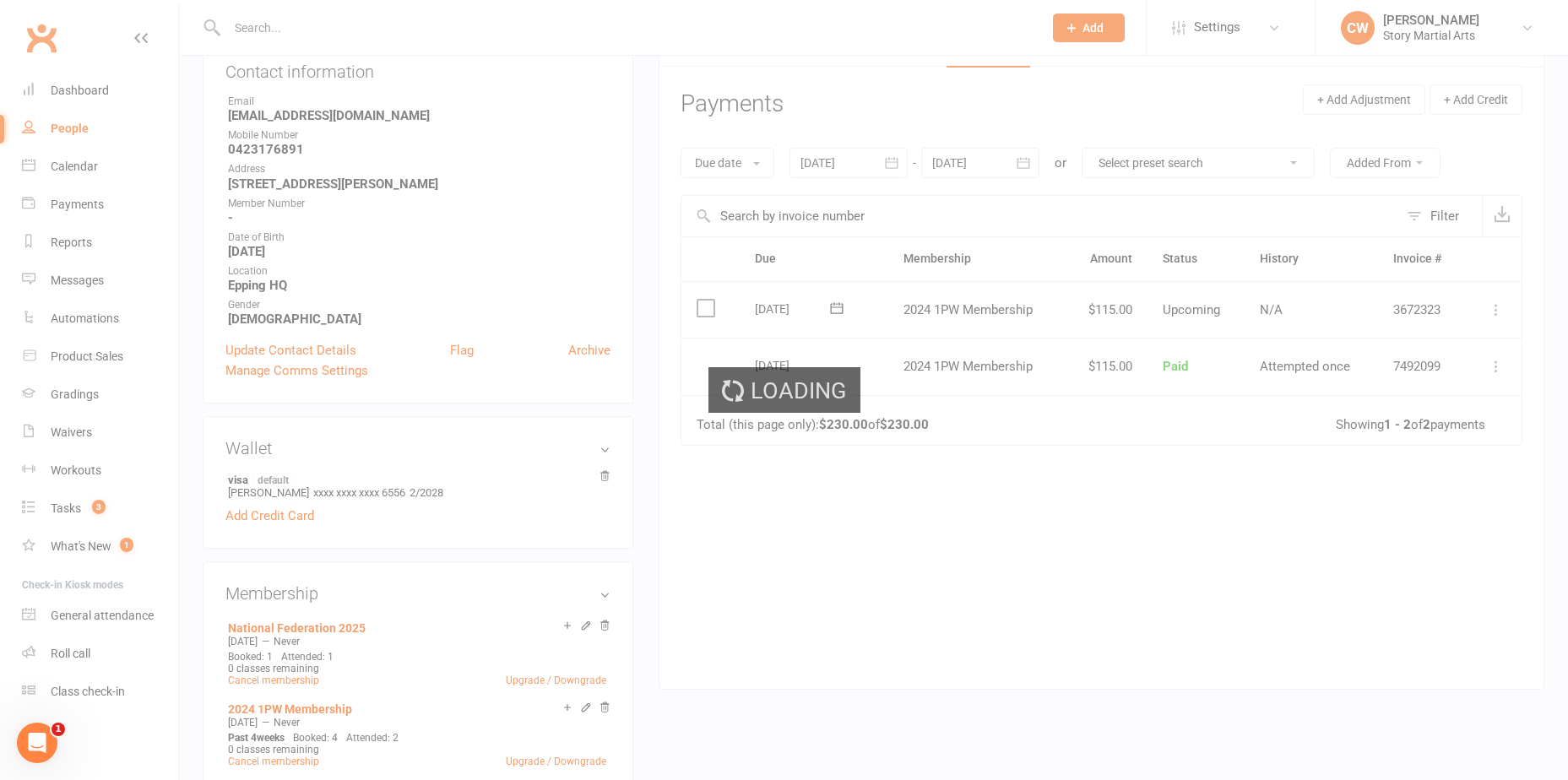
scroll to position [338, 0]
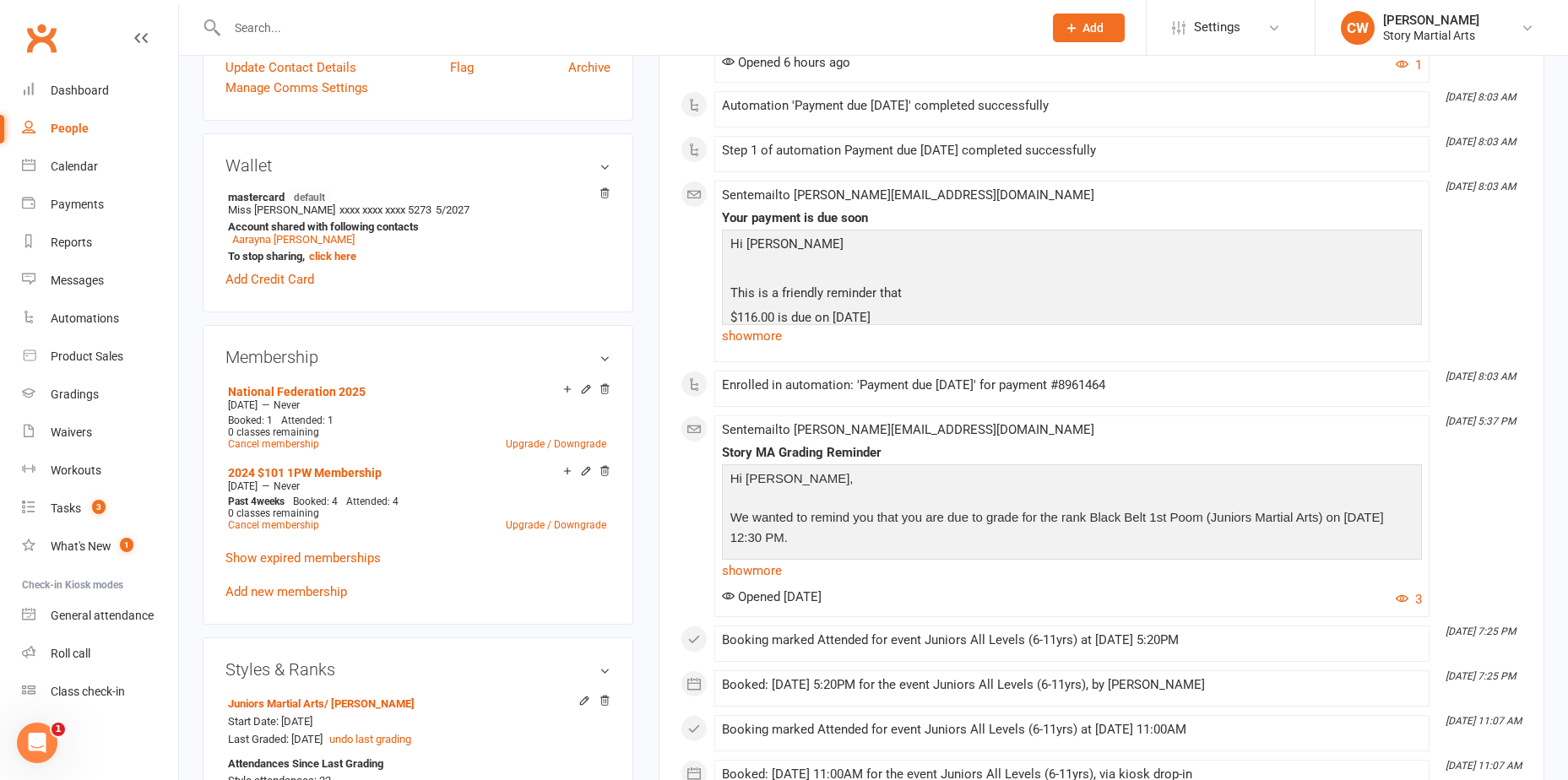
scroll to position [507, 0]
